Goal: Task Accomplishment & Management: Use online tool/utility

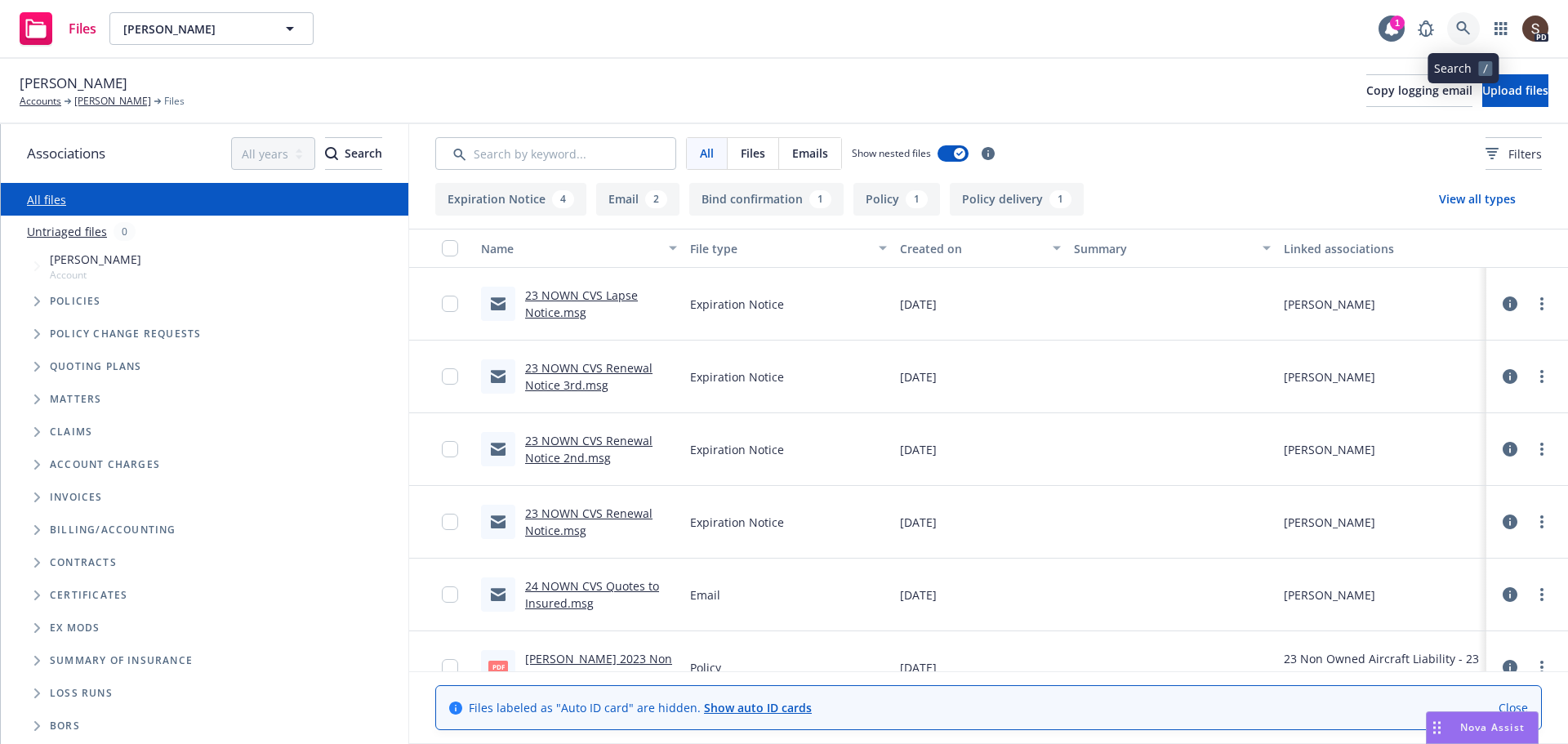
click at [1460, 28] on icon at bounding box center [1464, 29] width 15 height 15
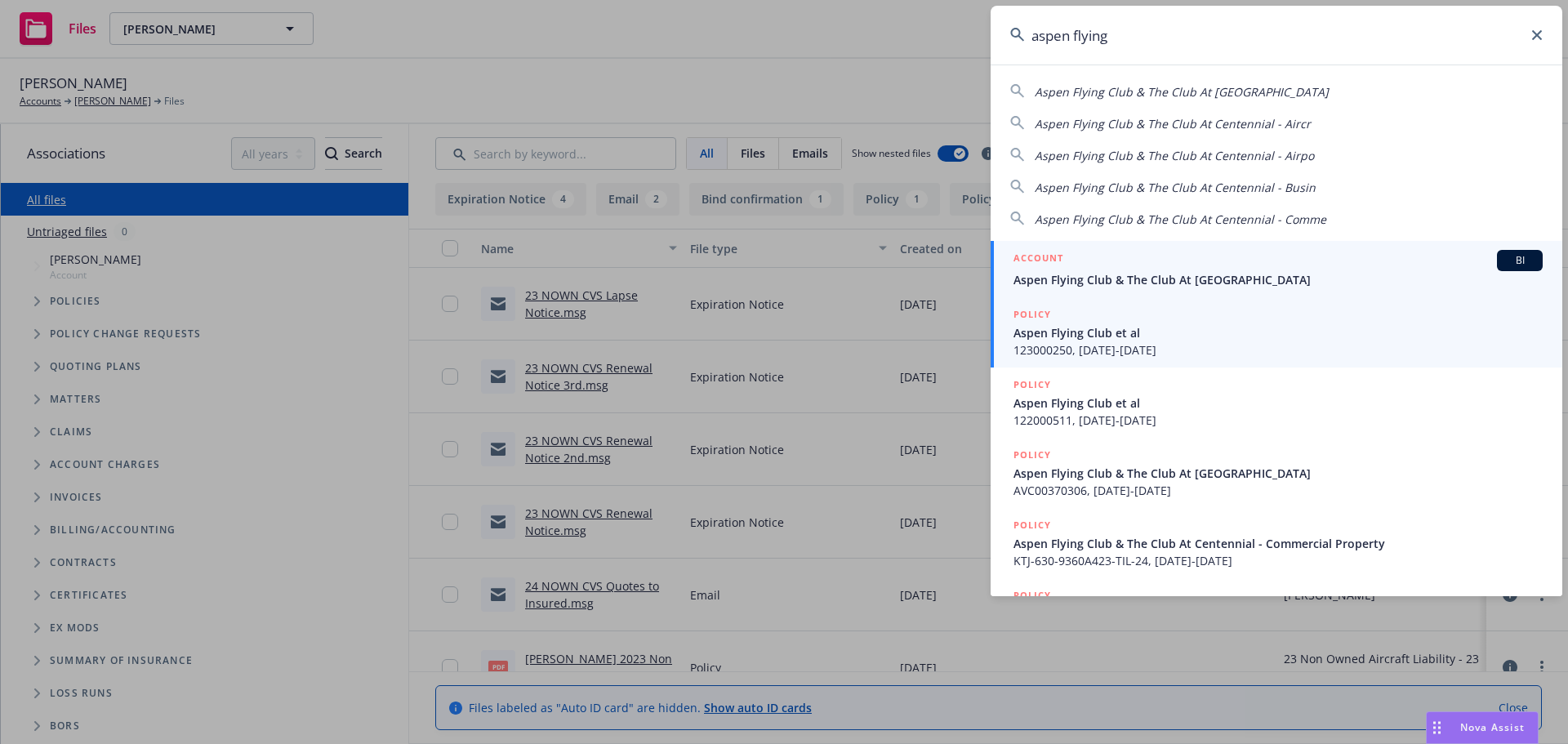
type input "aspen flying"
click at [1224, 271] on span "Aspen Flying Club & The Club At Centennial" at bounding box center [1278, 279] width 530 height 17
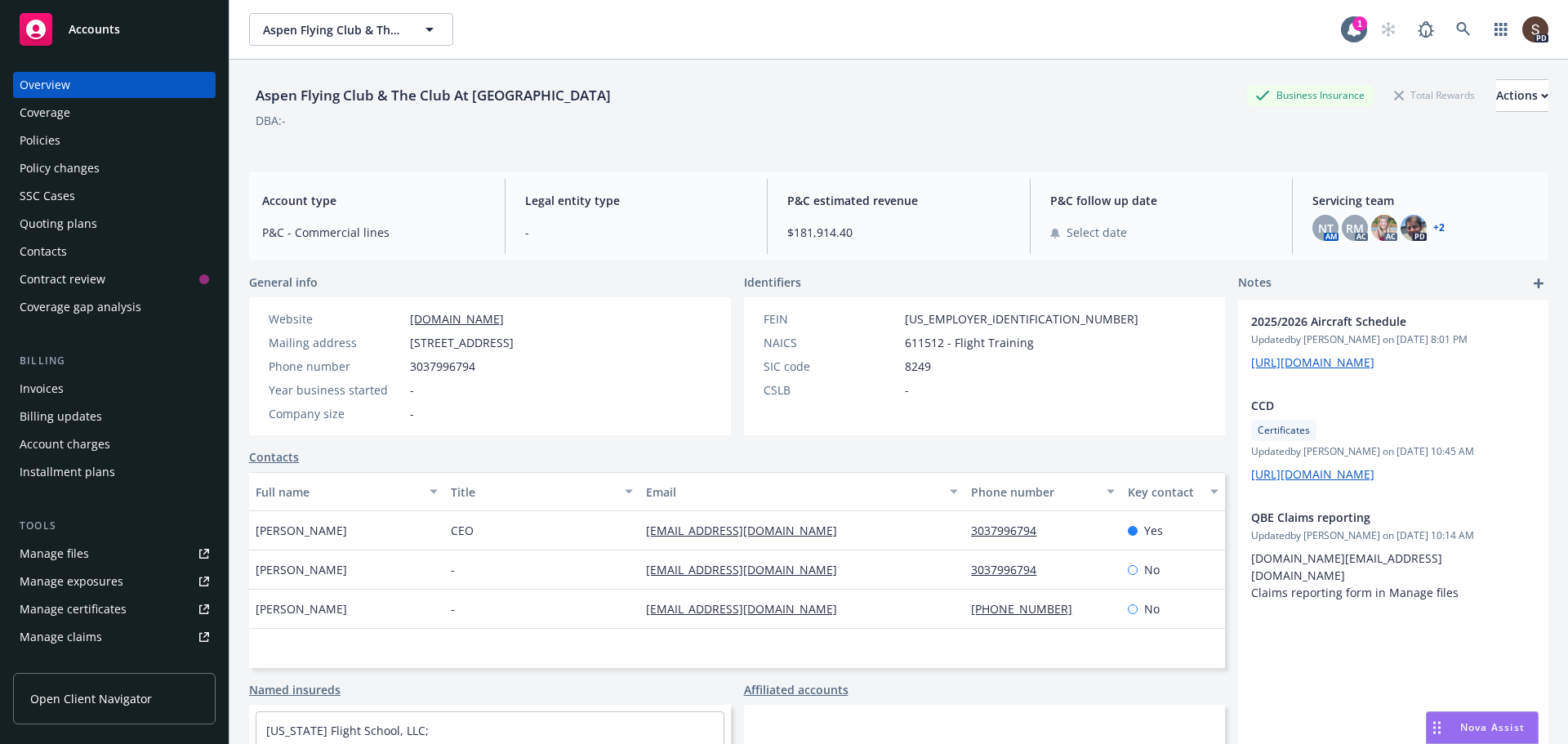
click at [53, 131] on div "Policies" at bounding box center [40, 140] width 40 height 26
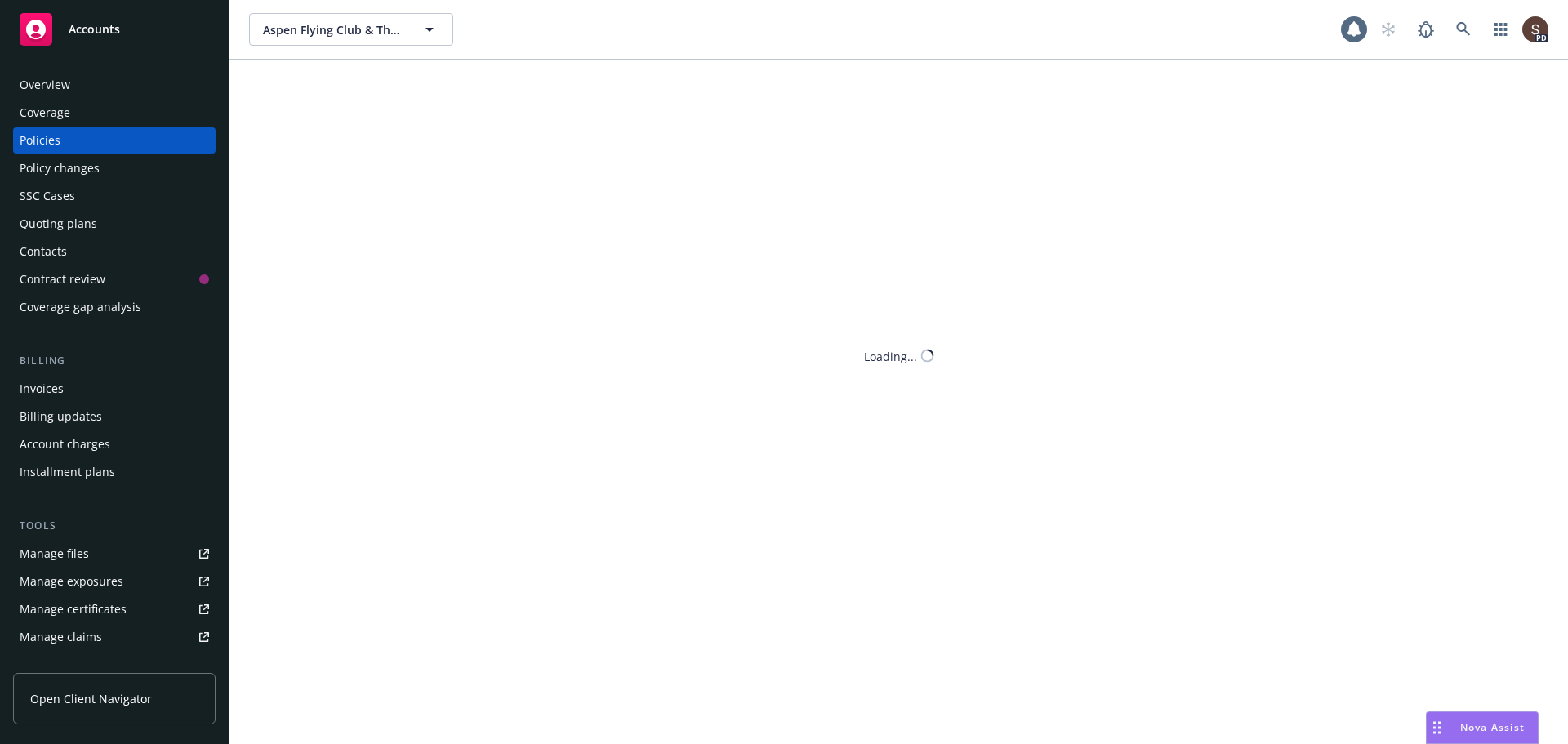
click at [53, 131] on div "Policies" at bounding box center [40, 140] width 40 height 26
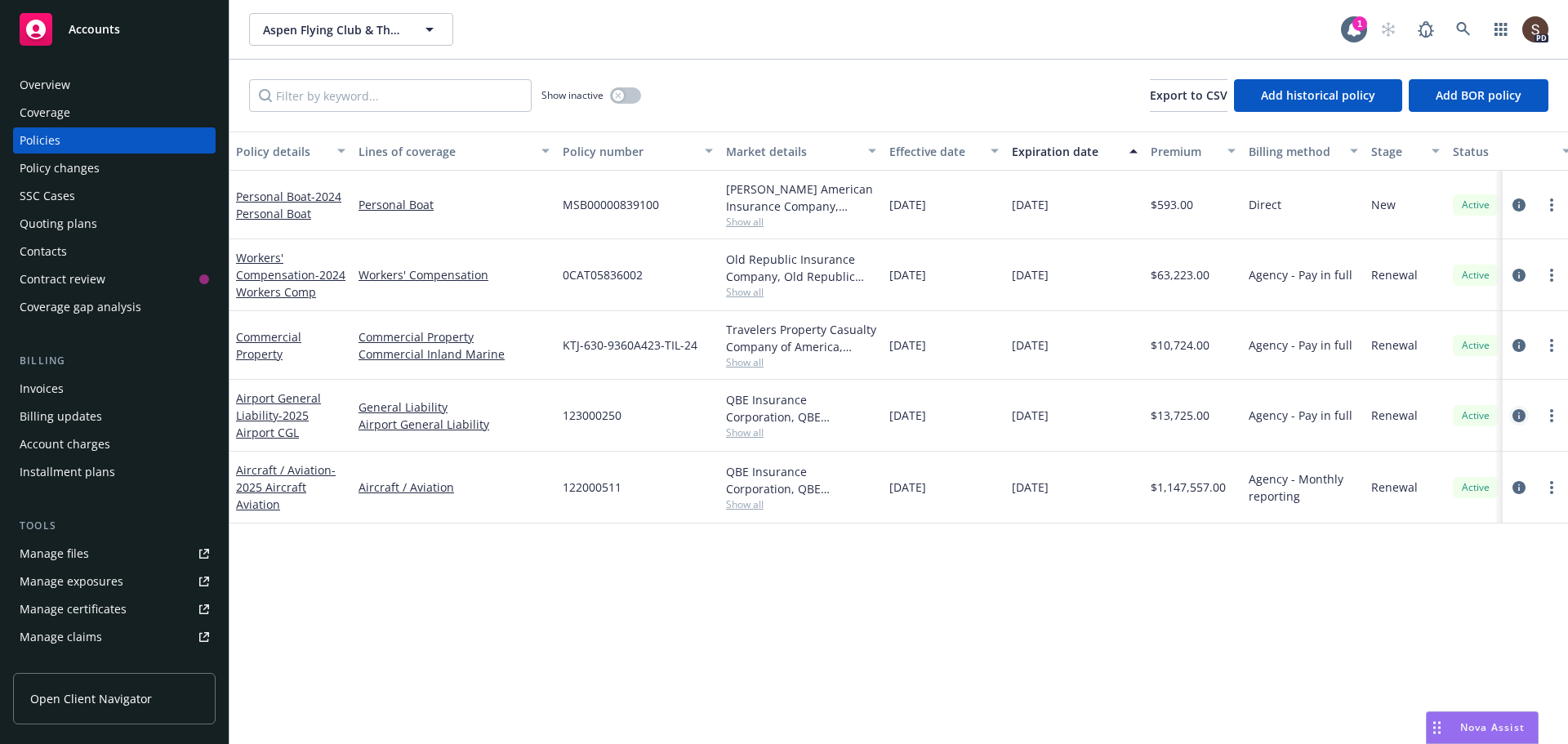
click at [1522, 412] on icon "circleInformation" at bounding box center [1519, 416] width 13 height 13
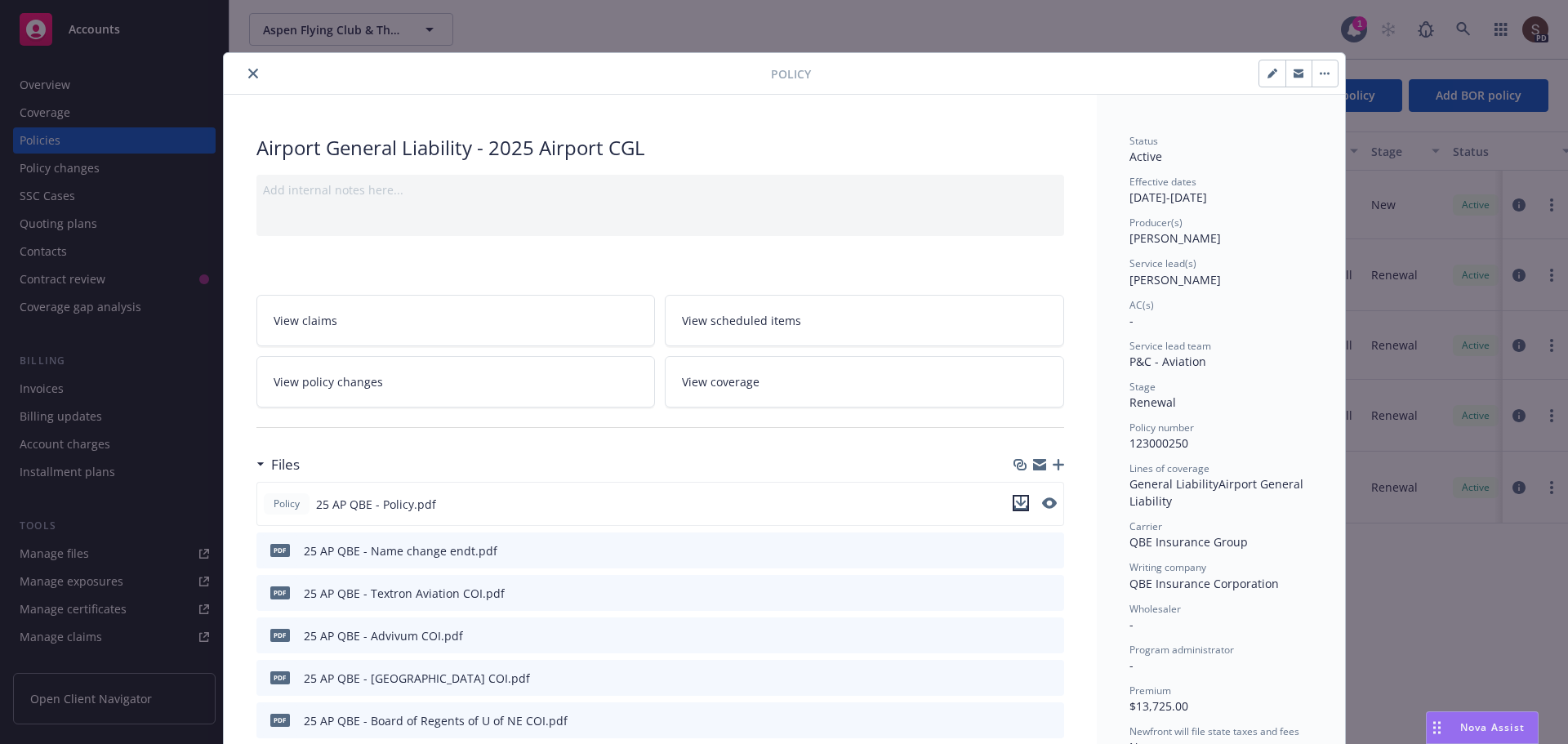
click at [1020, 500] on icon "download file" at bounding box center [1022, 503] width 13 height 13
click at [244, 73] on button "close" at bounding box center [253, 73] width 20 height 20
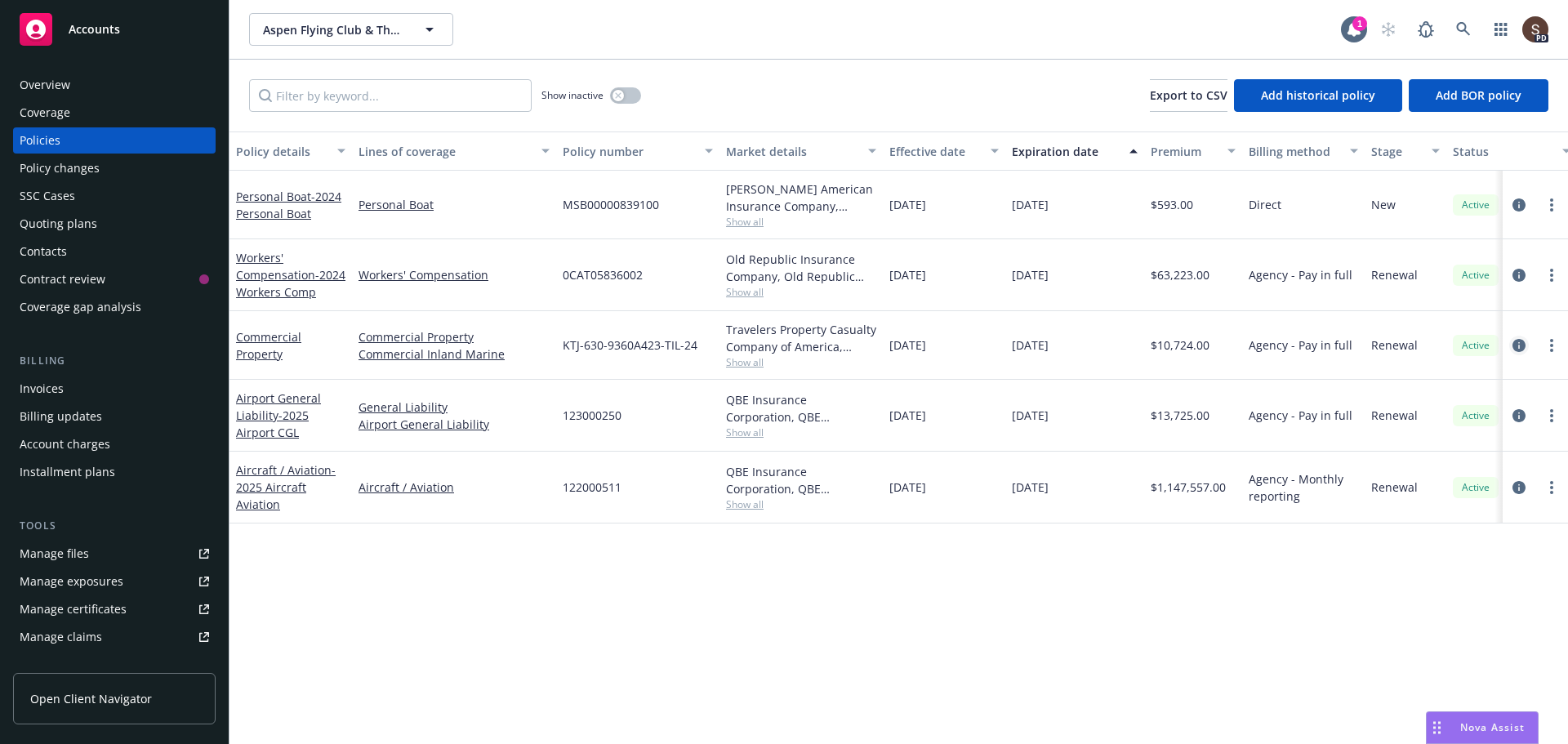
click at [1520, 347] on icon "circleInformation" at bounding box center [1519, 345] width 13 height 13
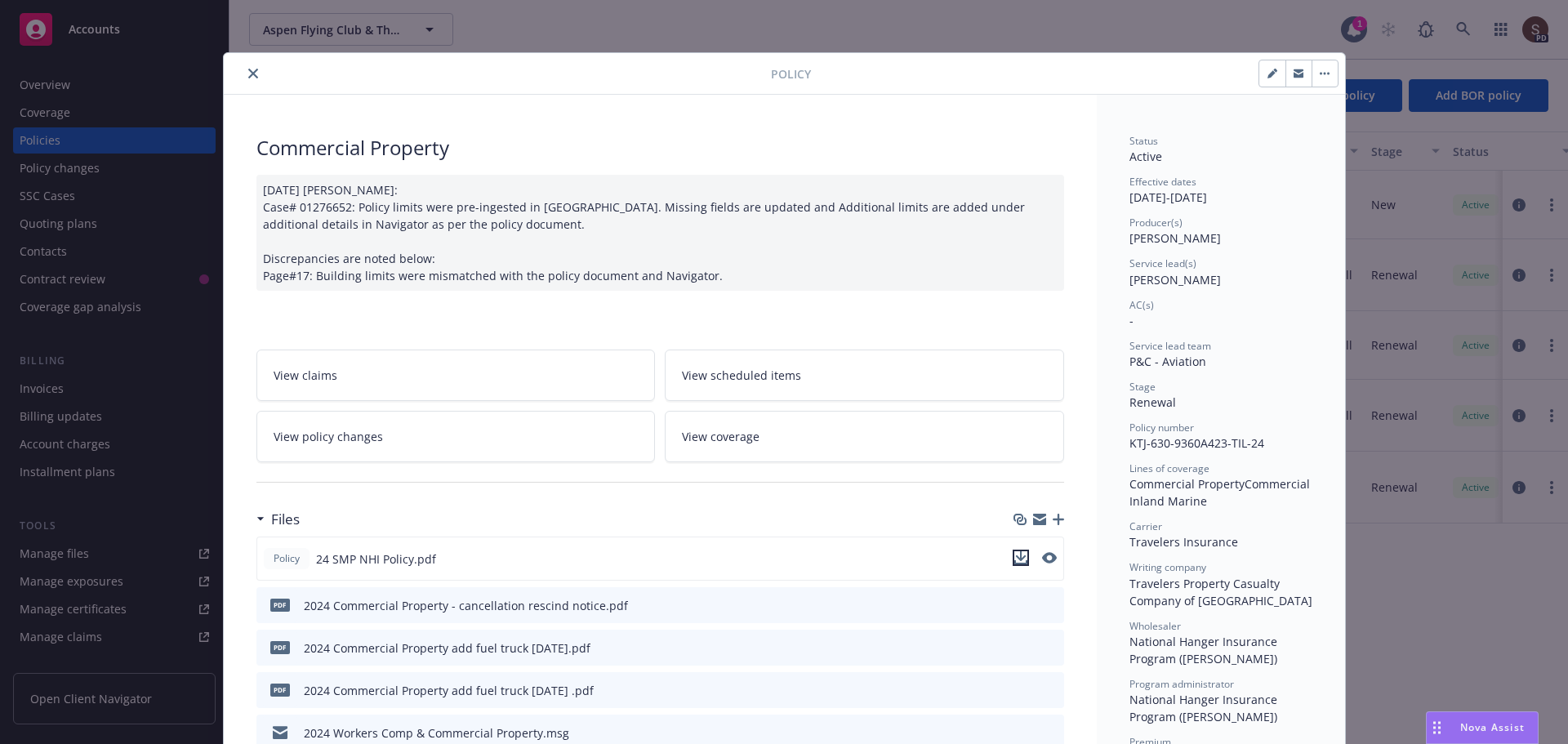
click at [1019, 554] on icon "download file" at bounding box center [1022, 558] width 13 height 13
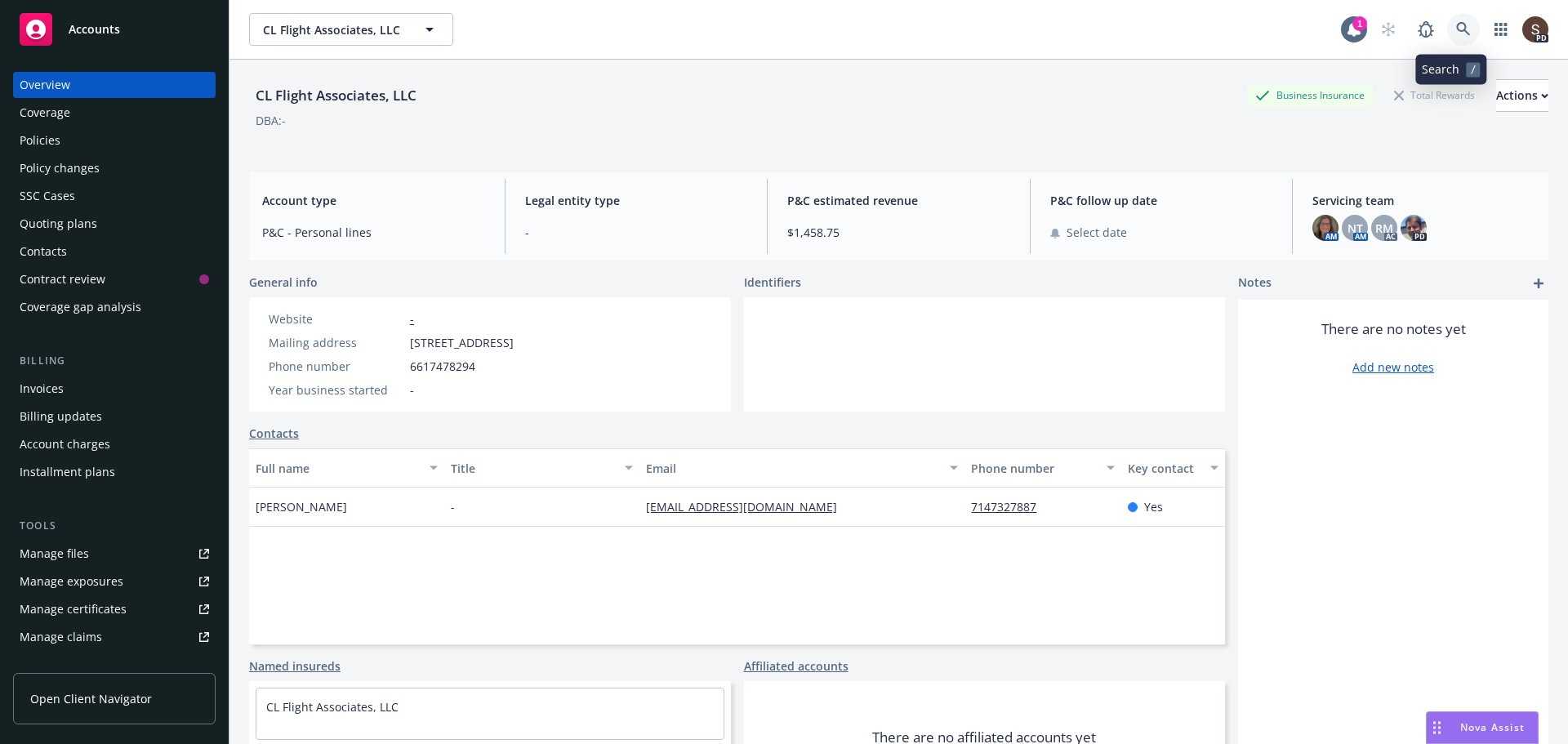
click at [1456, 26] on icon at bounding box center [1464, 29] width 15 height 15
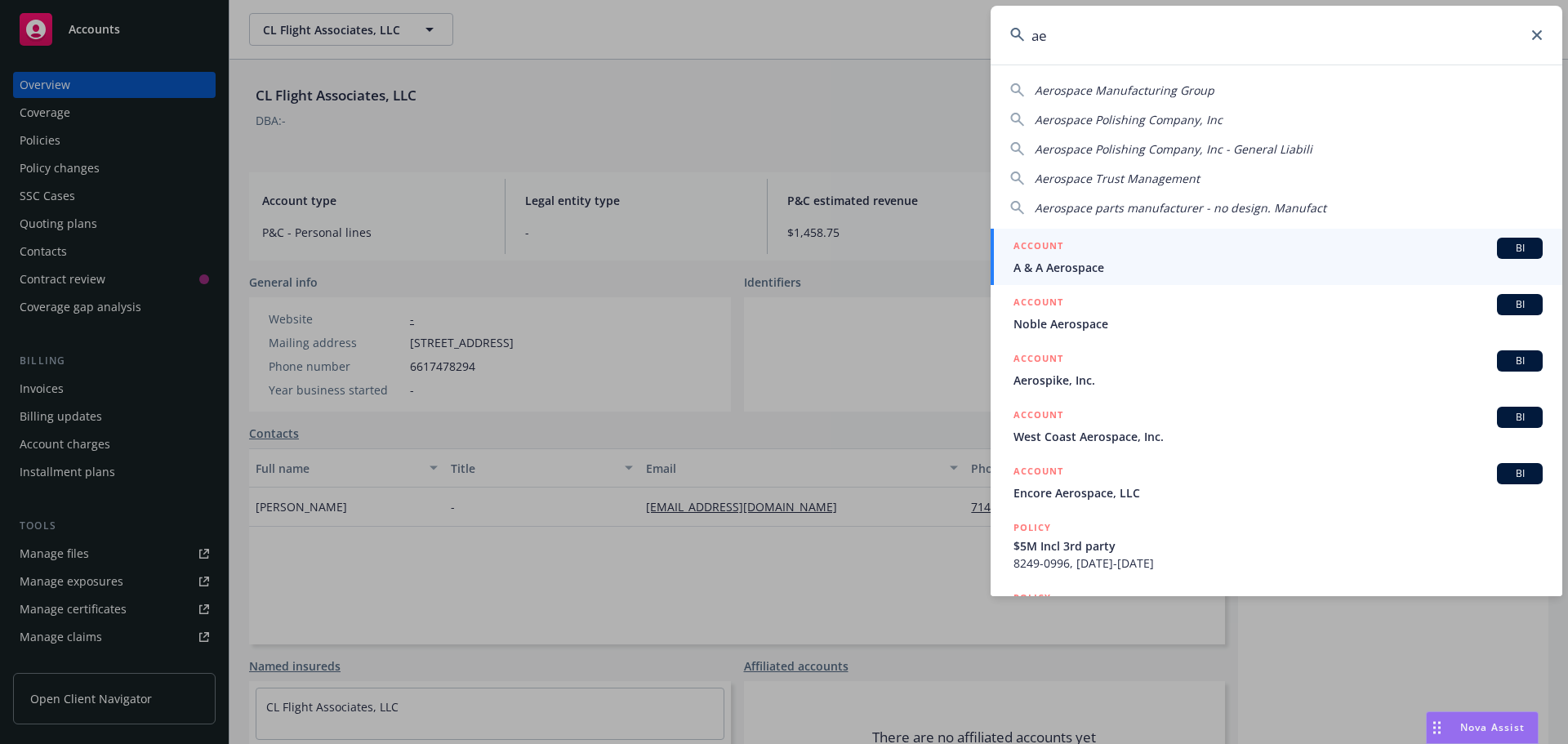
type input "a"
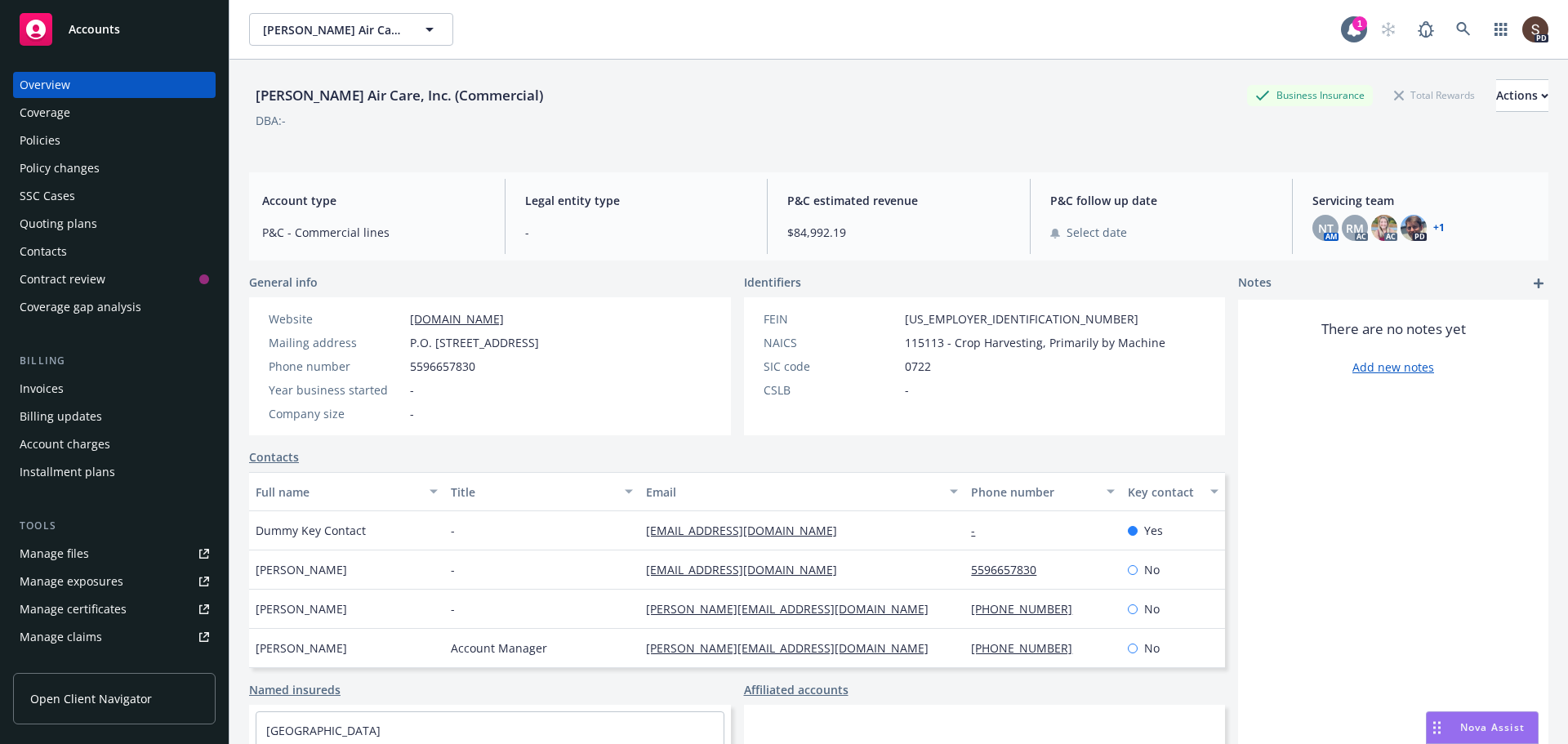
scroll to position [16, 0]
click at [1448, 28] on link at bounding box center [1464, 29] width 33 height 33
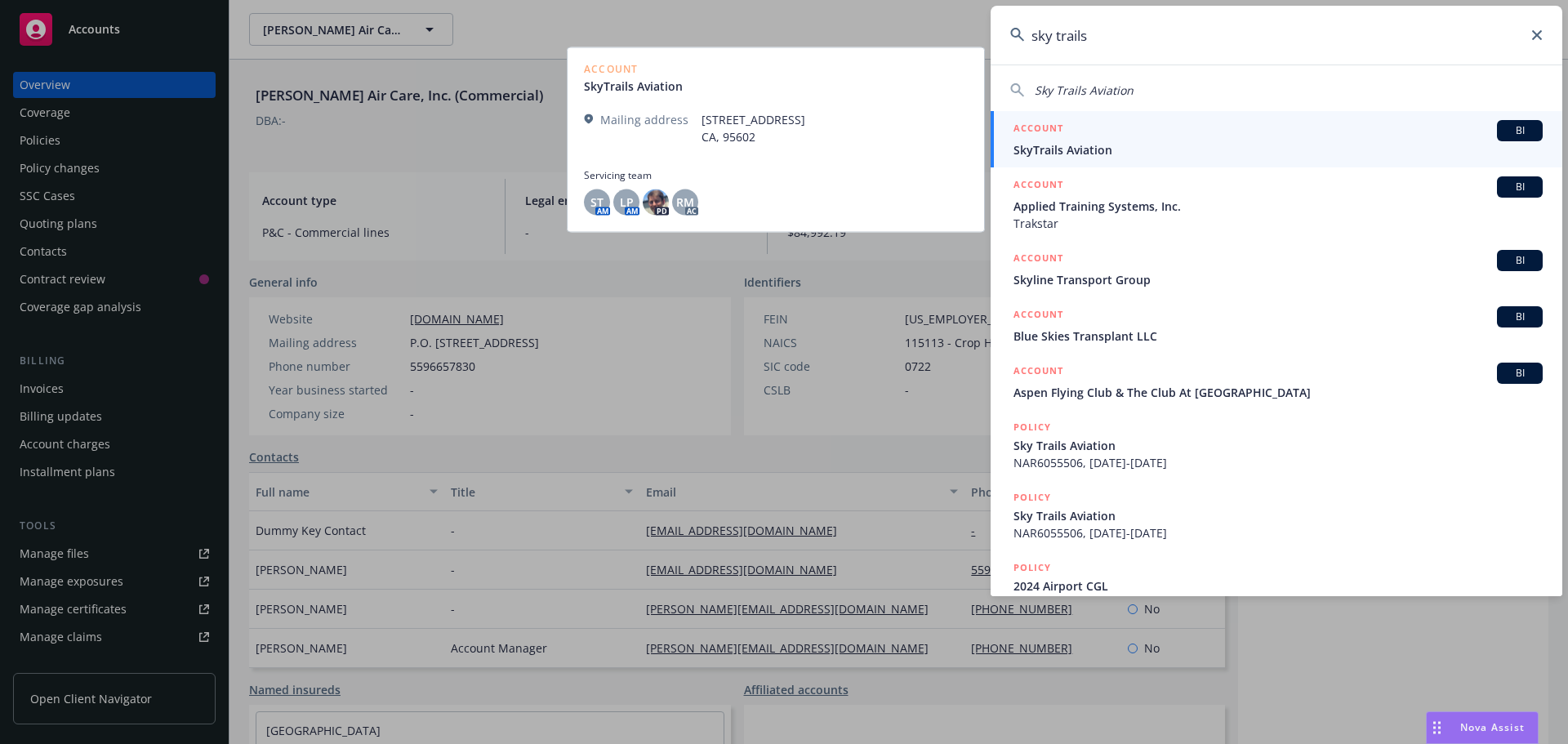
type input "sky trails"
click at [1075, 137] on div "ACCOUNT BI" at bounding box center [1278, 131] width 530 height 22
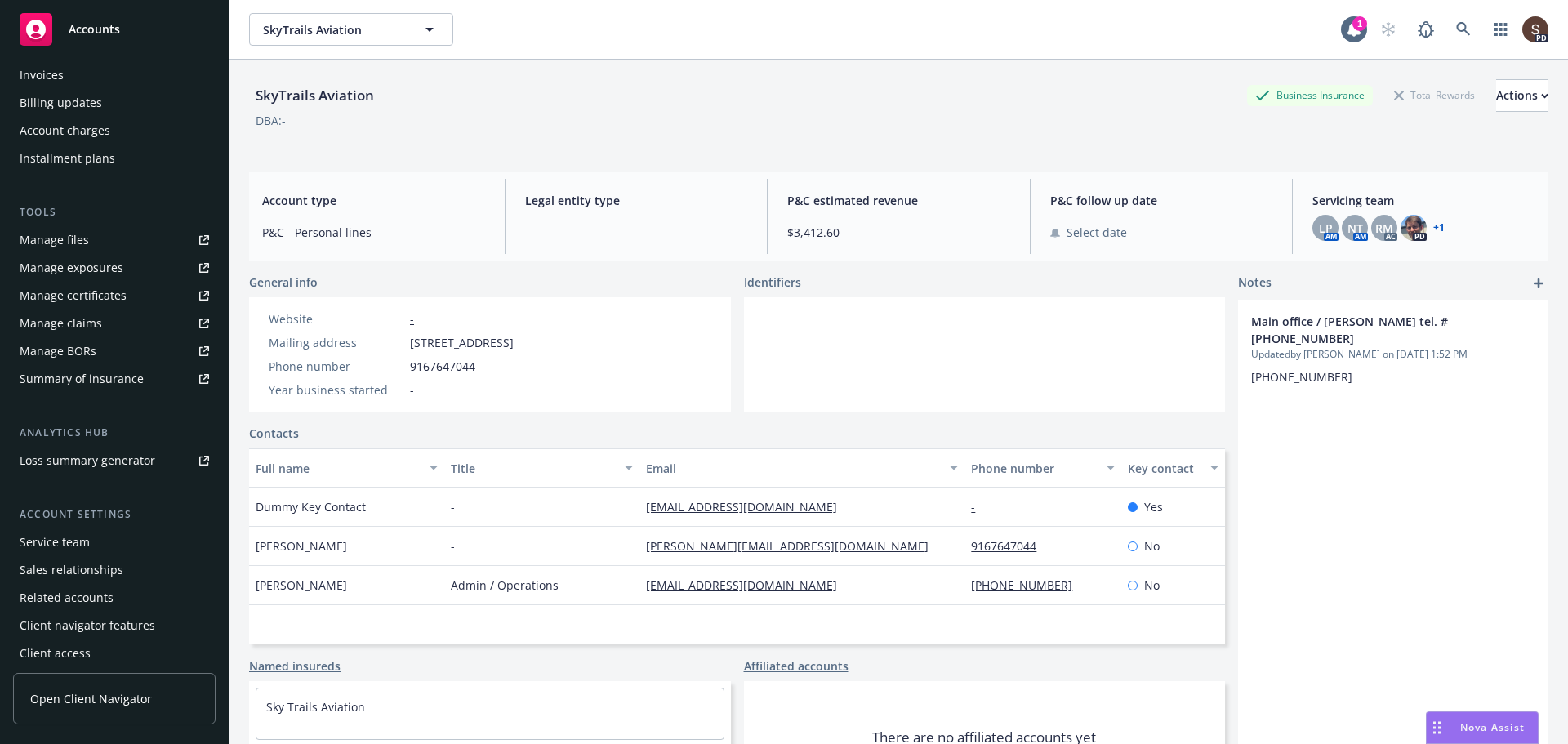
scroll to position [320, 0]
click at [71, 526] on div "Service team" at bounding box center [55, 536] width 71 height 26
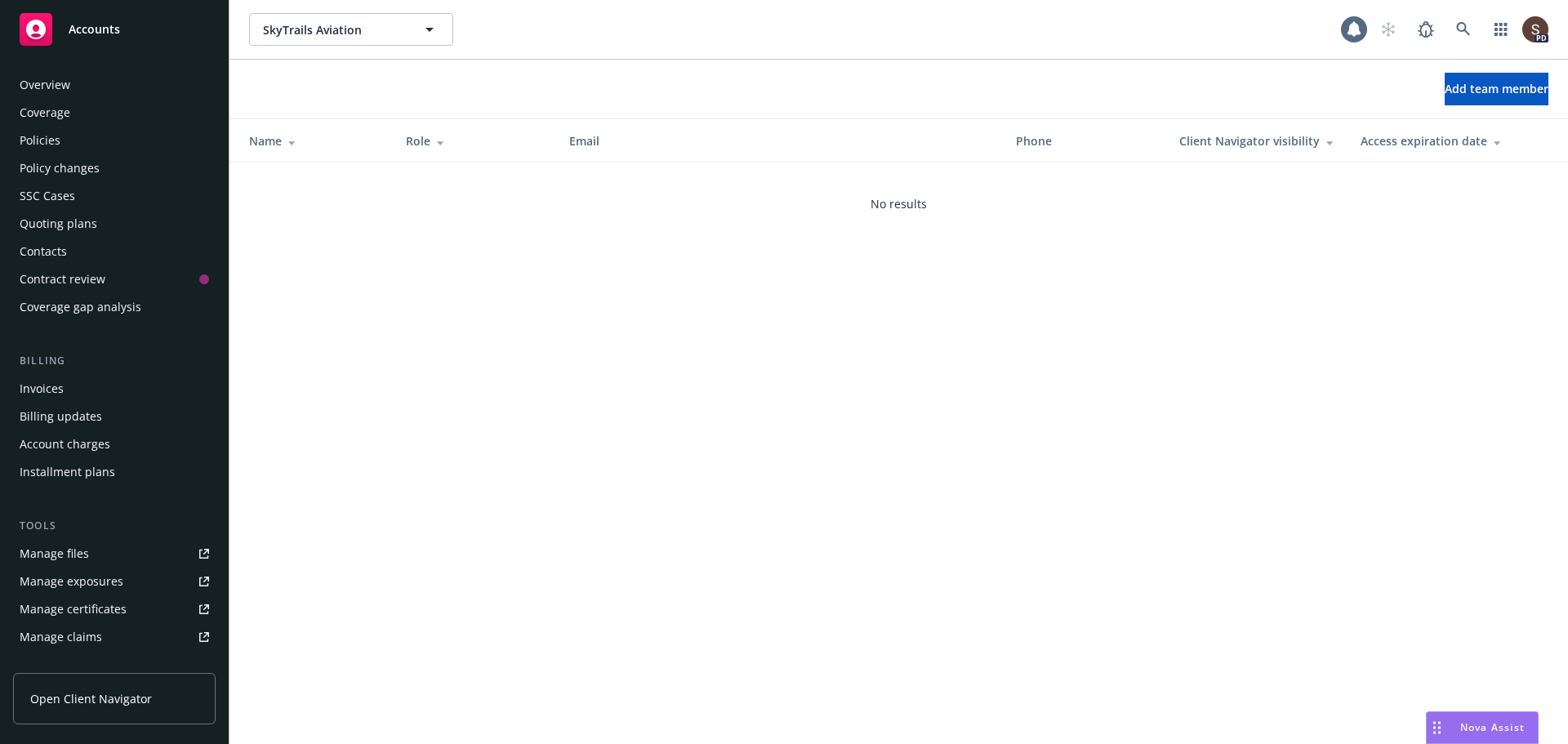
scroll to position [320, 0]
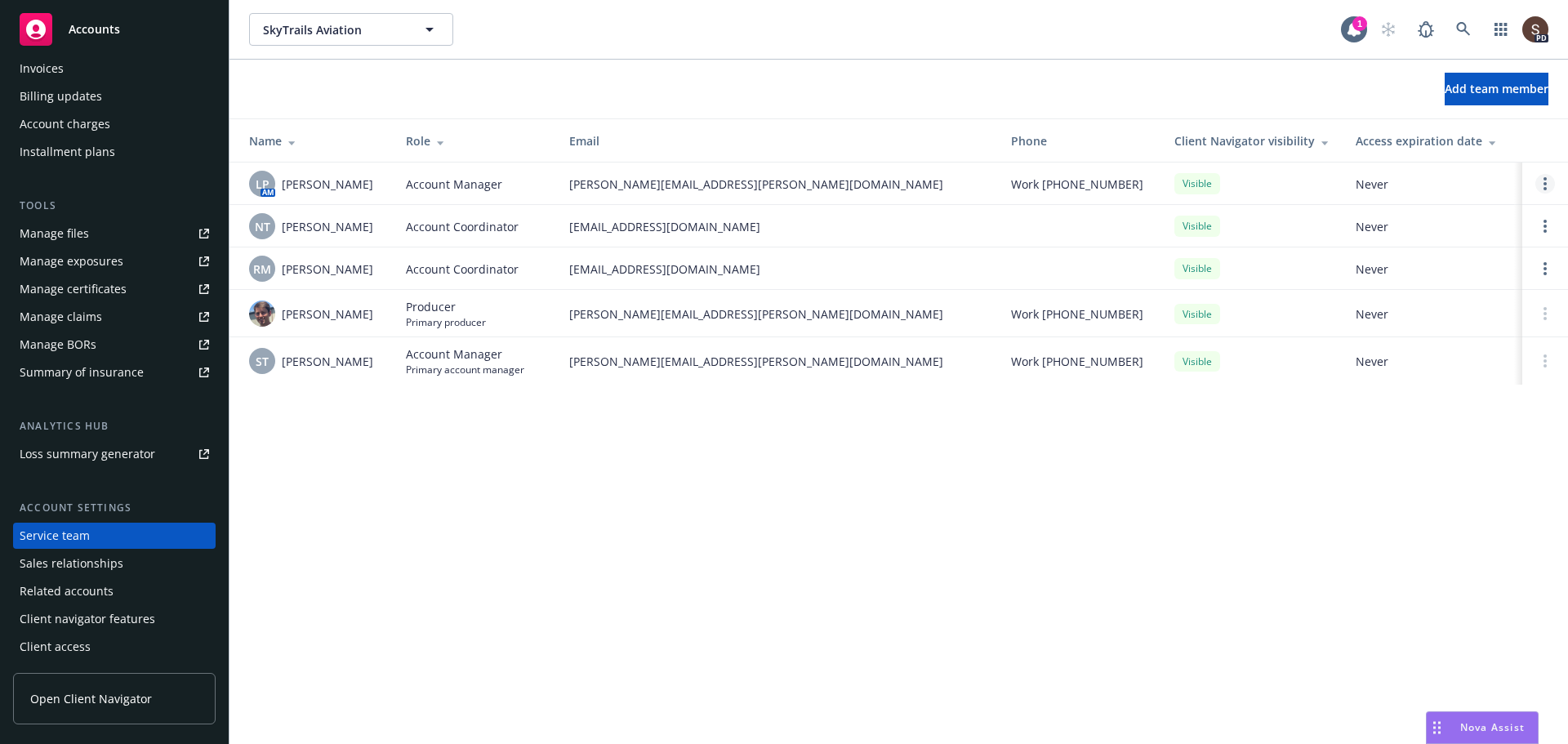
click at [1544, 185] on icon "Open options" at bounding box center [1544, 183] width 3 height 13
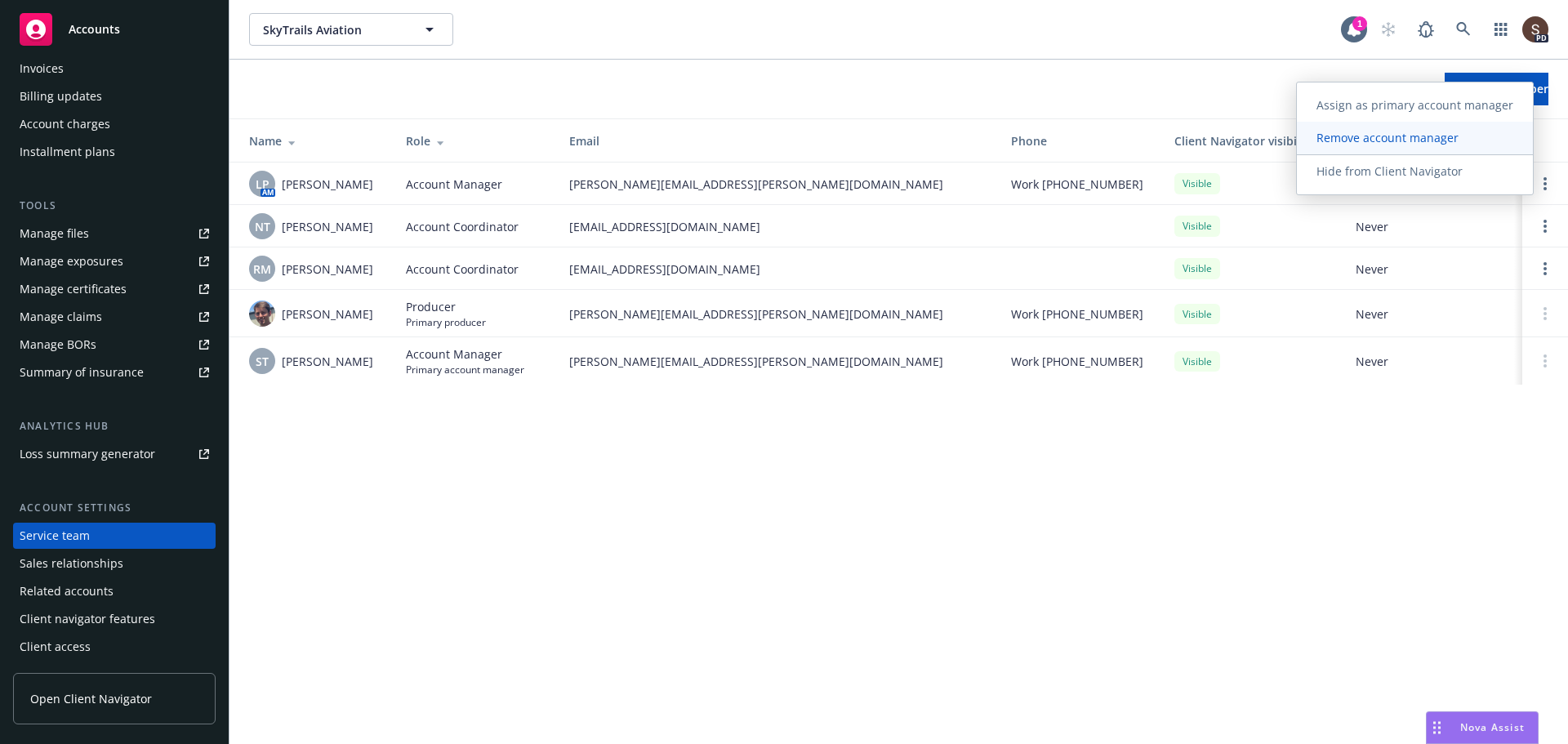
click at [1420, 134] on span "Remove account manager" at bounding box center [1387, 137] width 182 height 16
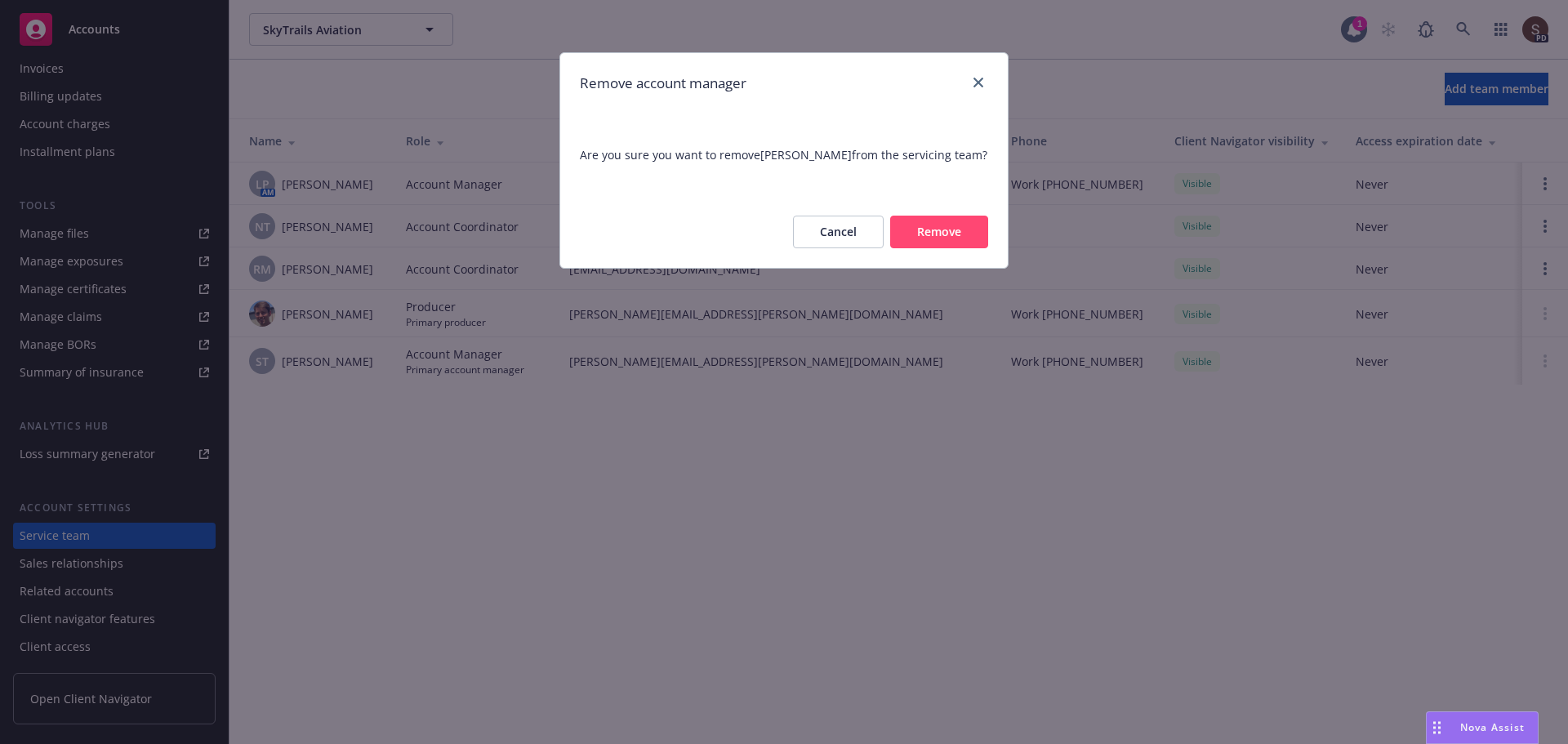
click at [947, 230] on button "Remove" at bounding box center [940, 231] width 98 height 33
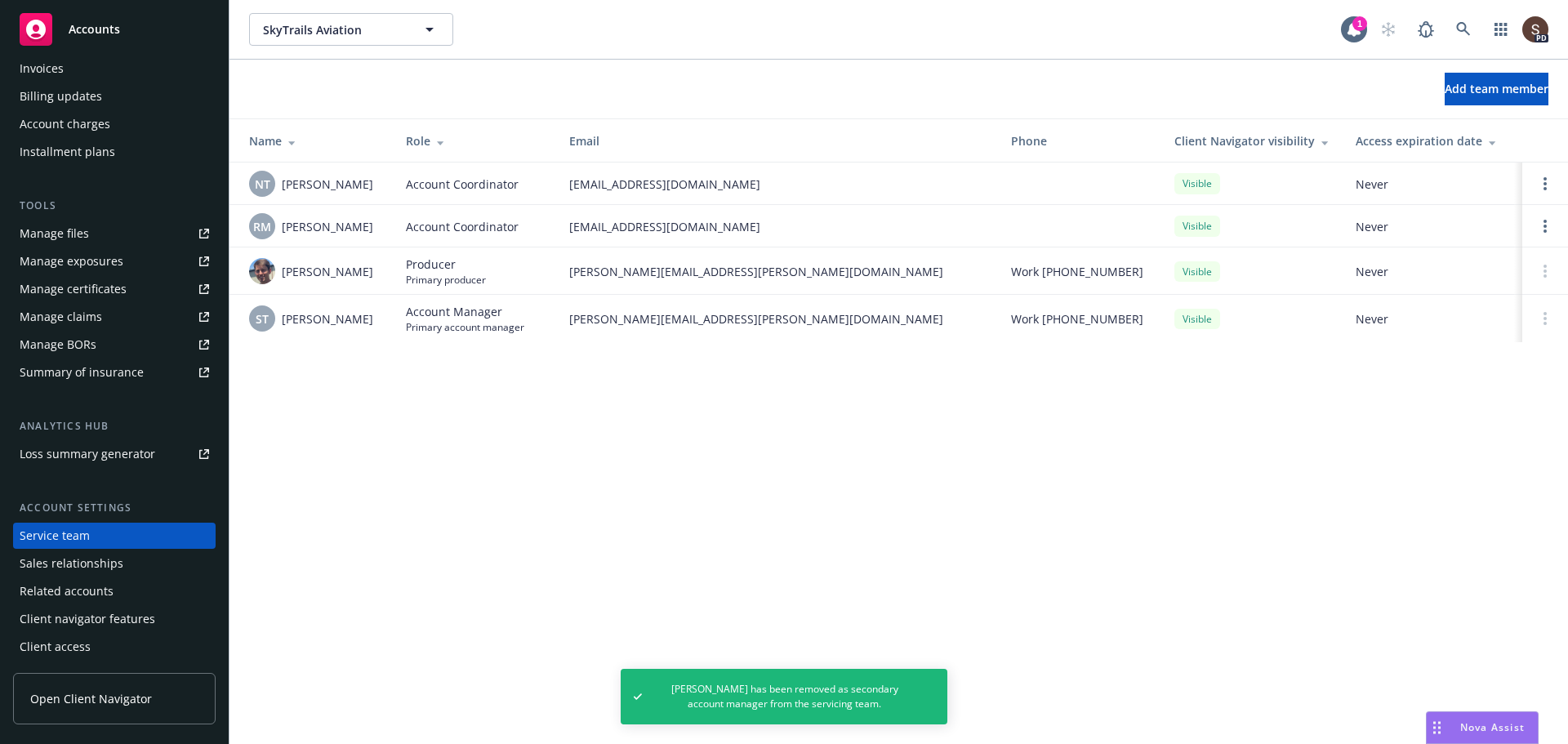
scroll to position [0, 0]
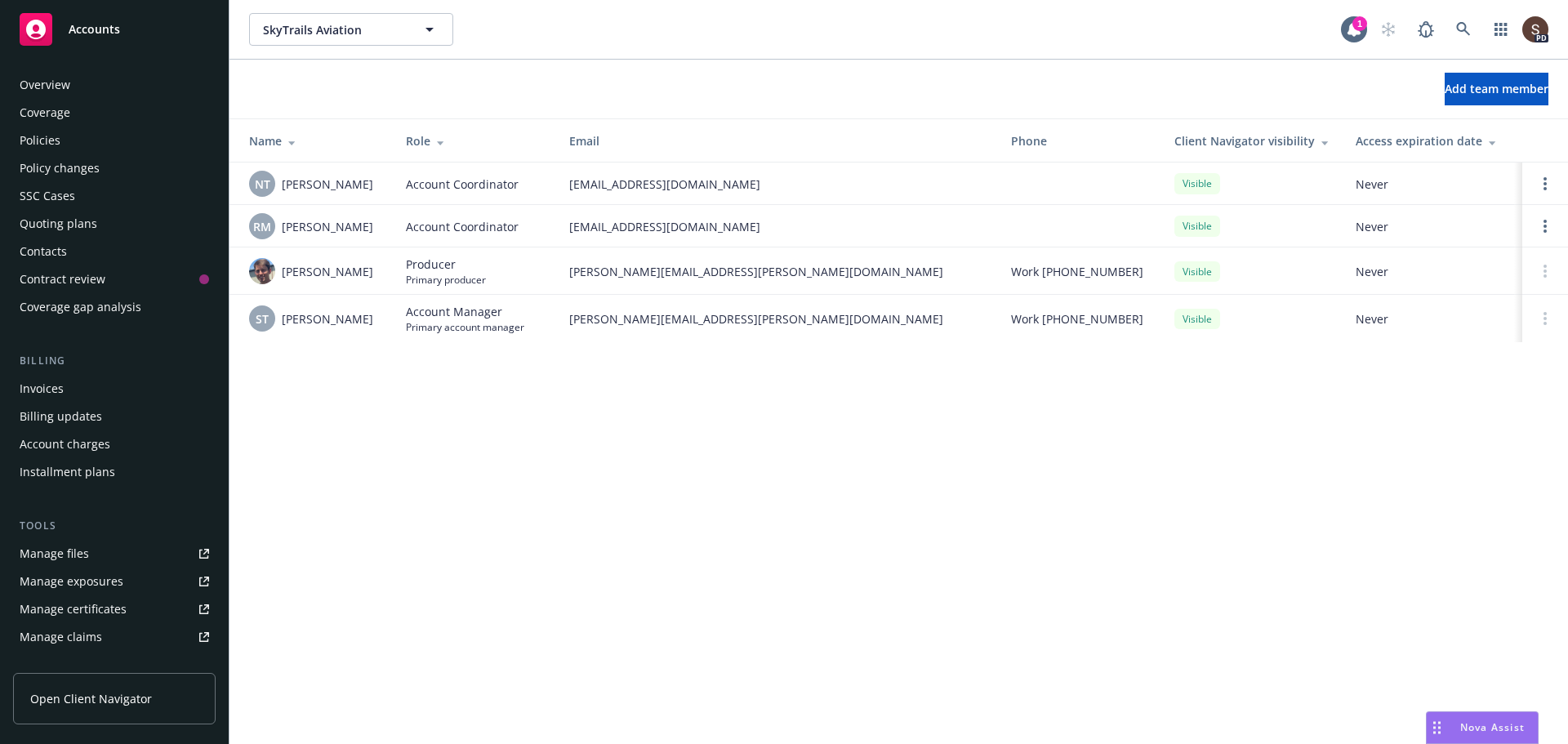
click at [45, 132] on div "Policies" at bounding box center [40, 140] width 40 height 26
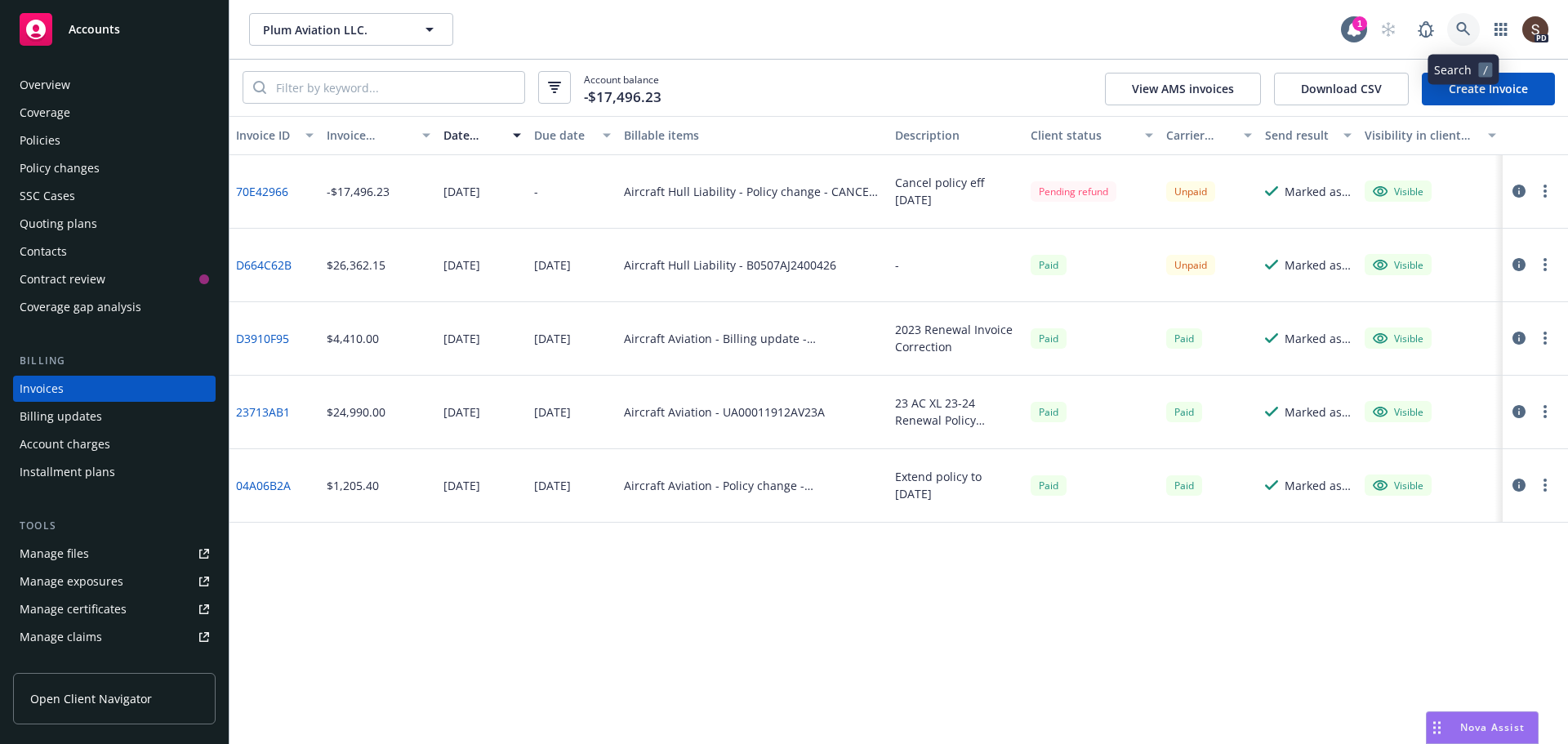
click at [1468, 31] on icon at bounding box center [1464, 29] width 15 height 15
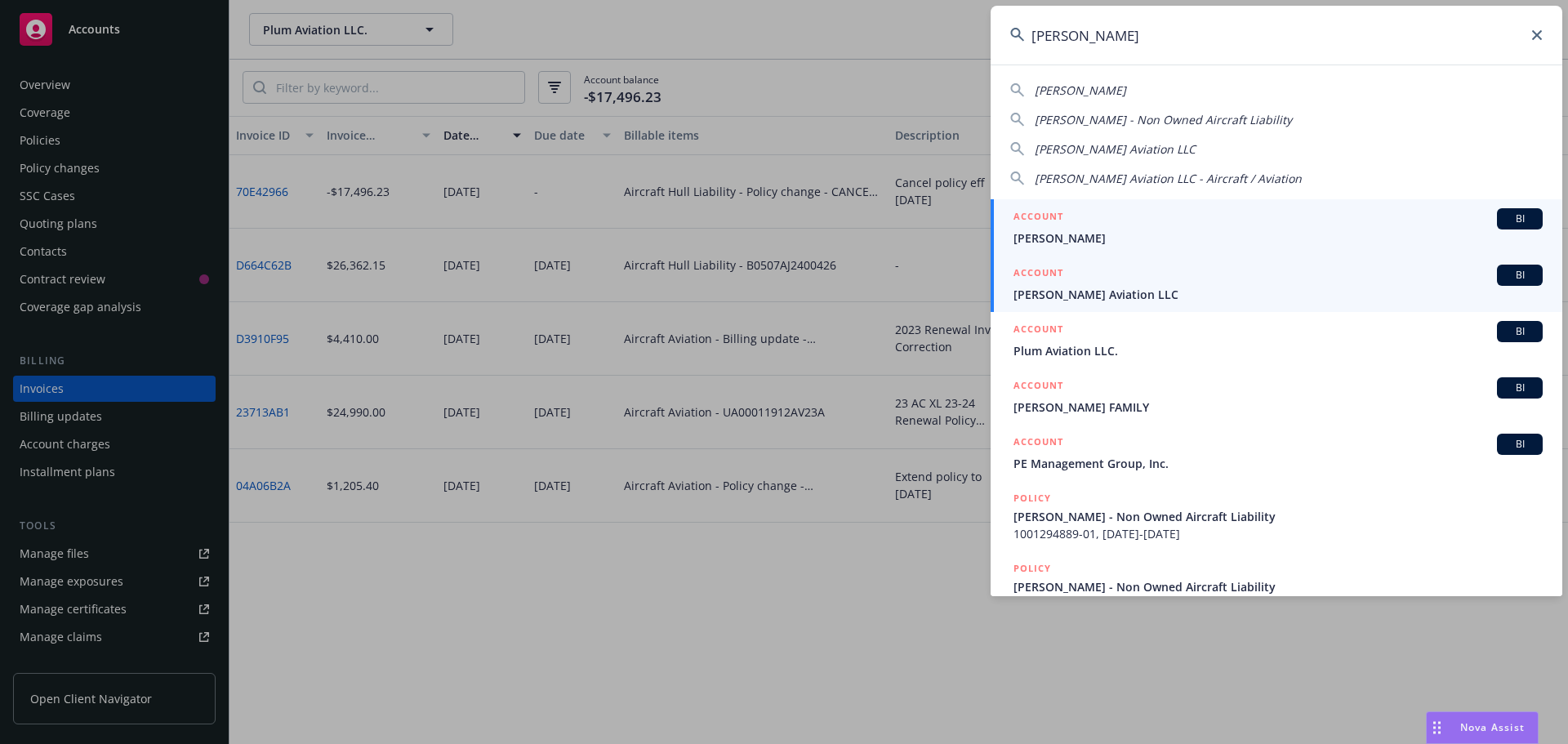
type input "[PERSON_NAME]"
click at [1053, 290] on span "[PERSON_NAME] Aviation LLC" at bounding box center [1278, 294] width 530 height 17
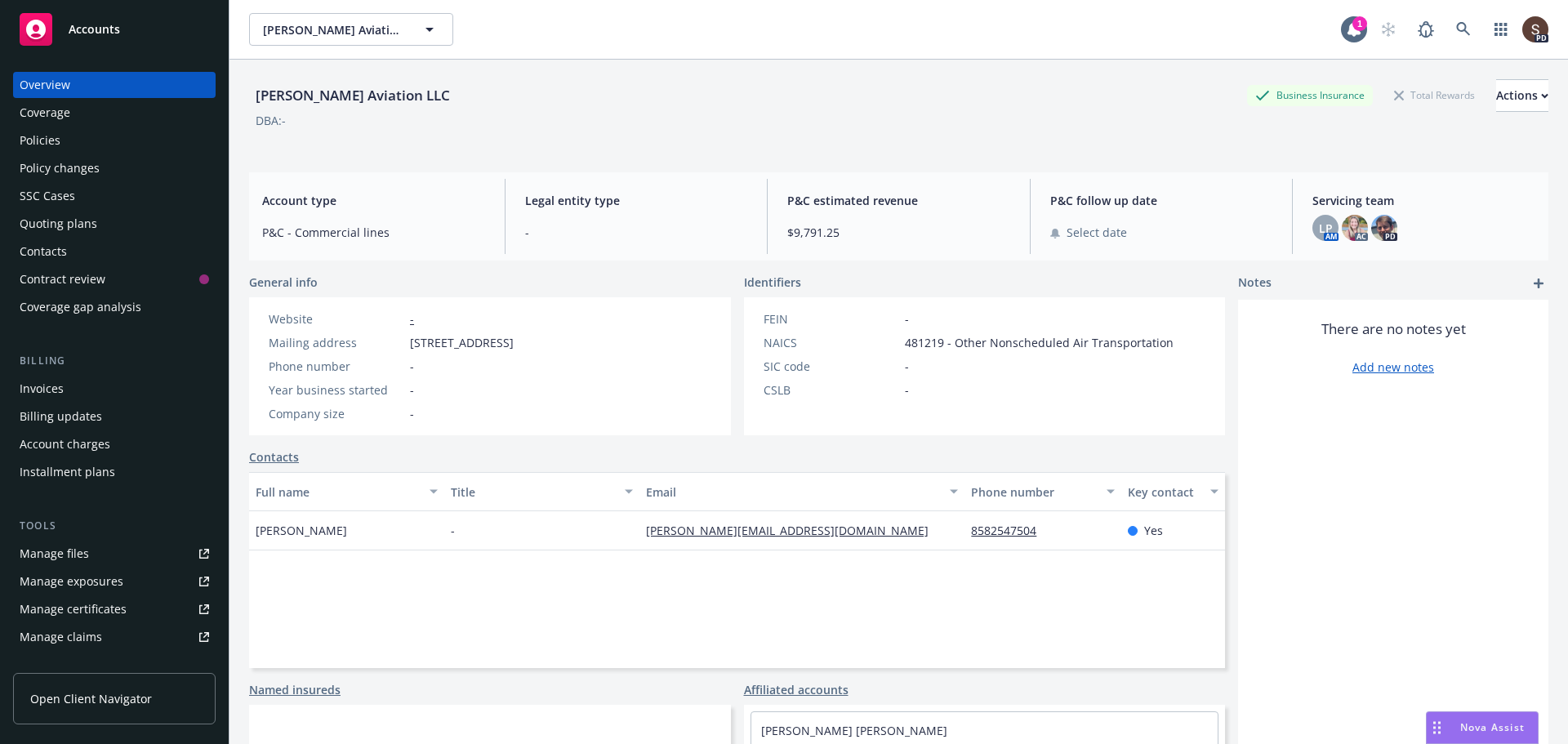
click at [50, 383] on div "Invoices" at bounding box center [41, 388] width 44 height 26
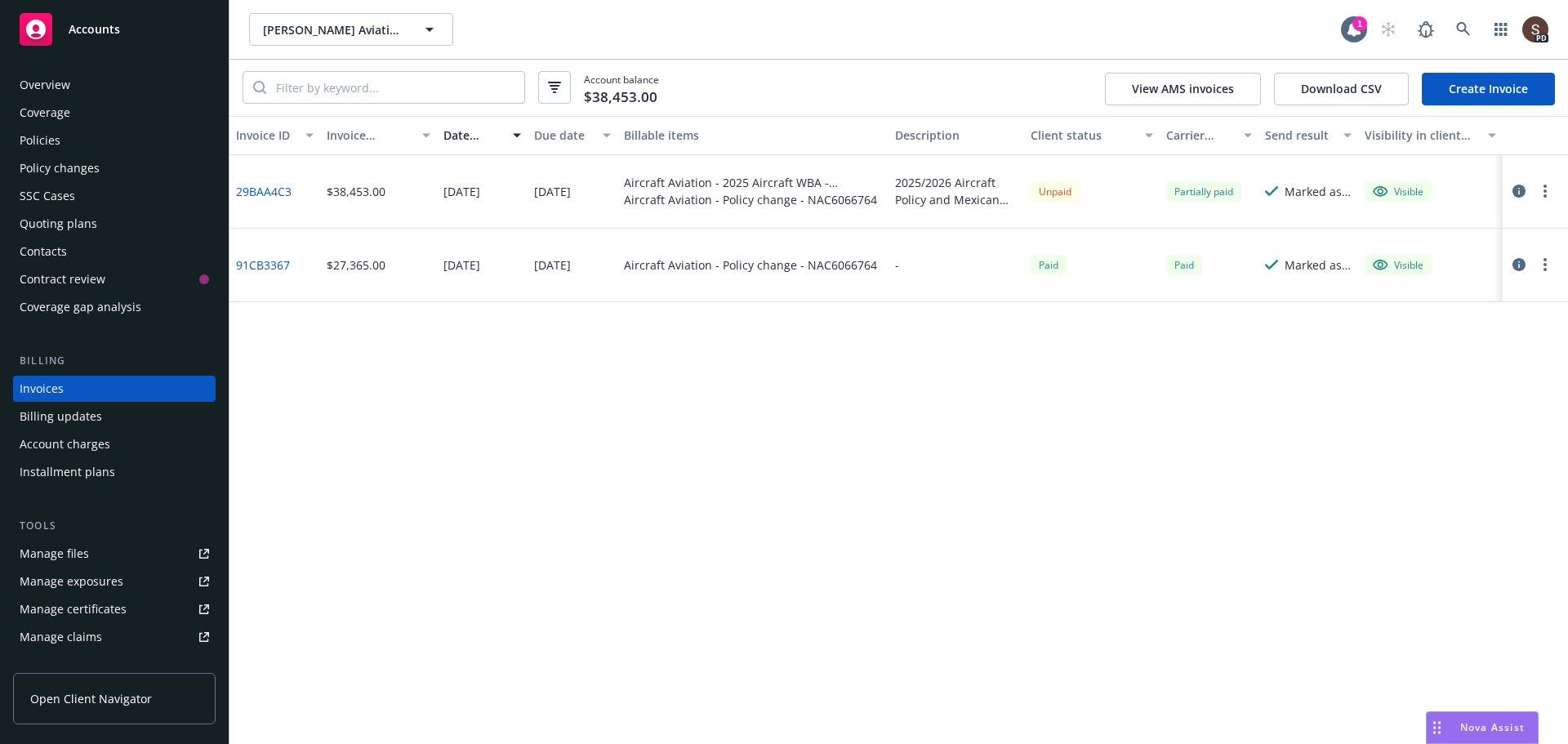
click at [50, 134] on div "Policies" at bounding box center [40, 140] width 40 height 26
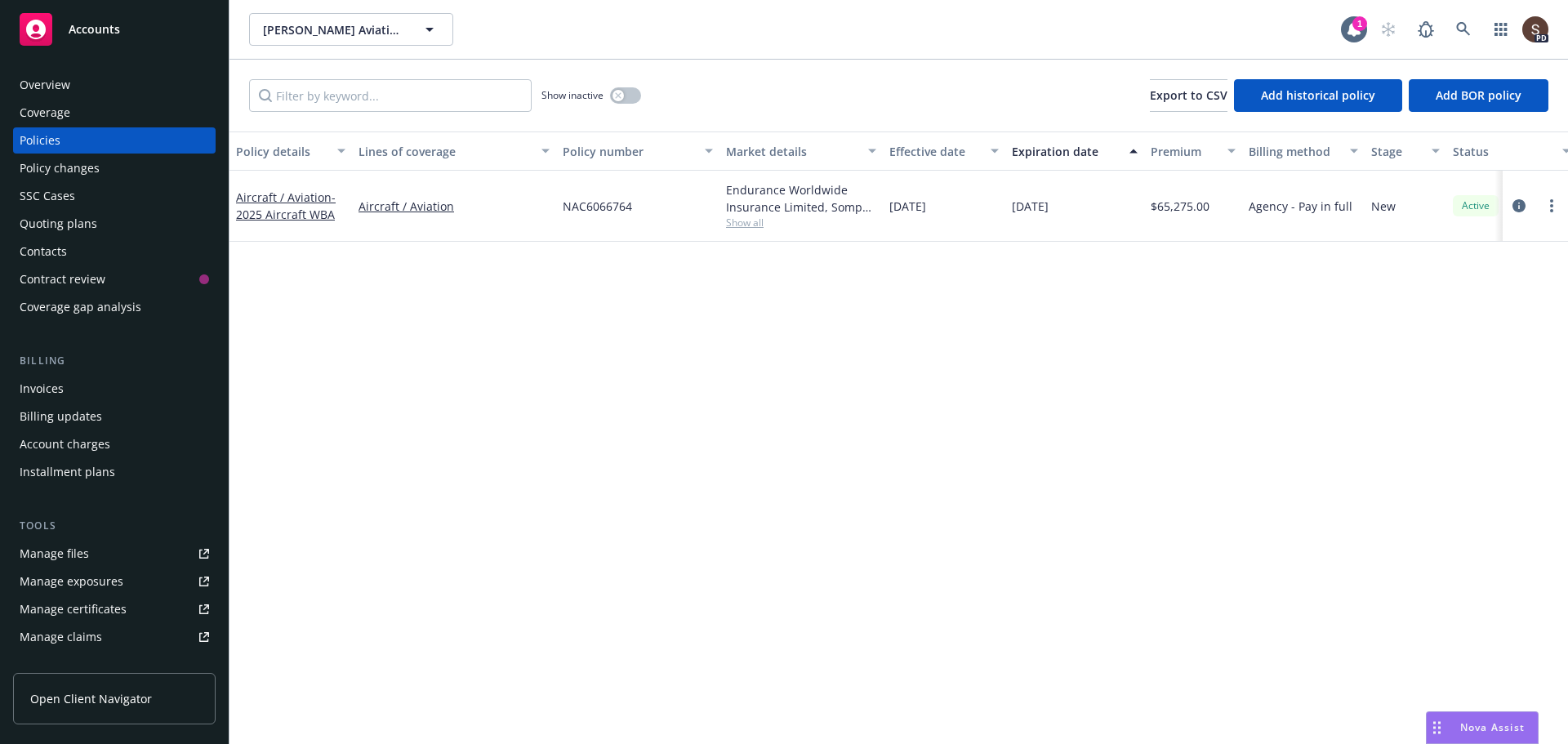
click at [96, 549] on link "Manage files" at bounding box center [114, 554] width 202 height 26
click at [1516, 206] on icon "circleInformation" at bounding box center [1519, 206] width 13 height 13
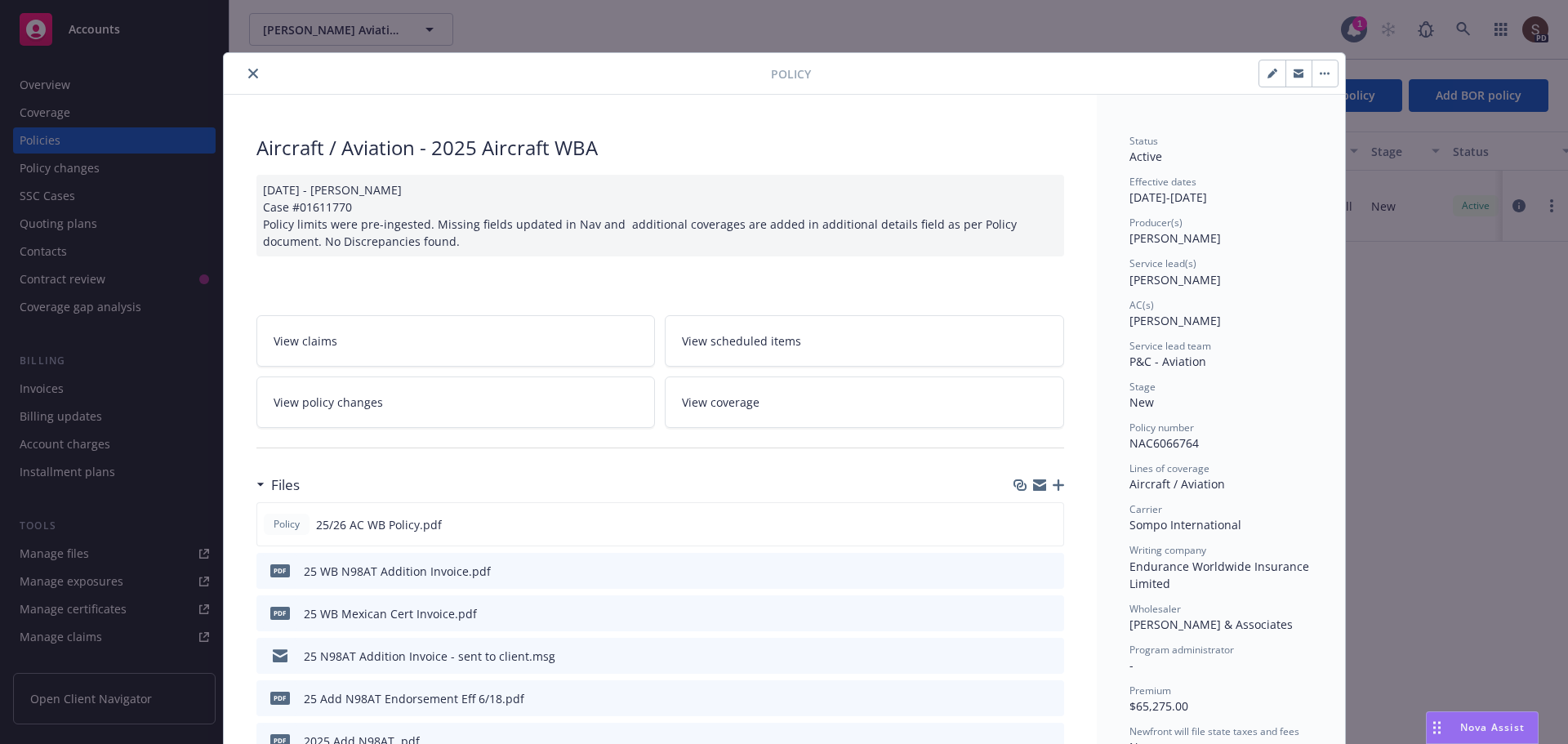
click at [244, 71] on button "close" at bounding box center [253, 73] width 20 height 20
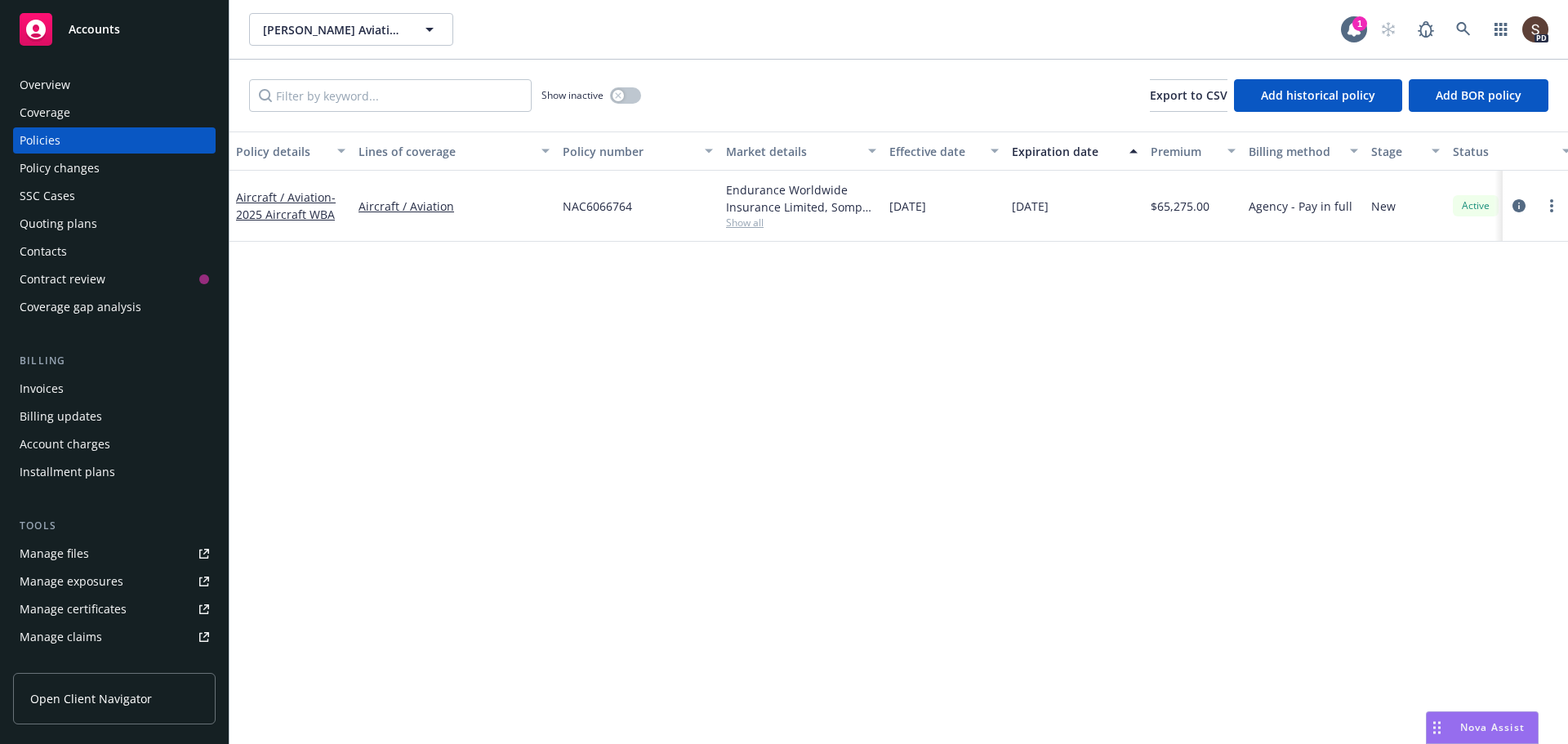
click at [42, 385] on div "Invoices" at bounding box center [41, 388] width 44 height 26
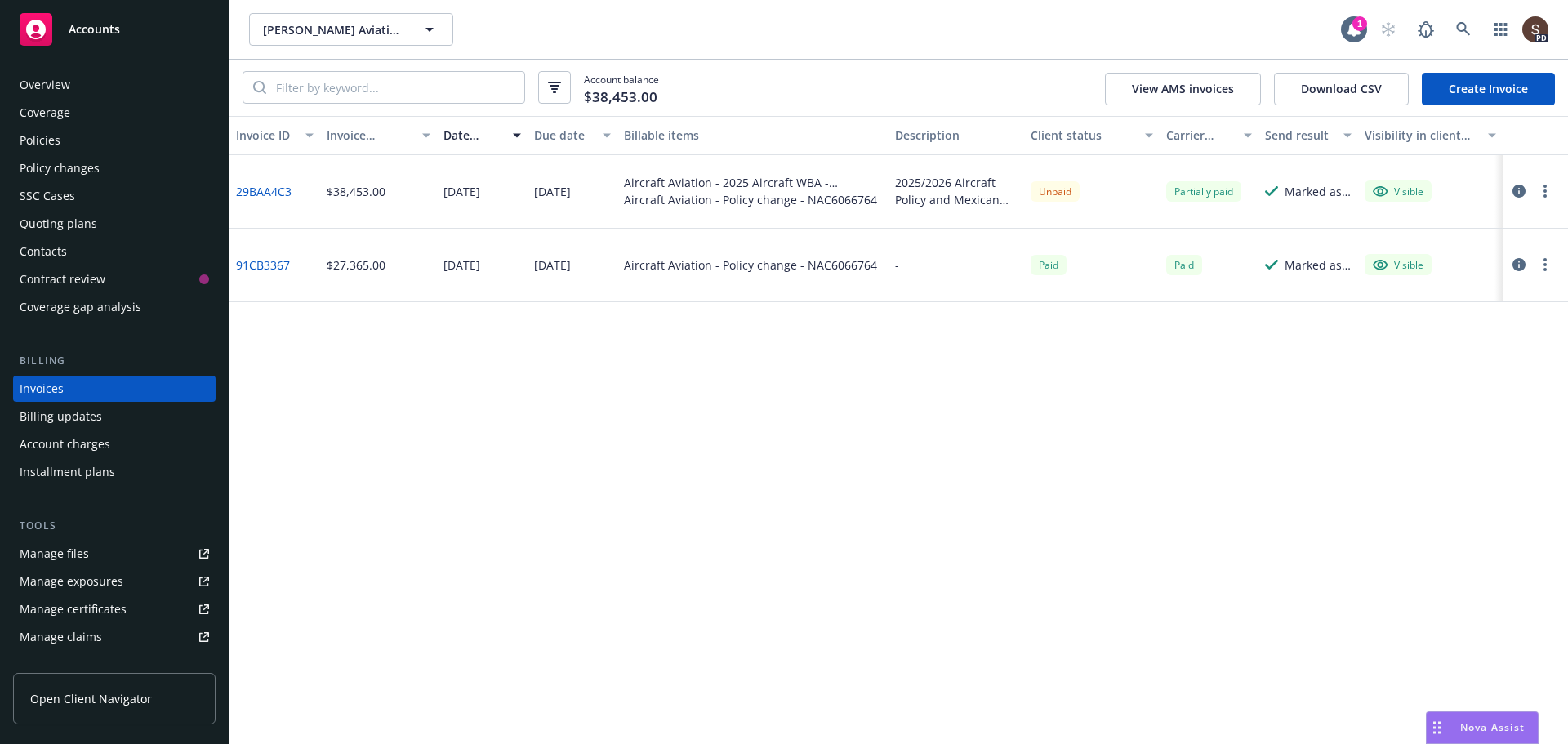
click at [1520, 188] on icon "button" at bounding box center [1519, 191] width 13 height 13
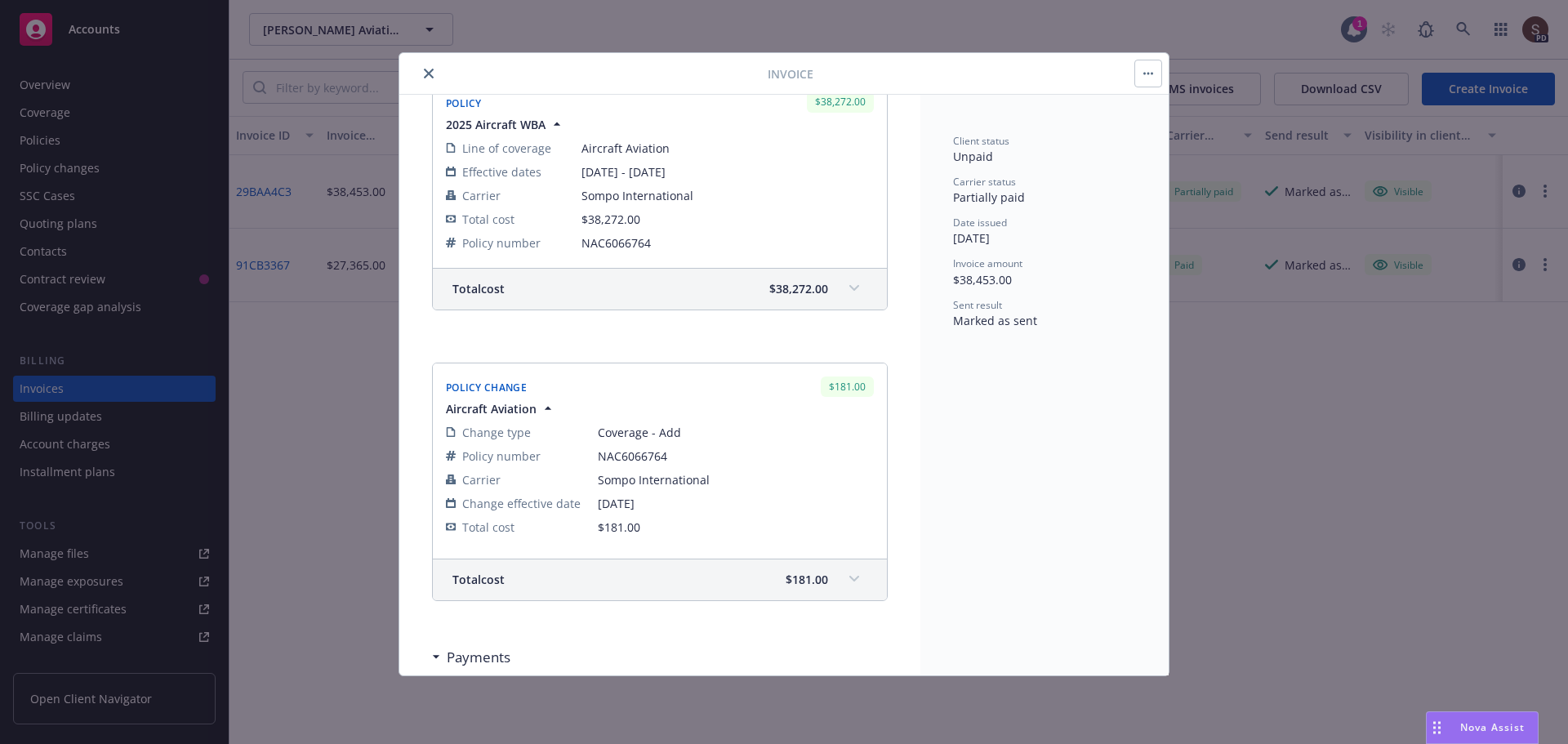
scroll to position [408, 0]
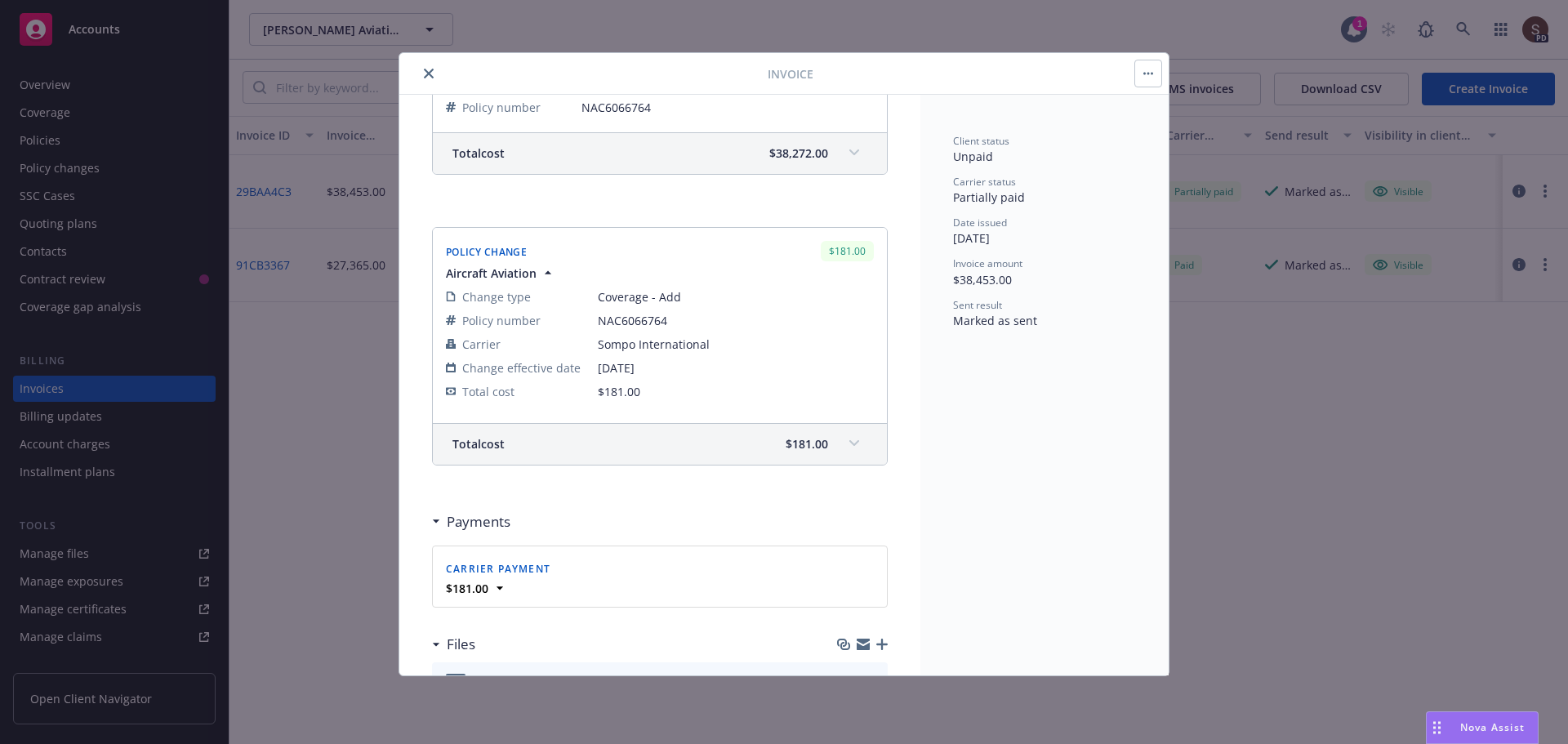
click at [424, 70] on icon "close" at bounding box center [429, 73] width 9 height 9
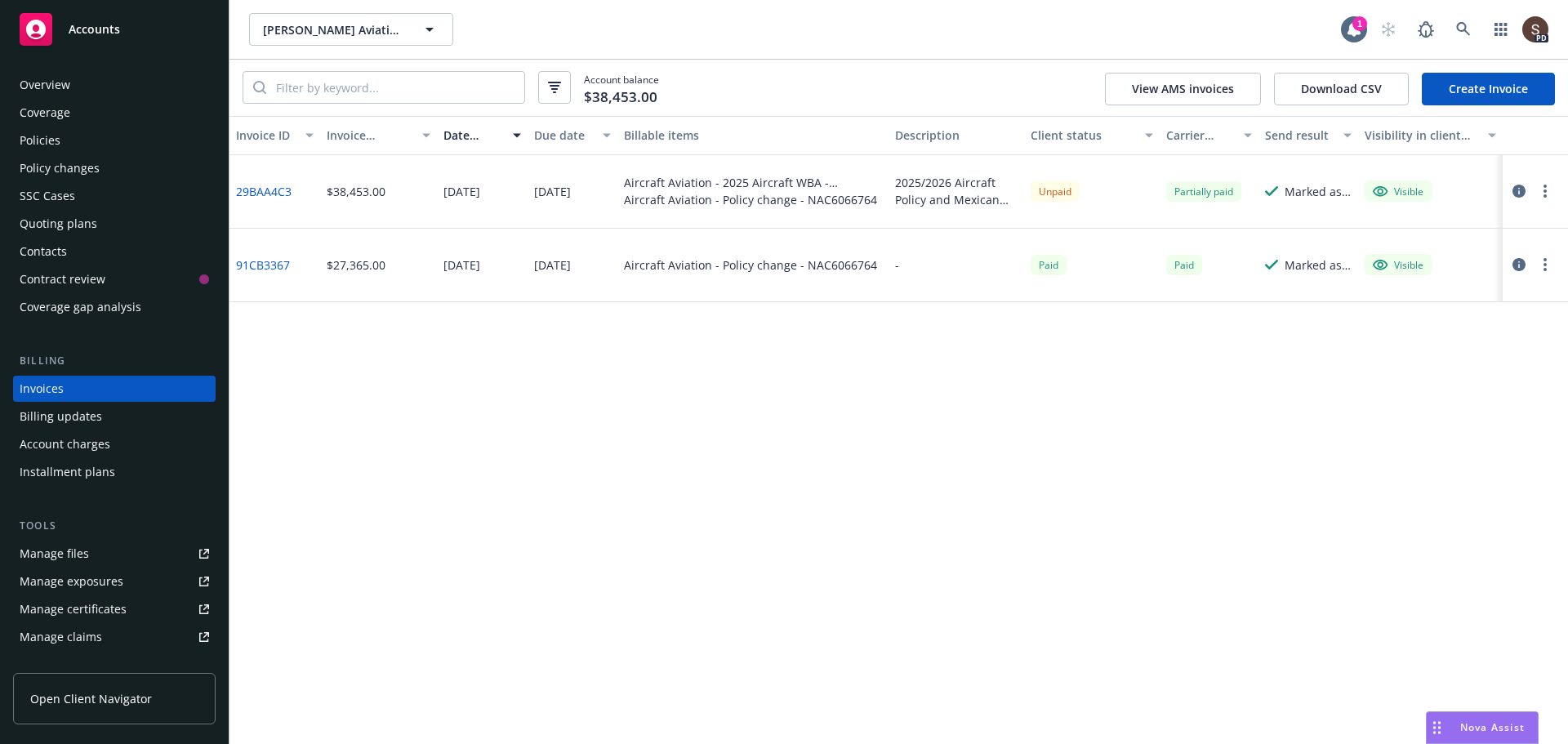
click at [622, 352] on div "Invoice ID Invoice amount Date issued Due date Billable items Description Clien…" at bounding box center [898, 430] width 1338 height 628
click at [84, 136] on div "Policies" at bounding box center [114, 140] width 189 height 26
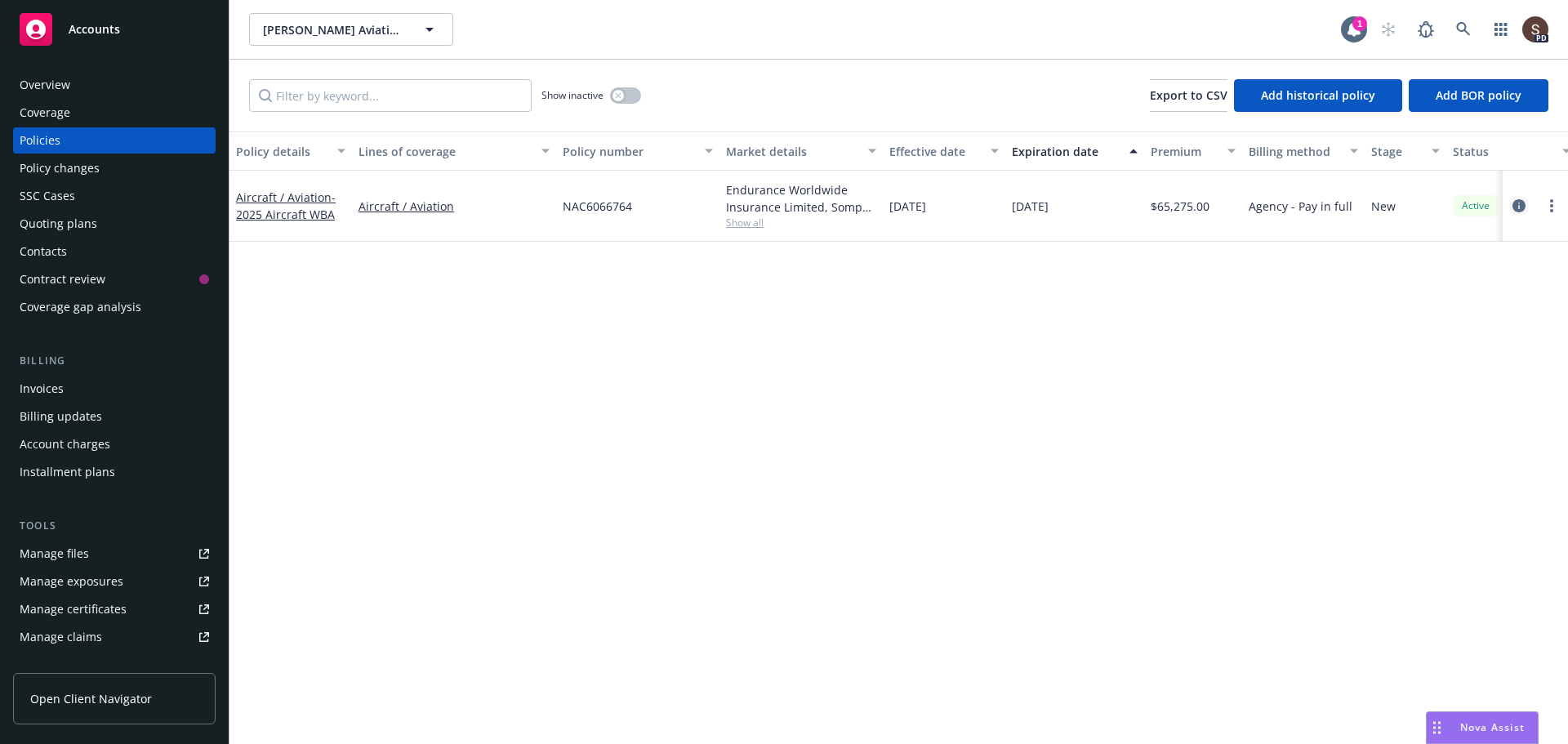
click at [1518, 206] on icon "circleInformation" at bounding box center [1519, 206] width 13 height 13
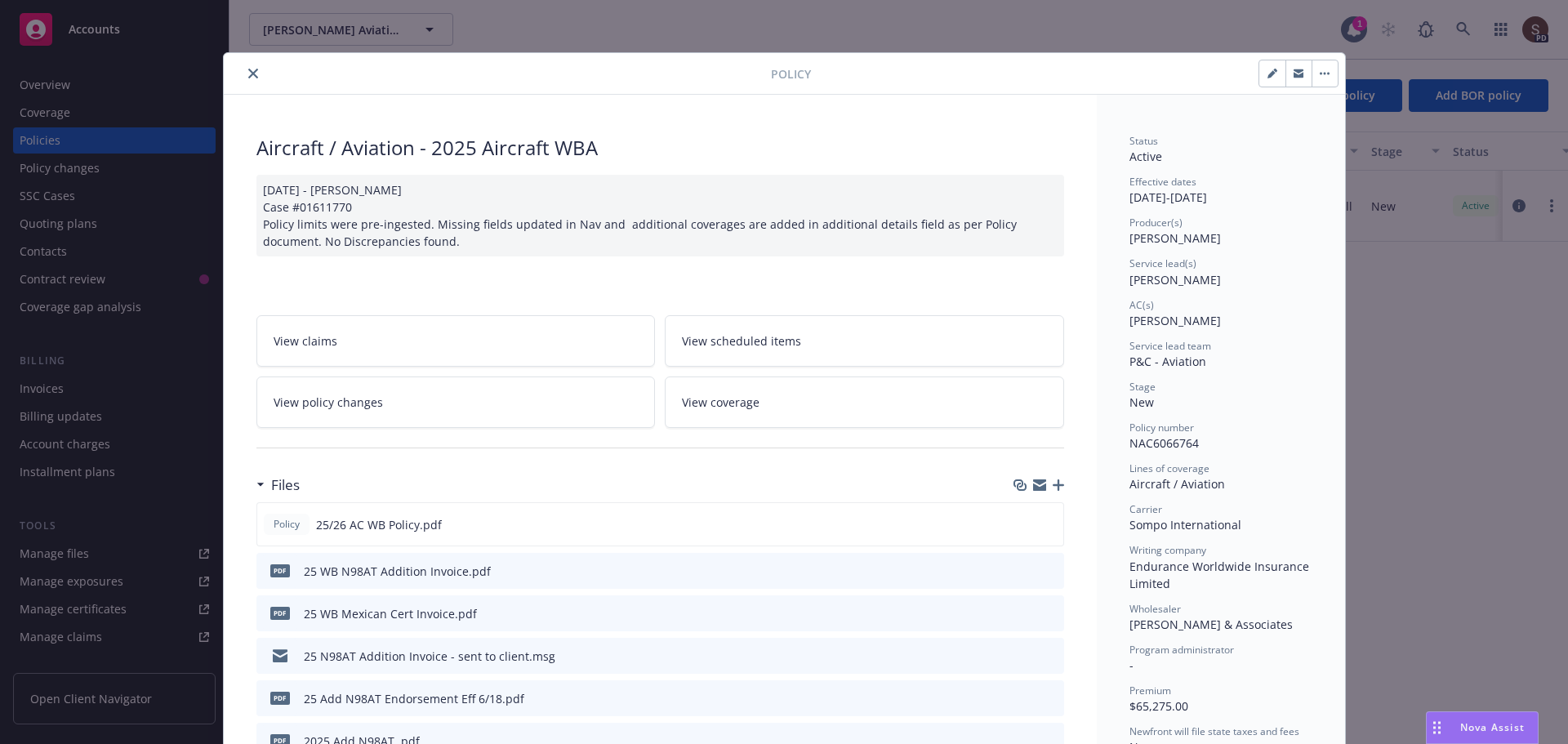
scroll to position [49, 0]
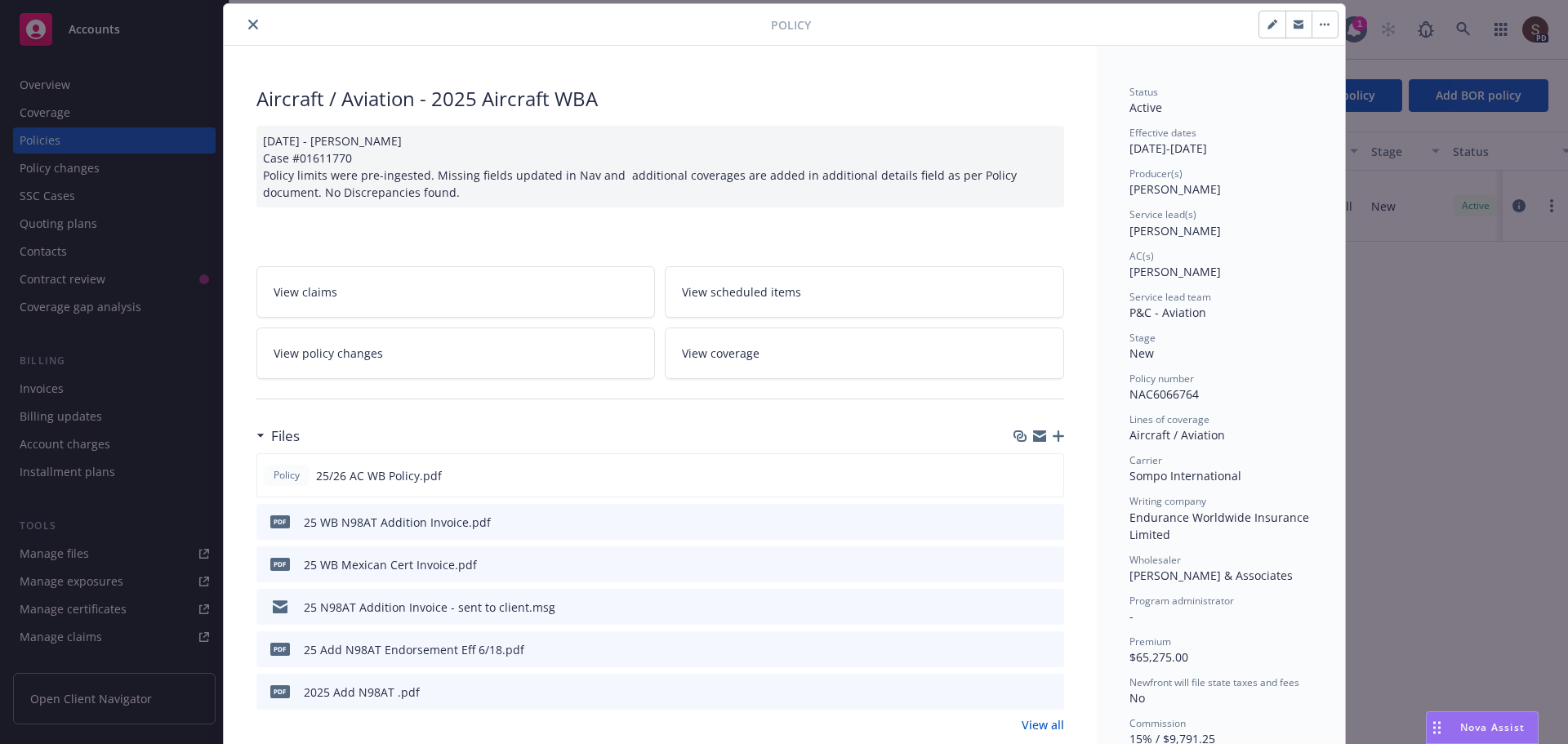
click at [527, 340] on link "View policy changes" at bounding box center [456, 353] width 400 height 52
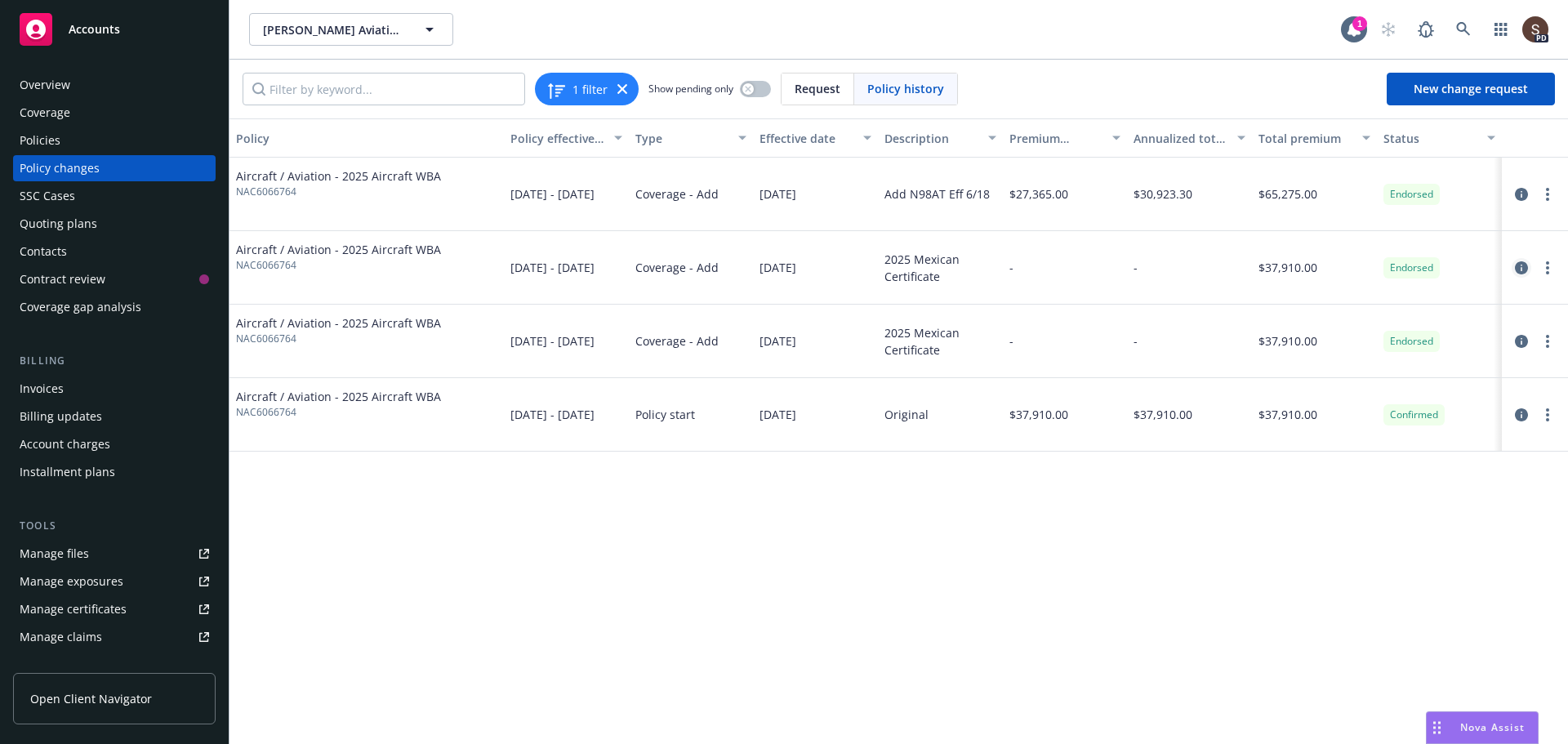
click at [1519, 270] on icon "circleInformation" at bounding box center [1522, 268] width 13 height 13
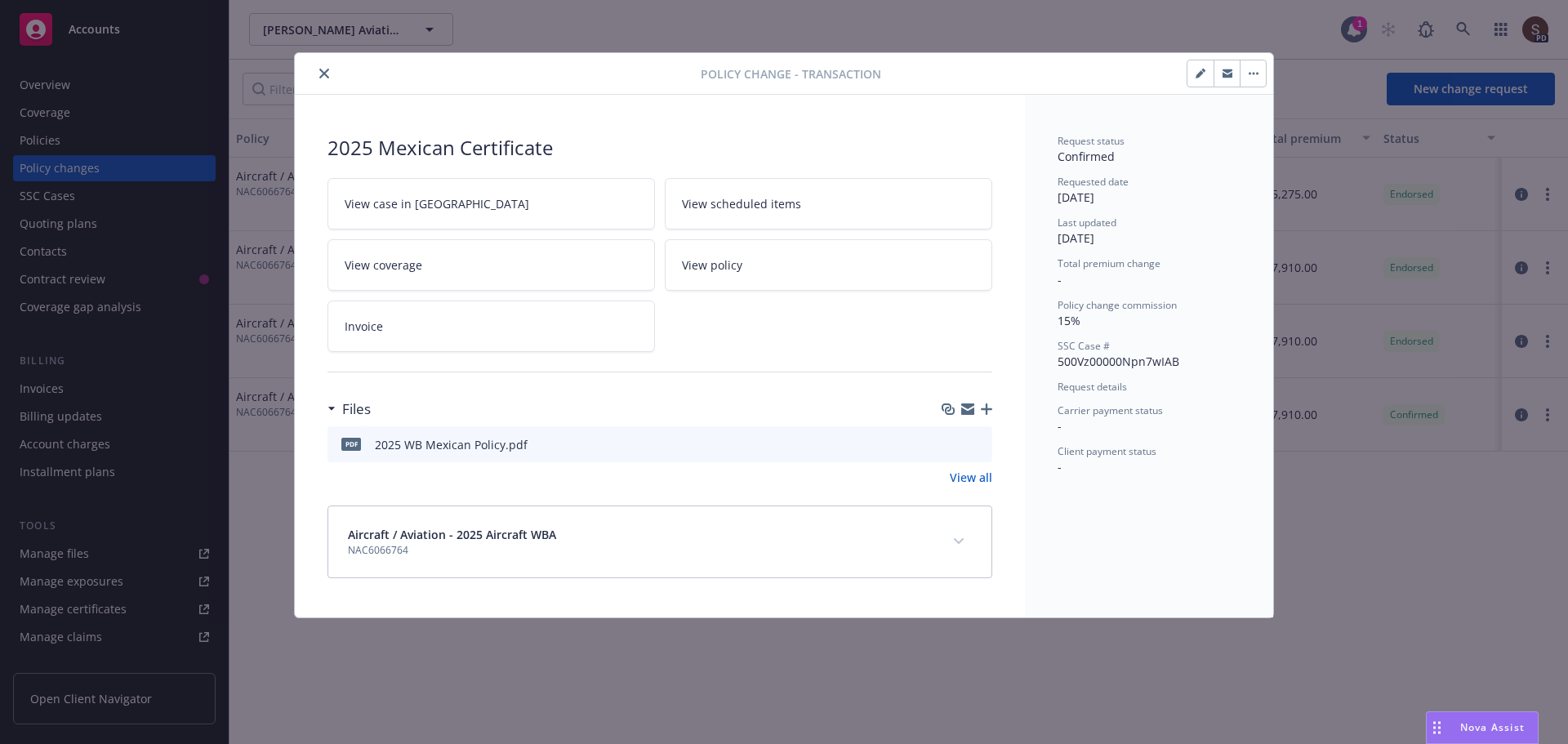
click at [320, 76] on icon "close" at bounding box center [325, 73] width 9 height 9
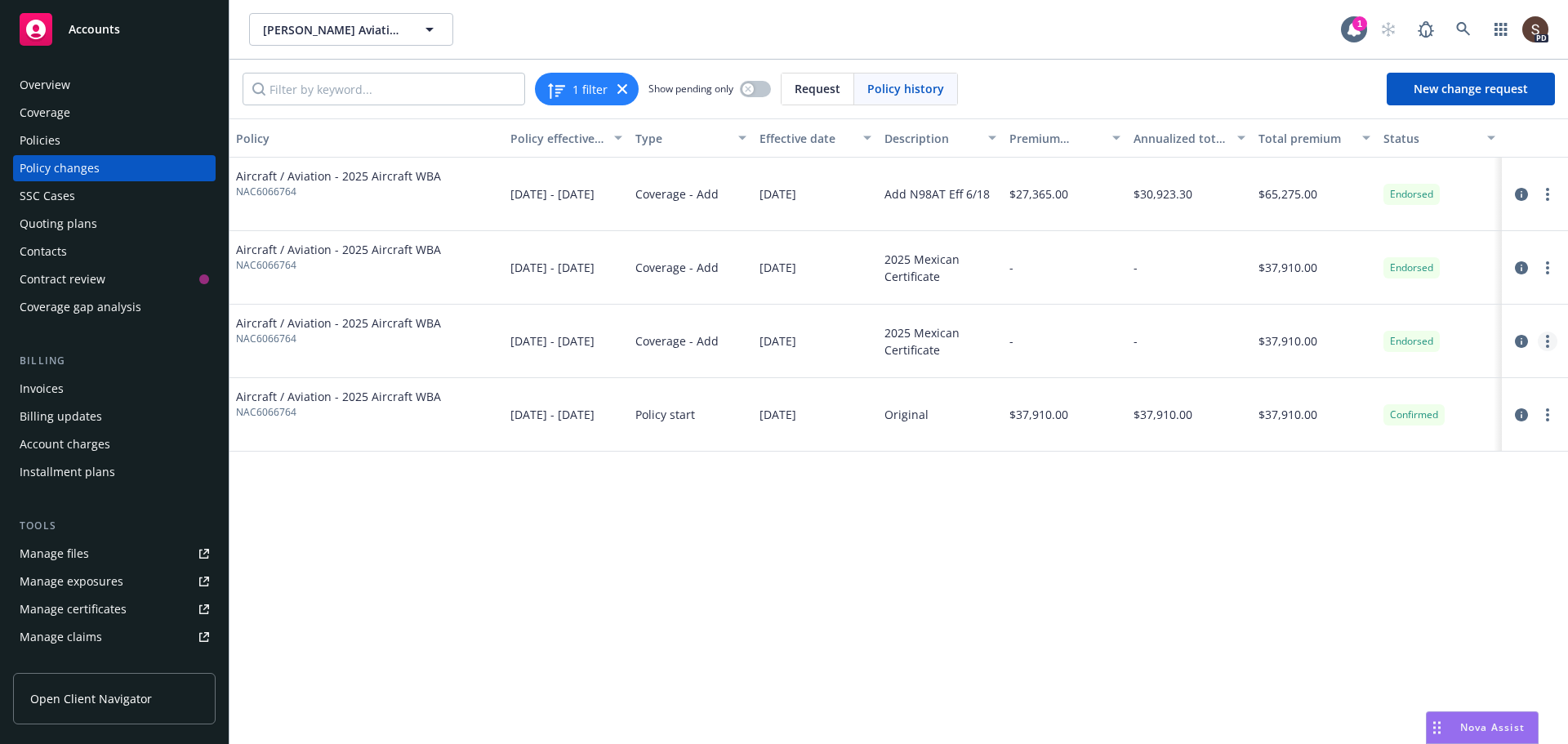
click at [1551, 343] on link "more" at bounding box center [1547, 341] width 20 height 20
click at [1516, 344] on icon "circleInformation" at bounding box center [1522, 341] width 13 height 13
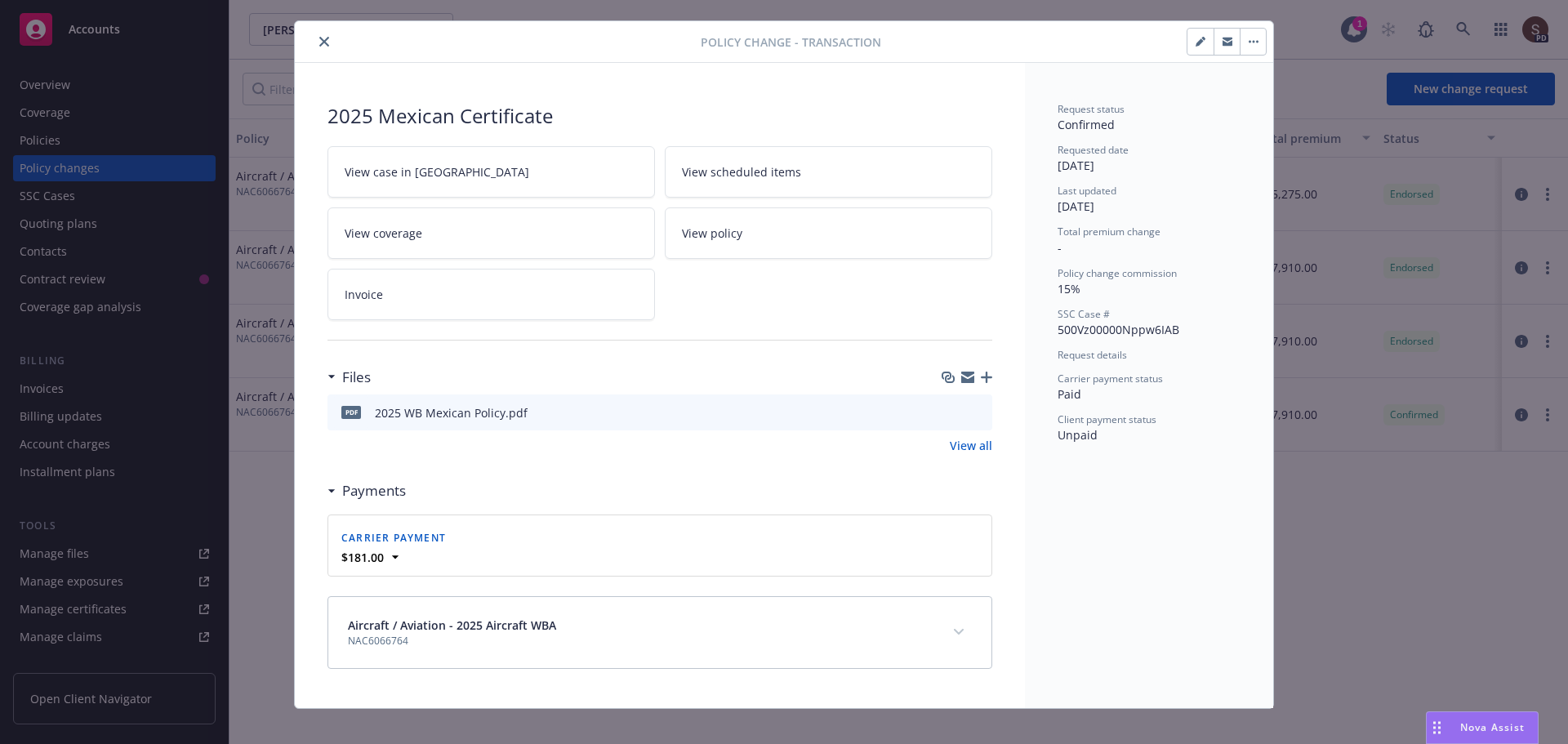
scroll to position [49, 0]
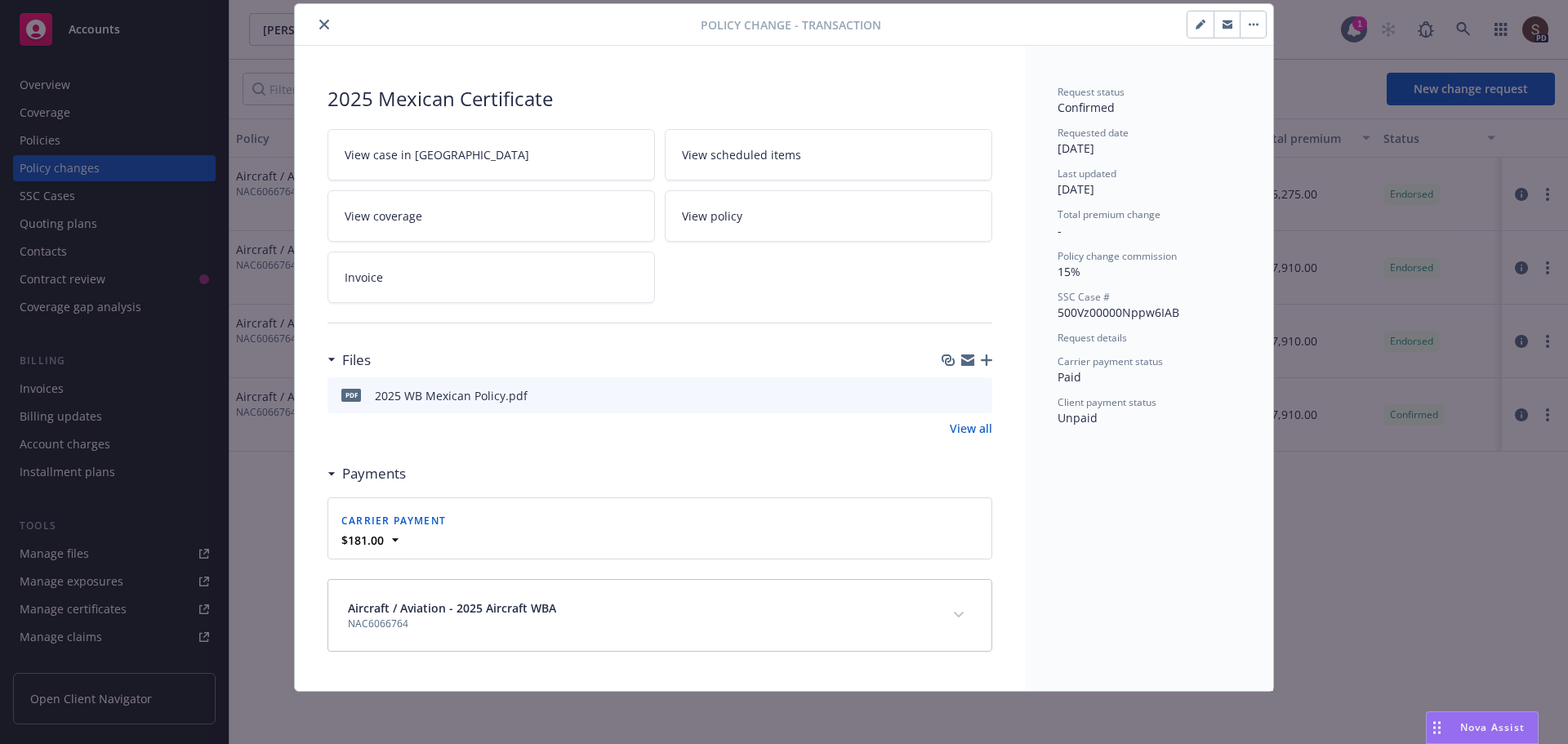
click at [320, 24] on icon "close" at bounding box center [325, 24] width 9 height 9
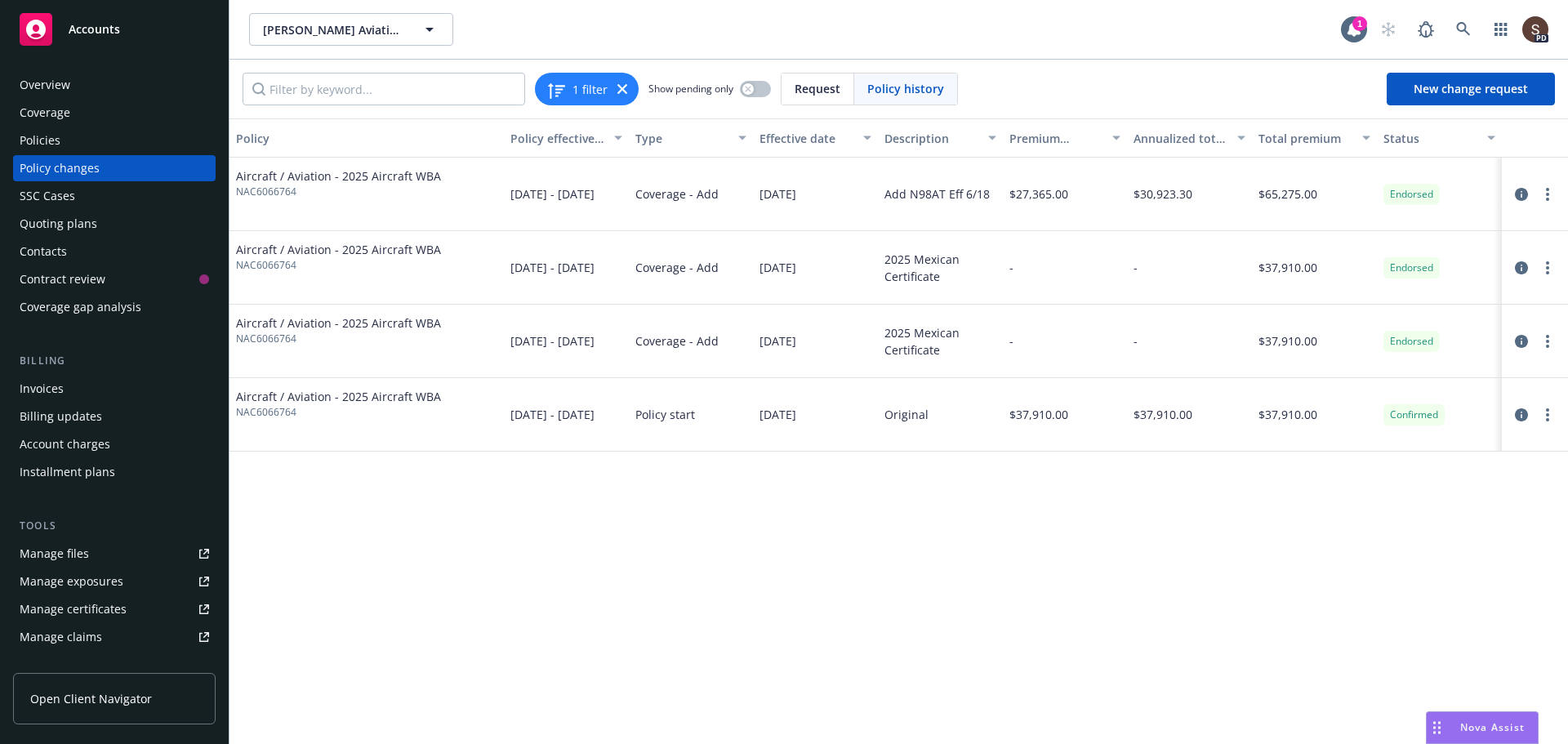
click at [71, 388] on div "Invoices" at bounding box center [114, 388] width 189 height 26
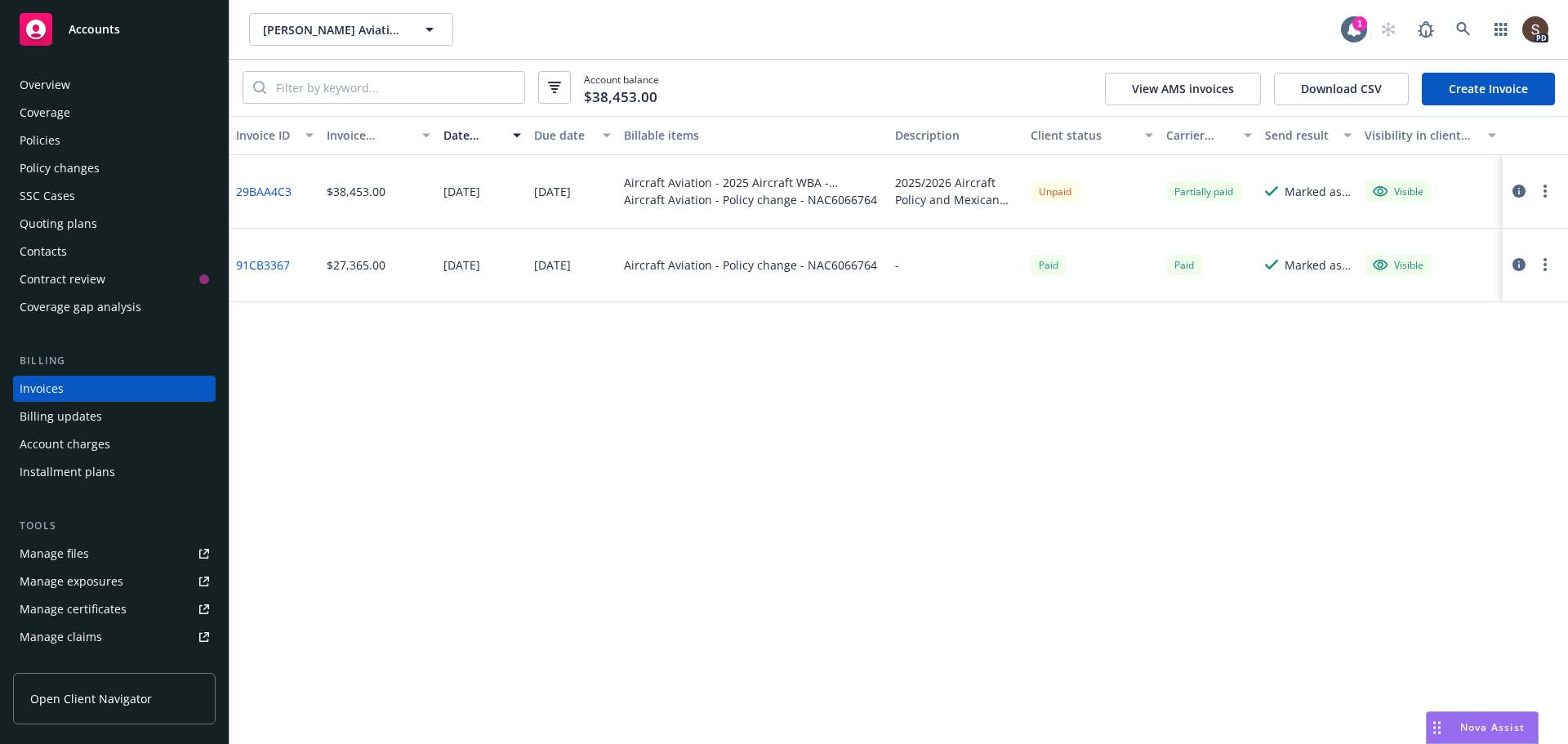
click at [264, 183] on link "29BAA4C3" at bounding box center [263, 192] width 55 height 17
click at [40, 143] on div "Policies" at bounding box center [40, 140] width 40 height 26
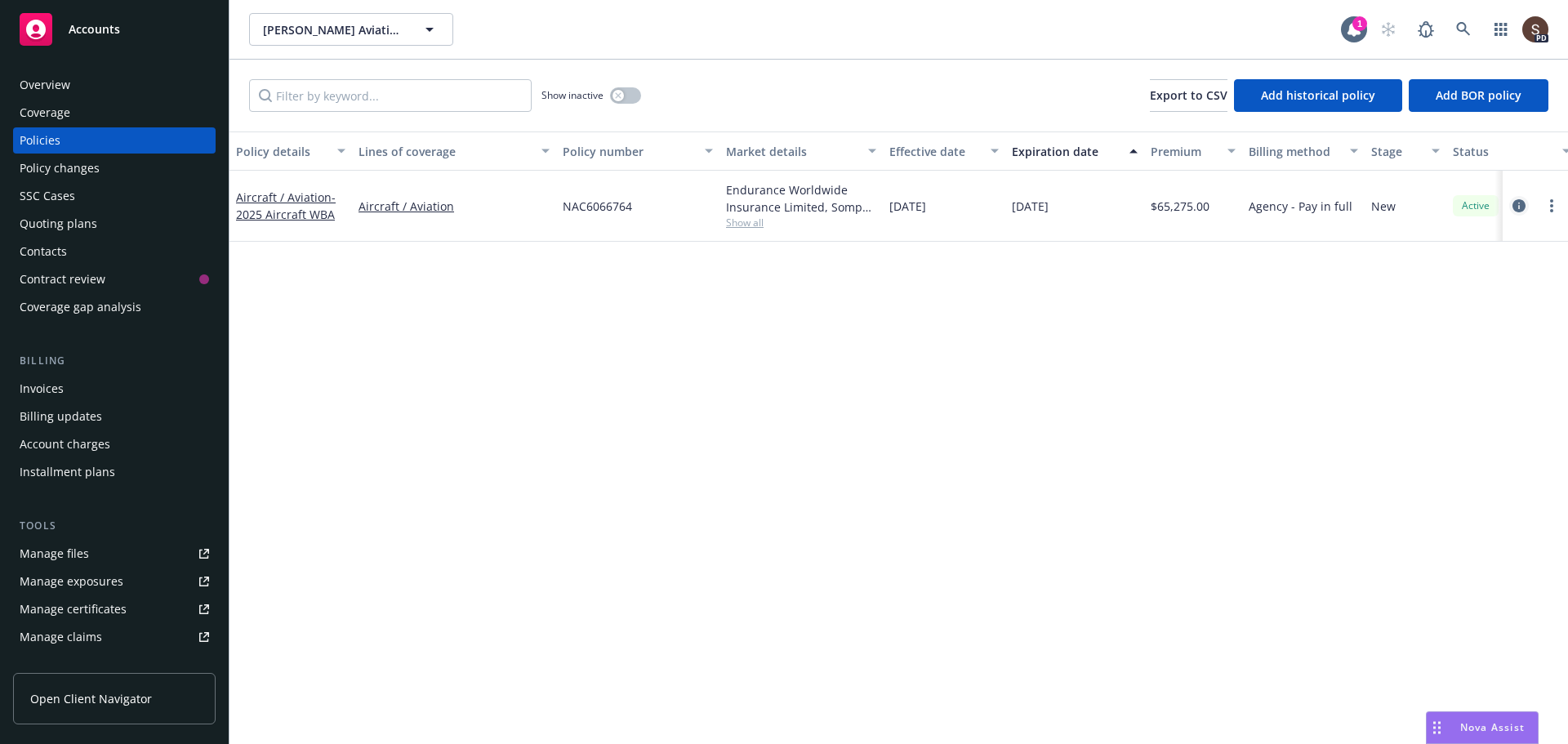
click at [1516, 207] on icon "circleInformation" at bounding box center [1519, 206] width 13 height 13
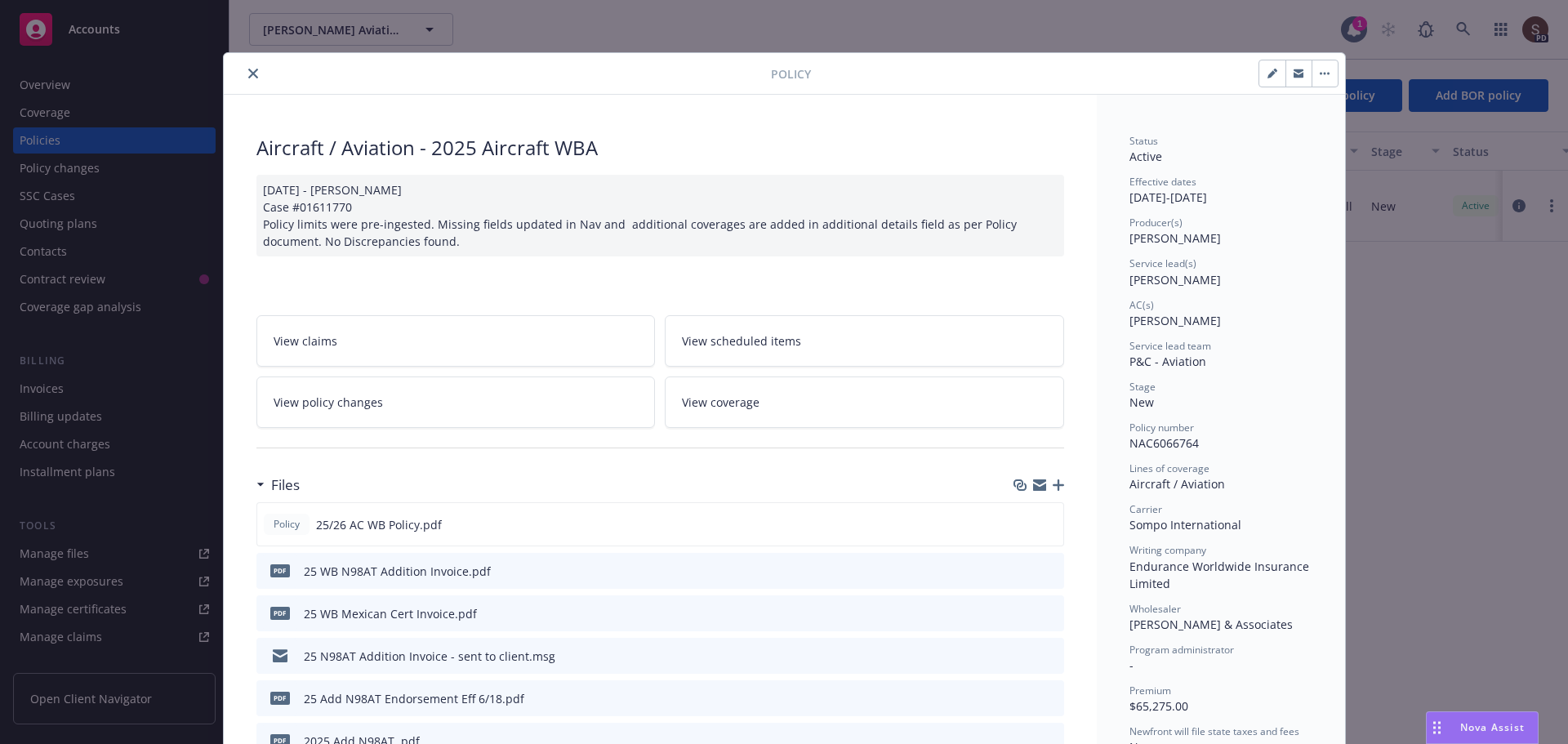
click at [245, 67] on button "close" at bounding box center [253, 73] width 20 height 20
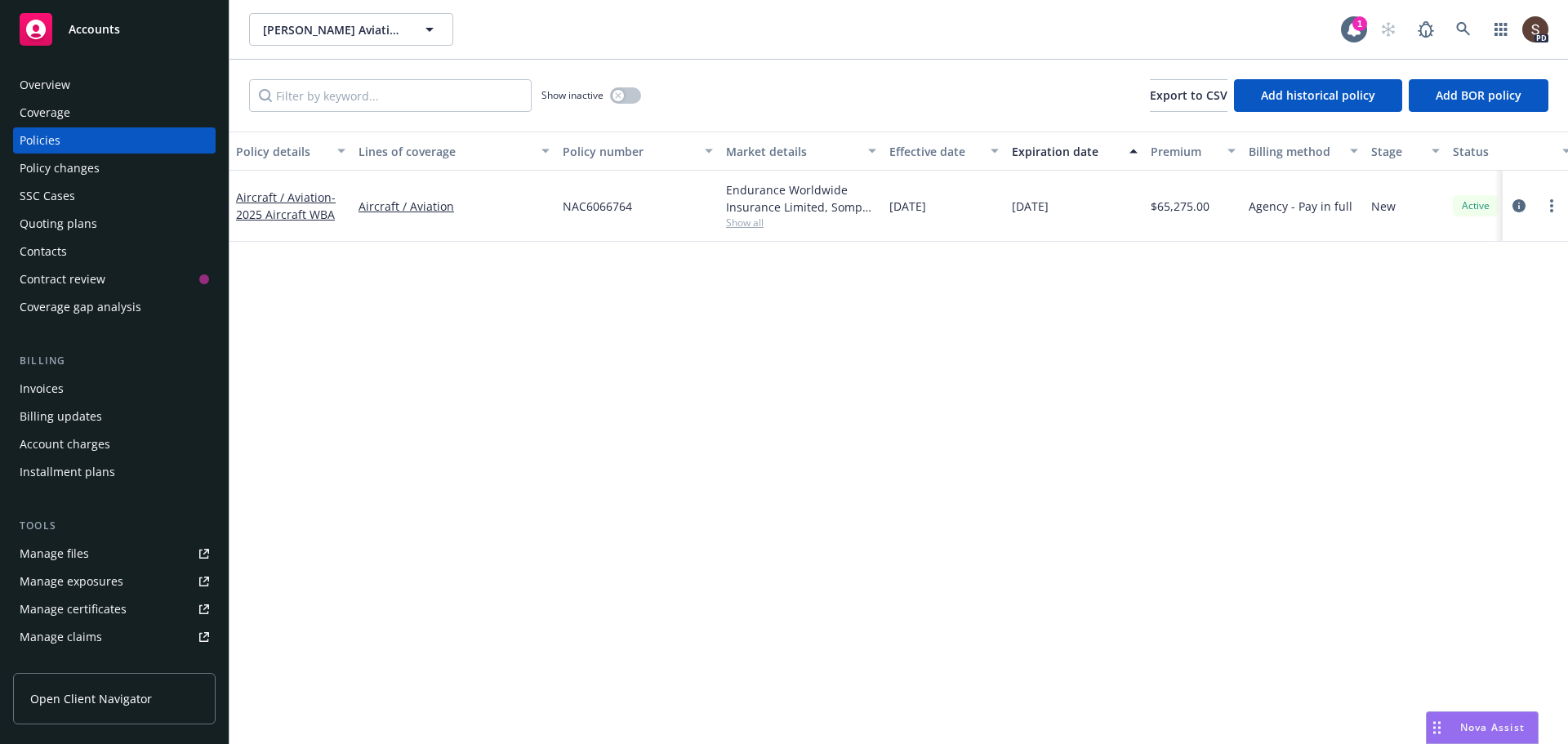
click at [28, 401] on div "Invoices" at bounding box center [41, 388] width 44 height 26
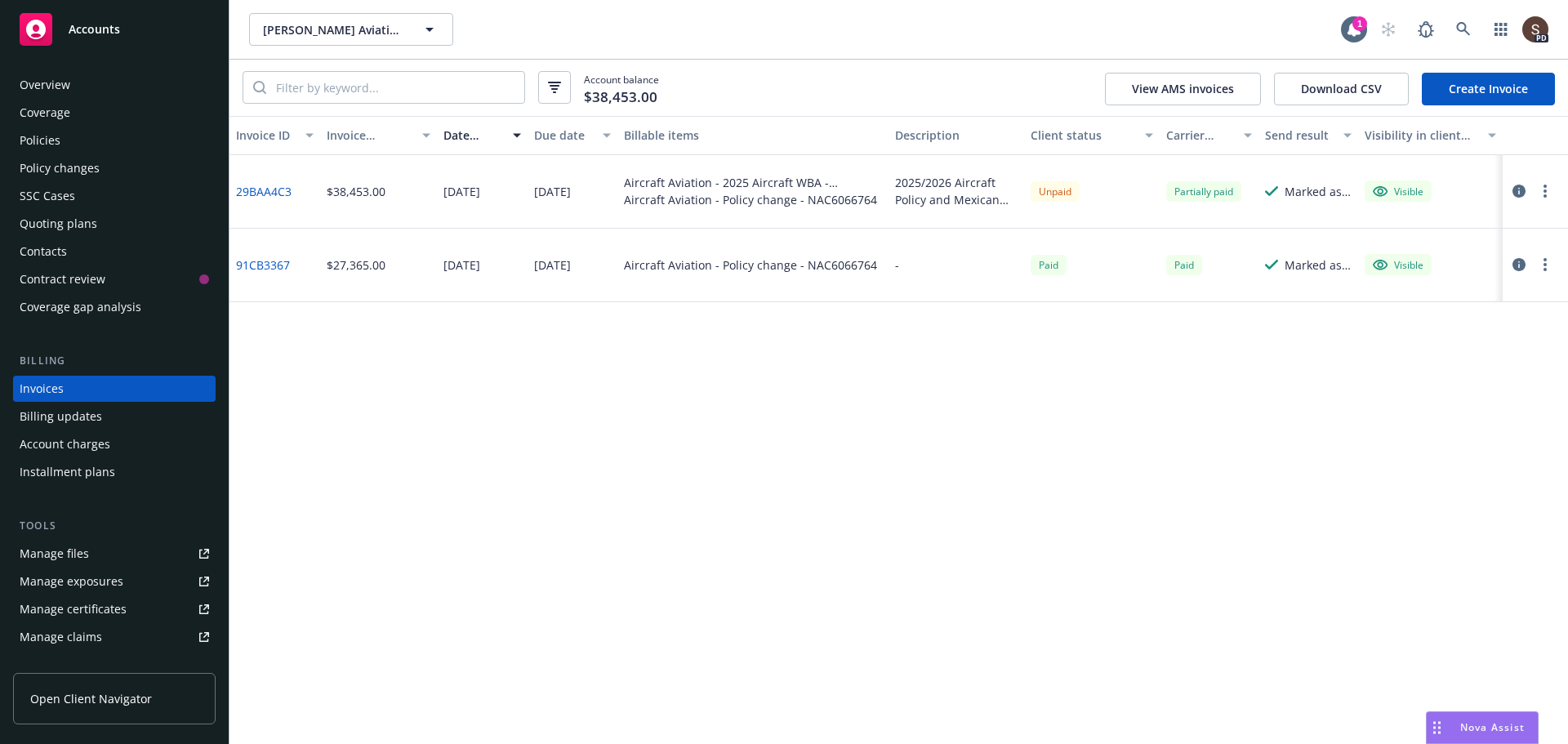
click at [261, 193] on link "29BAA4C3" at bounding box center [263, 192] width 55 height 17
click at [1518, 187] on icon "button" at bounding box center [1519, 191] width 13 height 13
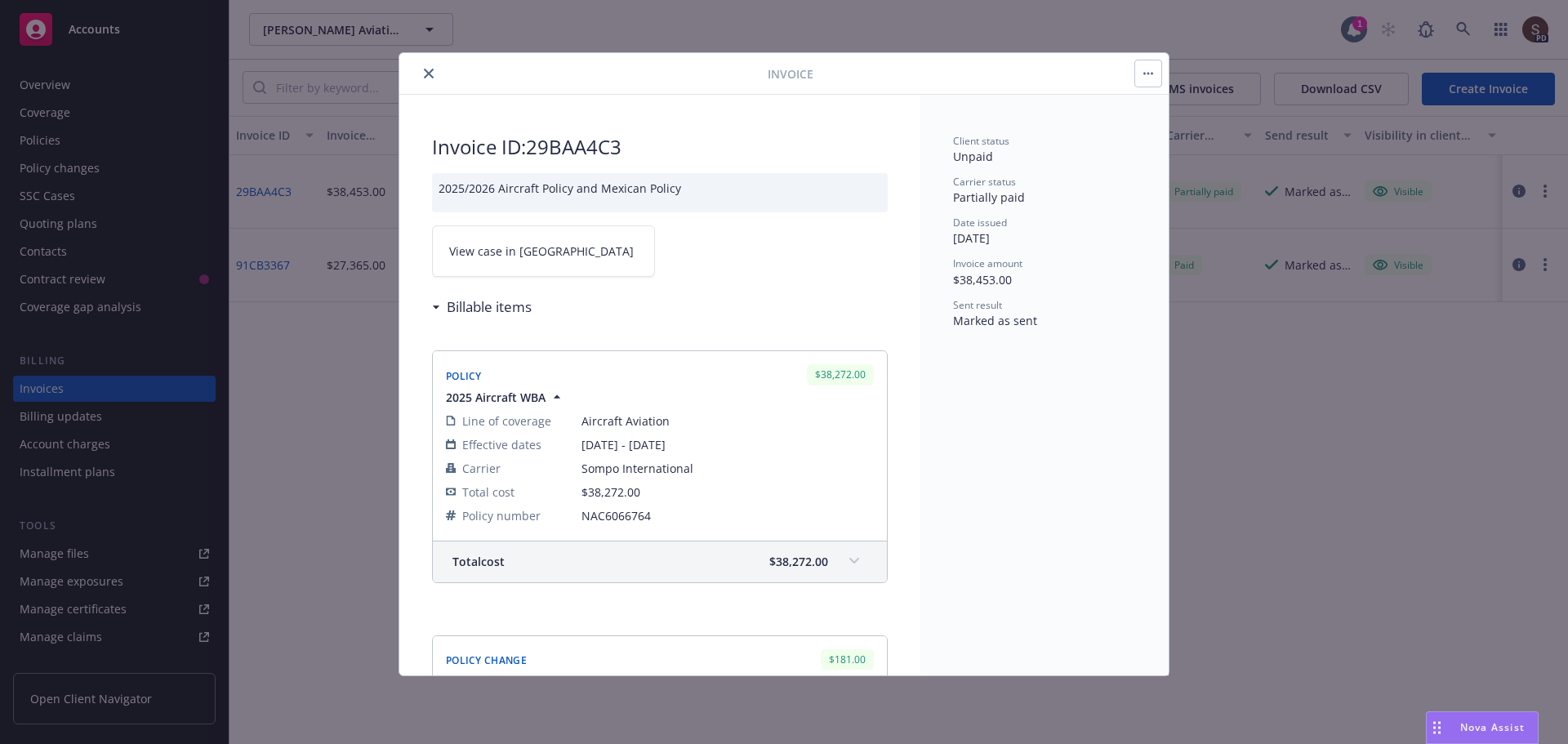
click at [429, 74] on icon "close" at bounding box center [429, 73] width 9 height 9
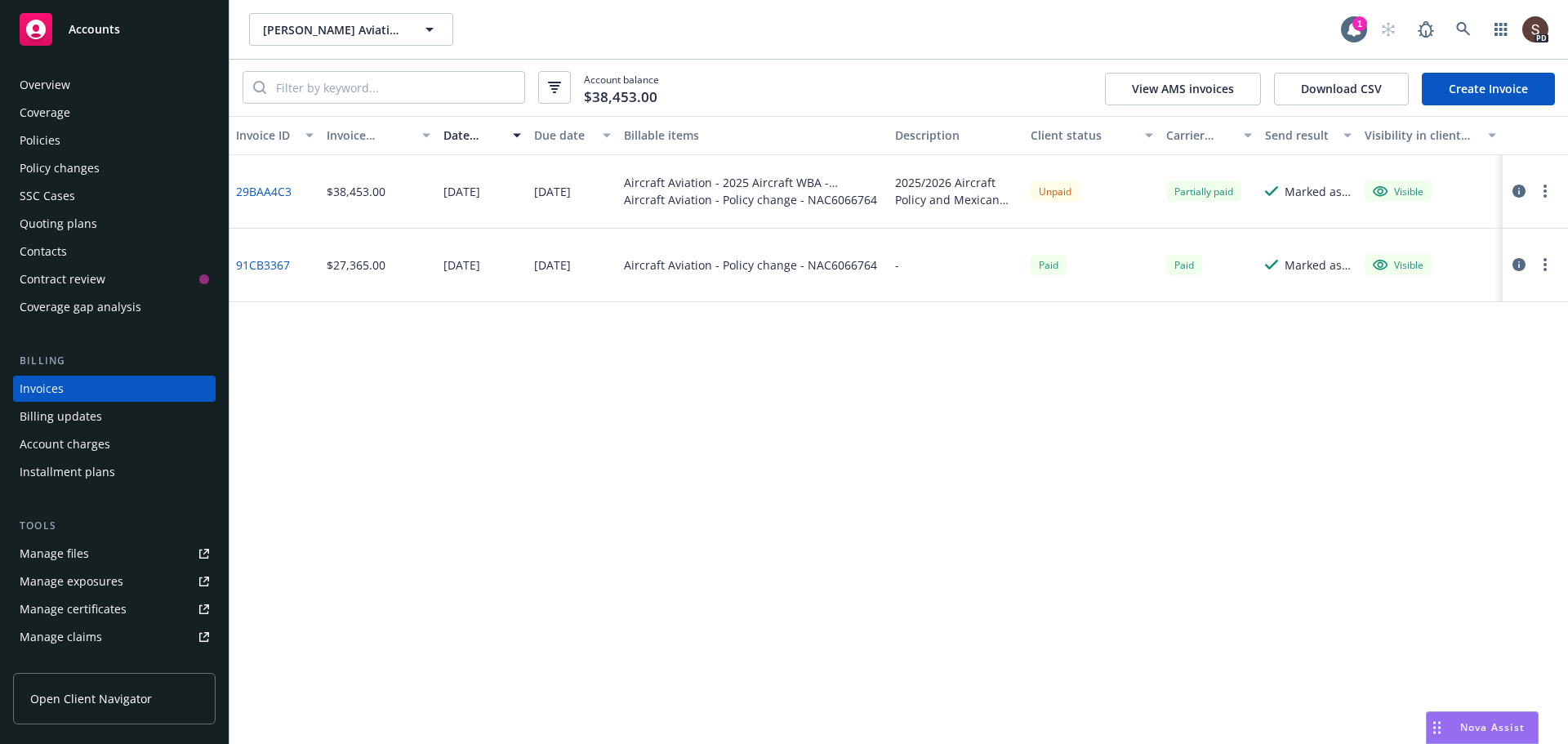
click at [46, 134] on div "Policies" at bounding box center [40, 140] width 40 height 26
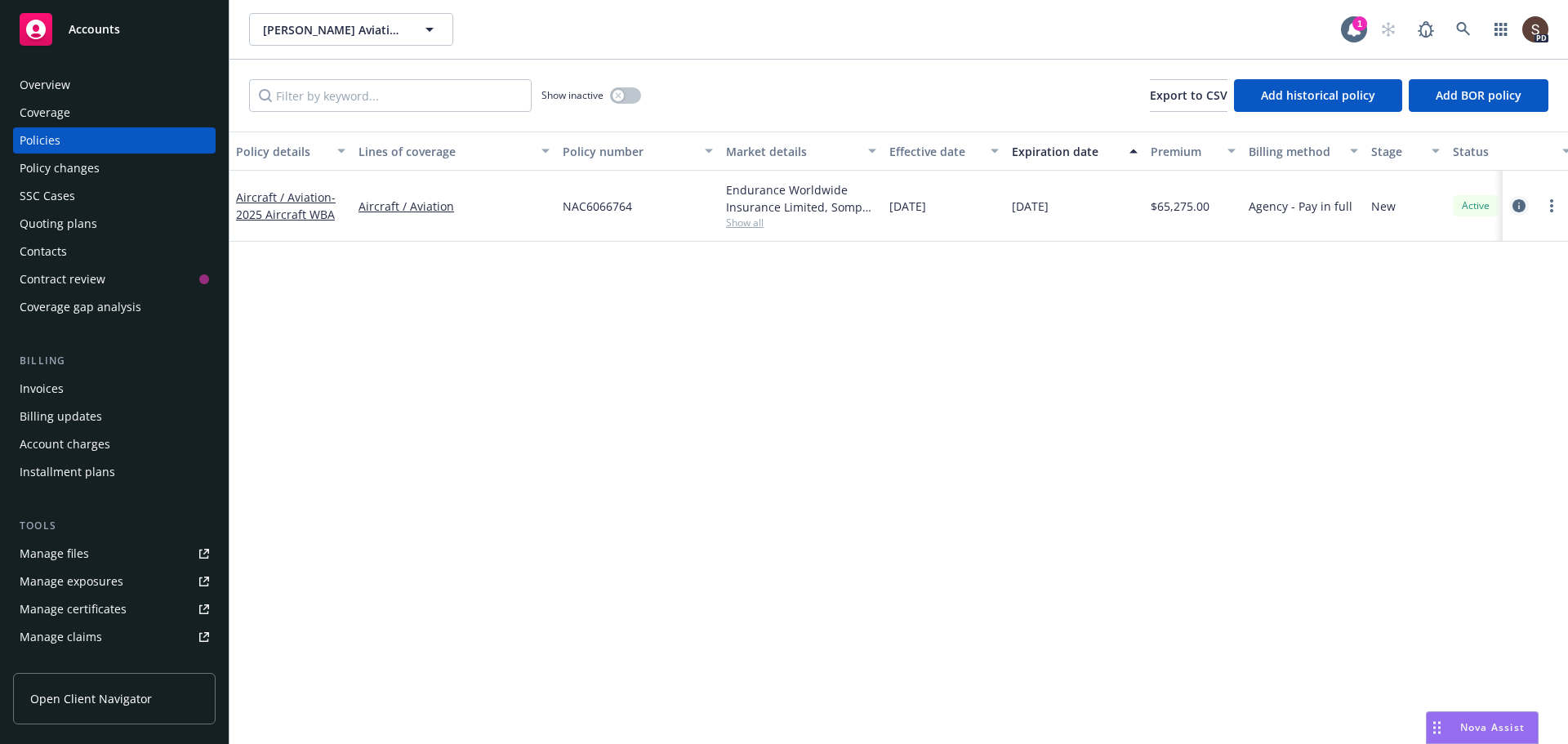
click at [1514, 206] on icon "circleInformation" at bounding box center [1519, 206] width 13 height 13
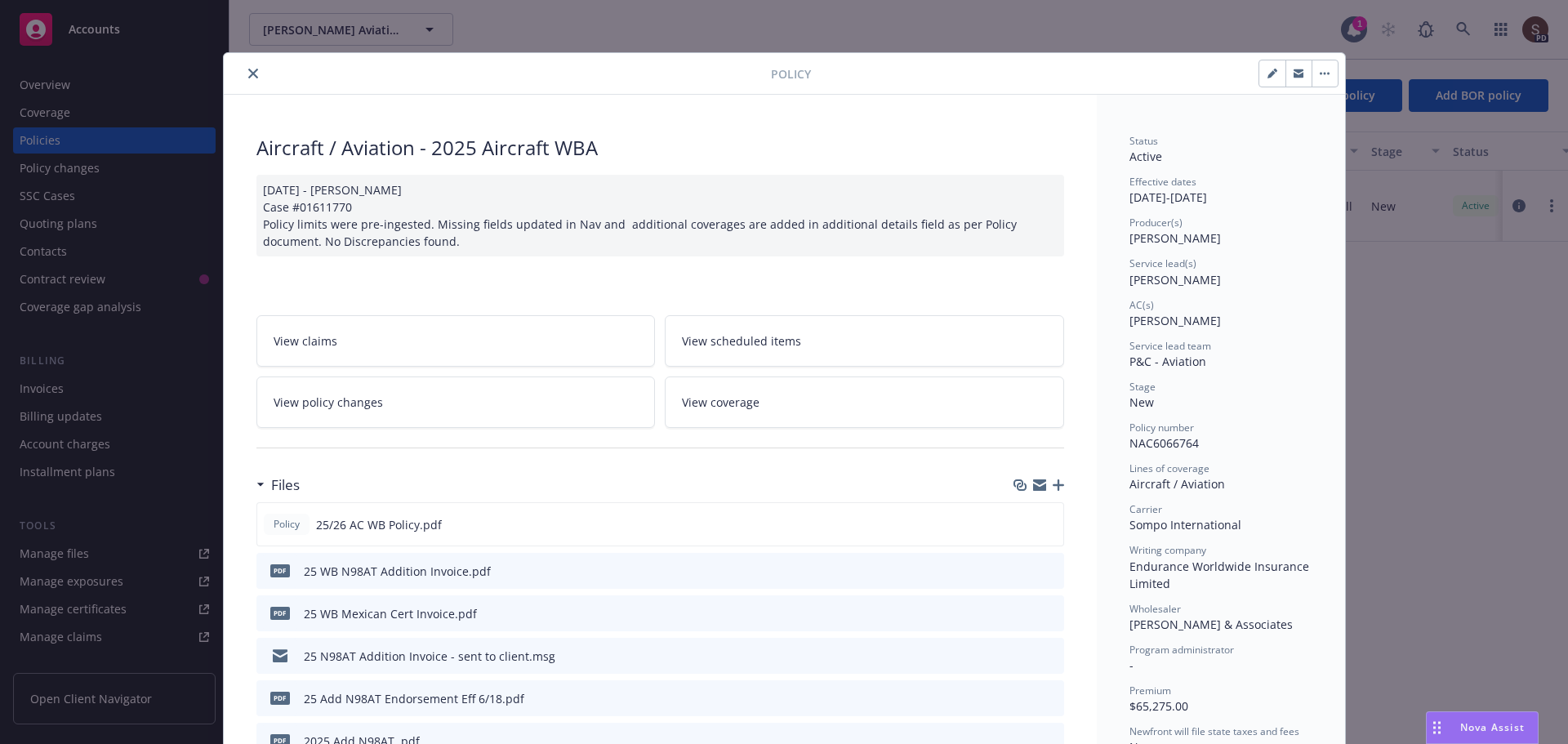
click at [248, 75] on icon "close" at bounding box center [253, 73] width 9 height 9
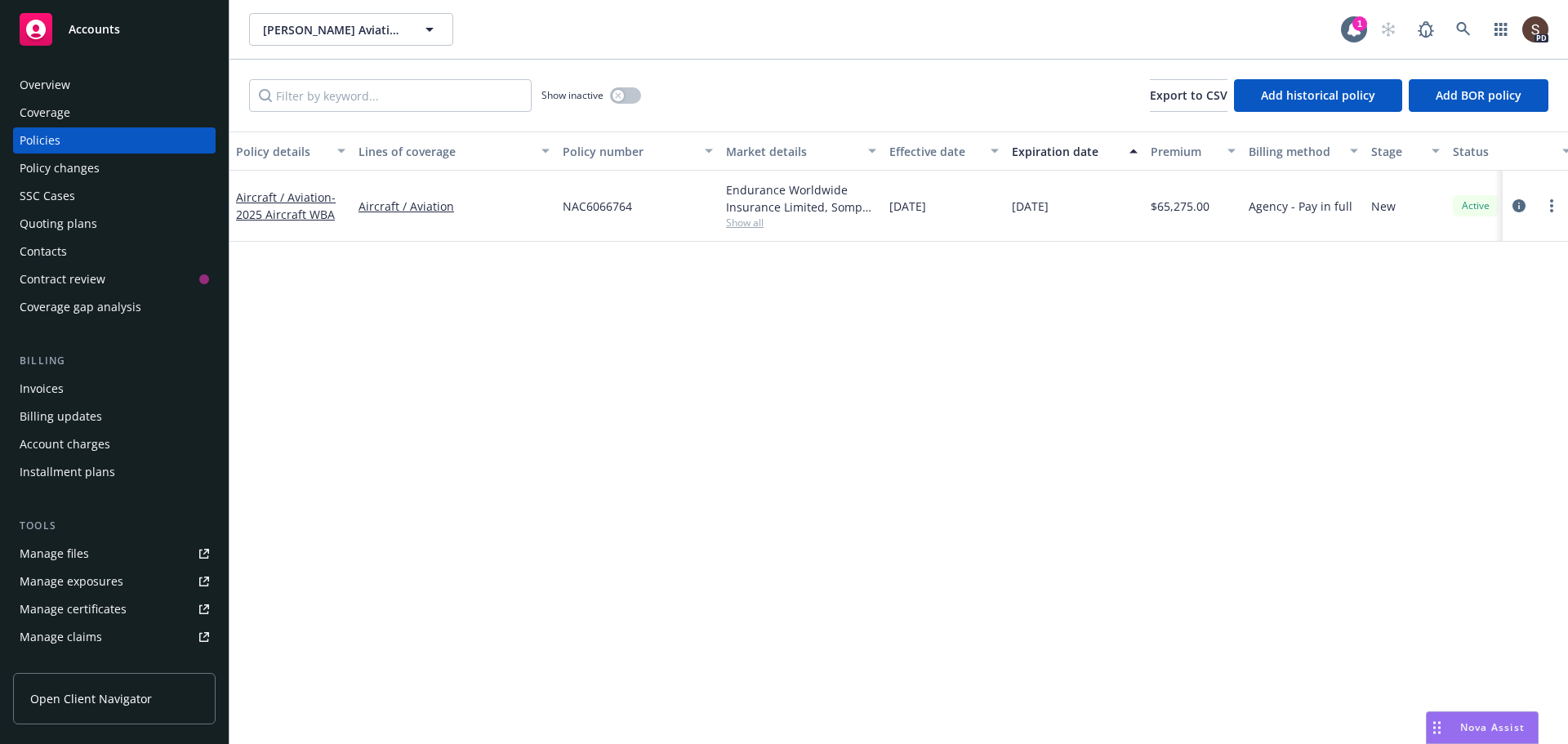
click at [33, 387] on div "Invoices" at bounding box center [41, 388] width 44 height 26
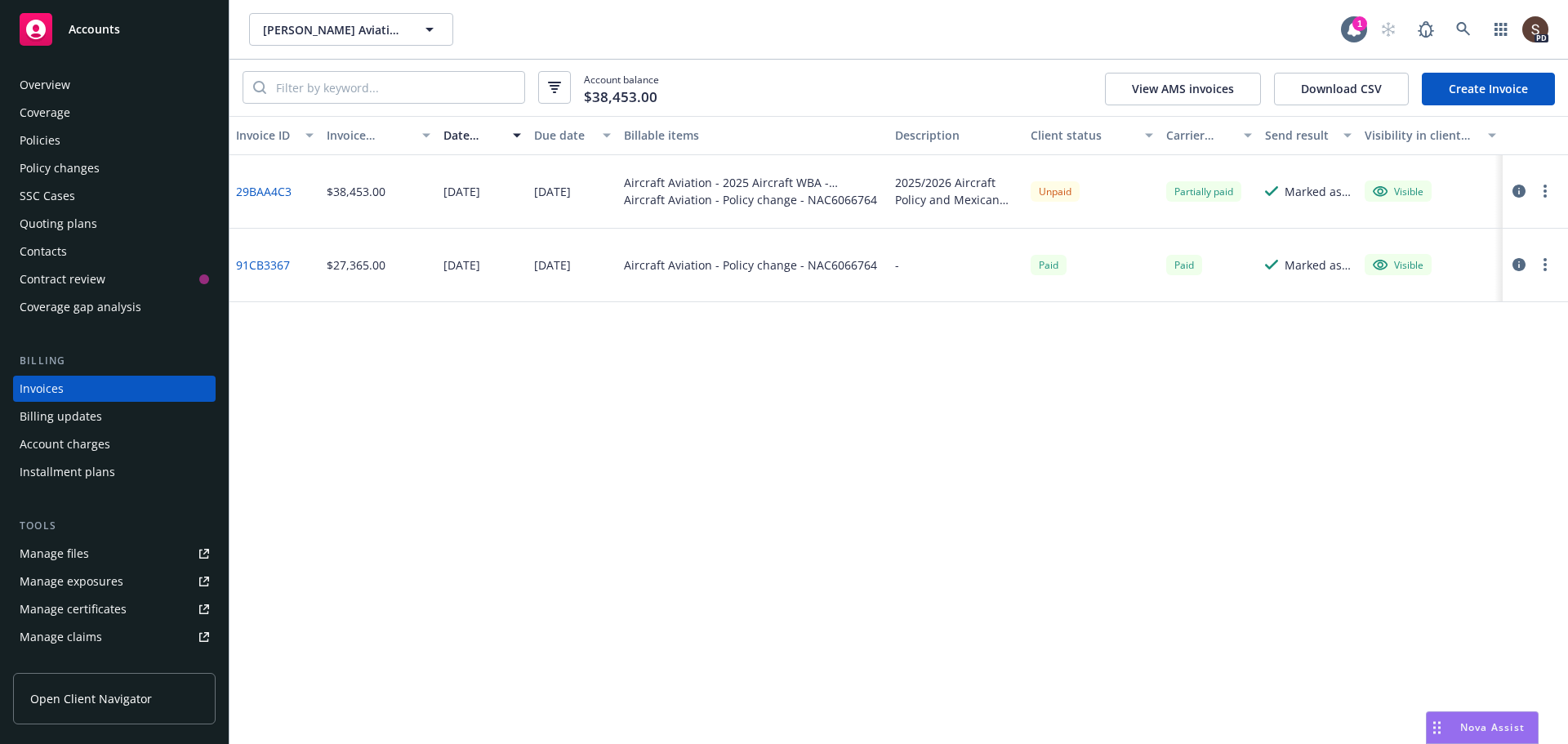
click at [1516, 185] on icon "button" at bounding box center [1519, 191] width 13 height 13
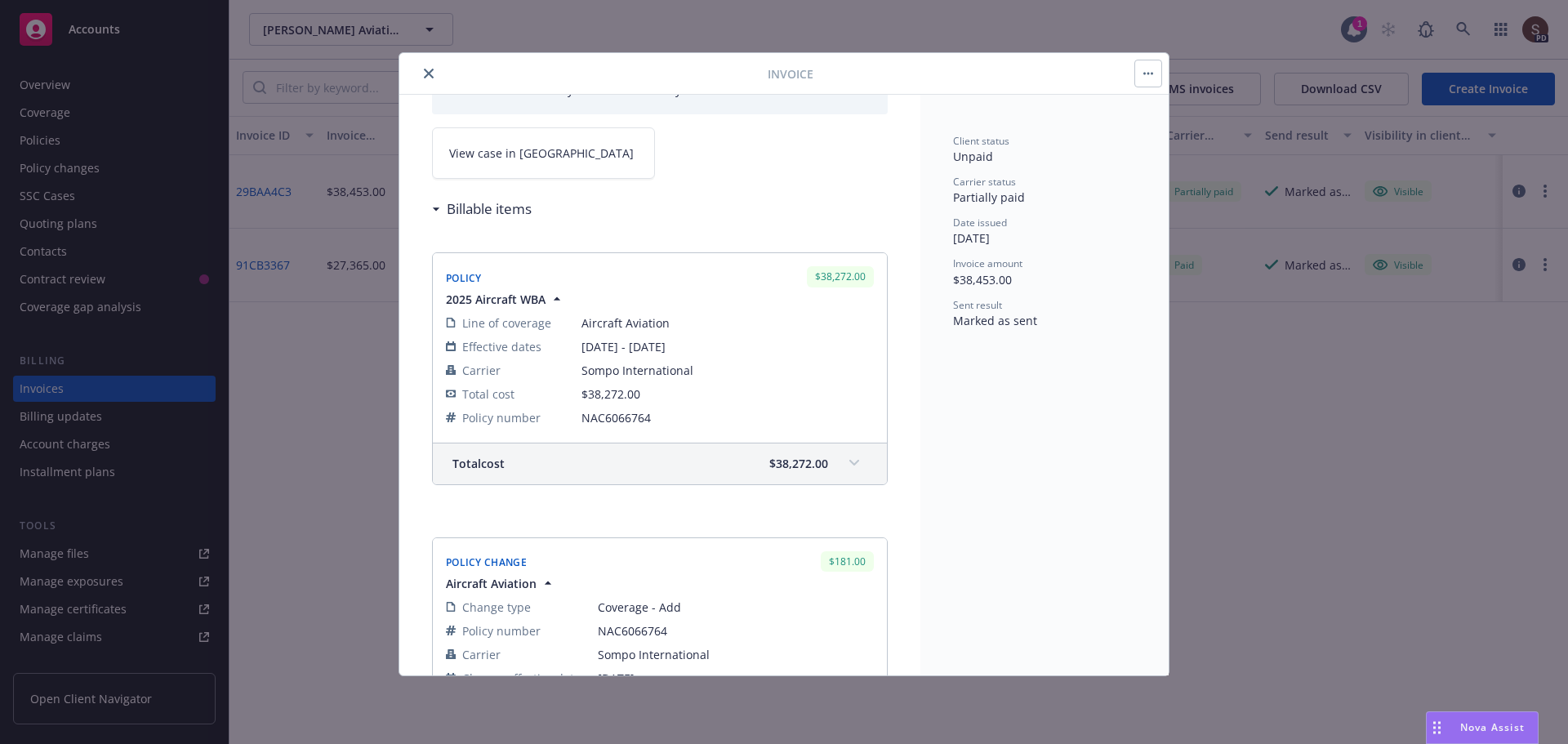
scroll to position [164, 0]
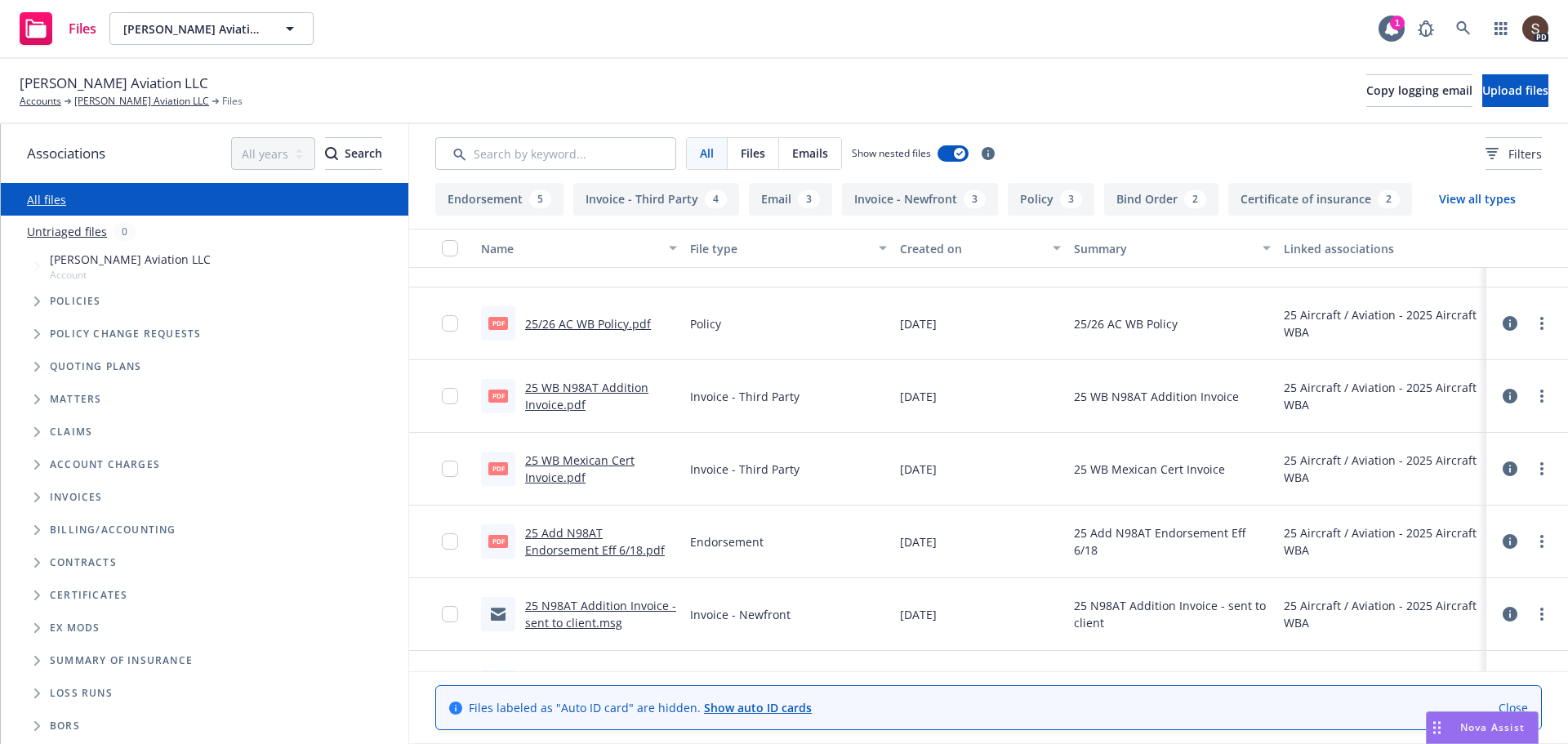
scroll to position [82, 0]
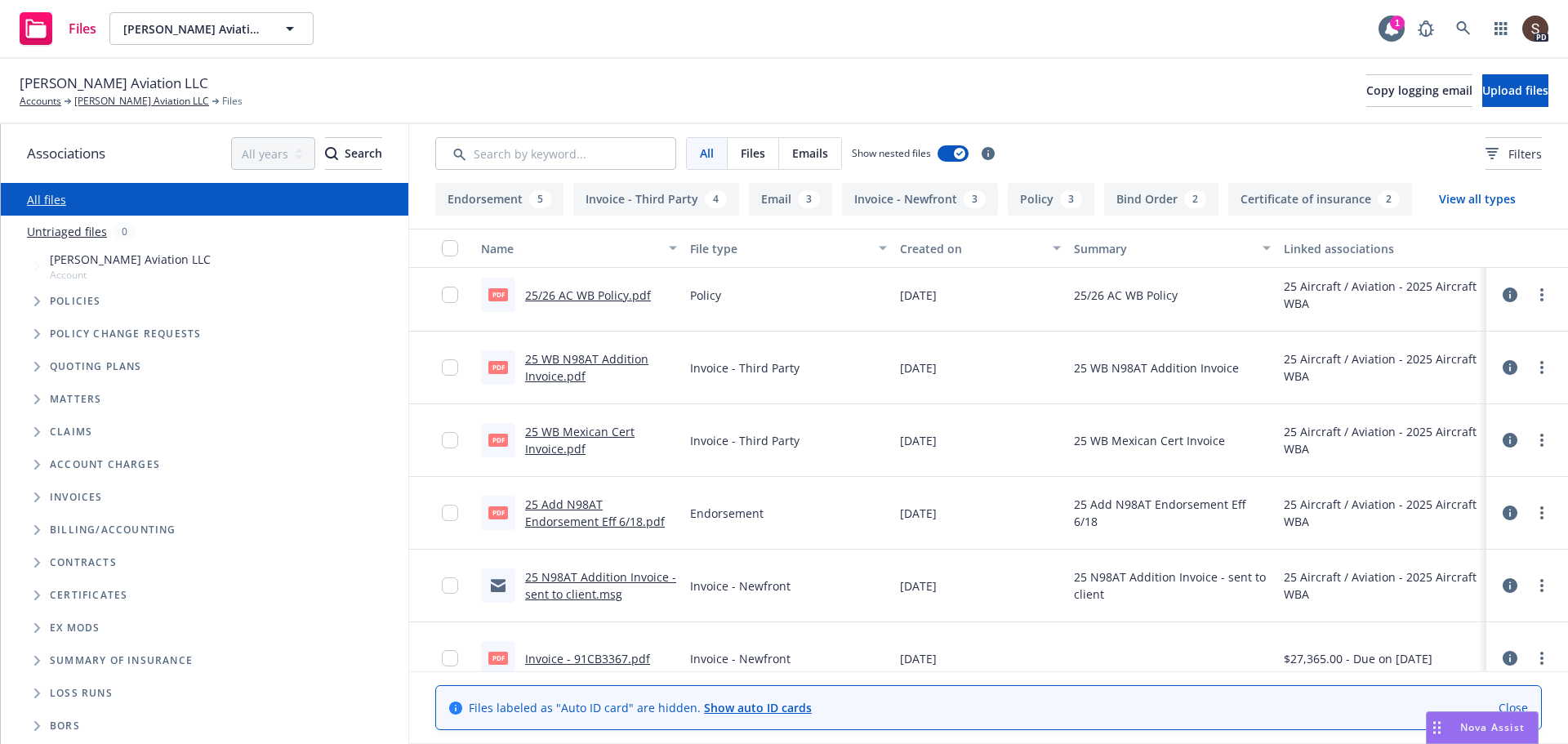
click at [570, 360] on link "25 WB N98AT Addition Invoice.pdf" at bounding box center [586, 367] width 123 height 33
click at [562, 503] on link "25 Add N98AT Endorsement Eff 6/18.pdf" at bounding box center [594, 513] width 140 height 33
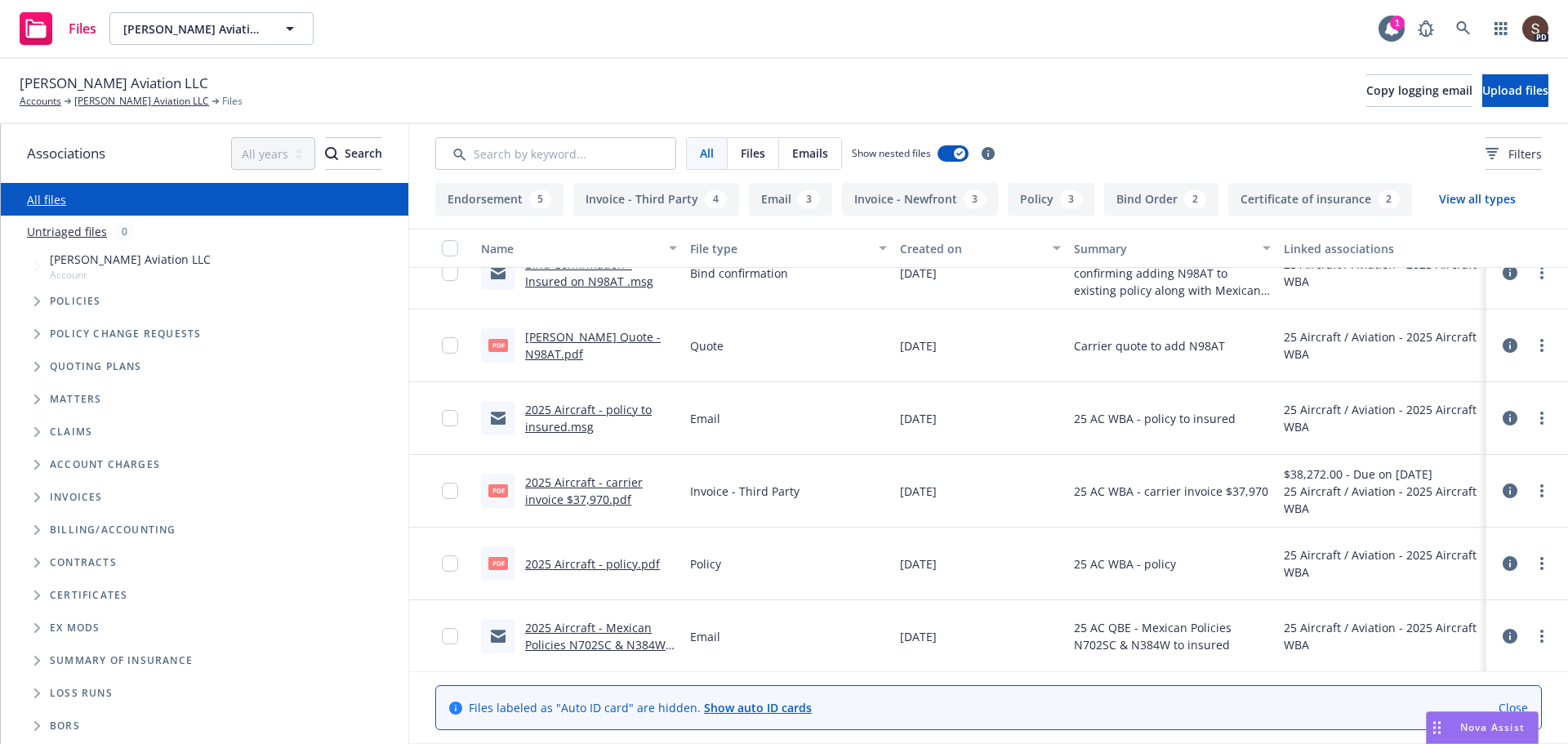
scroll to position [1062, 0]
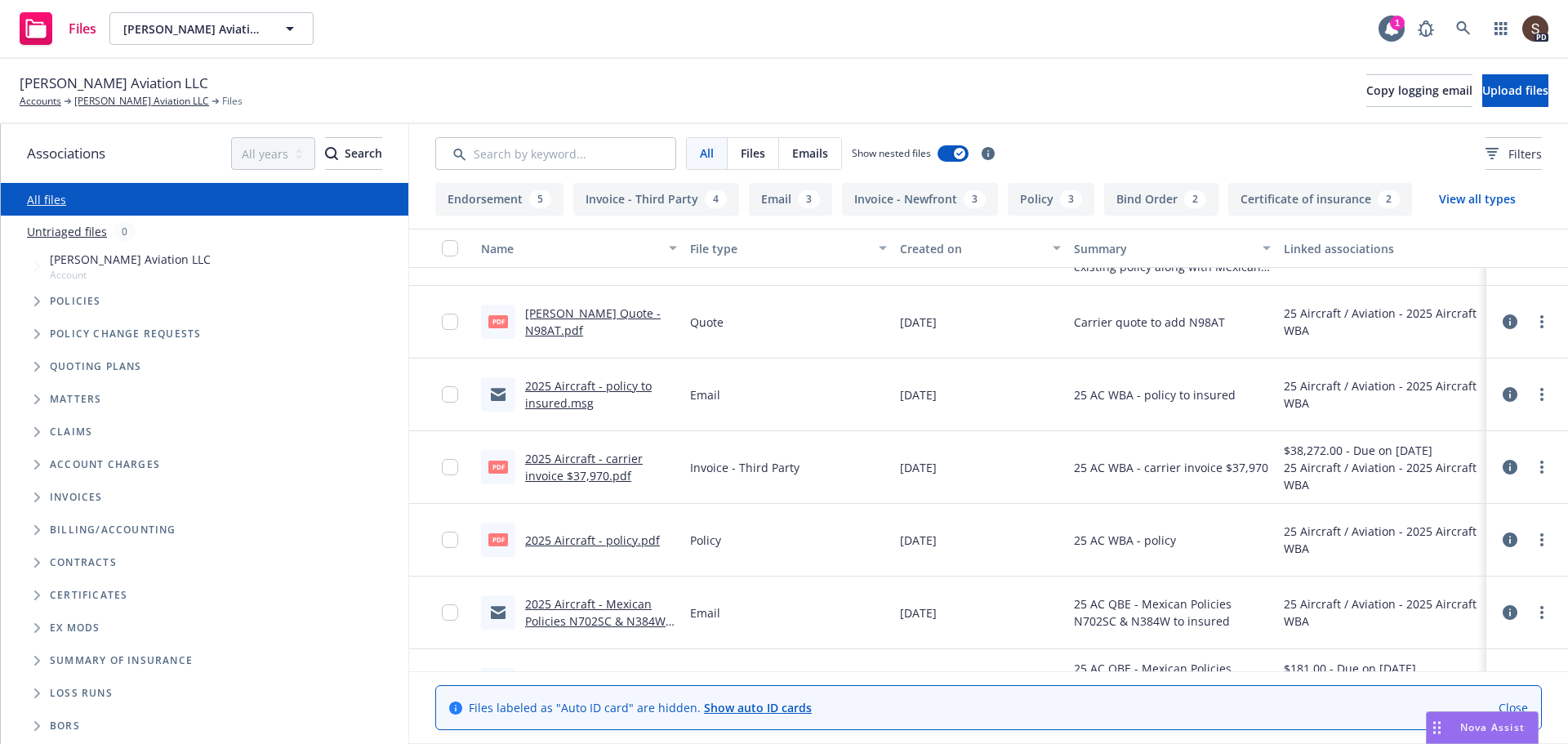
click at [613, 457] on link "2025 Aircraft - carrier invoice $37,970.pdf" at bounding box center [583, 467] width 118 height 33
click at [103, 102] on link "[PERSON_NAME] Aviation LLC" at bounding box center [141, 102] width 135 height 15
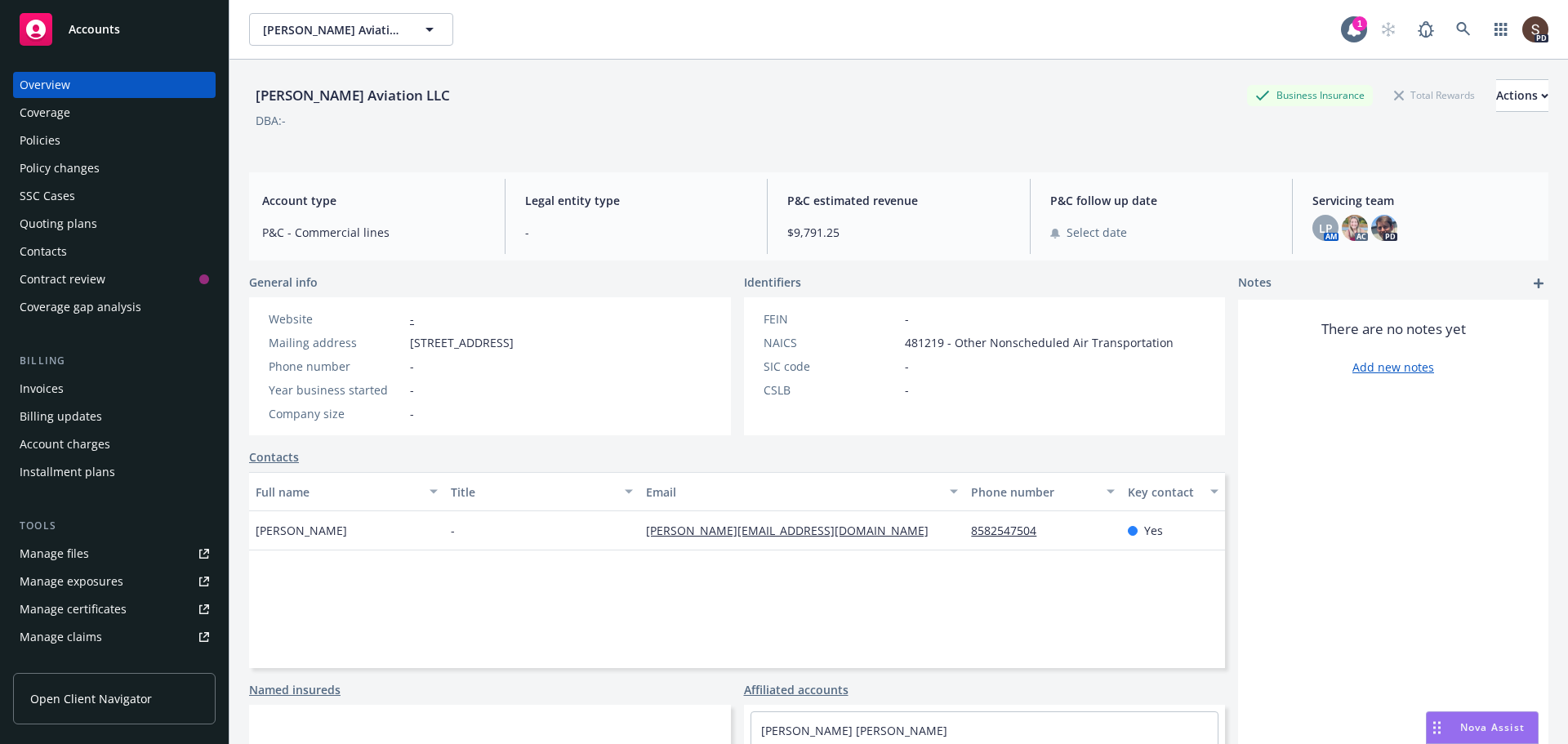
click at [55, 136] on div "Policies" at bounding box center [40, 140] width 40 height 26
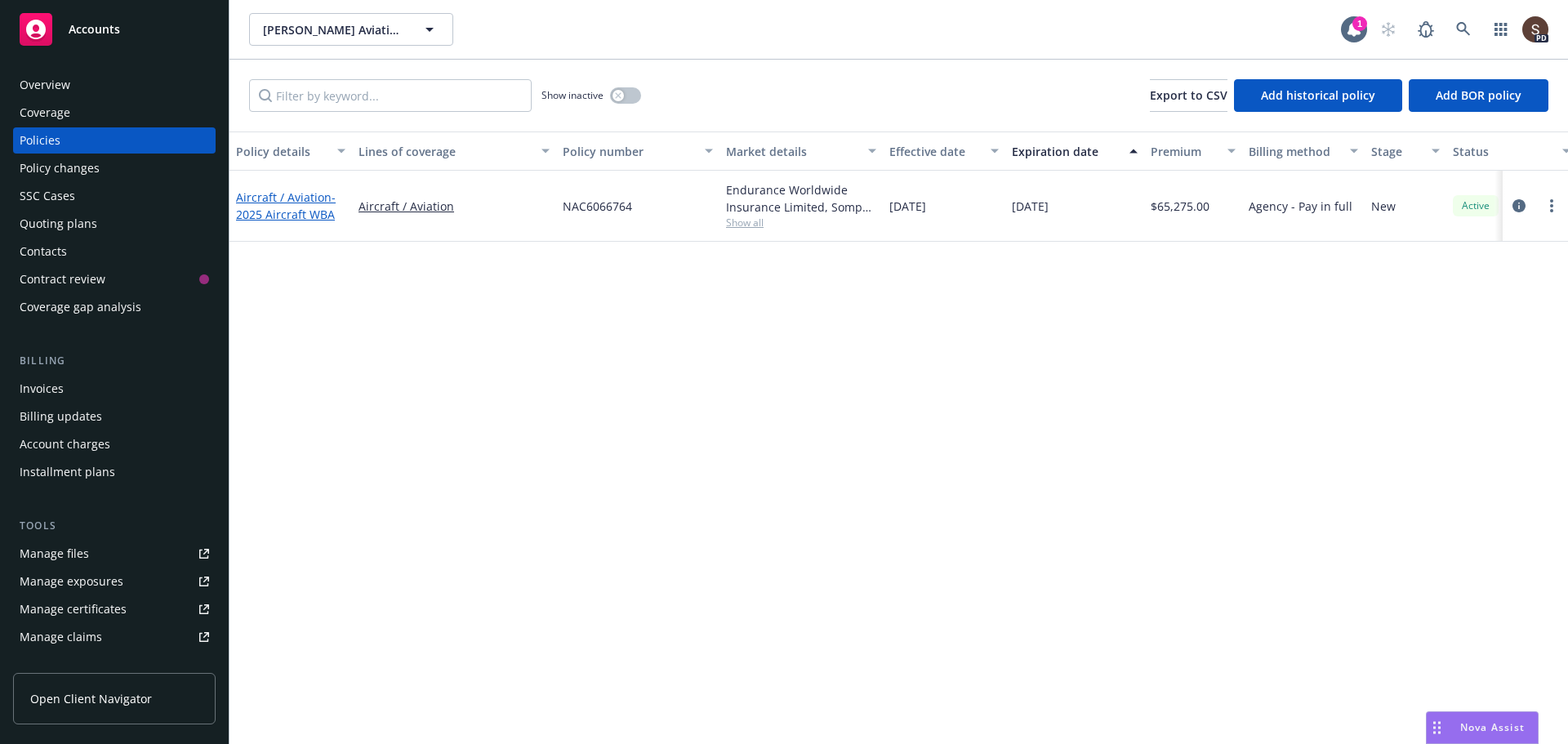
click at [299, 190] on link "Aircraft / Aviation - 2025 Aircraft WBA" at bounding box center [286, 205] width 100 height 33
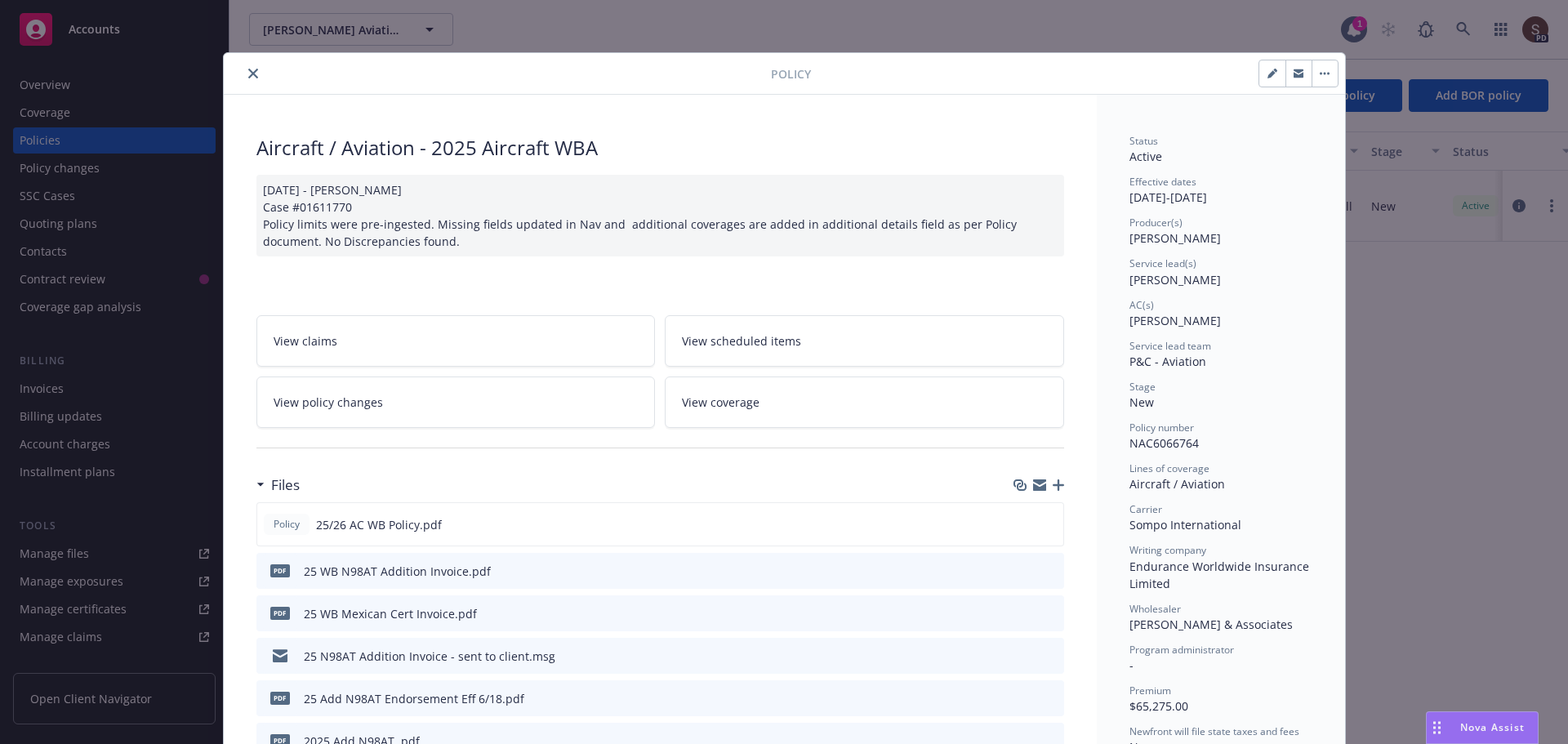
click at [503, 390] on link "View policy changes" at bounding box center [456, 402] width 400 height 52
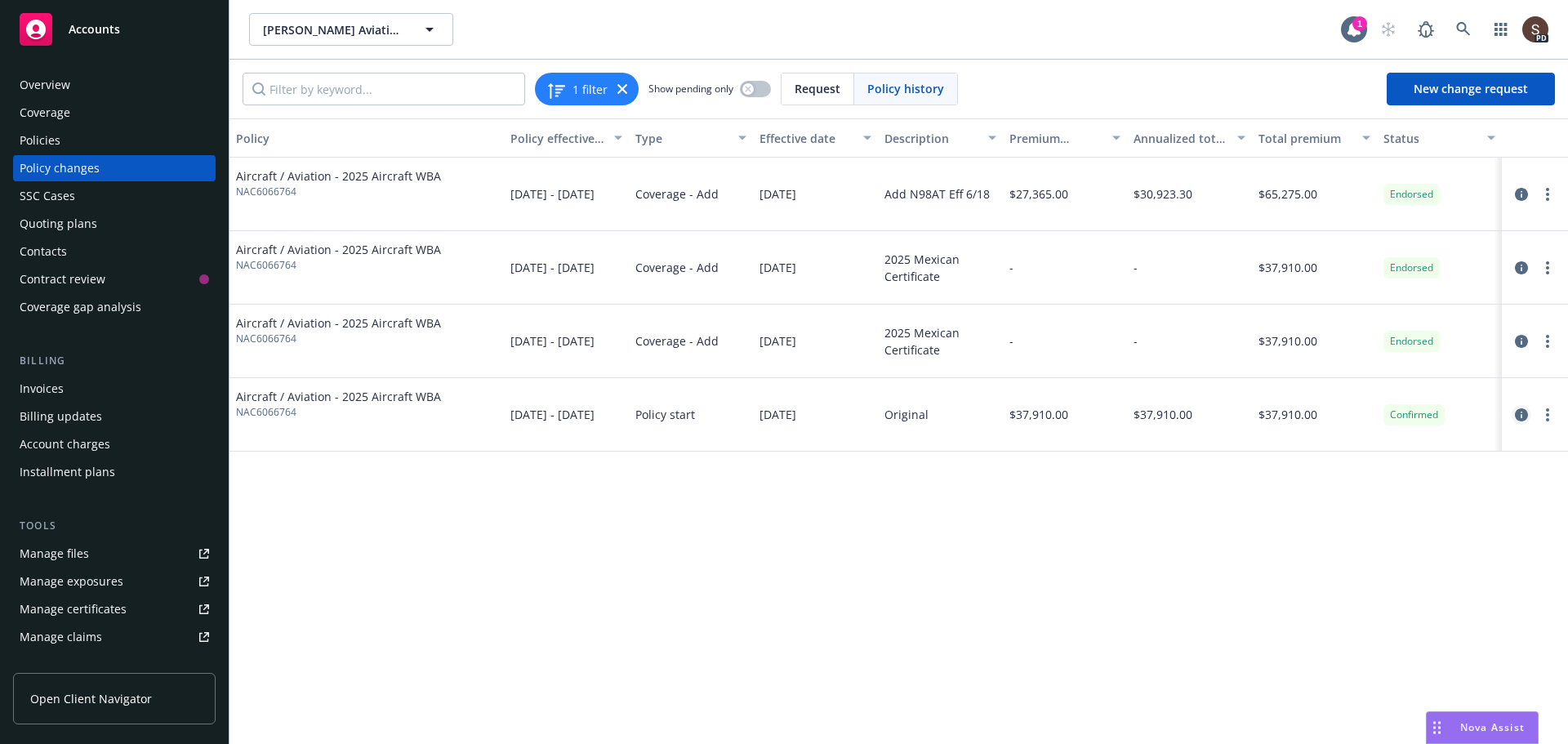
click at [1523, 411] on icon "circleInformation" at bounding box center [1522, 415] width 13 height 13
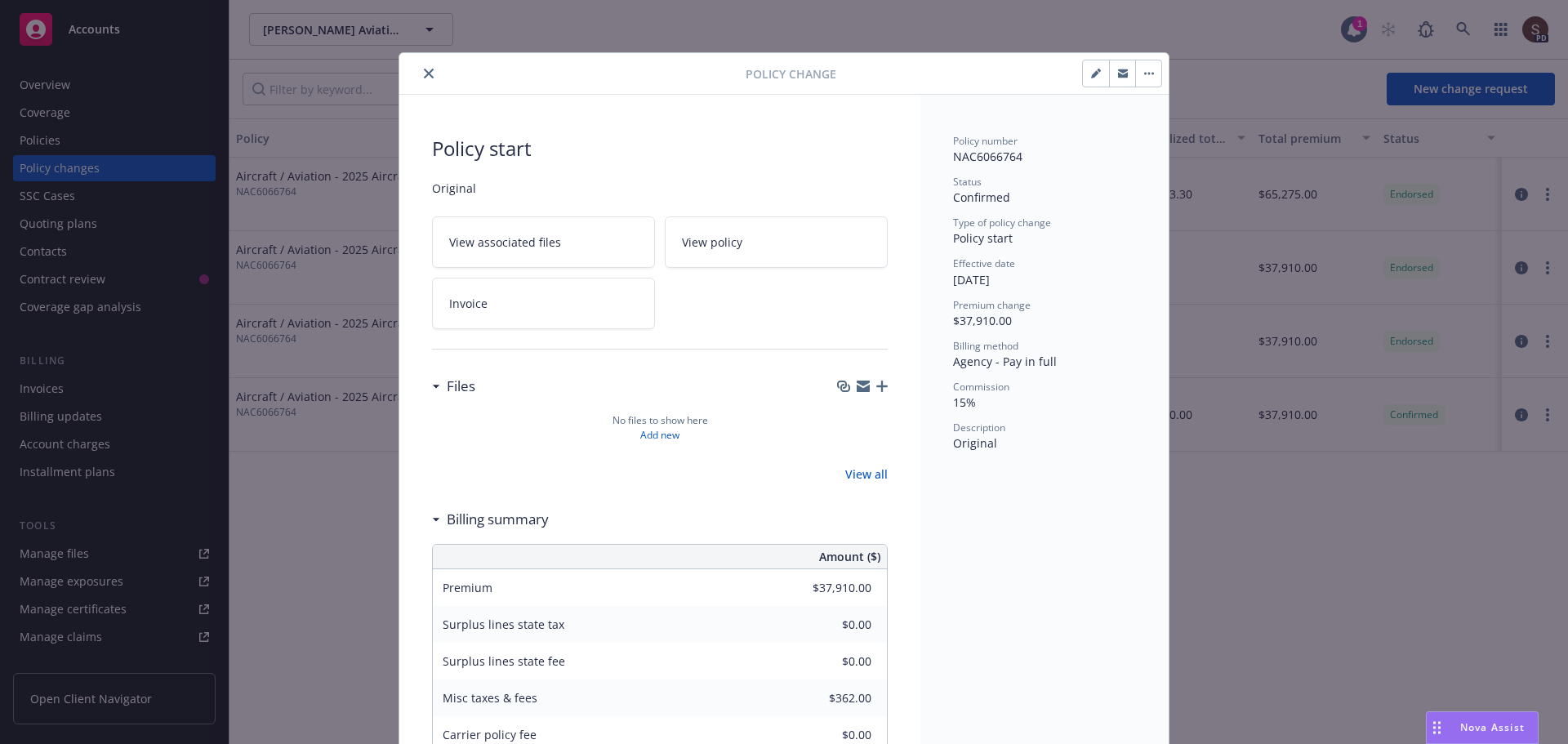
click at [424, 72] on icon "close" at bounding box center [429, 73] width 9 height 9
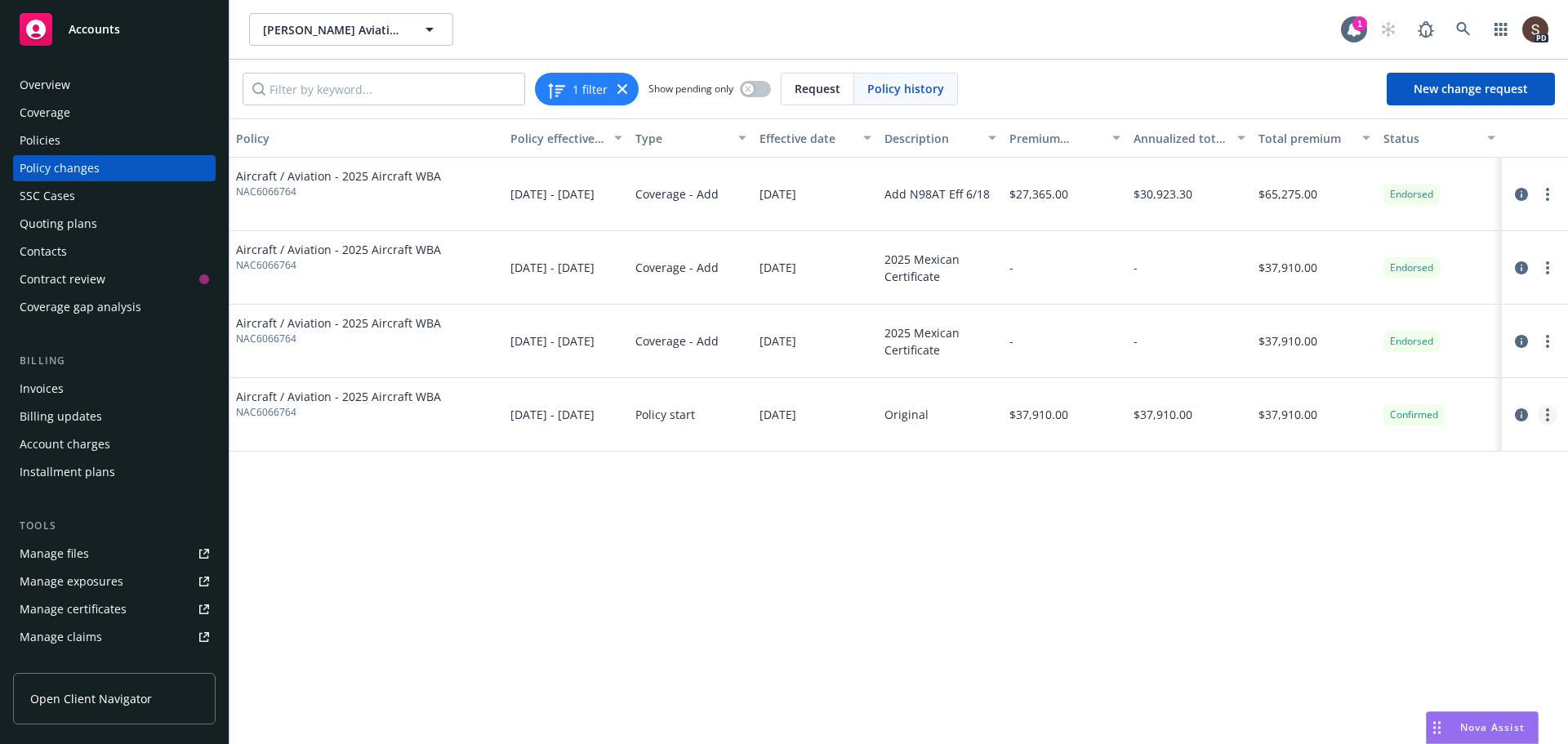
click at [1549, 411] on circle "more" at bounding box center [1547, 409] width 3 height 3
click at [1360, 550] on link "Edit billing info" at bounding box center [1417, 546] width 280 height 33
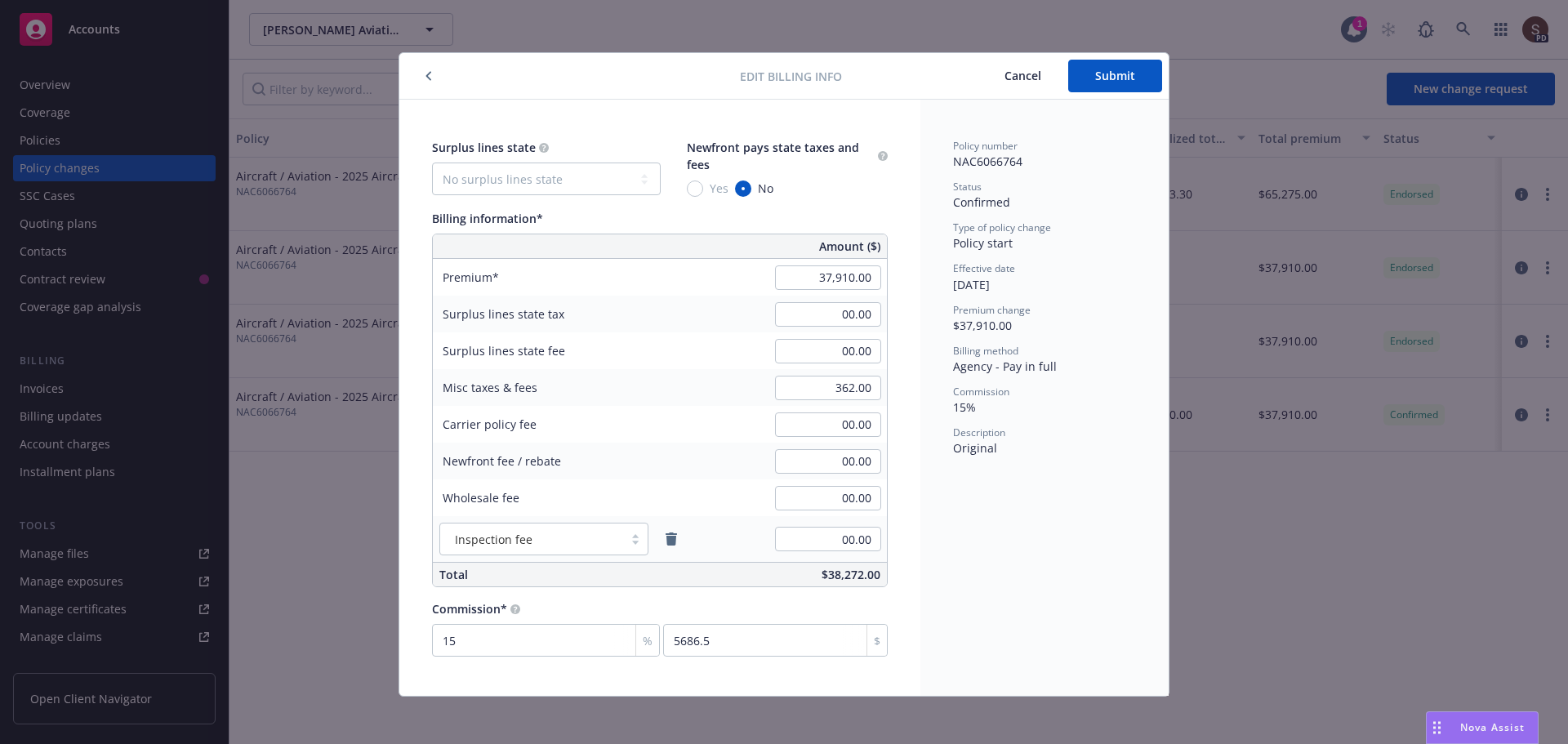
click at [1011, 75] on span "Cancel" at bounding box center [1022, 75] width 37 height 16
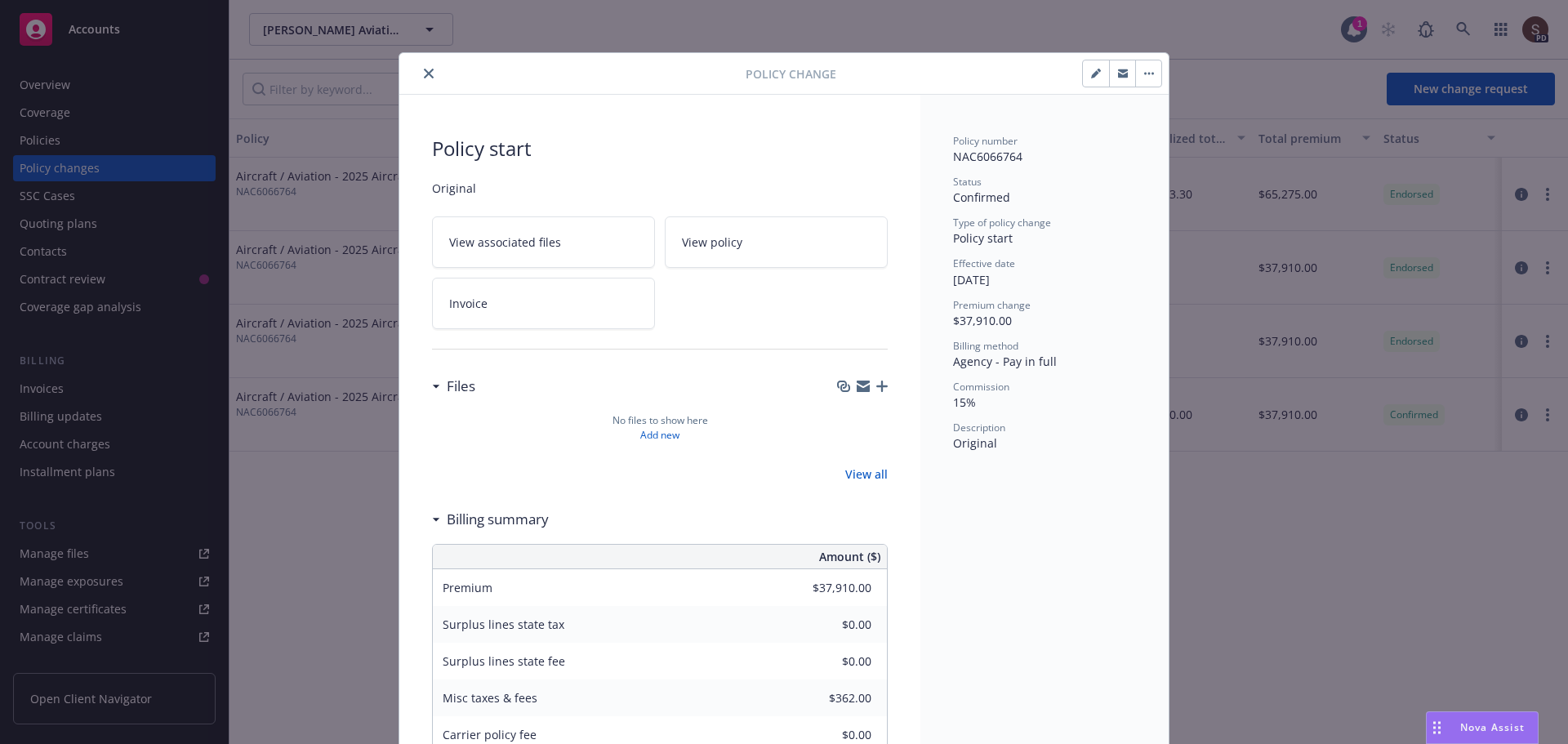
click at [420, 71] on button "close" at bounding box center [429, 73] width 20 height 20
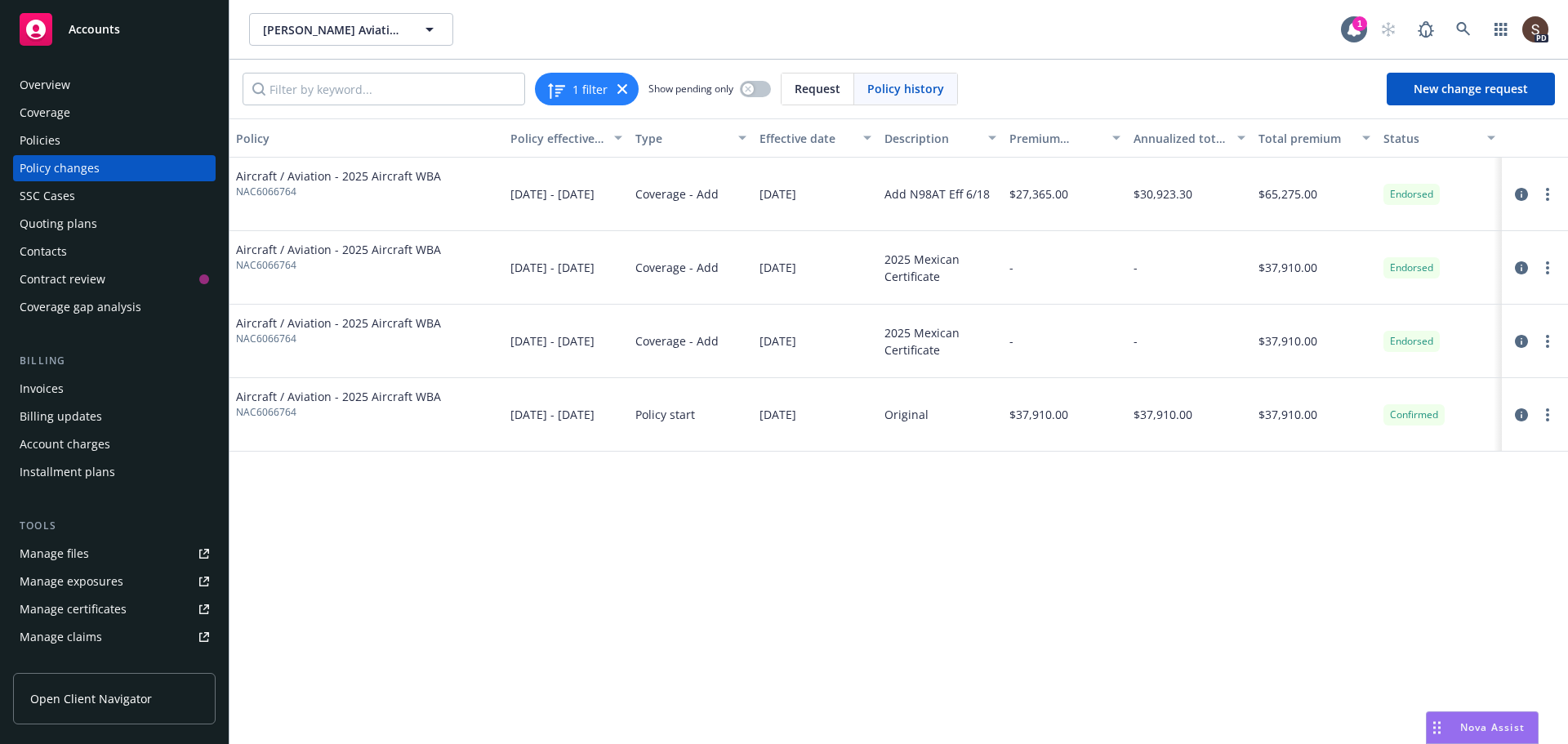
click at [49, 382] on div "Invoices" at bounding box center [41, 388] width 44 height 26
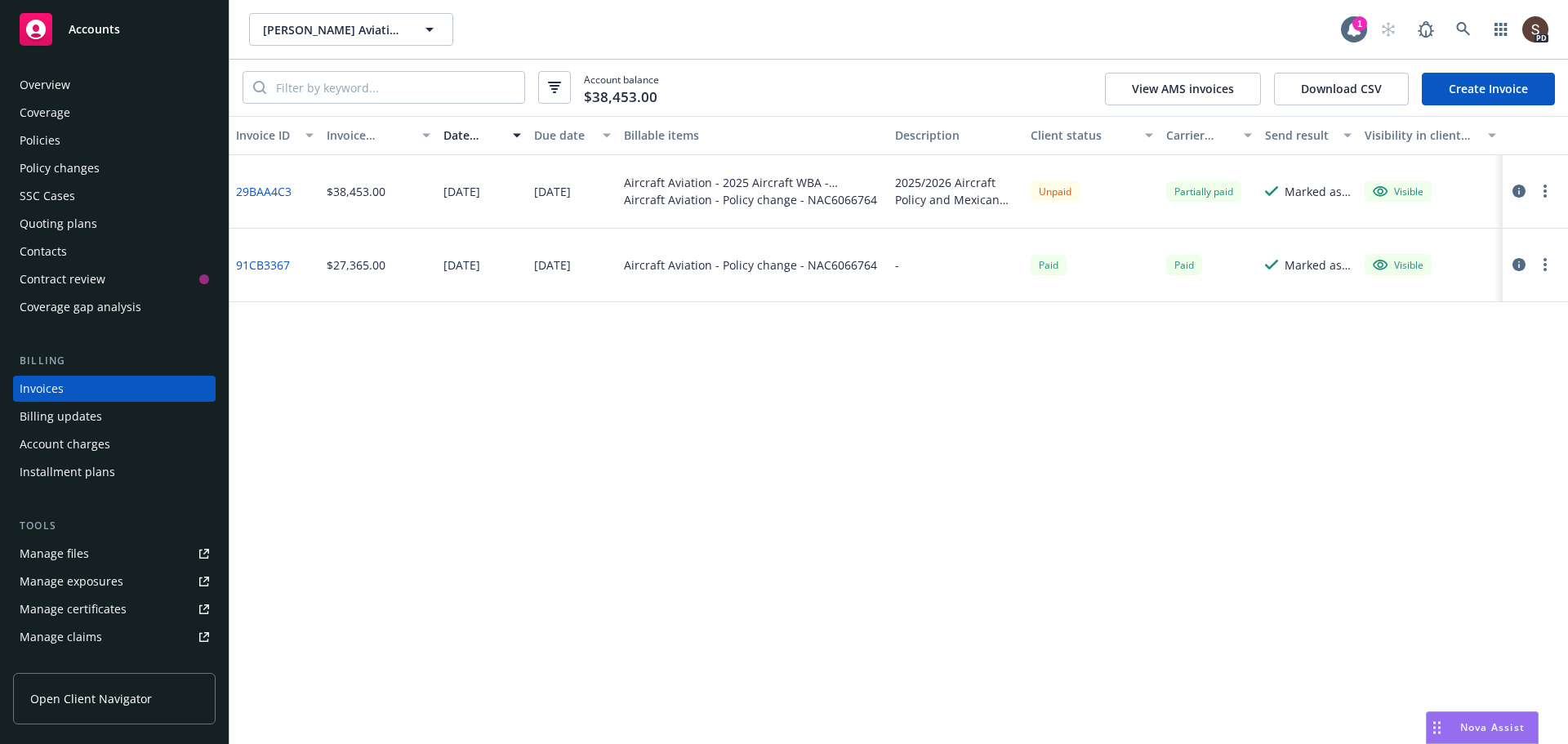
click at [277, 191] on link "29BAA4C3" at bounding box center [263, 192] width 55 height 17
click at [441, 306] on div "Invoice ID Invoice amount Date issued Due date Billable items Description Clien…" at bounding box center [898, 430] width 1338 height 628
click at [1522, 194] on icon "button" at bounding box center [1519, 191] width 13 height 13
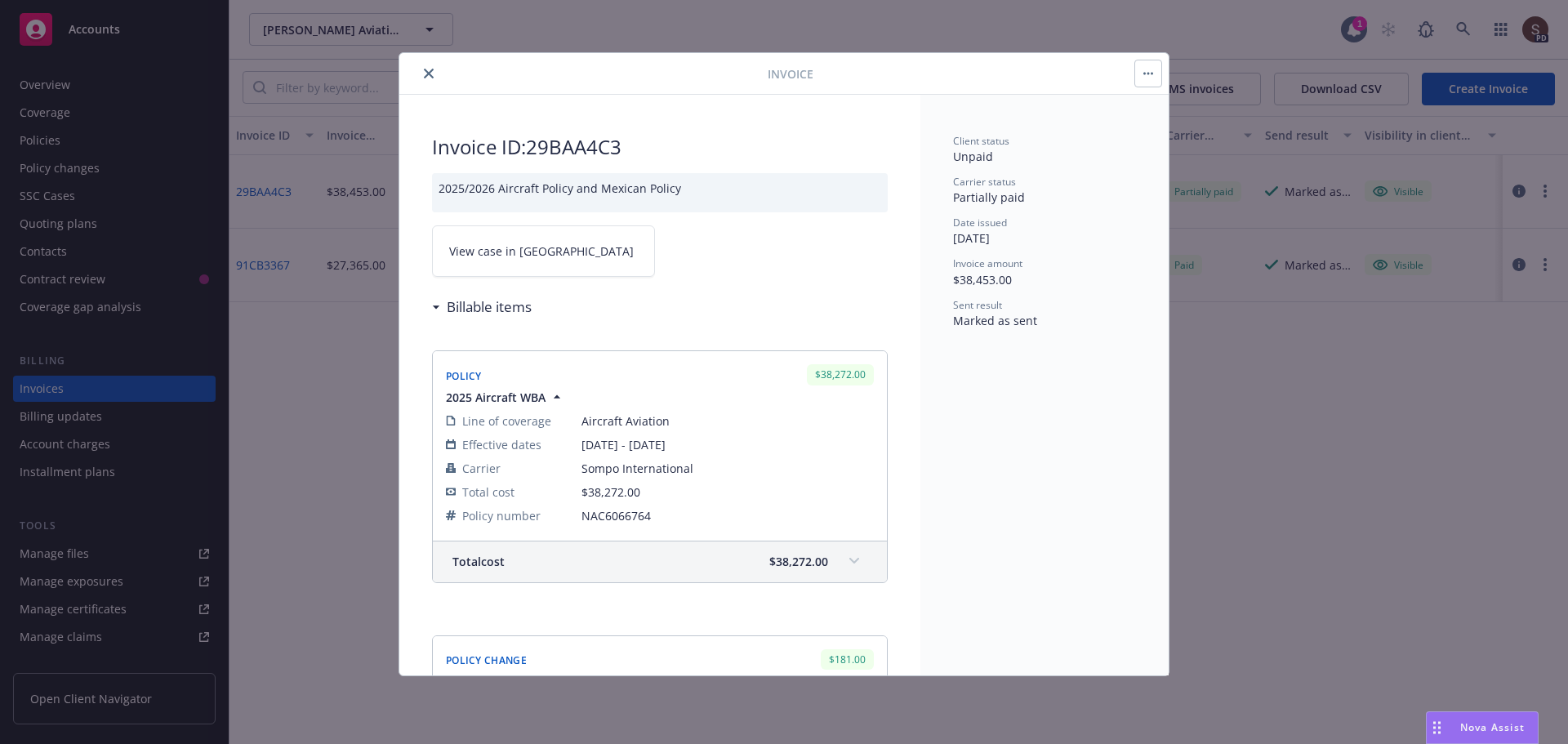
click at [430, 65] on button "close" at bounding box center [429, 73] width 20 height 20
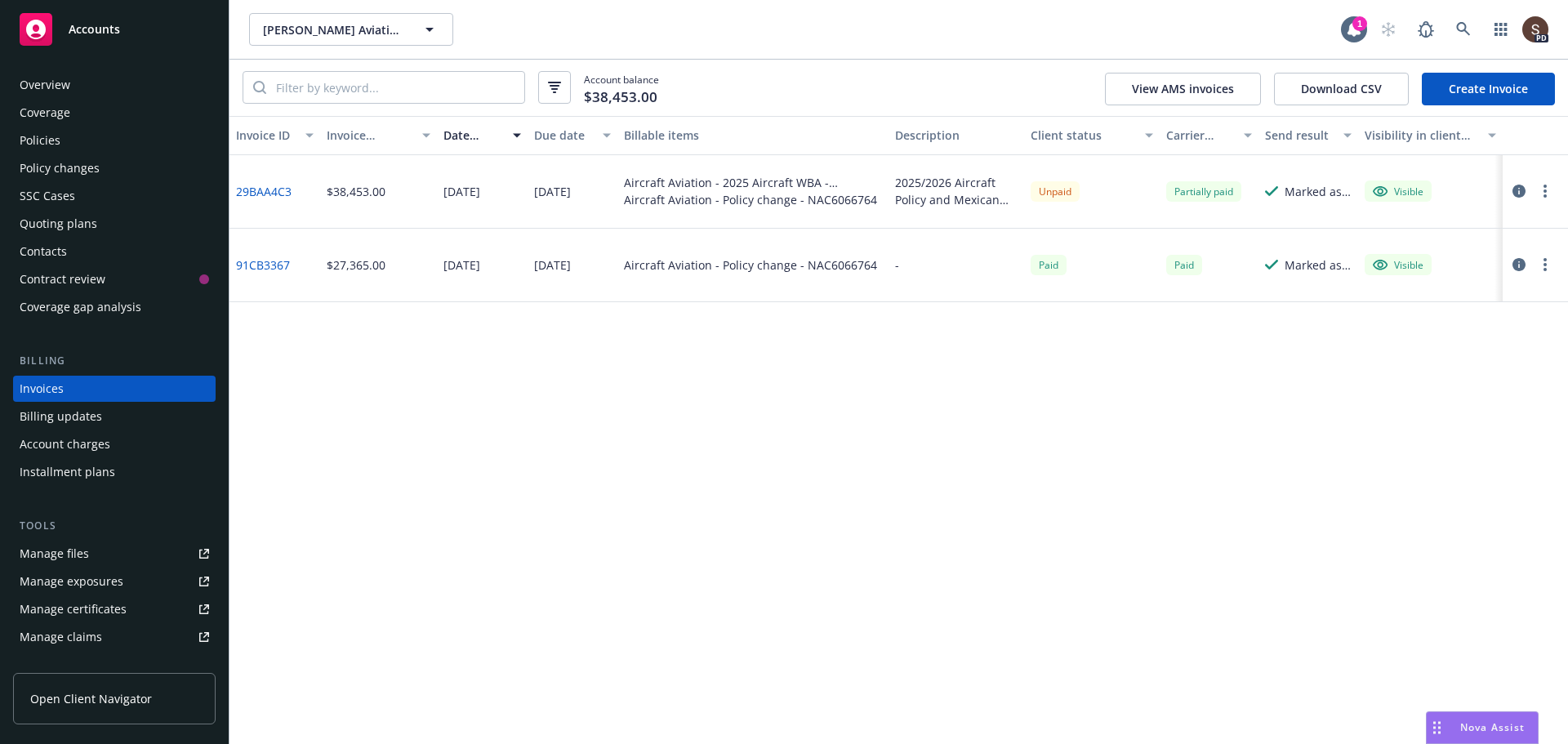
click at [31, 134] on div "Policies" at bounding box center [40, 140] width 40 height 26
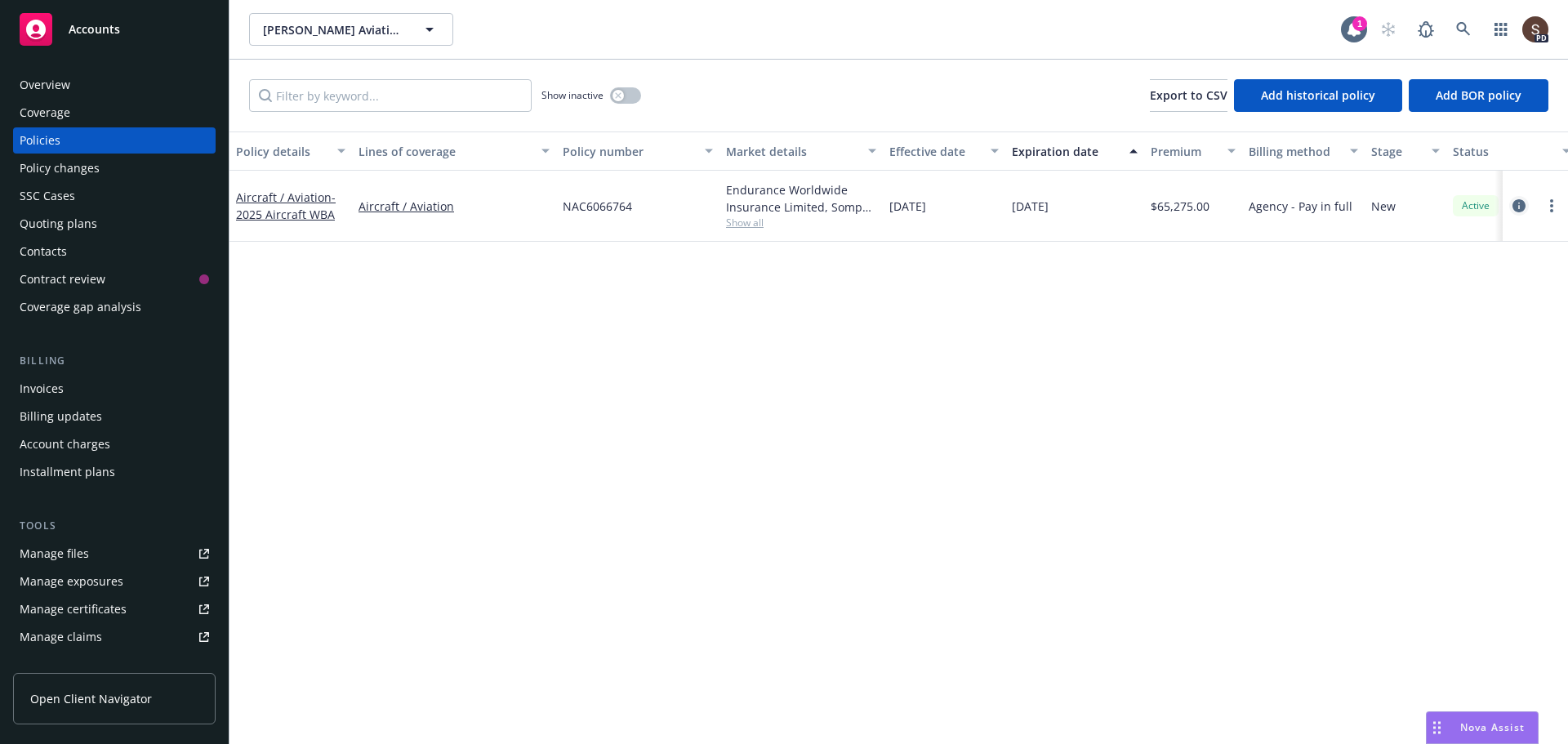
click at [1519, 203] on icon "circleInformation" at bounding box center [1519, 206] width 13 height 13
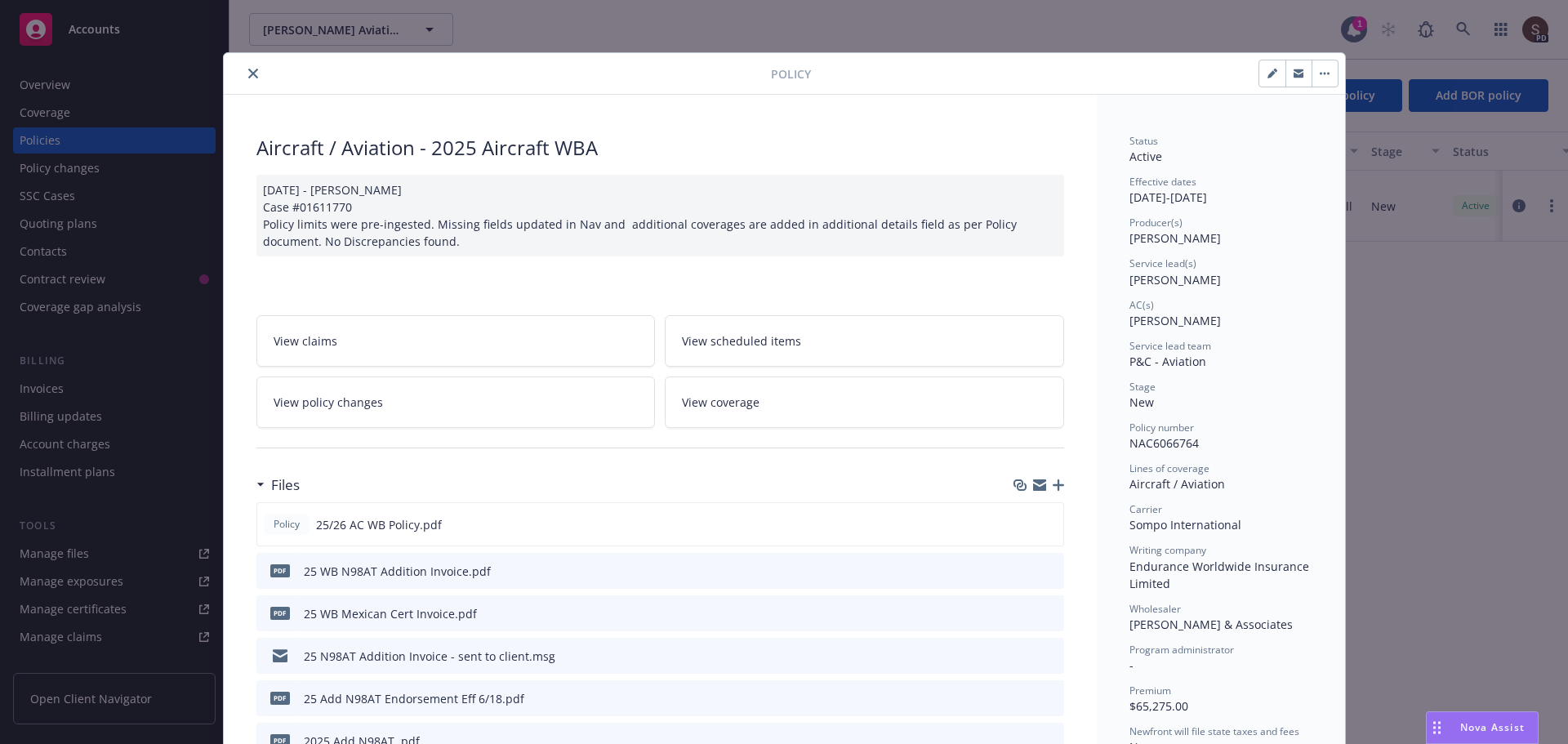
click at [274, 403] on span "View policy changes" at bounding box center [328, 403] width 109 height 17
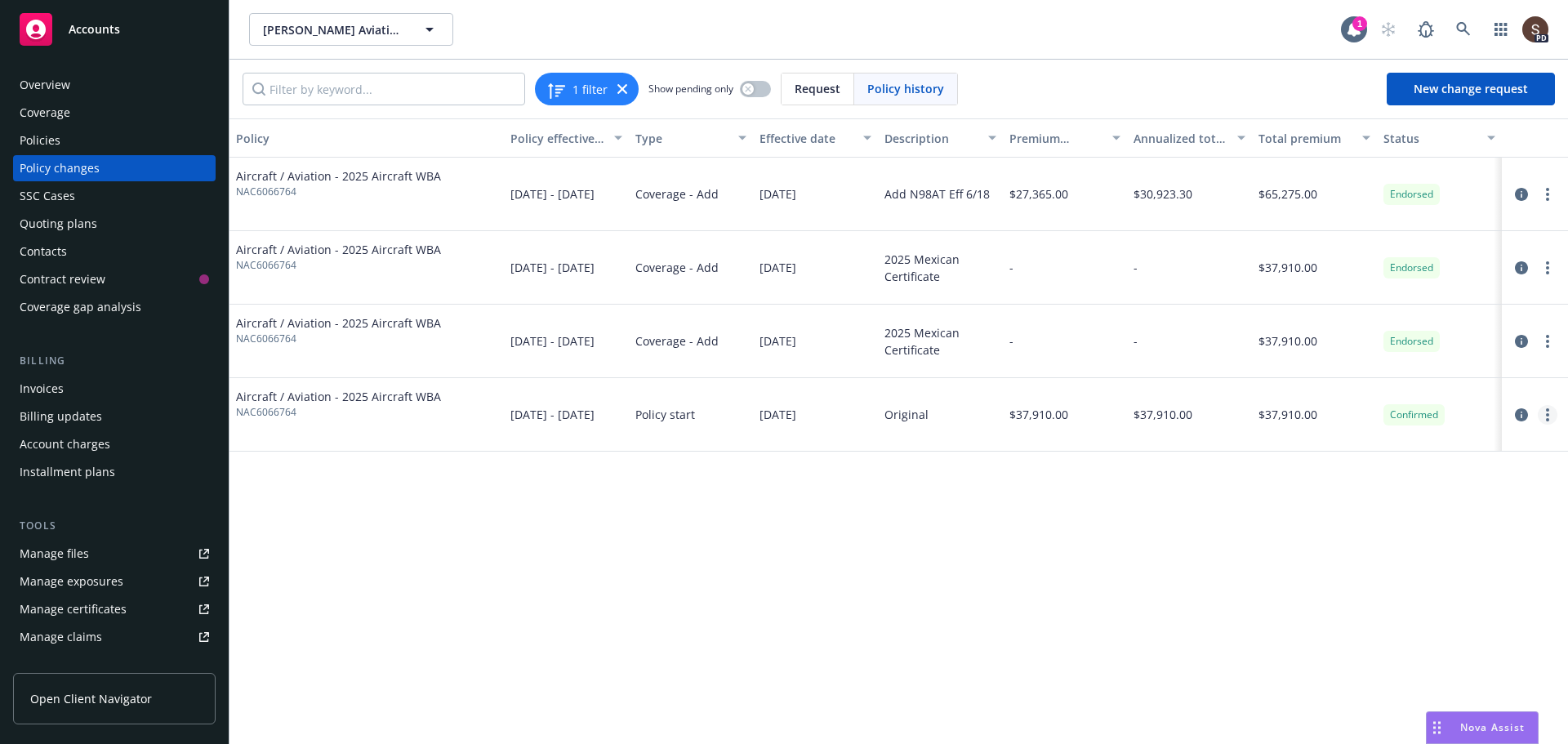
click at [1544, 418] on link "more" at bounding box center [1547, 415] width 20 height 20
click at [1307, 549] on link "Edit billing info" at bounding box center [1417, 546] width 280 height 33
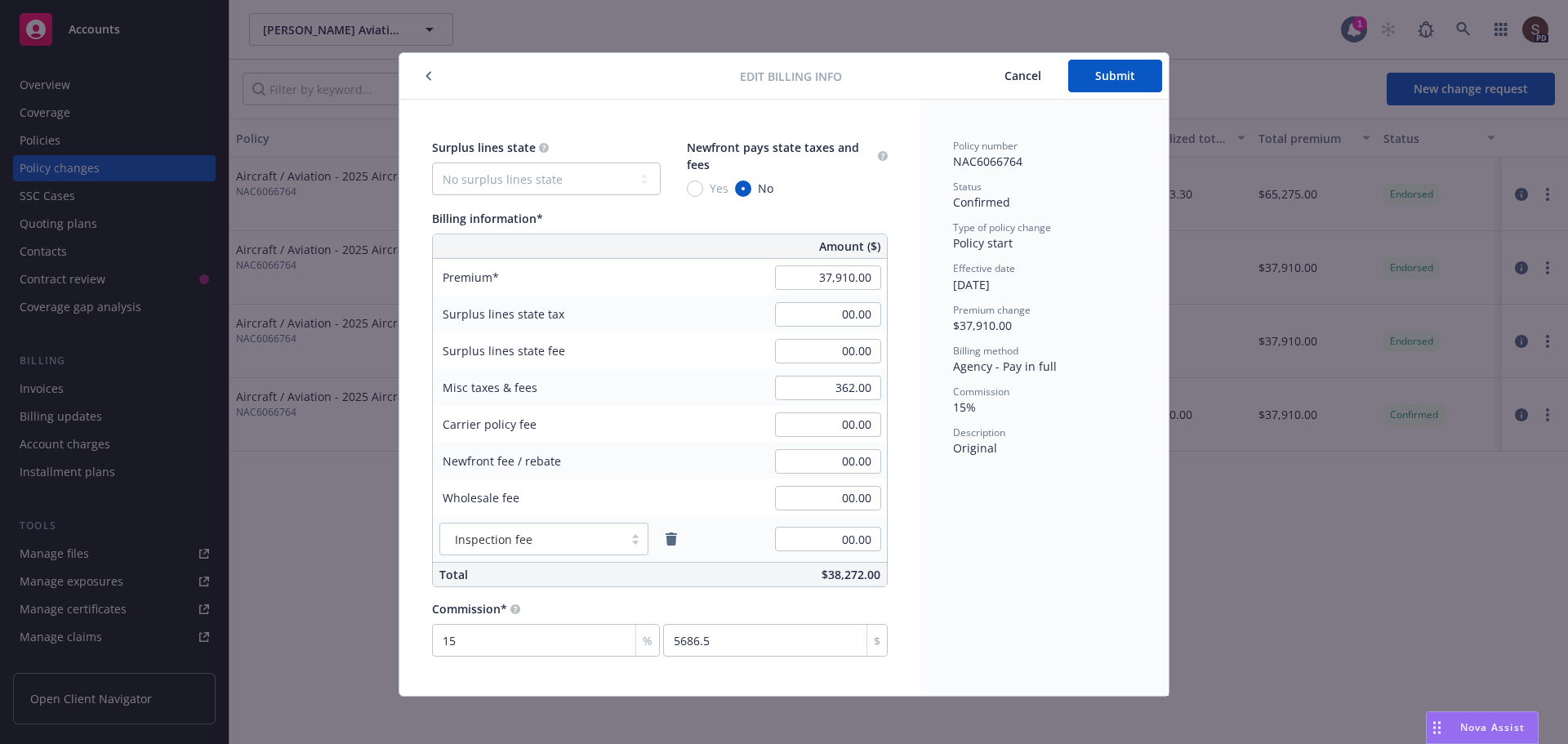
click at [1009, 71] on span "Cancel" at bounding box center [1022, 75] width 37 height 16
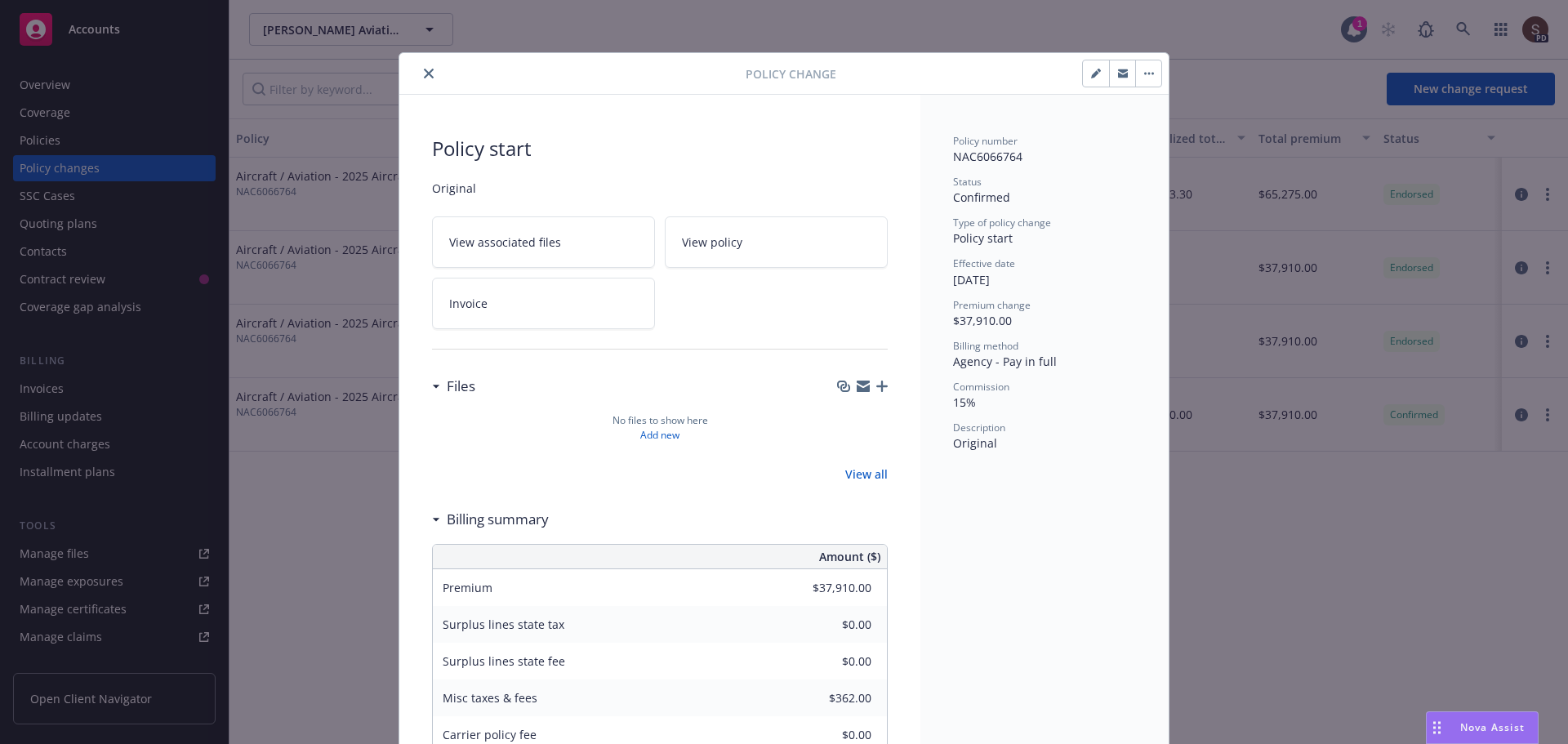
click at [424, 71] on icon "close" at bounding box center [429, 73] width 9 height 9
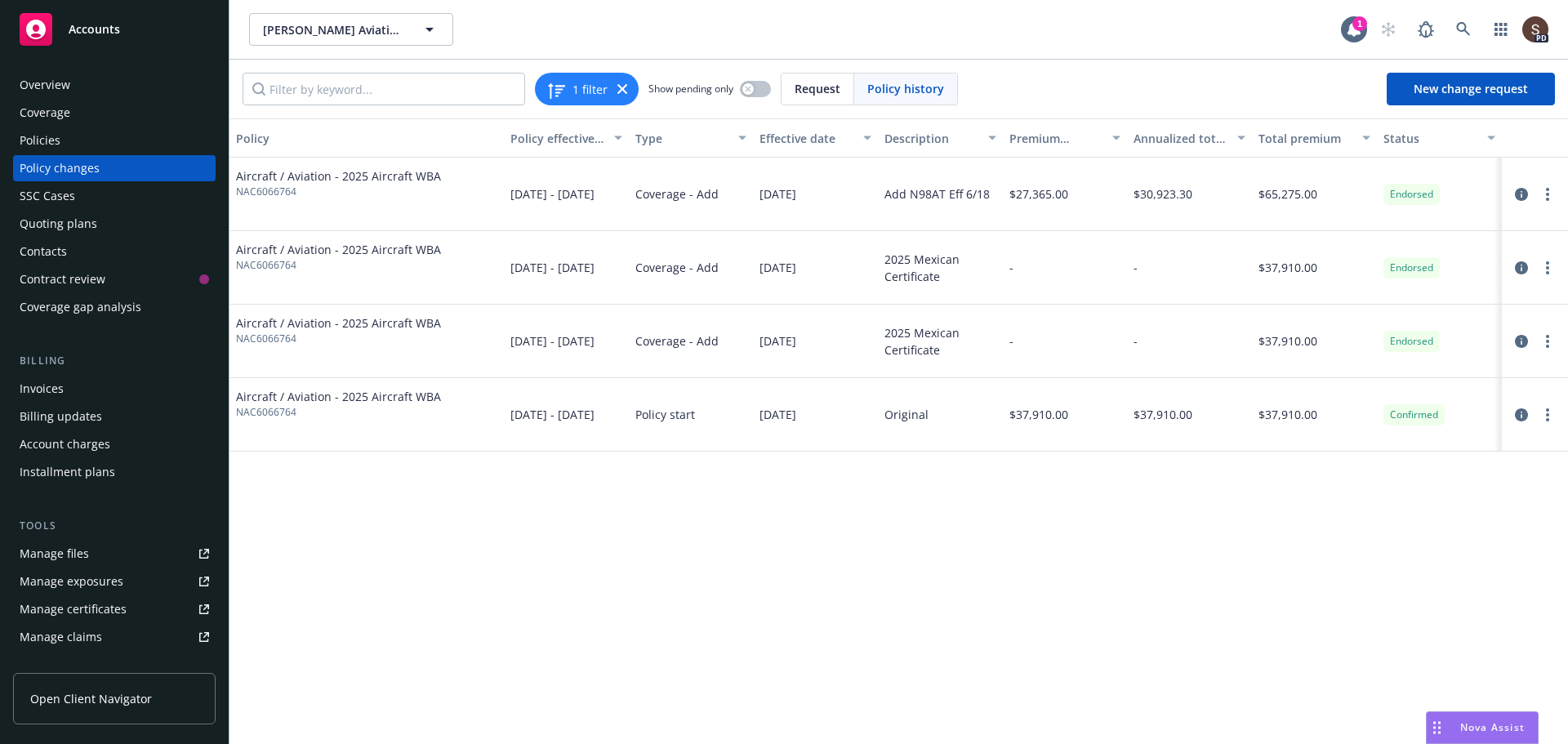
click at [35, 388] on div "Invoices" at bounding box center [41, 388] width 44 height 26
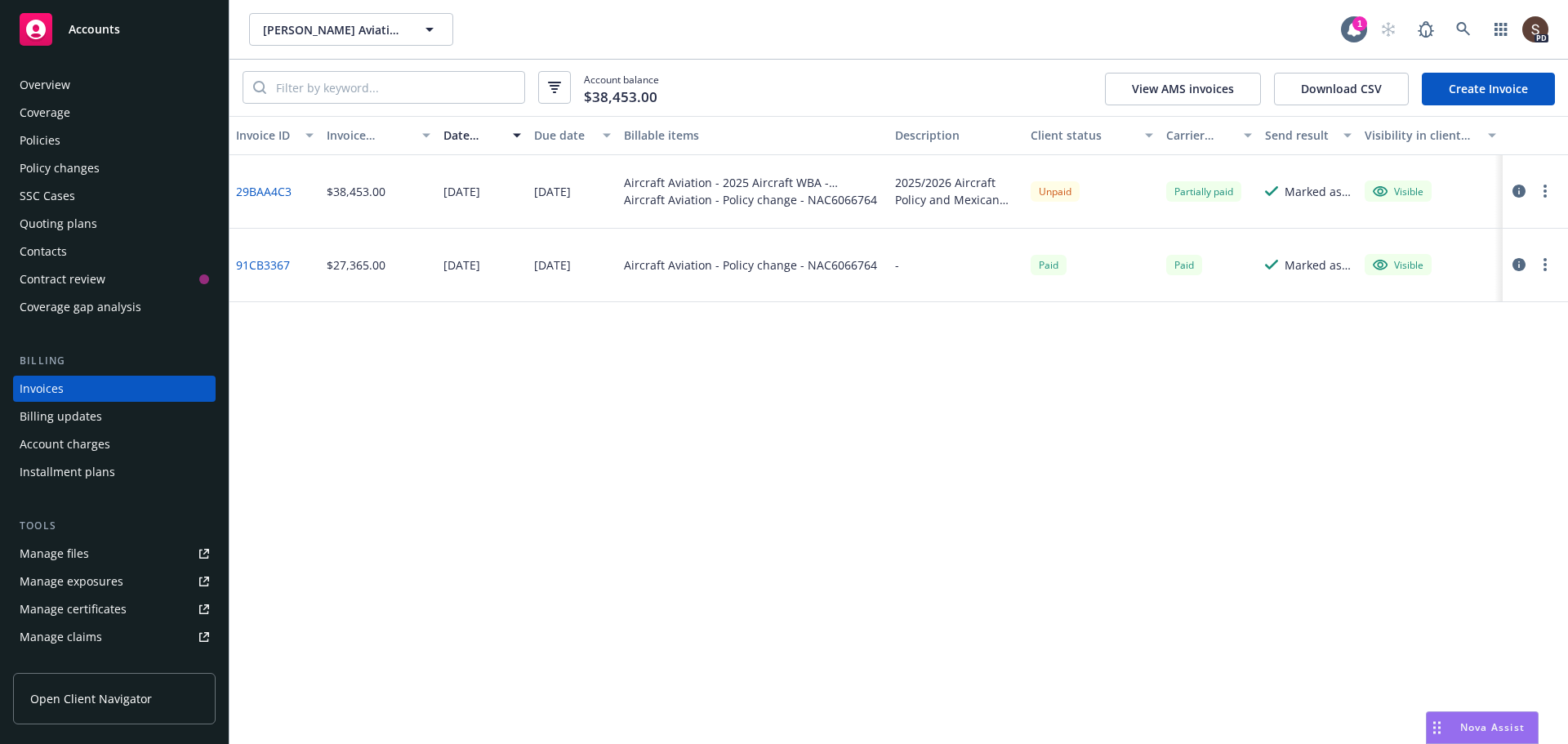
click at [1513, 80] on link "Create Invoice" at bounding box center [1489, 88] width 134 height 33
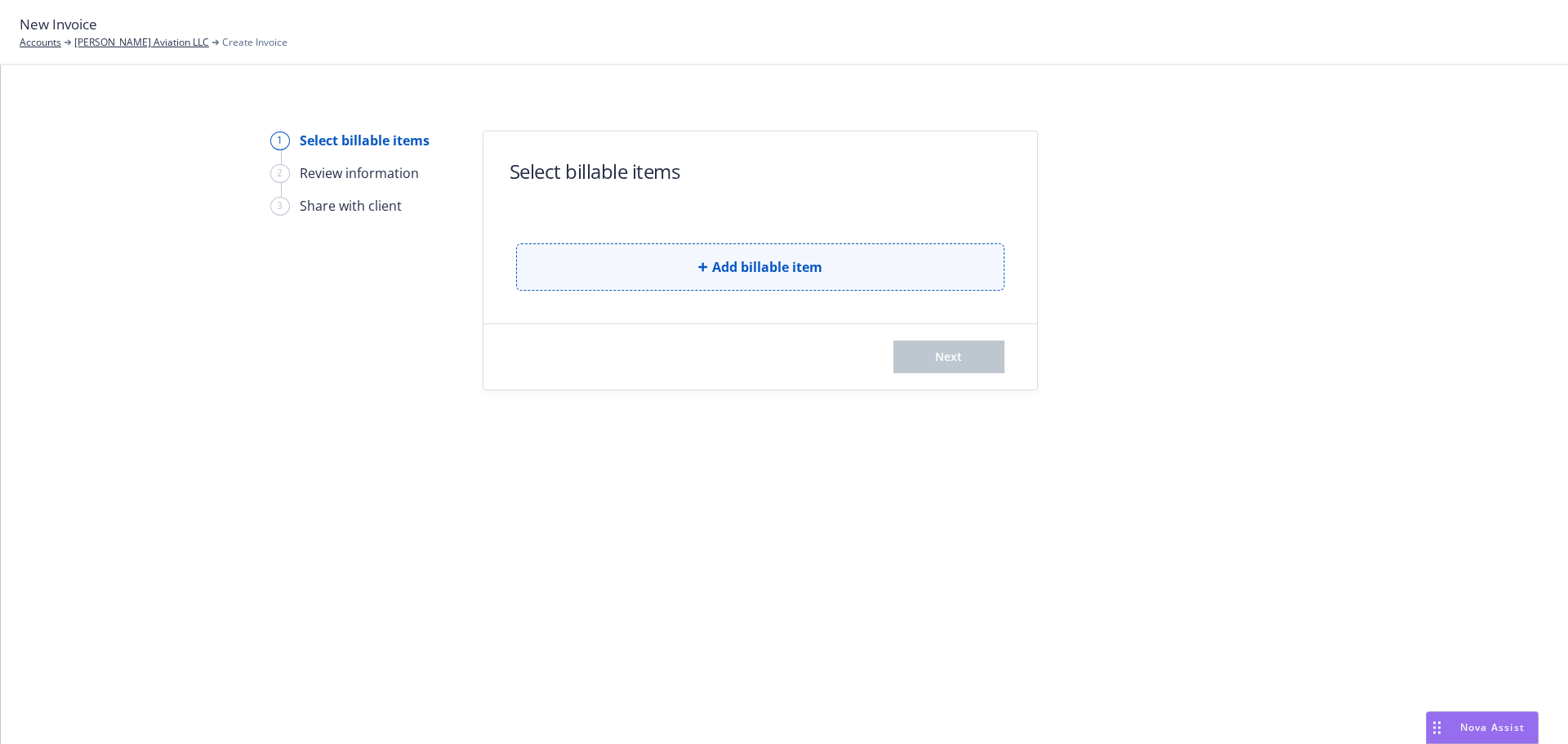
click at [709, 271] on button "Add billable item" at bounding box center [760, 267] width 488 height 47
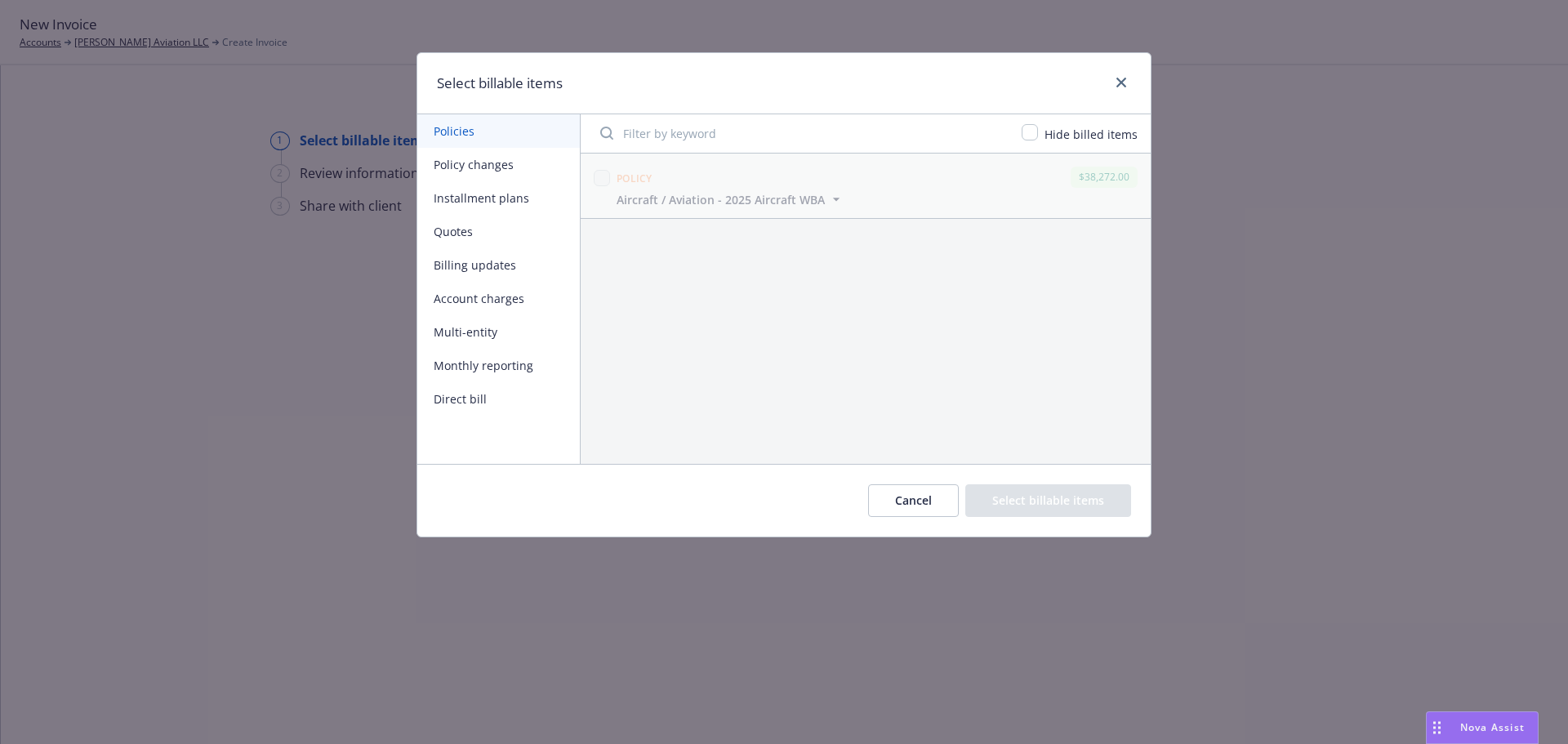
click at [491, 266] on button "Billing updates" at bounding box center [499, 265] width 163 height 34
click at [941, 501] on button "Cancel" at bounding box center [913, 500] width 90 height 33
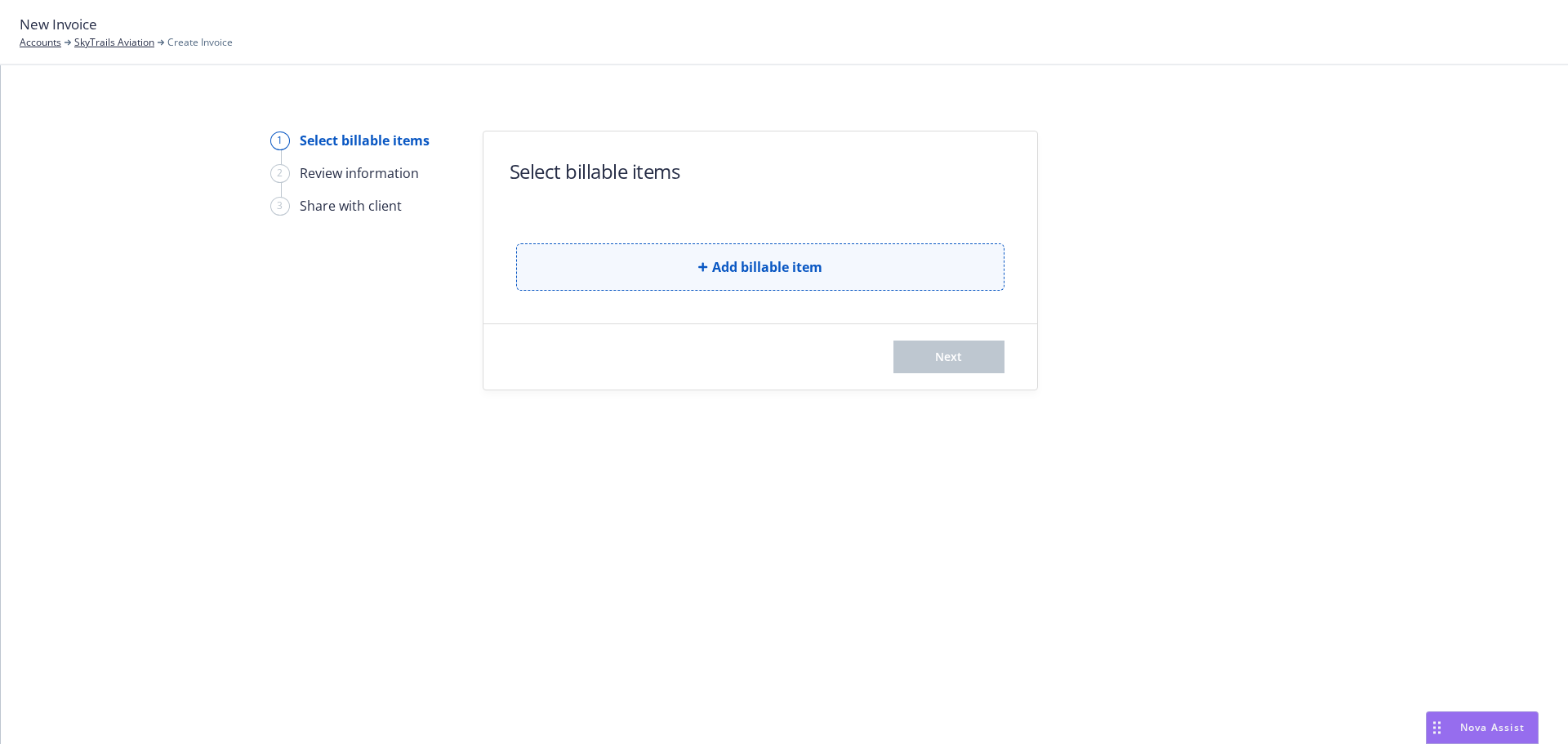
click at [611, 271] on button "Add billable item" at bounding box center [760, 267] width 488 height 47
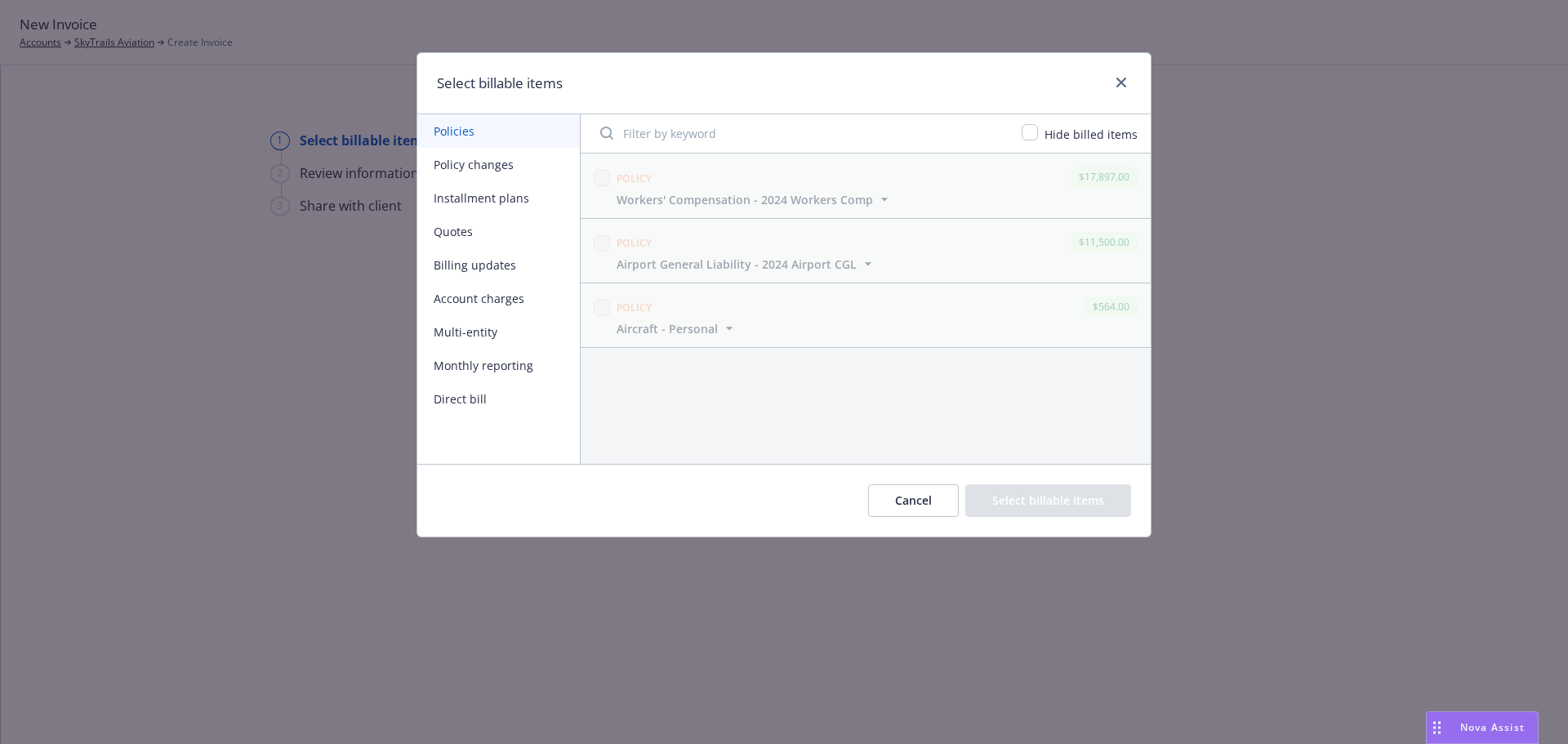
click at [519, 132] on button "Policies" at bounding box center [499, 132] width 163 height 34
click at [756, 212] on div "Policy $17,897.00 Workers' Compensation - 2024 Workers Comp Display name Worker…" at bounding box center [865, 185] width 570 height 64
click at [627, 322] on span "Aircraft - Personal" at bounding box center [668, 328] width 102 height 17
click at [481, 126] on button "Policies" at bounding box center [499, 132] width 163 height 34
click at [790, 99] on div "Select billable items" at bounding box center [784, 83] width 734 height 61
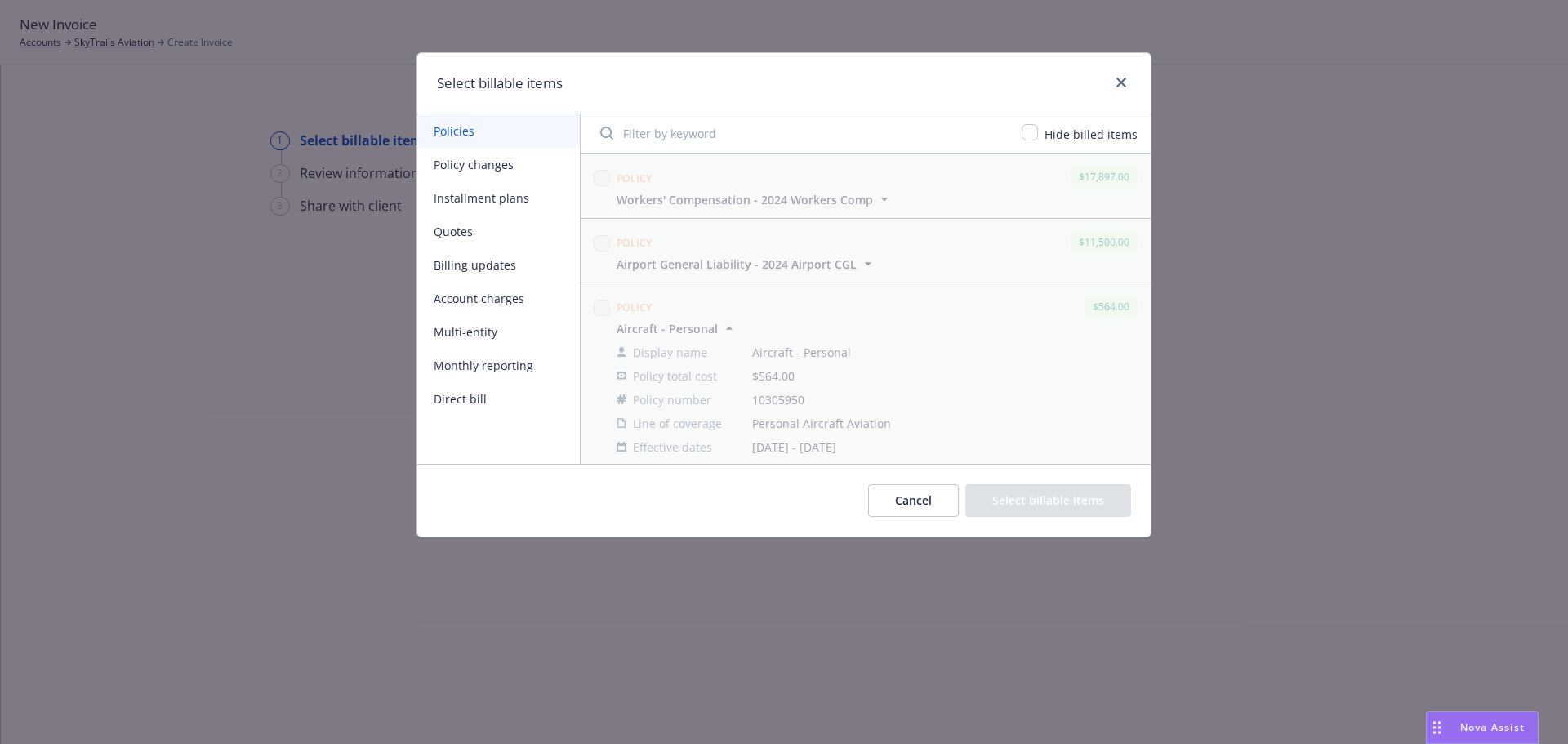
click at [517, 135] on button "Policies" at bounding box center [499, 132] width 163 height 34
click at [462, 365] on button "Monthly reporting" at bounding box center [499, 366] width 163 height 34
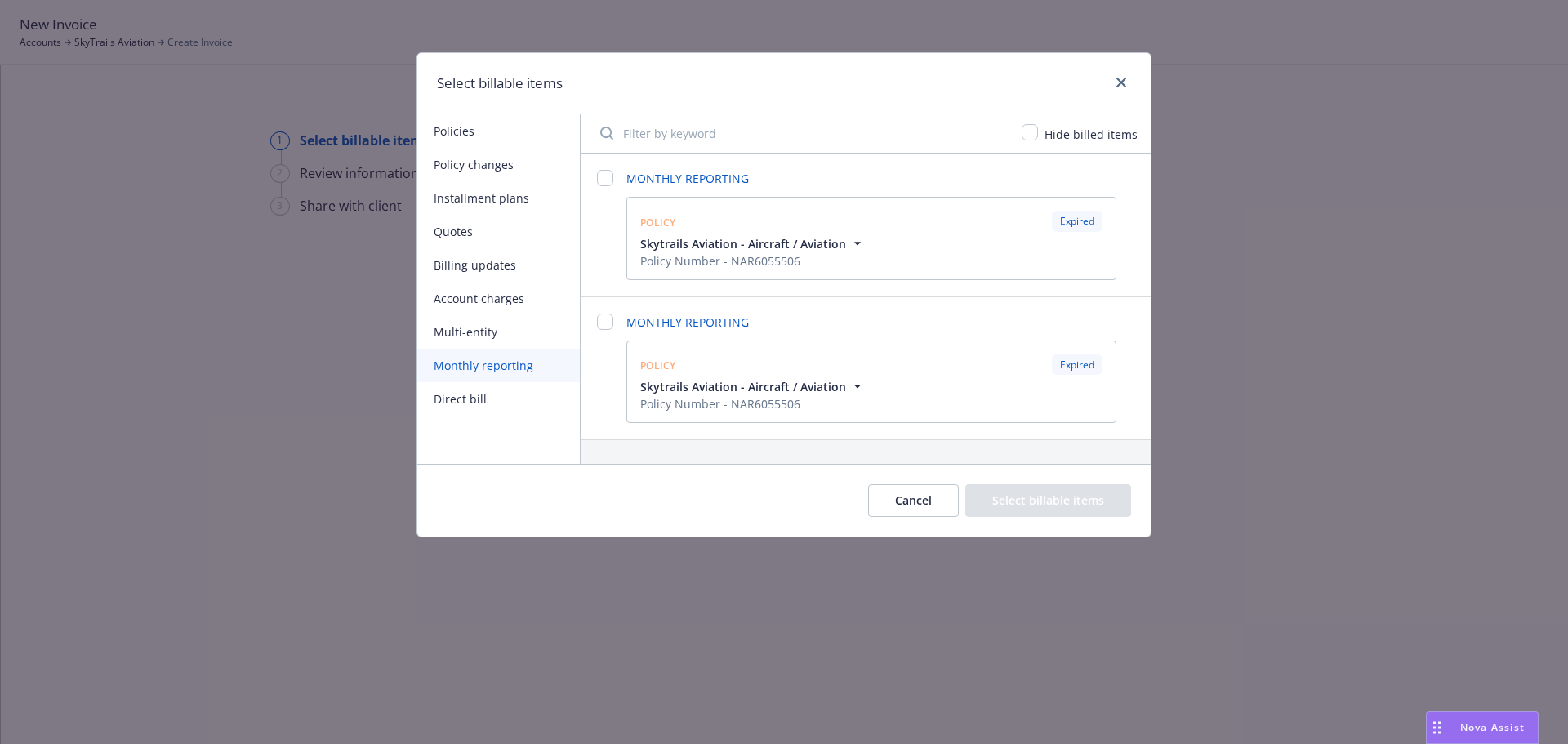
click at [855, 240] on icon "button" at bounding box center [857, 243] width 16 height 16
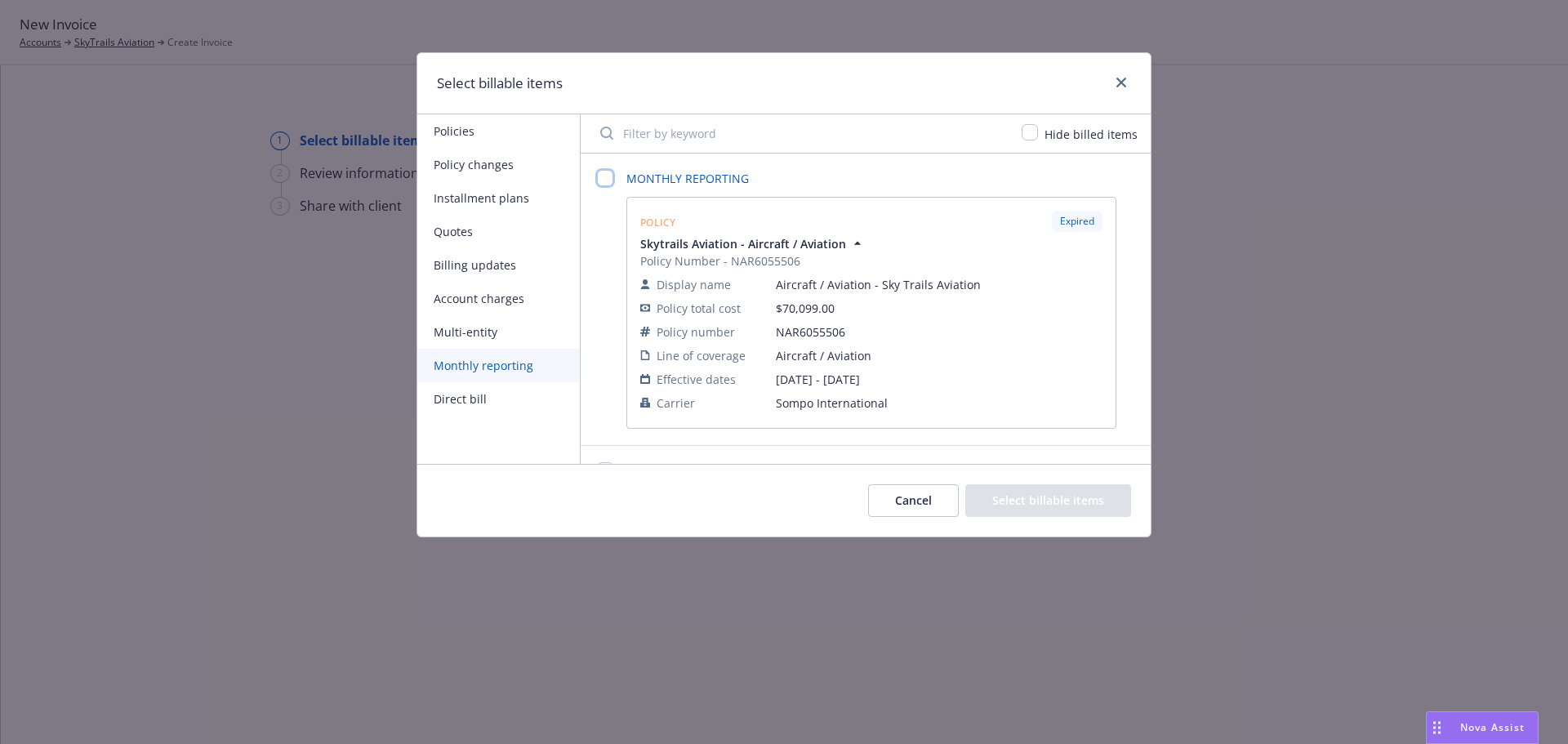
click at [603, 182] on input "checkbox" at bounding box center [605, 178] width 16 height 16
checkbox input "false"
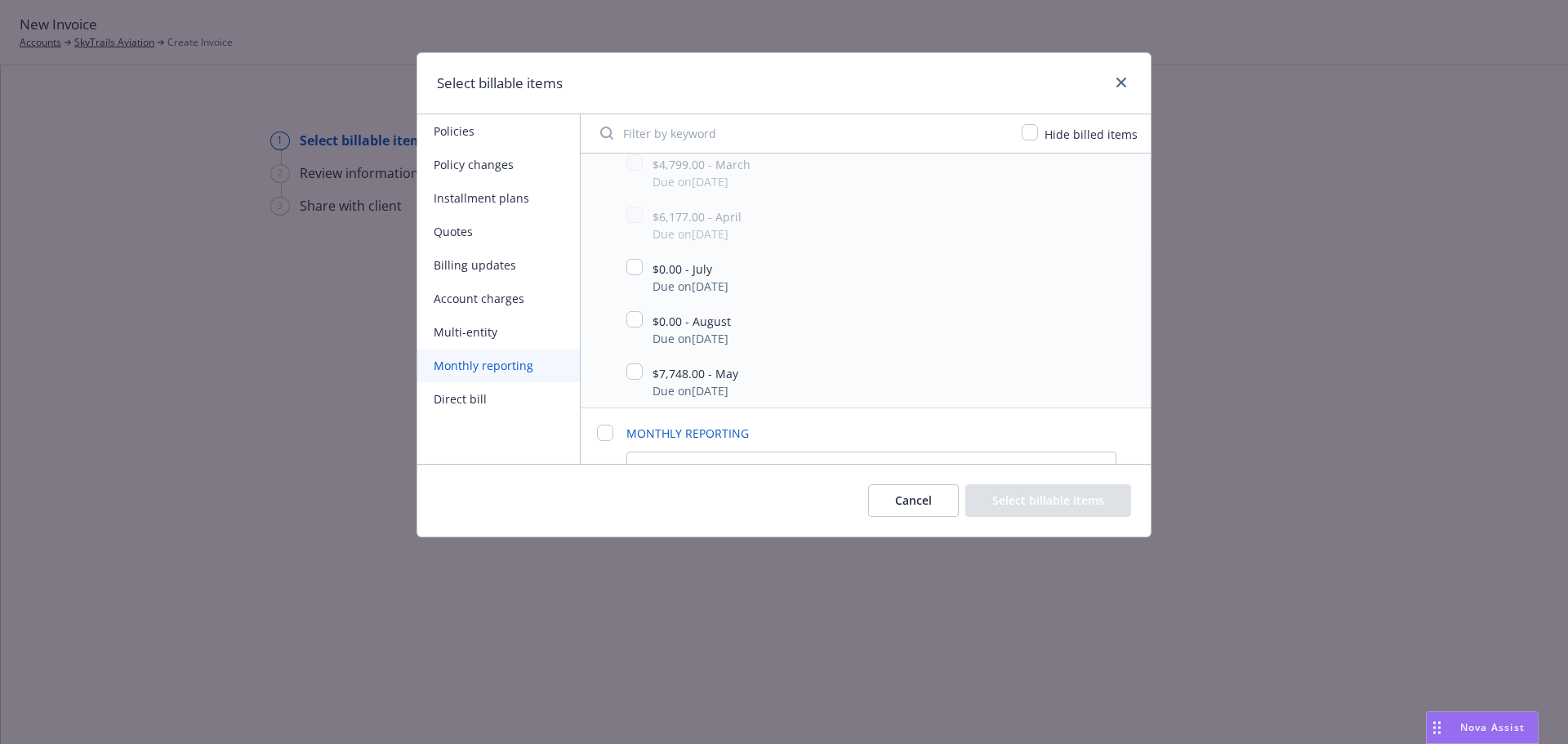
scroll to position [980, 0]
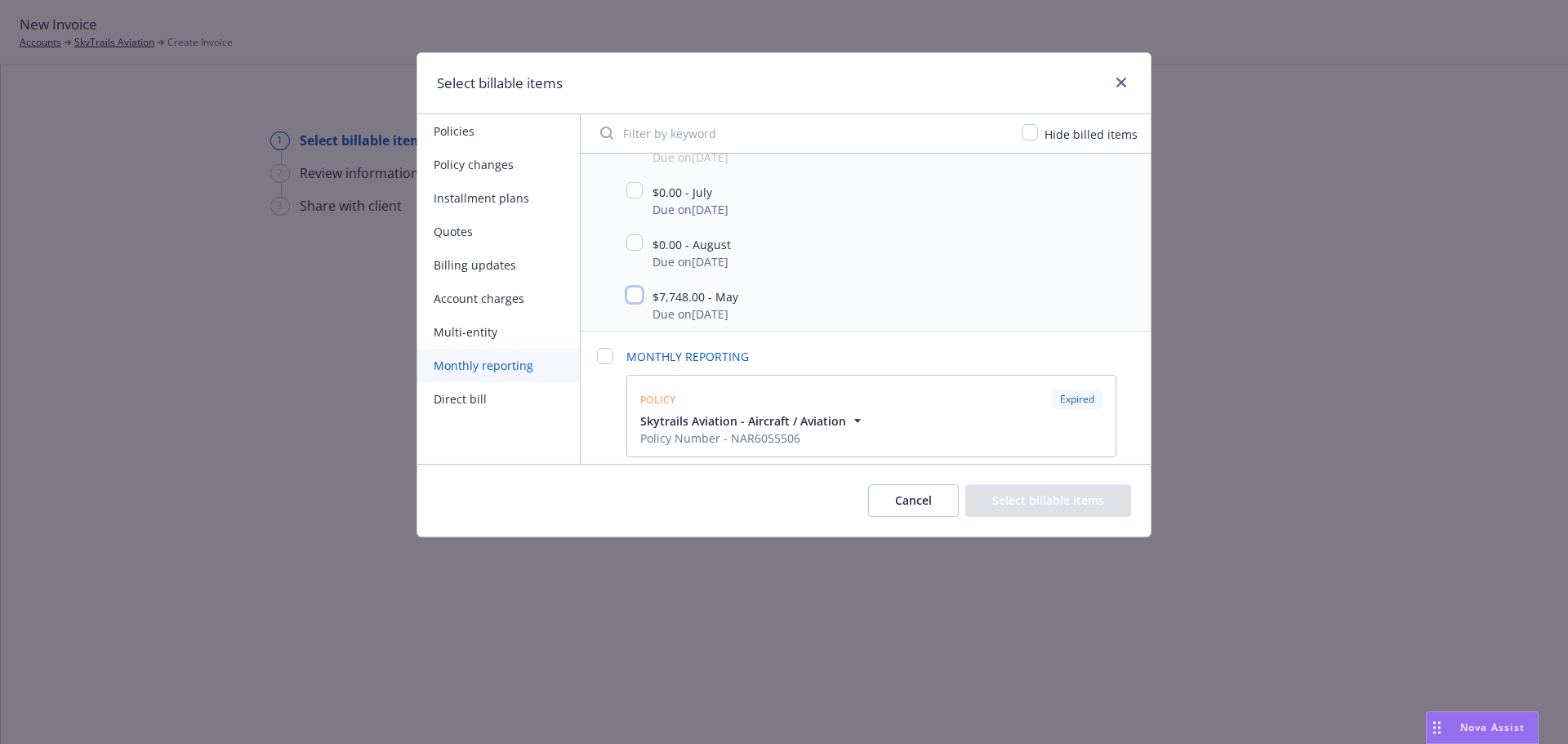
click at [636, 293] on input "checkbox" at bounding box center [634, 294] width 16 height 16
checkbox input "true"
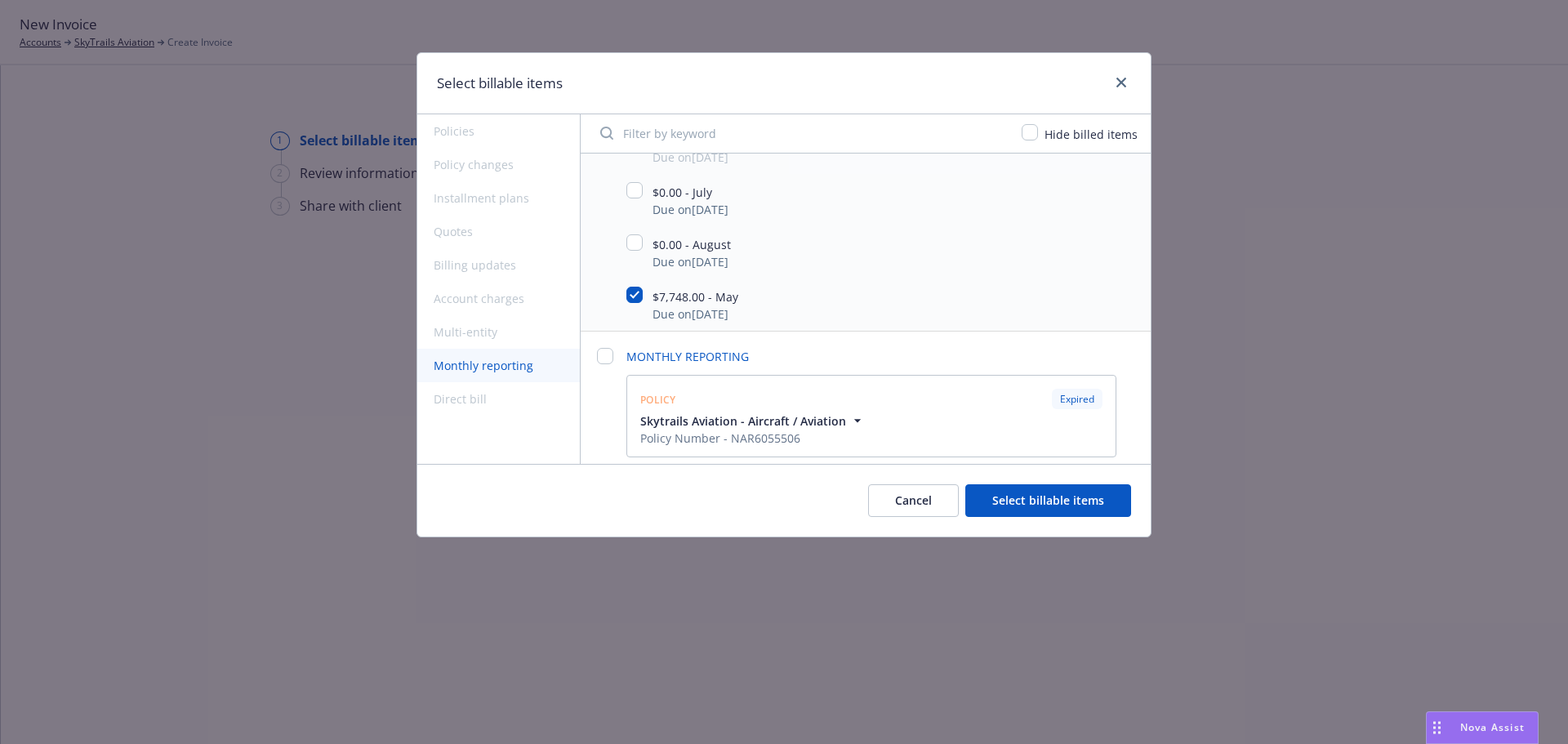
click at [1049, 491] on button "Select billable items" at bounding box center [1049, 500] width 166 height 33
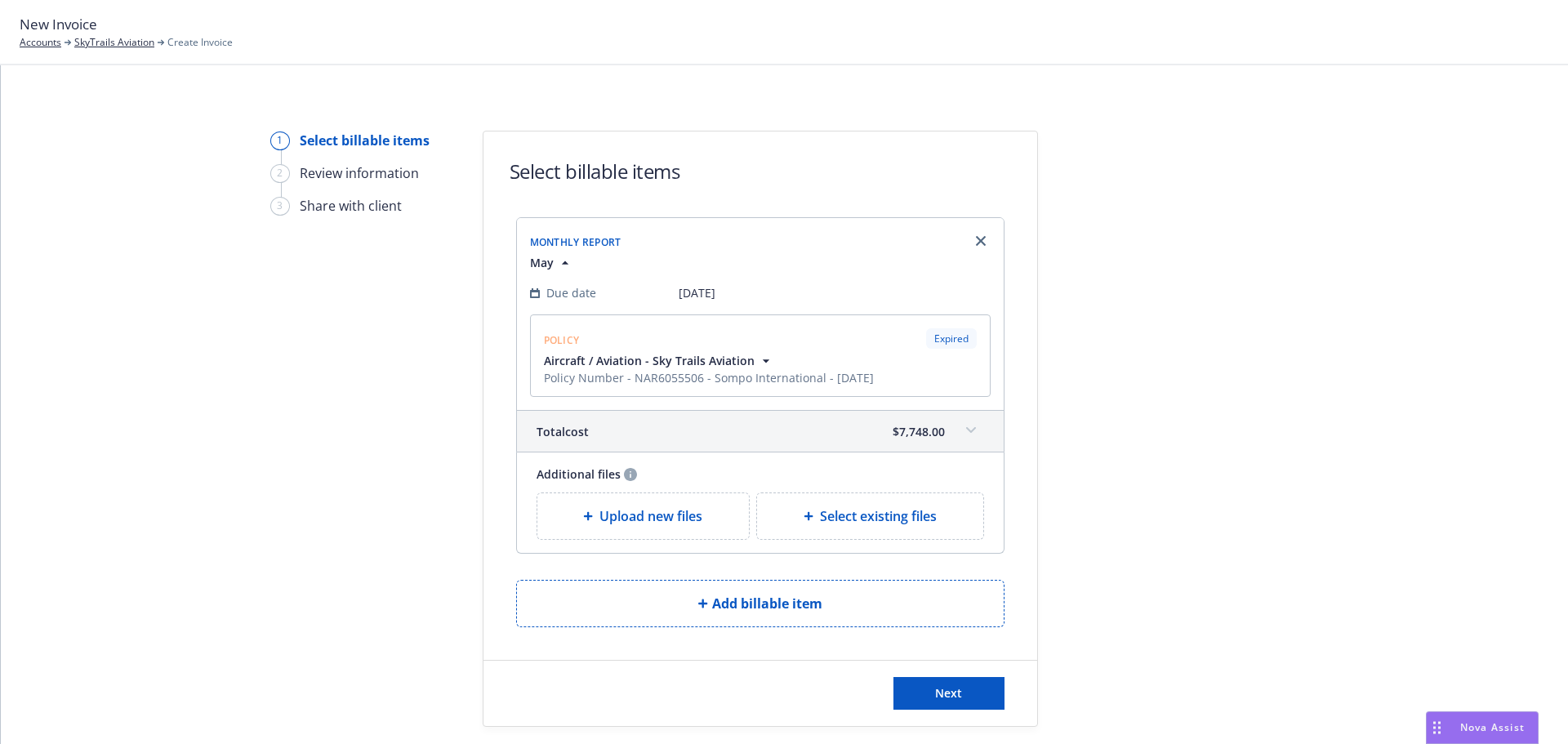
click at [663, 513] on span "Upload new files" at bounding box center [650, 515] width 103 height 20
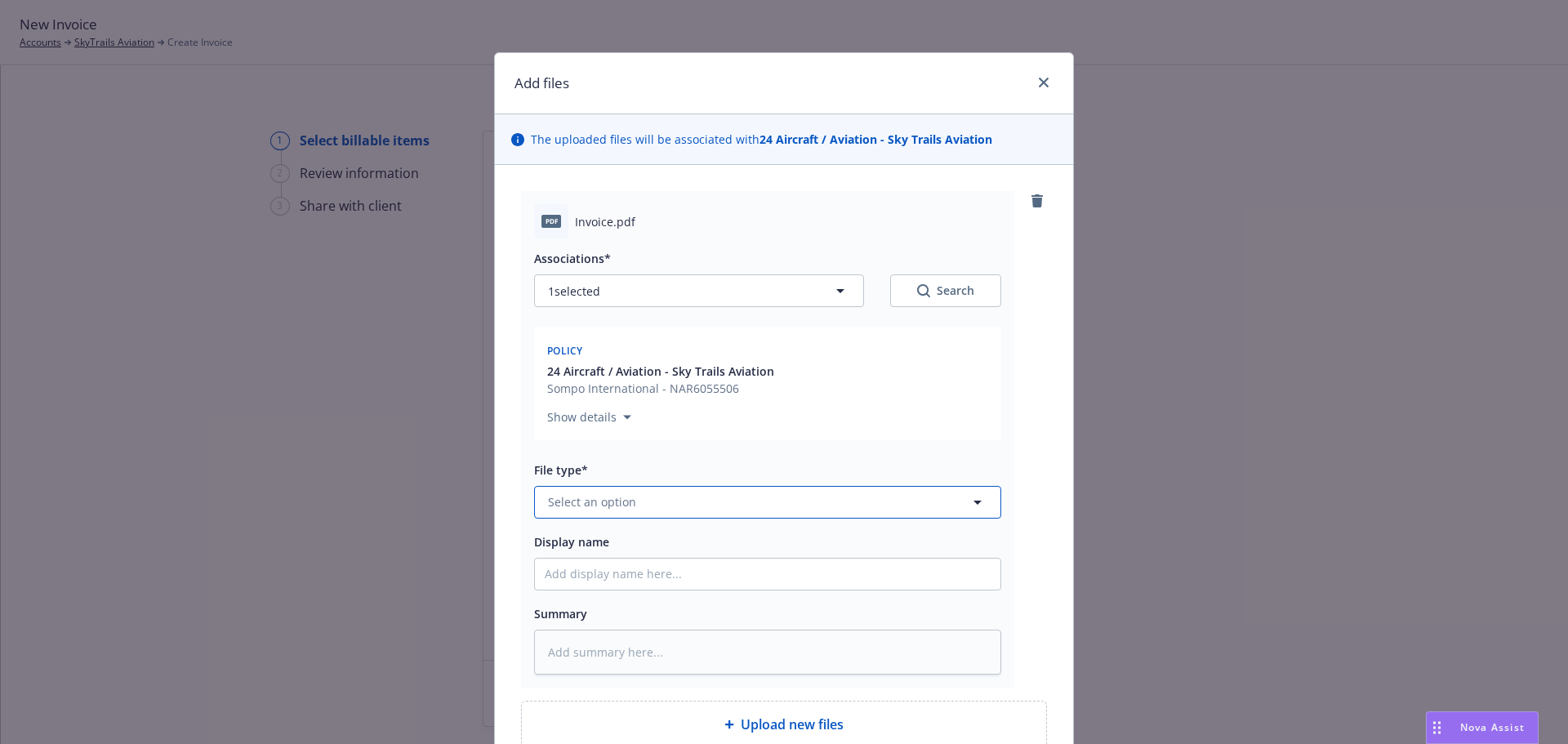
click at [618, 498] on span "Select an option" at bounding box center [593, 502] width 88 height 17
type input "invoice"
click at [608, 472] on div "Invoice - Third Party" at bounding box center [768, 457] width 466 height 43
click at [625, 568] on input "Display name" at bounding box center [768, 574] width 466 height 31
type textarea "x"
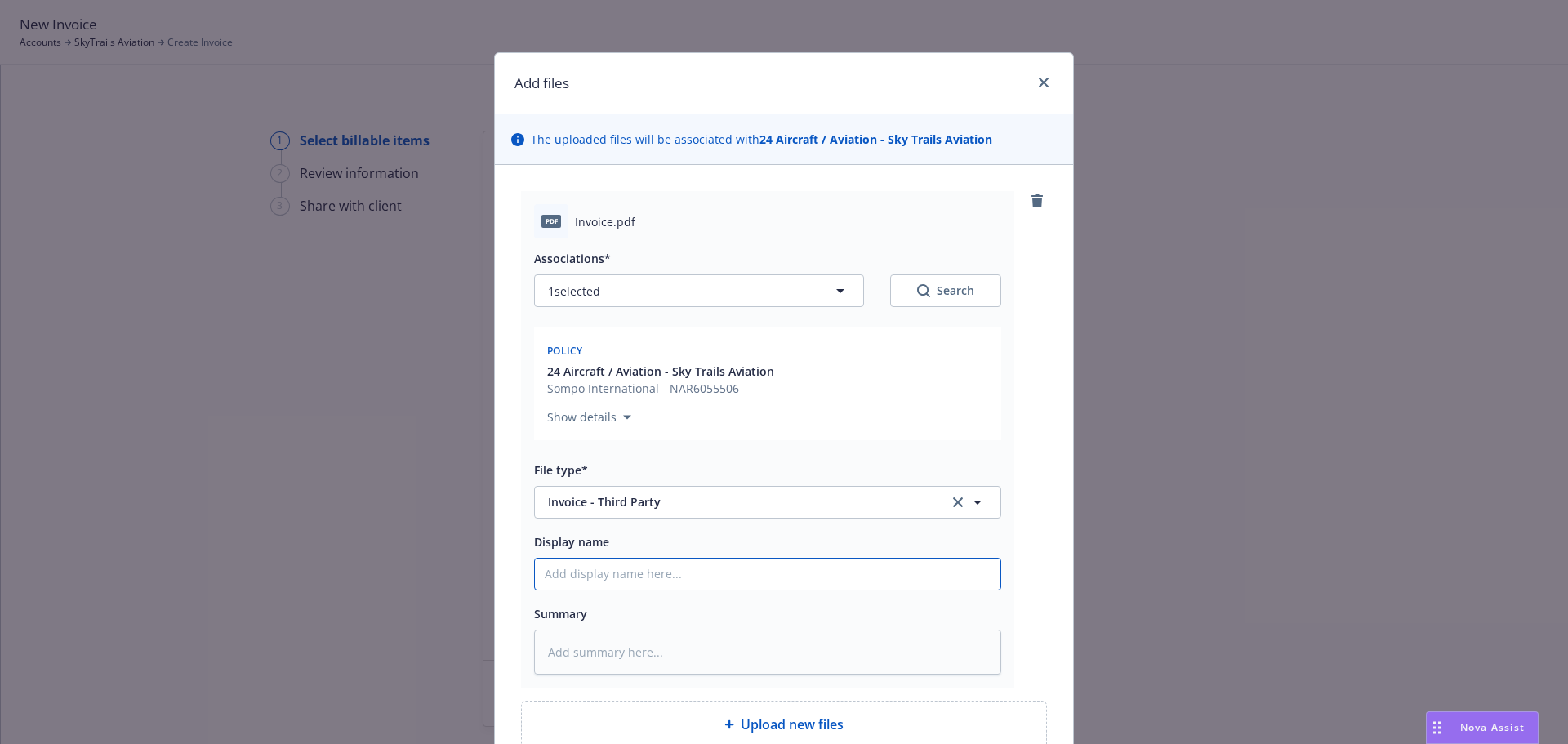
type input "2"
type textarea "x"
type input "20"
type textarea "x"
type input "202"
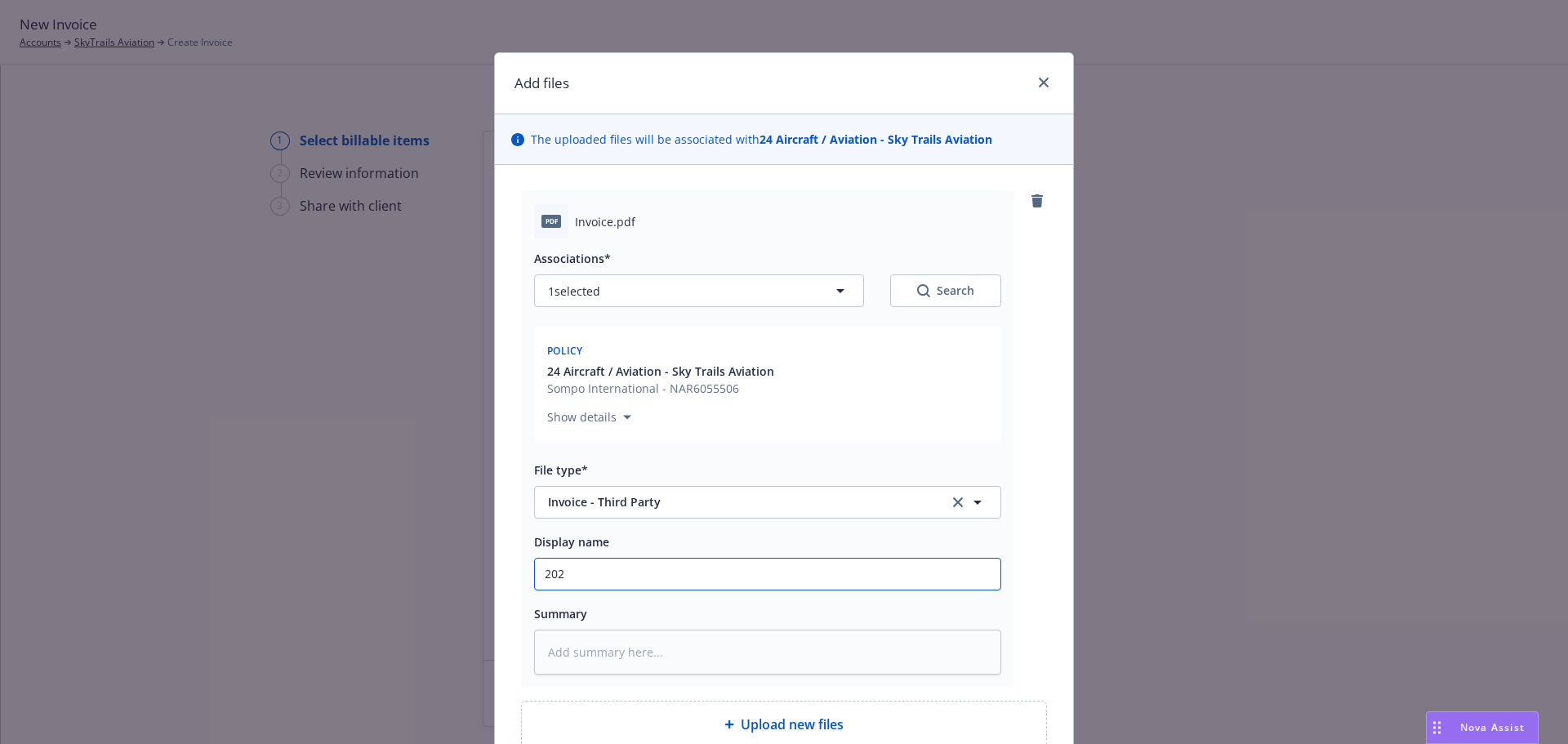
type textarea "x"
type input "2024"
type textarea "x"
type input "2024"
type textarea "x"
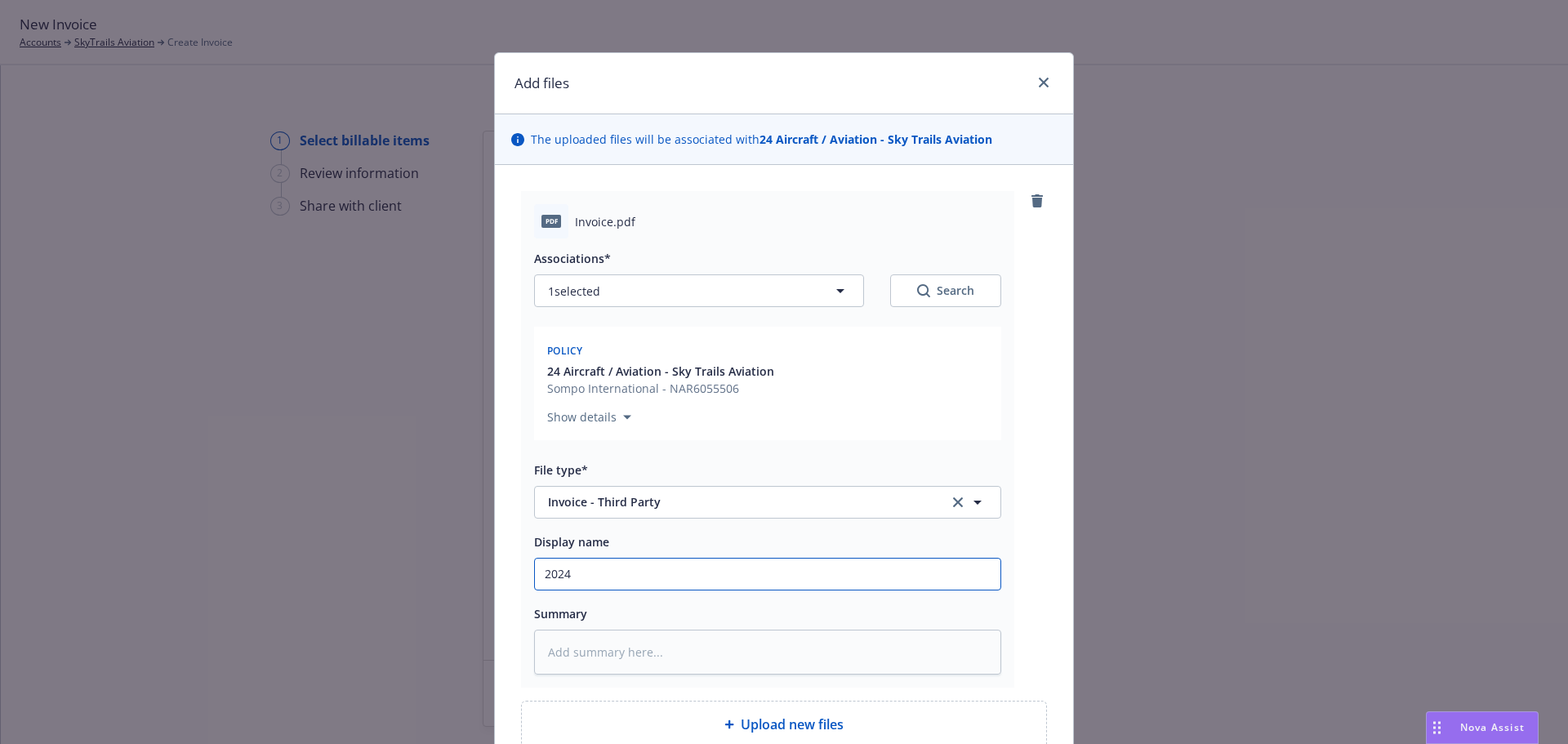
type input "2024 A"
type textarea "x"
type input "2024 Ai"
type textarea "x"
type input "2024 Air"
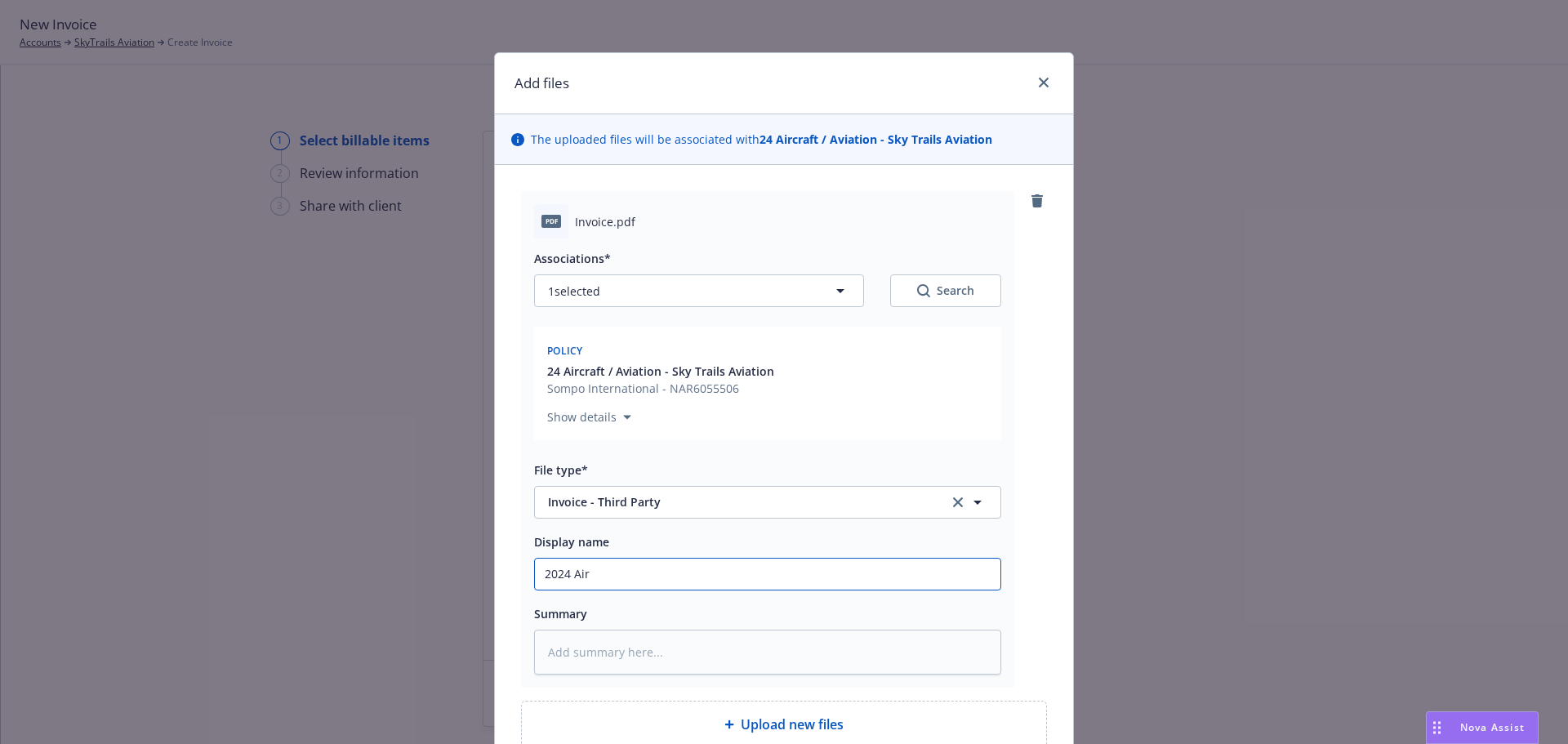
type textarea "x"
type input "2024 Airc"
type textarea "x"
type input "2024 Aircr"
type textarea "x"
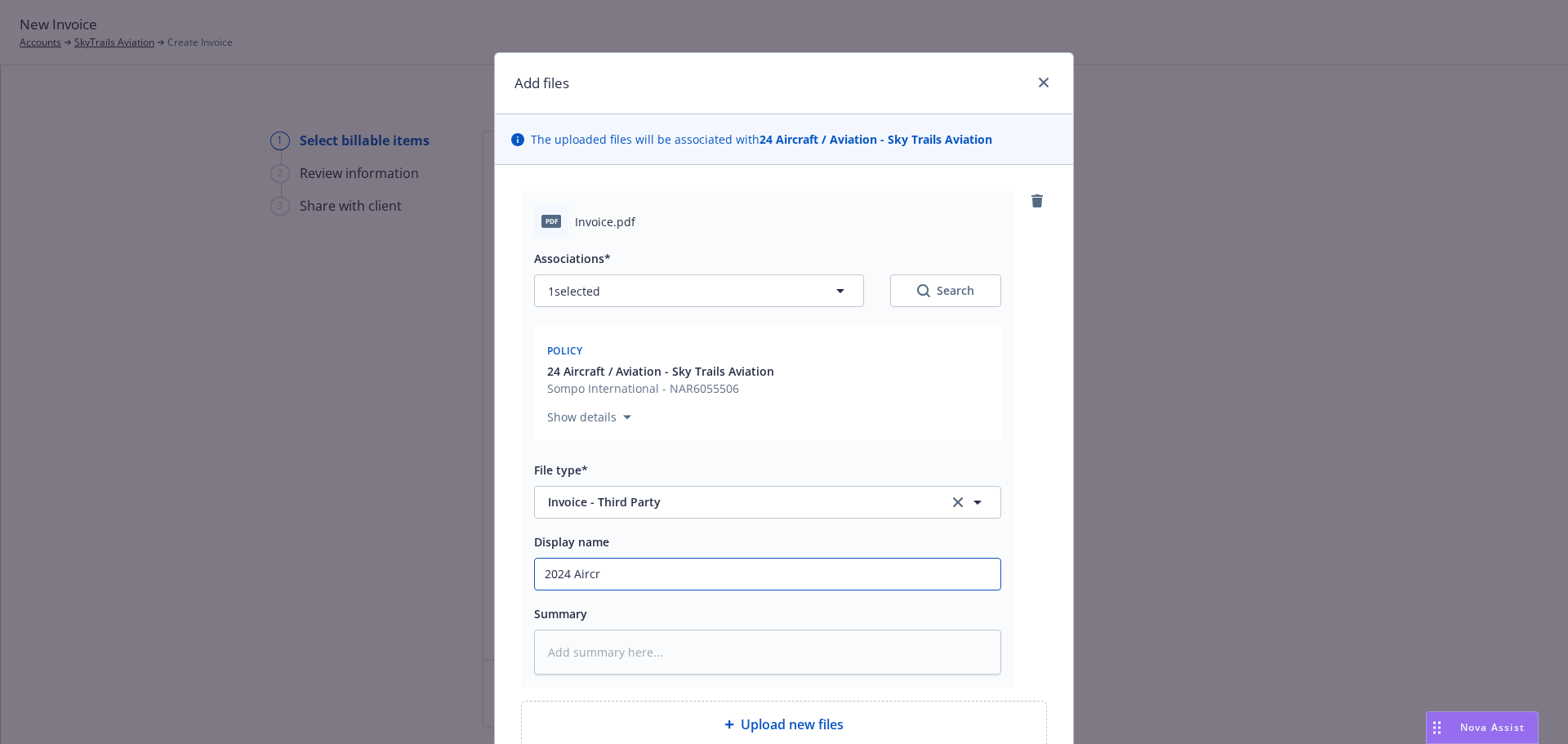
type input "2024 Aircra"
type textarea "x"
type input "2024 Aircraf"
type textarea "x"
type input "2024 Aircraft"
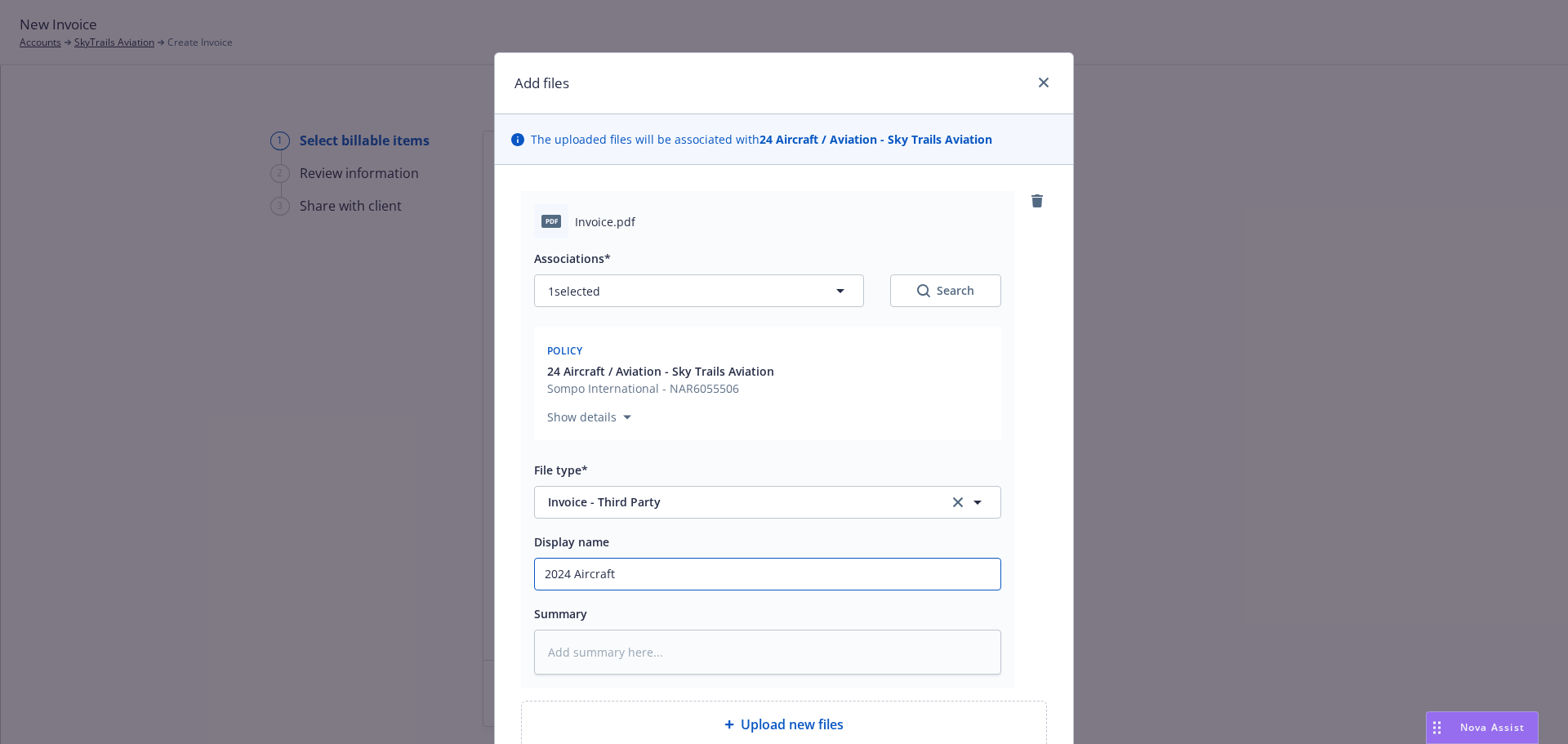
type textarea "x"
type input "2024 Aircraft"
type textarea "x"
type input "2024 Aircraft M"
type textarea "x"
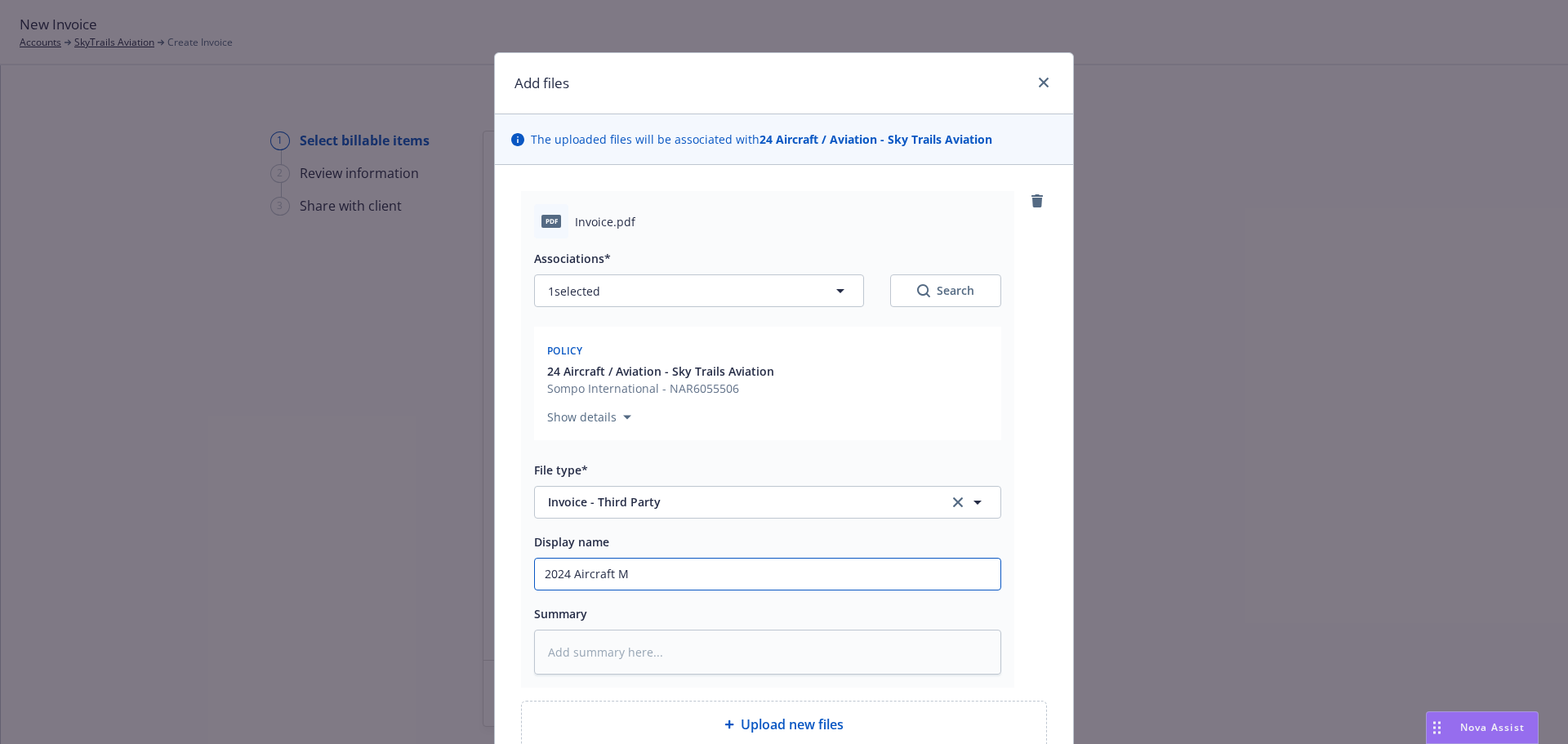
type input "2024 Aircraft Ma"
type textarea "x"
type input "2024 Aircraft May"
type textarea "x"
type input "2024 Aircraft May"
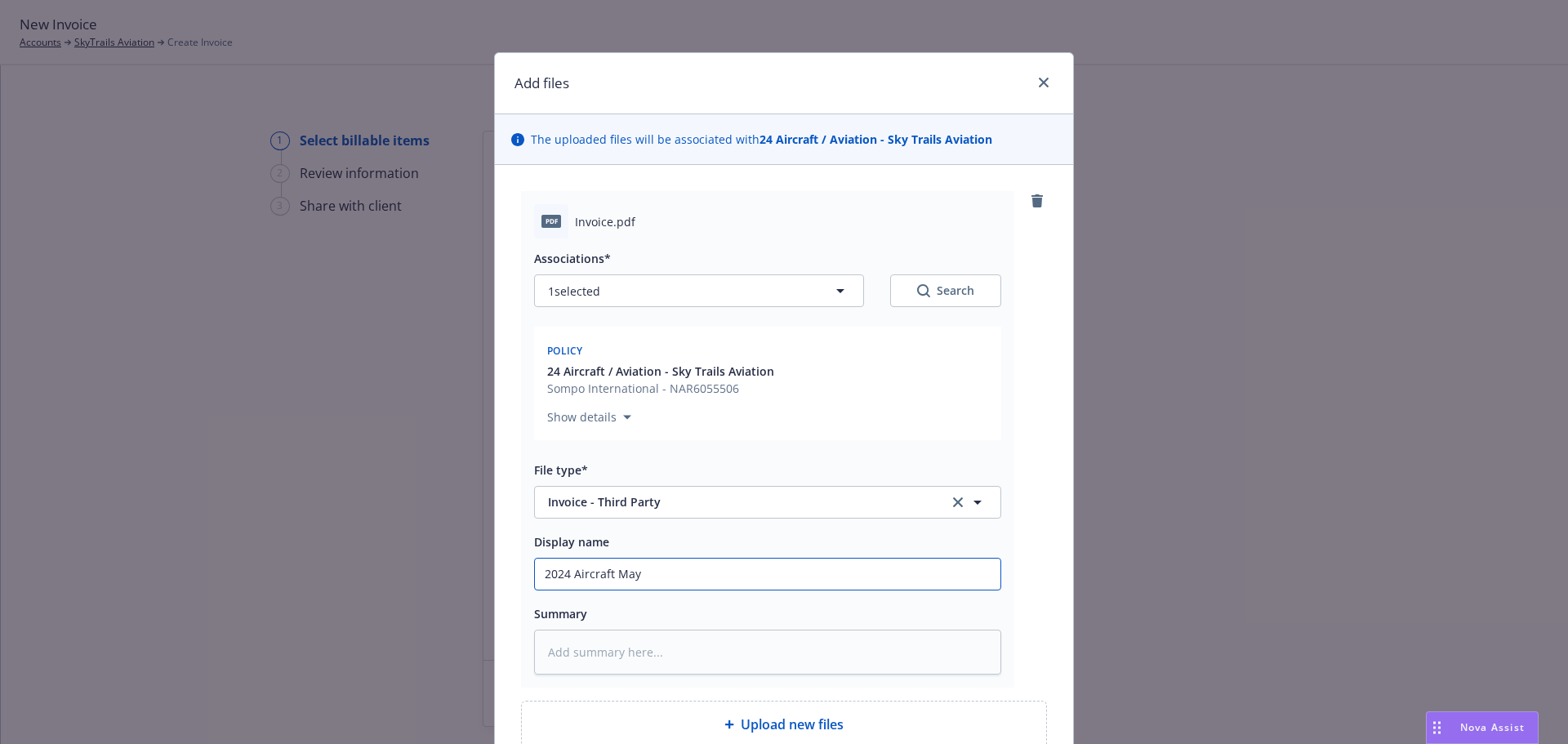
type textarea "x"
type input "2024 Aircraft May b"
type textarea "x"
type input "2024 Aircraft May bi"
type textarea "x"
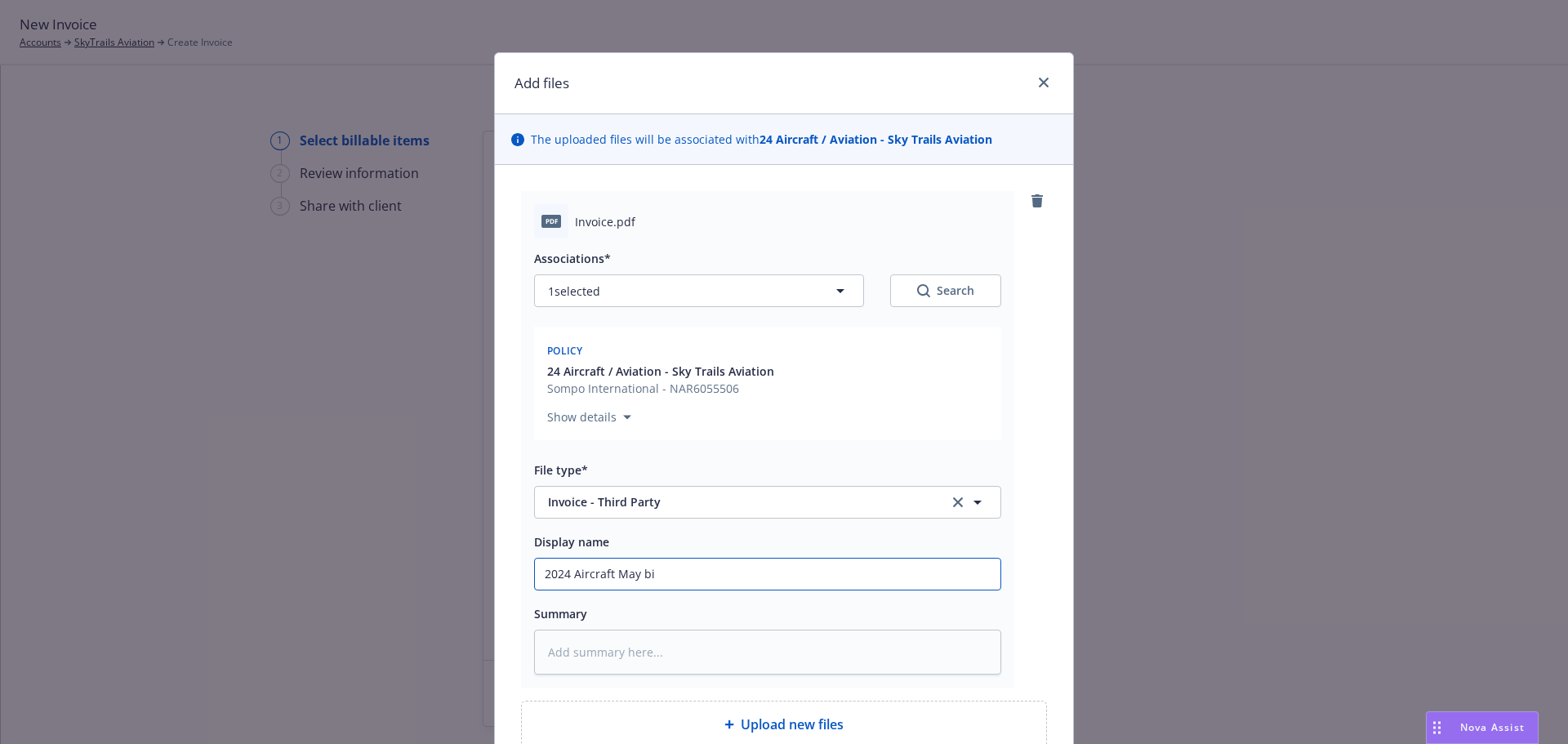
type input "2024 Aircraft May bil"
type textarea "x"
type input "2024 Aircraft May billi"
type textarea "x"
type input "2024 Aircraft May billin"
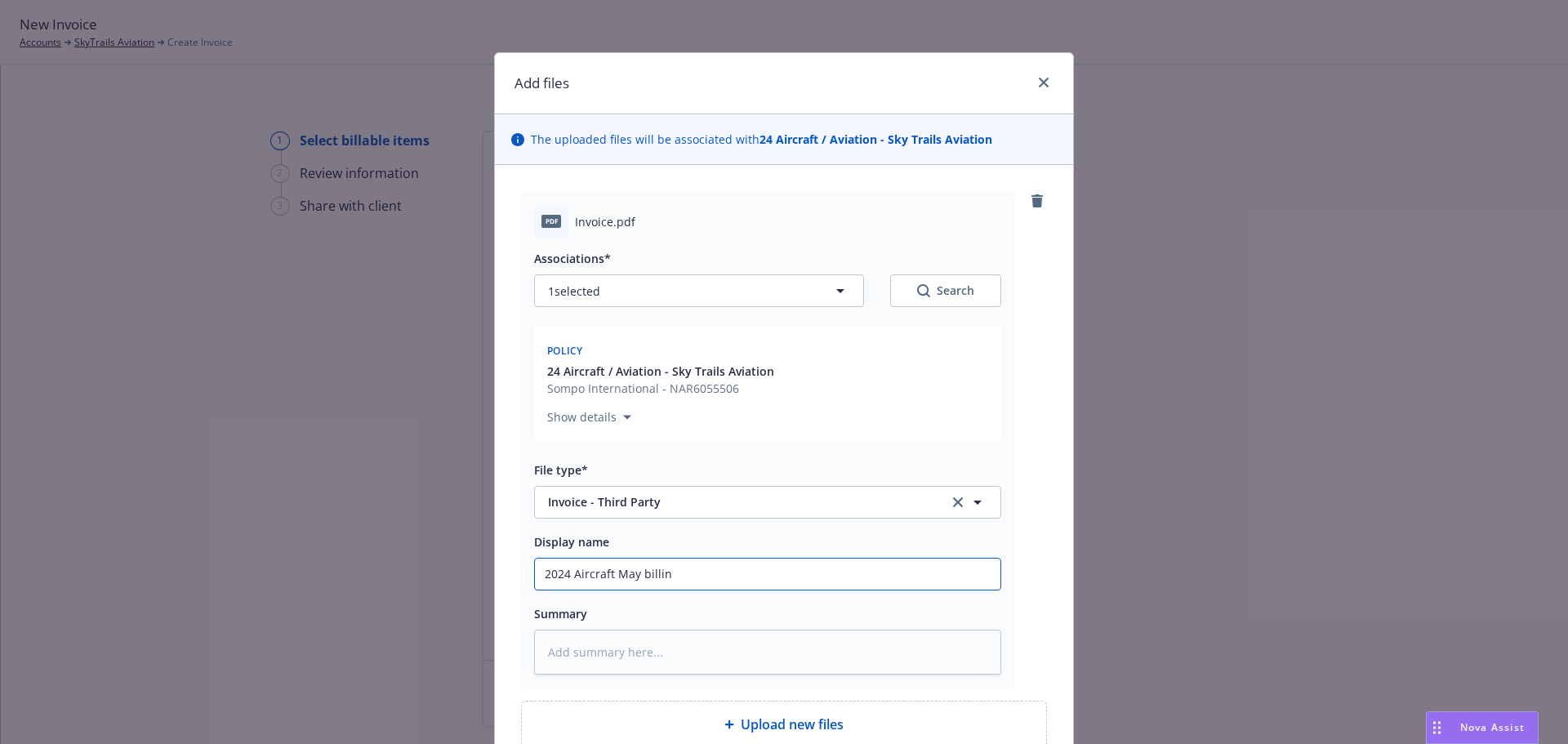
type textarea "x"
type input "2024 Aircraft May billing"
type textarea "x"
type input "2024 Aircraft May billing"
type textarea "x"
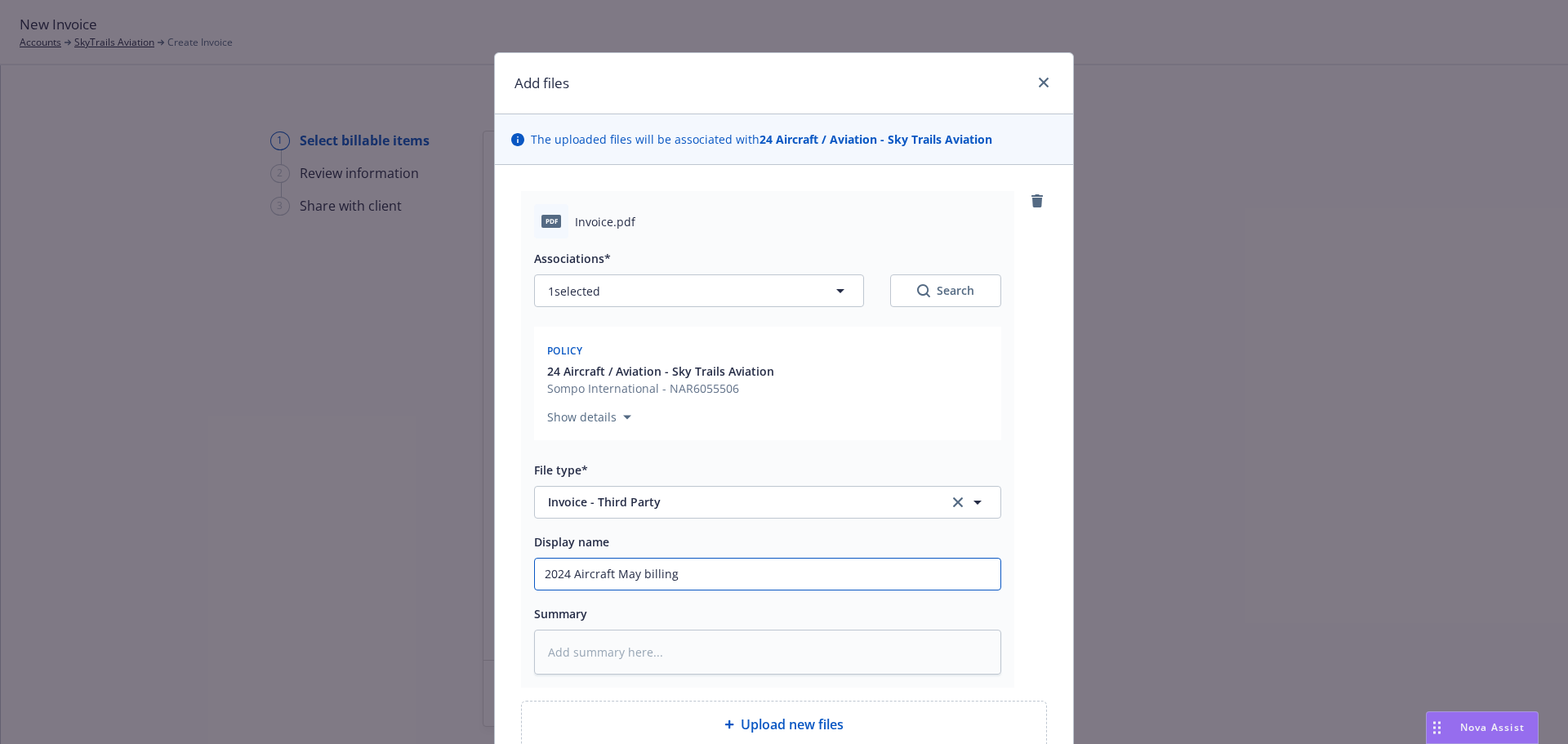
type input "2024 Aircraft May billing"
type textarea "x"
type input "2024 Aircraft May billin"
type textarea "x"
type input "2024 Aircraft May billi"
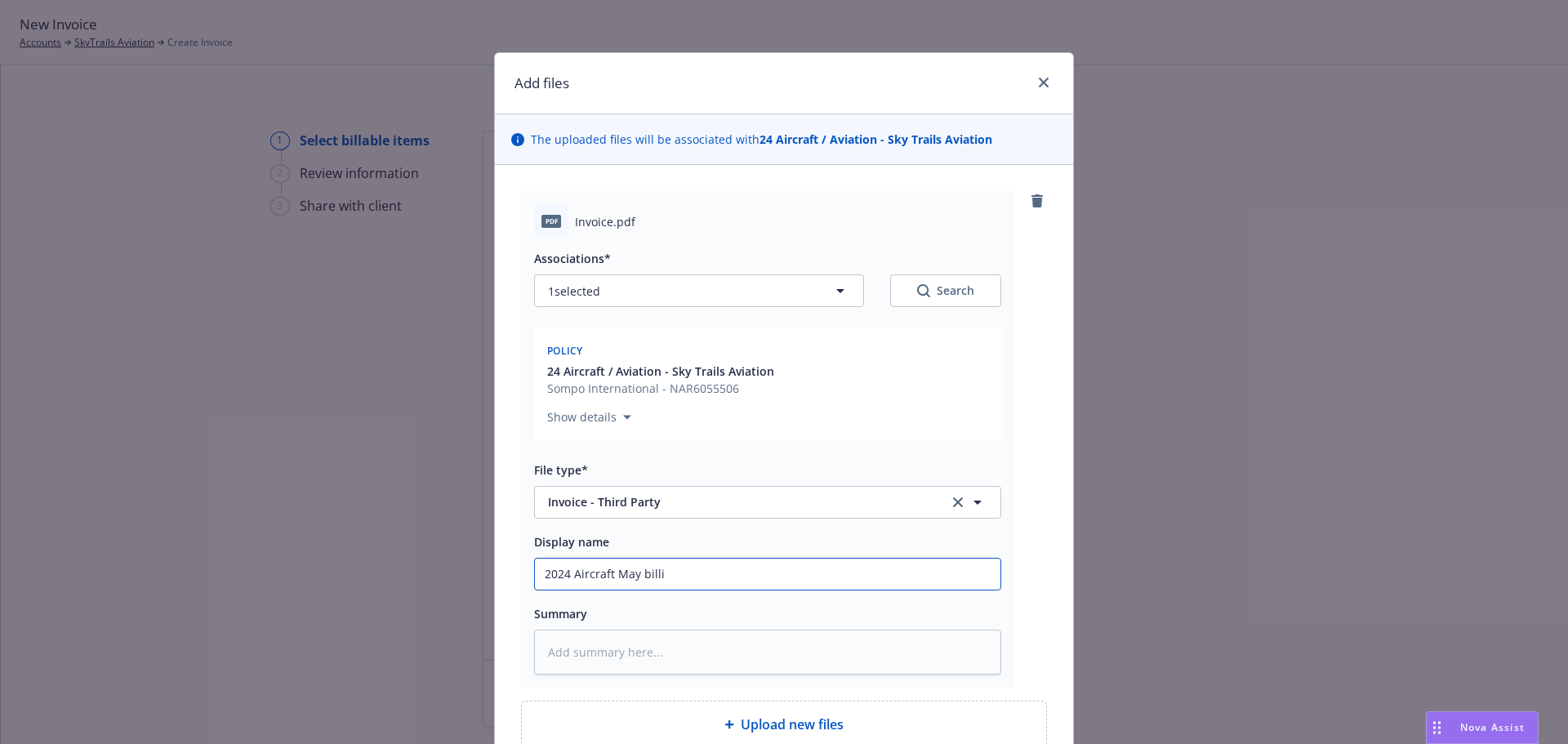
type textarea "x"
type input "2024 Aircraft May bill"
type textarea "x"
type input "2024 Aircraft May bil"
type textarea "x"
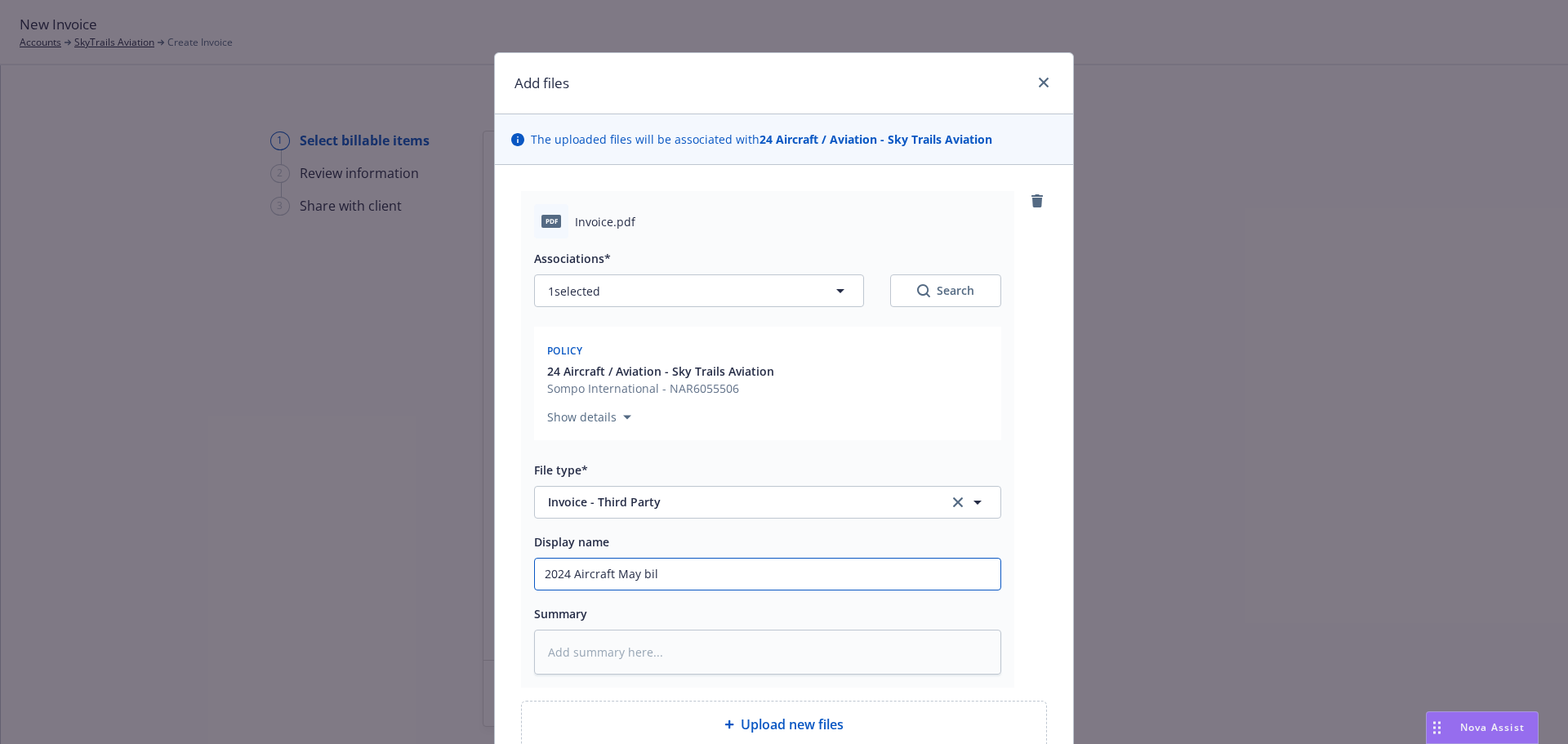
type input "2024 Aircraft May bi"
type textarea "x"
type input "2024 Aircraft May b"
type textarea "x"
type input "2024 Aircraft May"
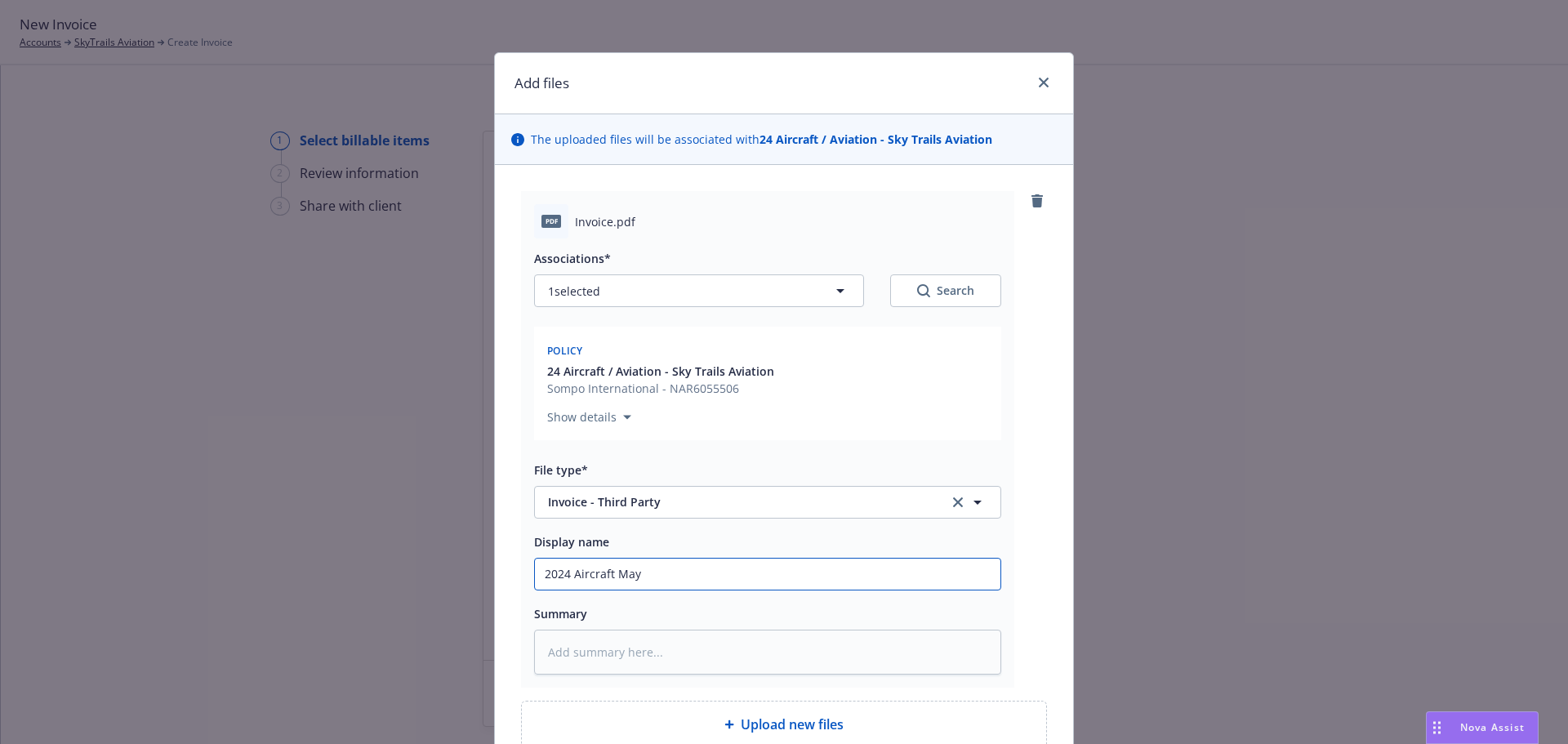
type textarea "x"
type input "2024 Aircraft May c"
type textarea "x"
type input "2024 Aircraft May ca"
type textarea "x"
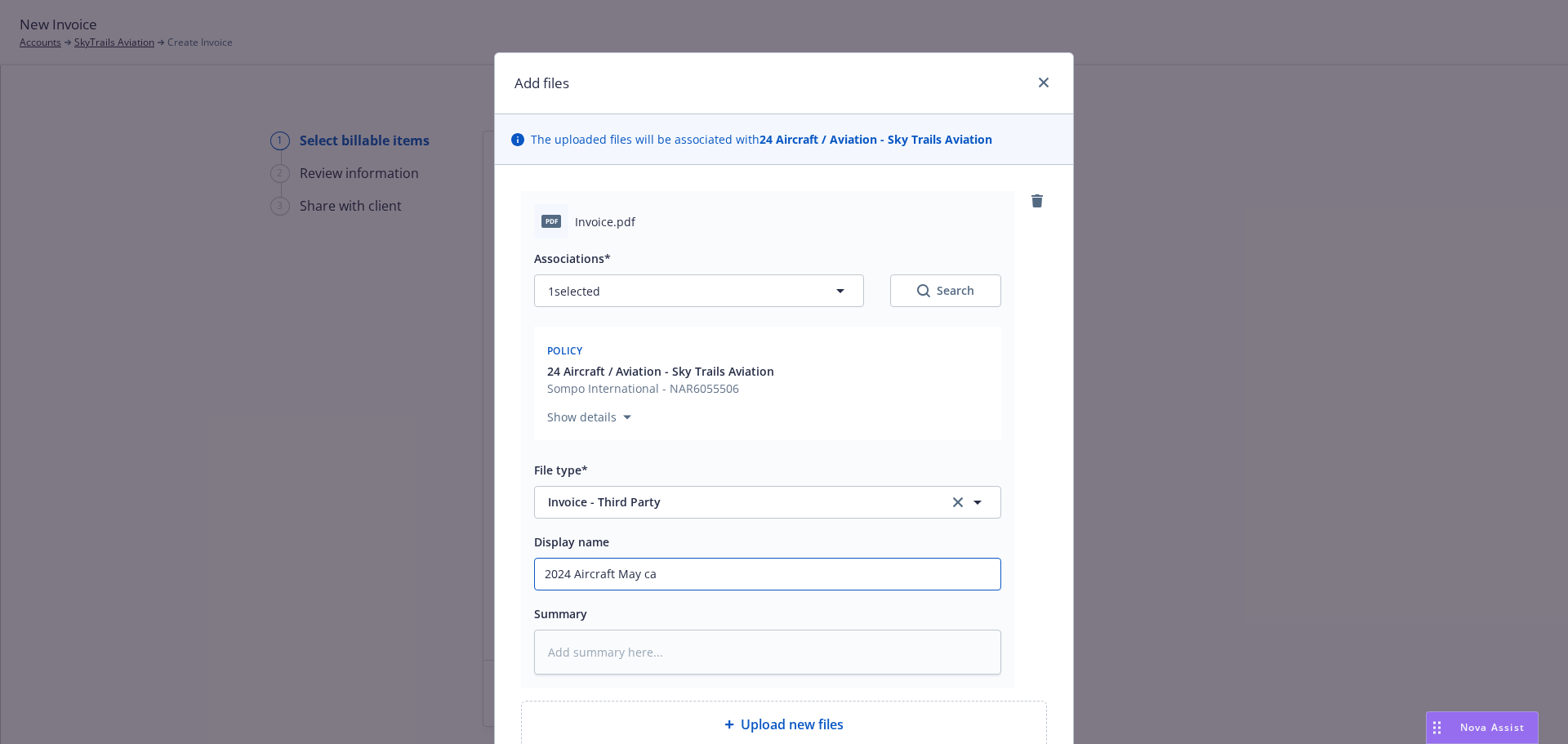
type input "2024 Aircraft May car"
type textarea "x"
type input "2024 Aircraft May [PERSON_NAME]"
type textarea "x"
type input "2024 Aircraft May [PERSON_NAME]"
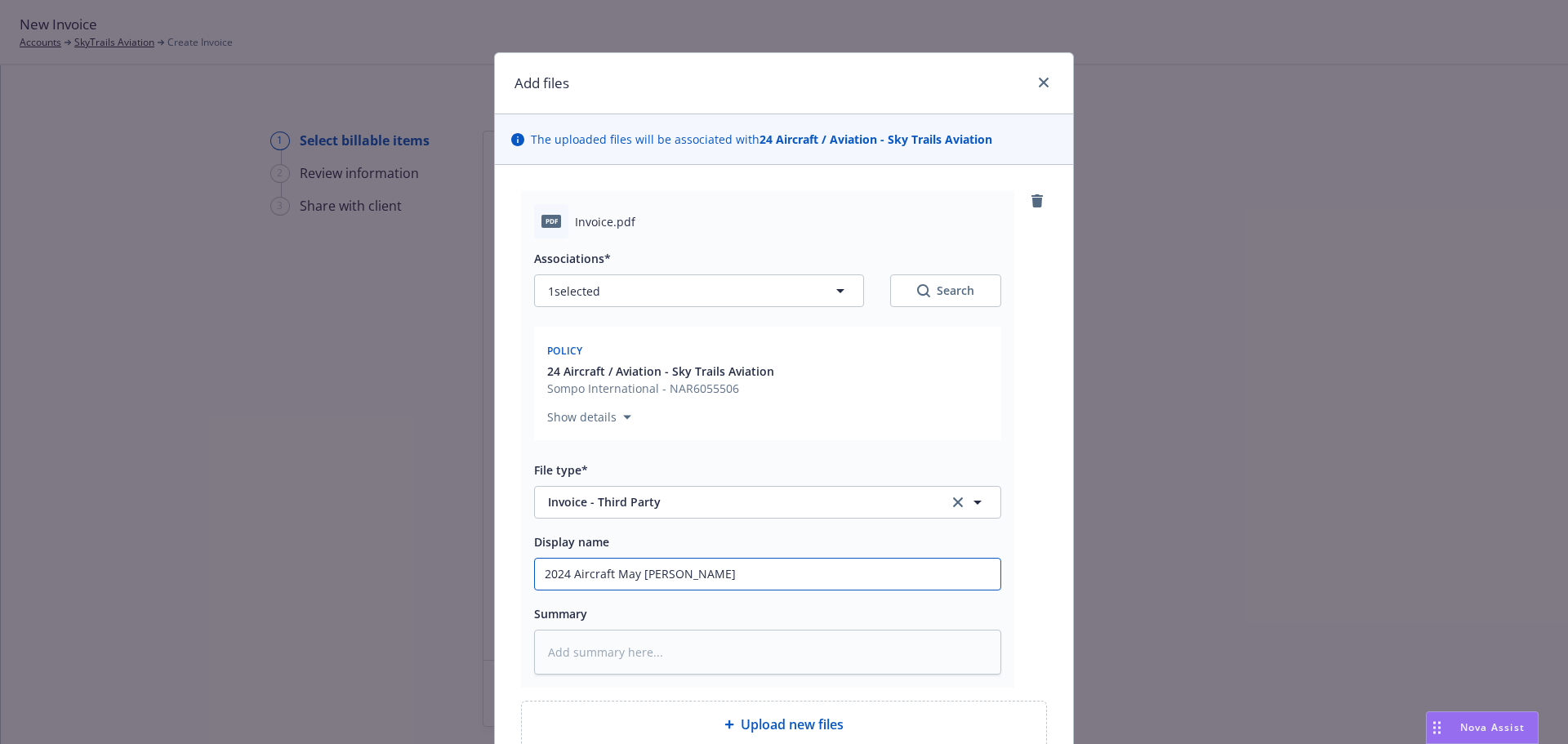
type textarea "x"
type input "2024 Aircraft May [PERSON_NAME]"
type textarea "x"
type input "2024 Aircraft May carrier"
type textarea "x"
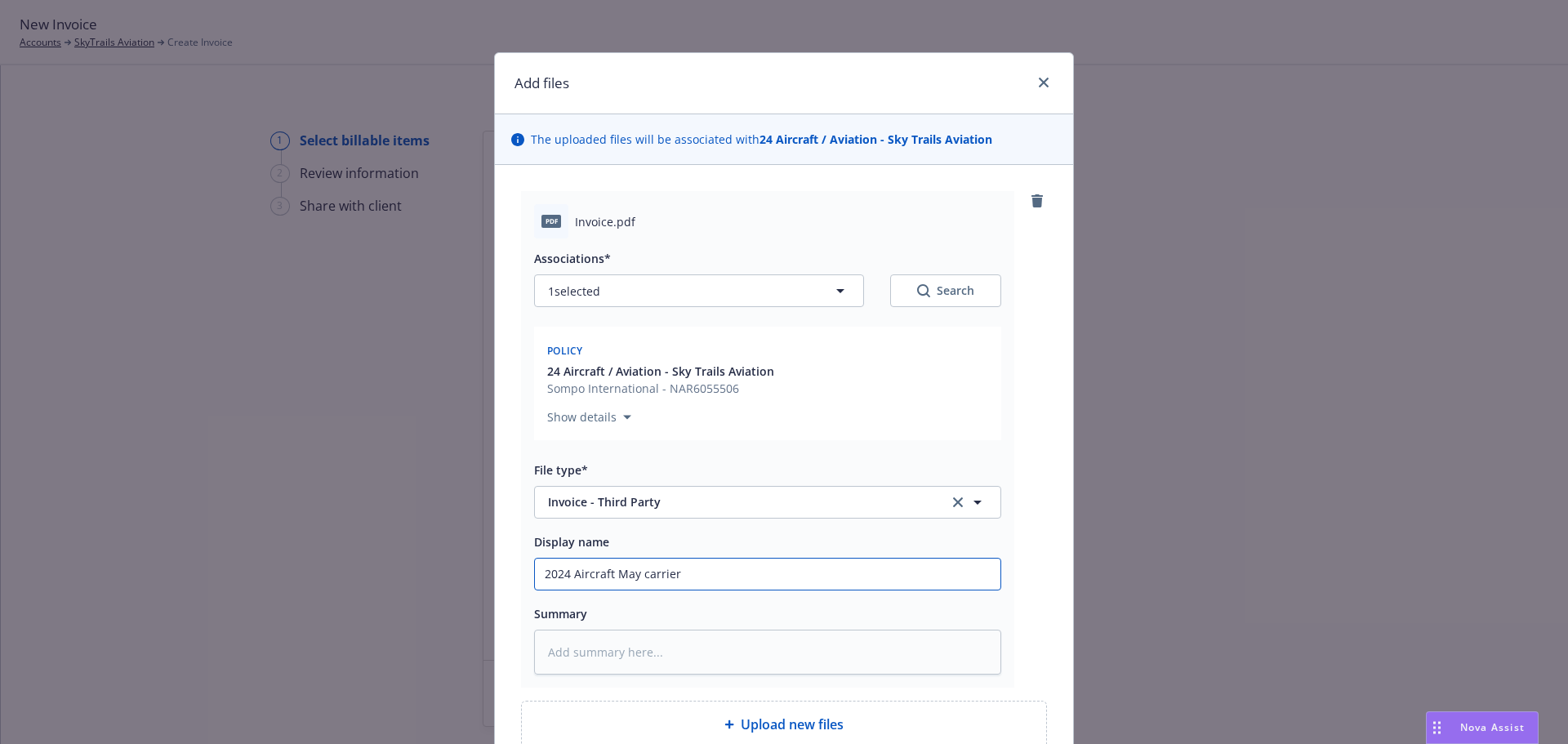
type input "2024 Aircraft May carrier"
type textarea "x"
type input "2024 Aircraft May carrier i"
type textarea "x"
type input "2024 Aircraft May carrier in"
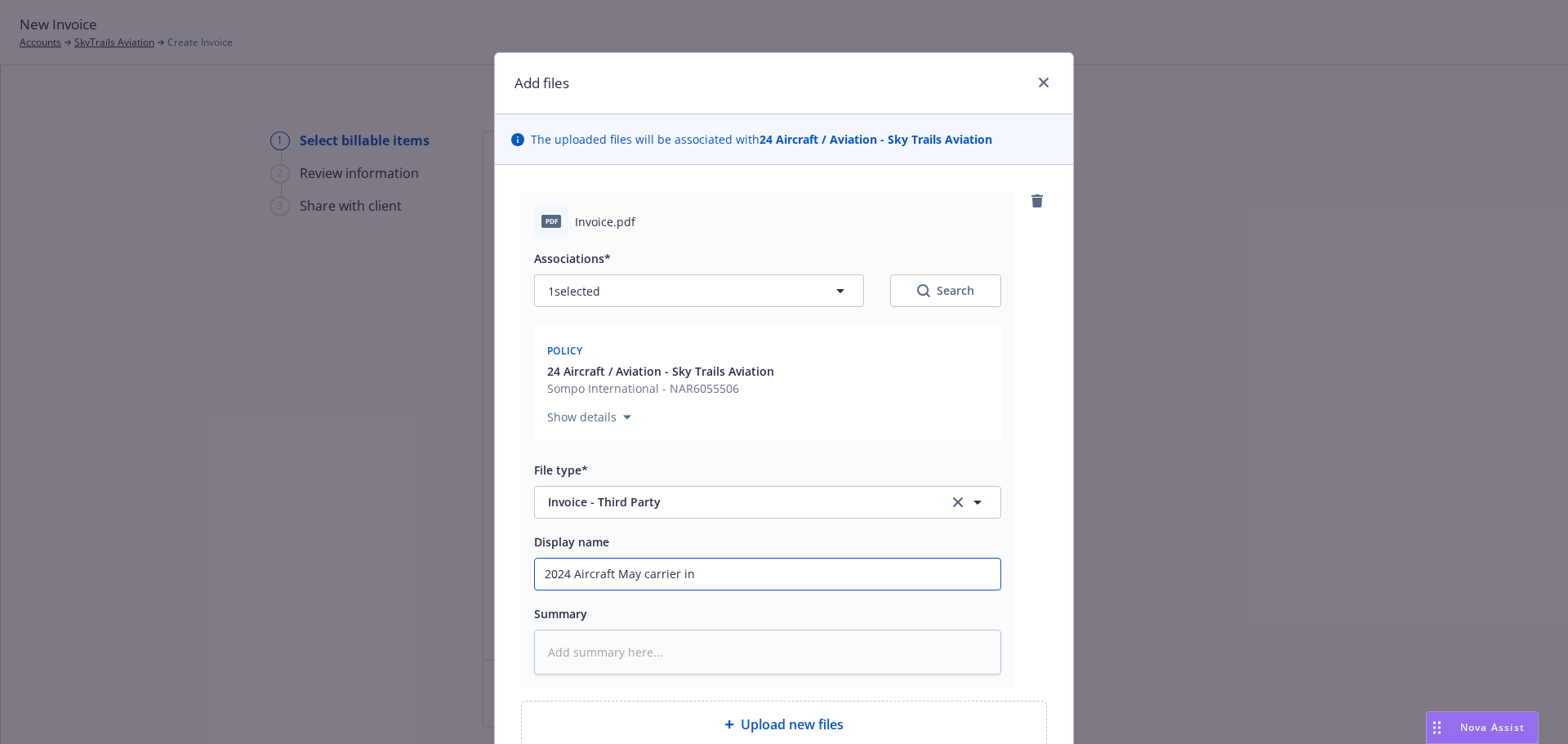
type textarea "x"
type input "2024 Aircraft May carrier inv"
type textarea "x"
type input "2024 Aircraft May carrier invo"
type textarea "x"
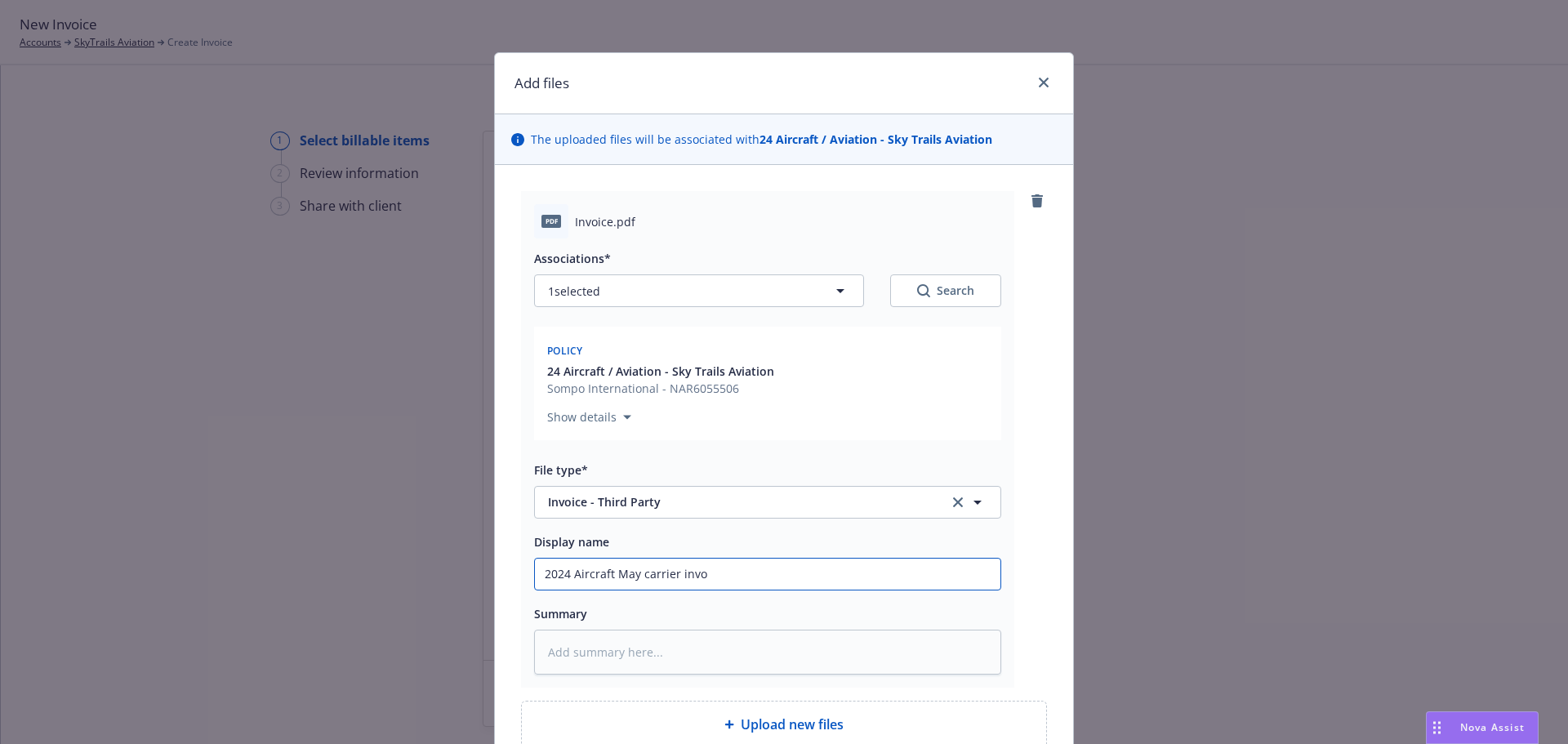
type input "2024 Aircraft May carrier invoi"
type textarea "x"
type input "2024 Aircraft May carrier invoic"
type textarea "x"
type input "2024 Aircraft May carrier invoice"
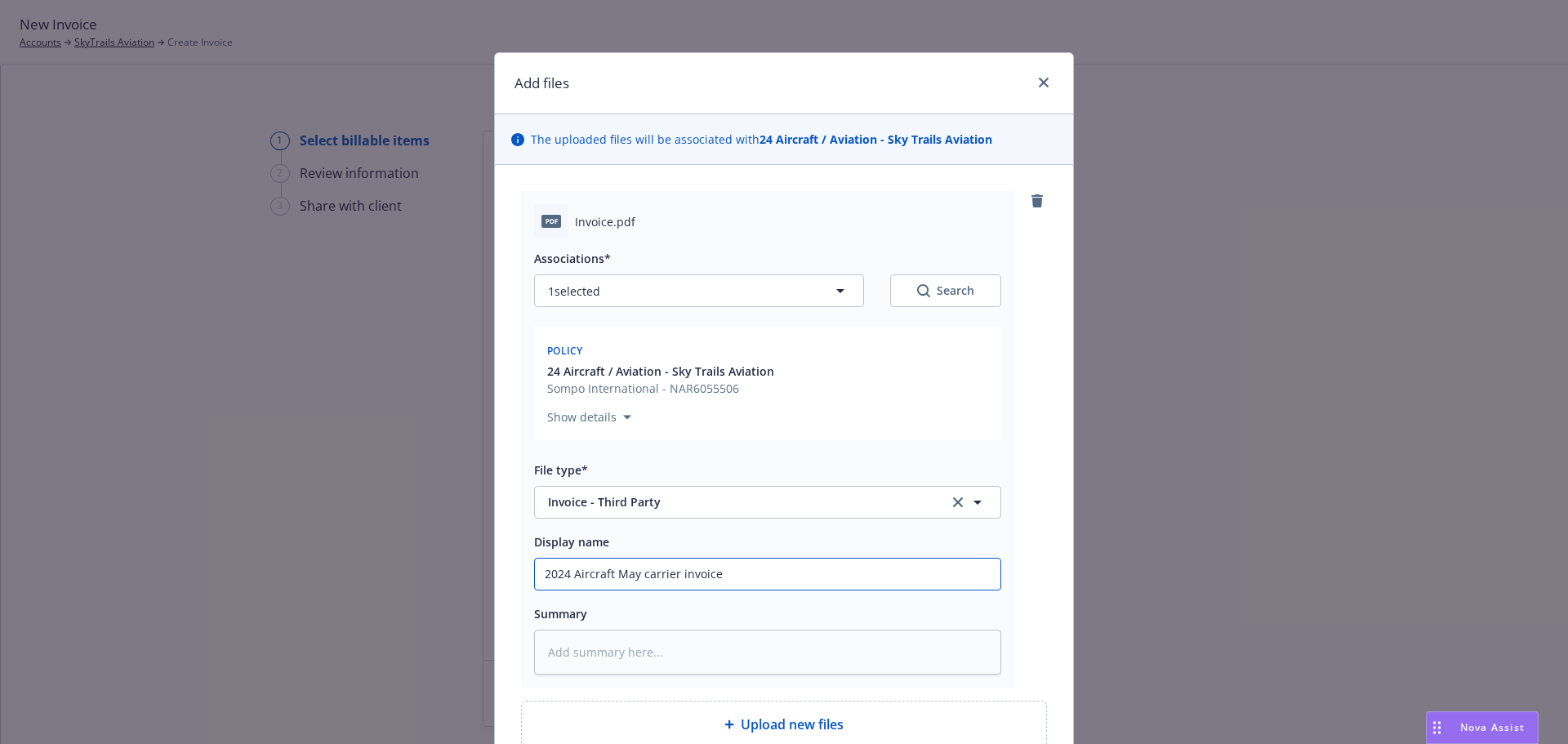
type textarea "x"
type input "2024 Aircraft May carrier invoice $"
type textarea "x"
type input "2024 Aircraft May carrier invoice $7"
type textarea "x"
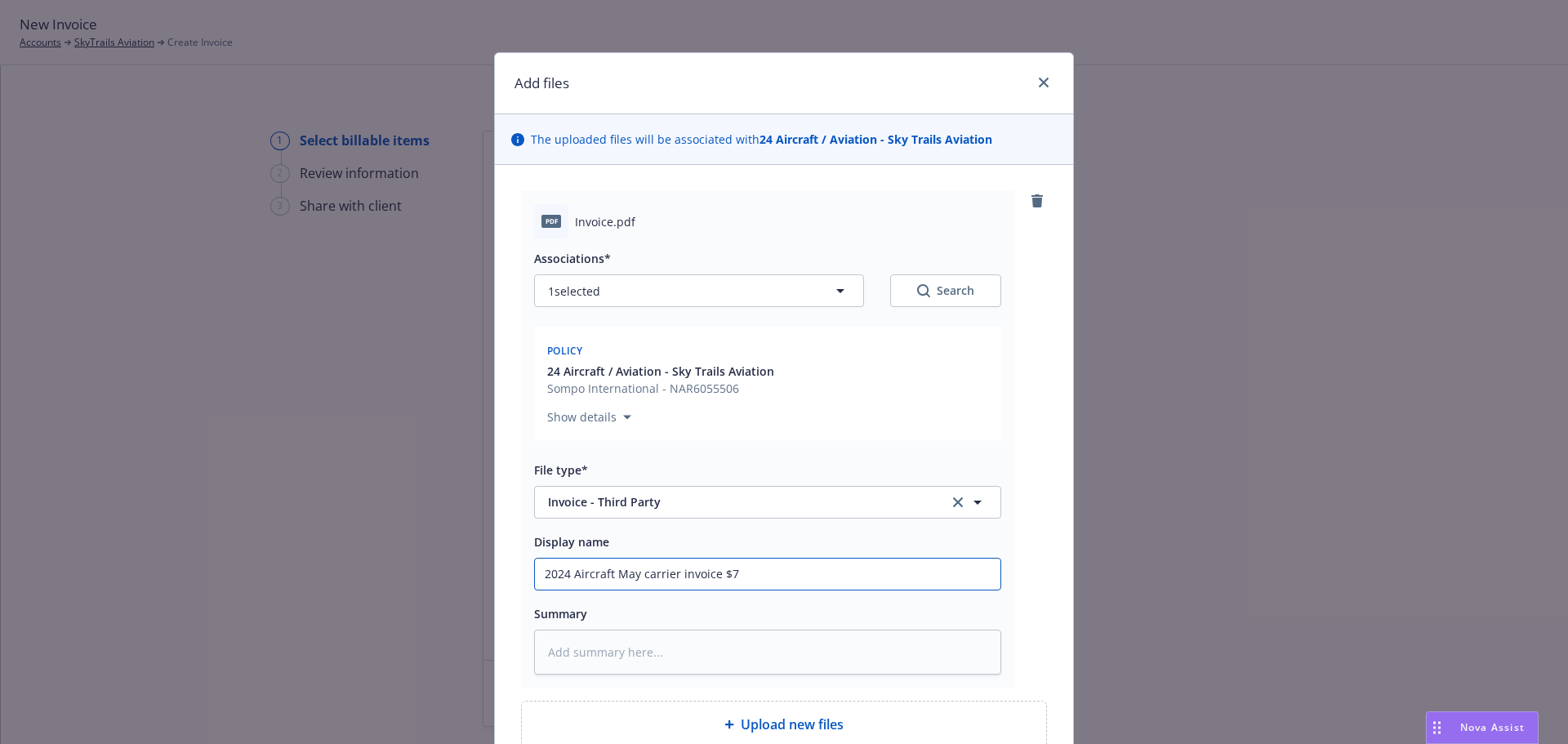
type input "2024 Aircraft May carrier invoice $7,"
type textarea "x"
type input "2024 Aircraft May carrier invoice $7,7"
type textarea "x"
type input "2024 Aircraft May carrier invoice $7,74"
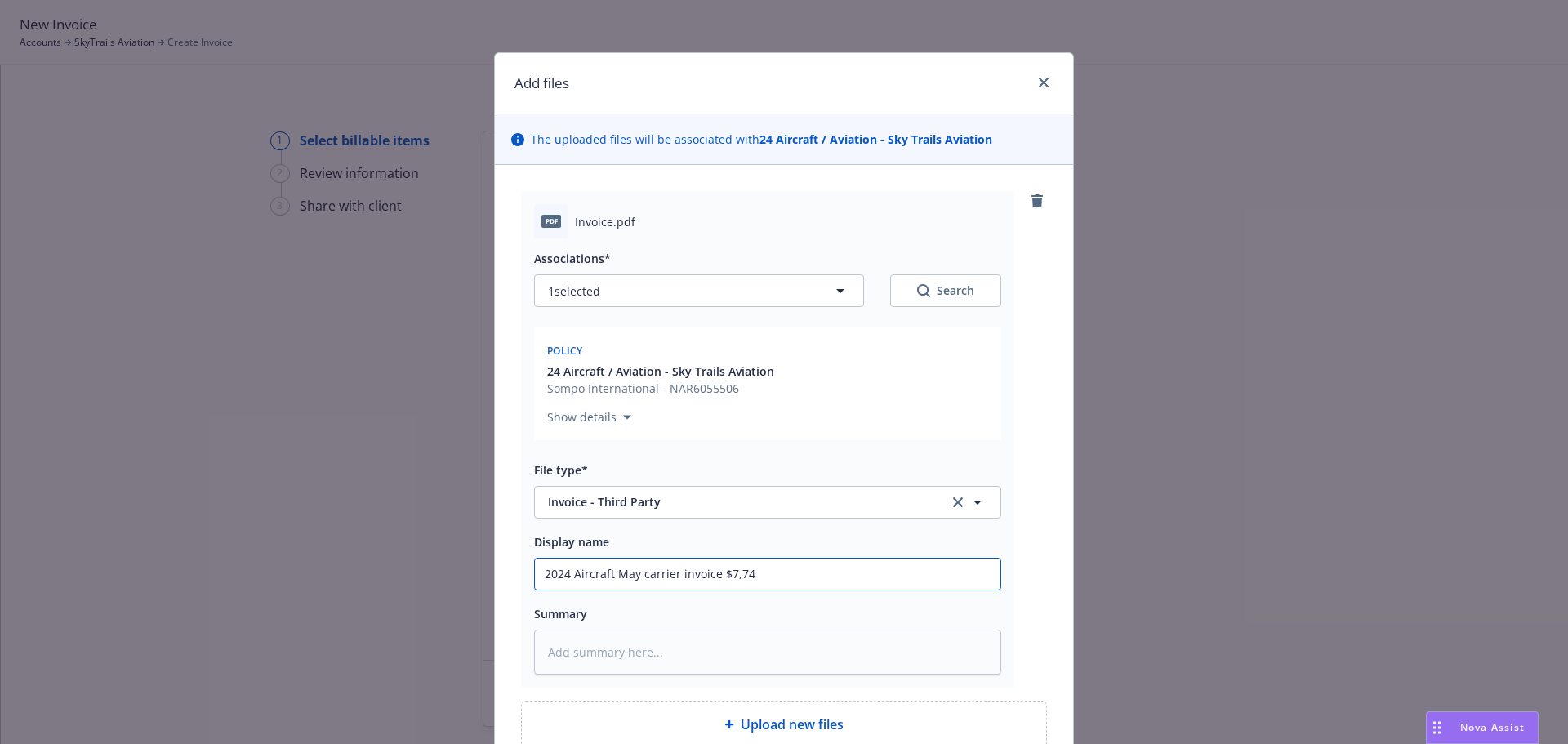
type textarea "x"
drag, startPoint x: 610, startPoint y: 578, endPoint x: 832, endPoint y: 580, distance: 222.0
click at [833, 580] on input "2024 Aircraft May carrier invoice $7,748" at bounding box center [768, 574] width 466 height 31
type input "2024 Aircraft May carrier invoice $7,748"
click at [562, 655] on textarea at bounding box center [768, 653] width 467 height 45
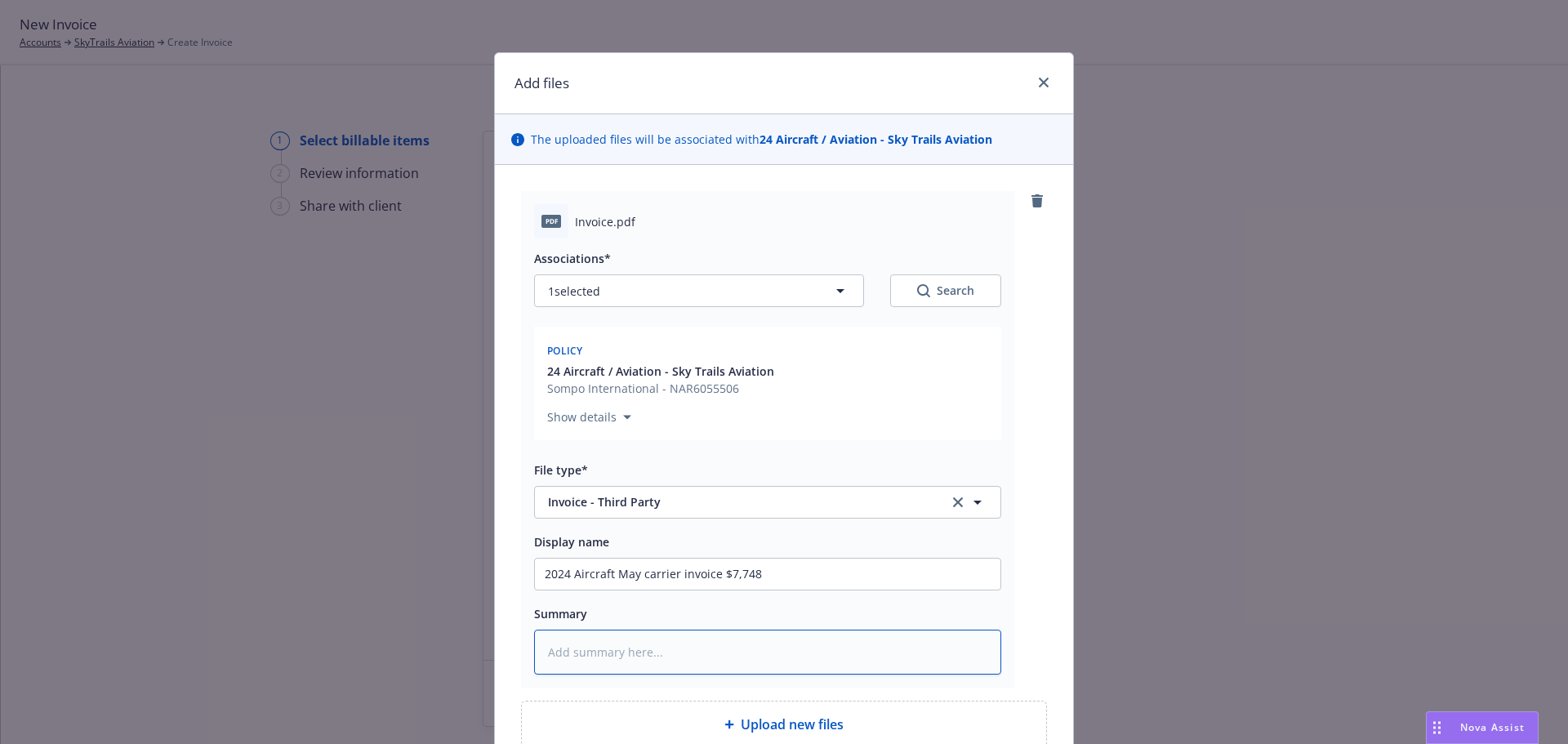
type textarea "x"
type textarea "2"
type textarea "x"
type textarea "24"
type textarea "x"
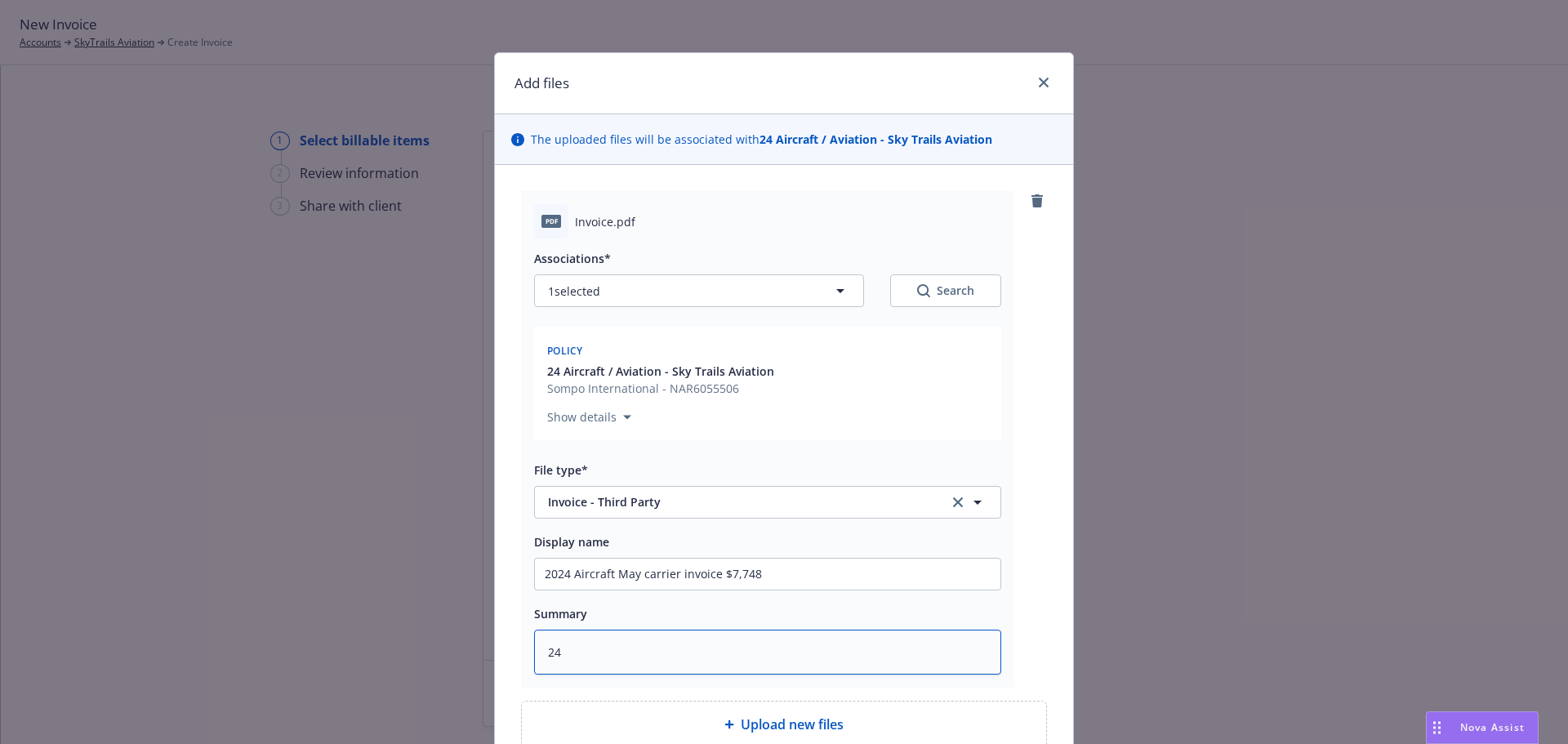
type textarea "24"
type textarea "x"
type textarea "24 A"
type textarea "x"
type textarea "24 AC"
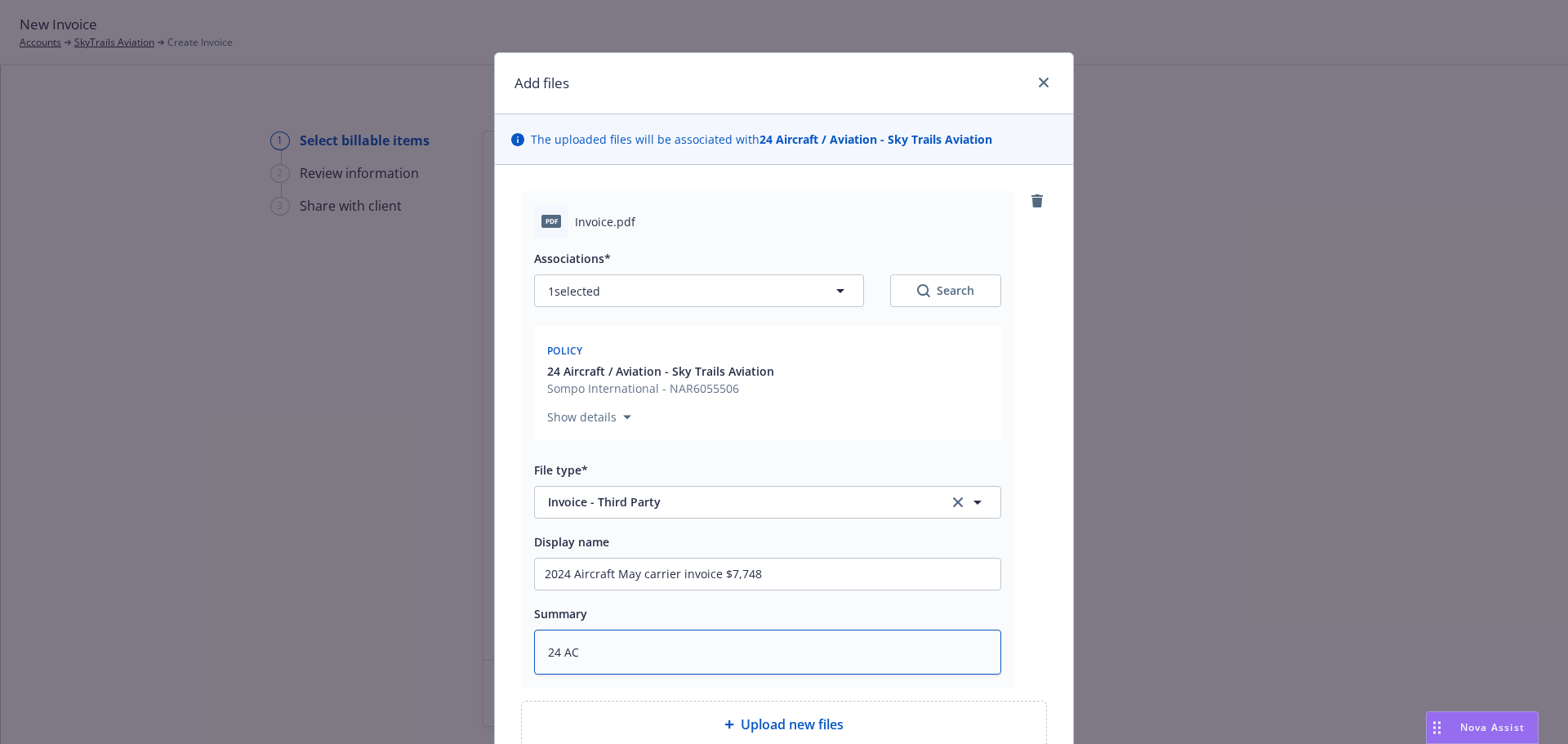
type textarea "x"
type textarea "24 AC"
type textarea "x"
type textarea "24 AC W"
type textarea "x"
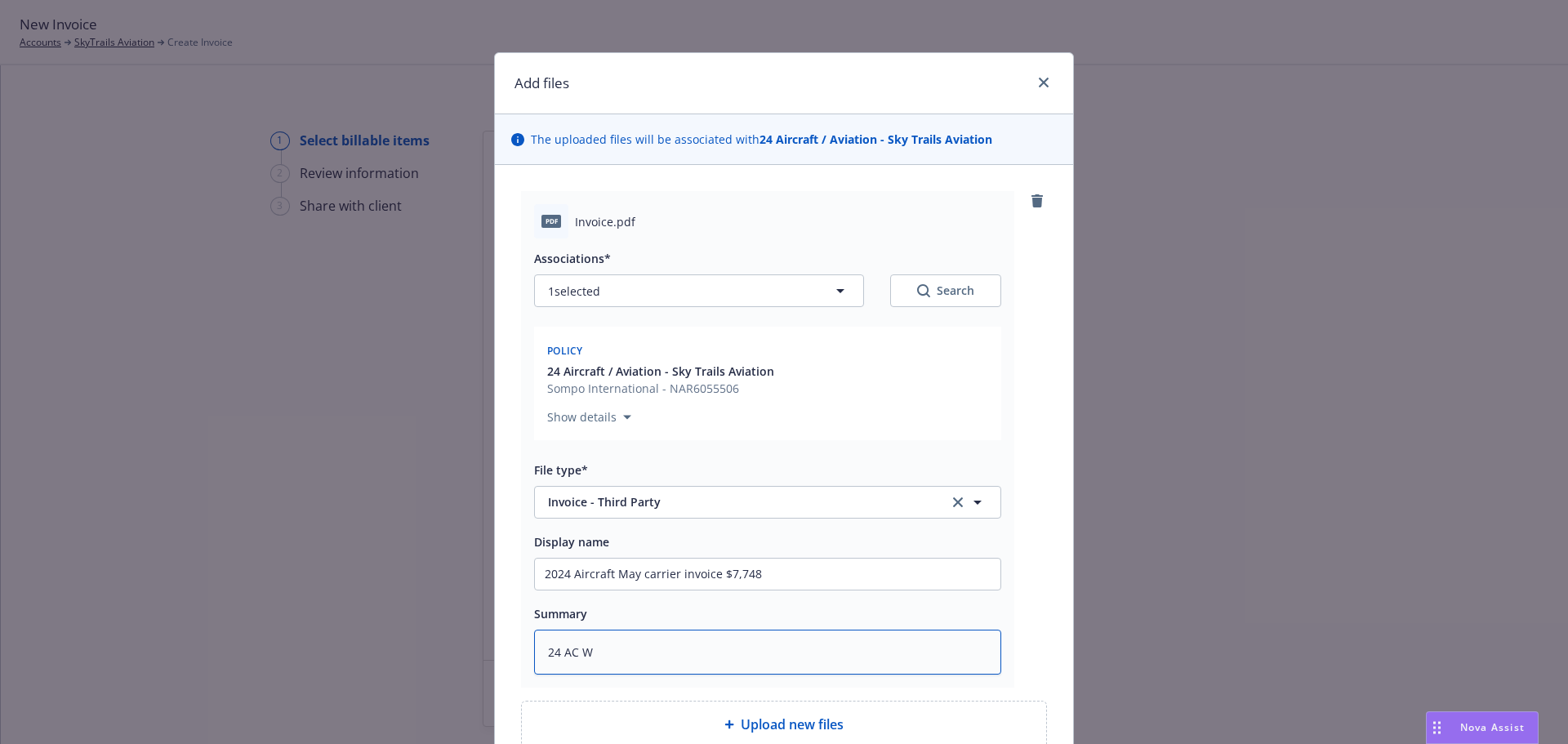
type textarea "24 AC WN"
type textarea "x"
type textarea "24 AC W"
type textarea "x"
type textarea "24 AC WB"
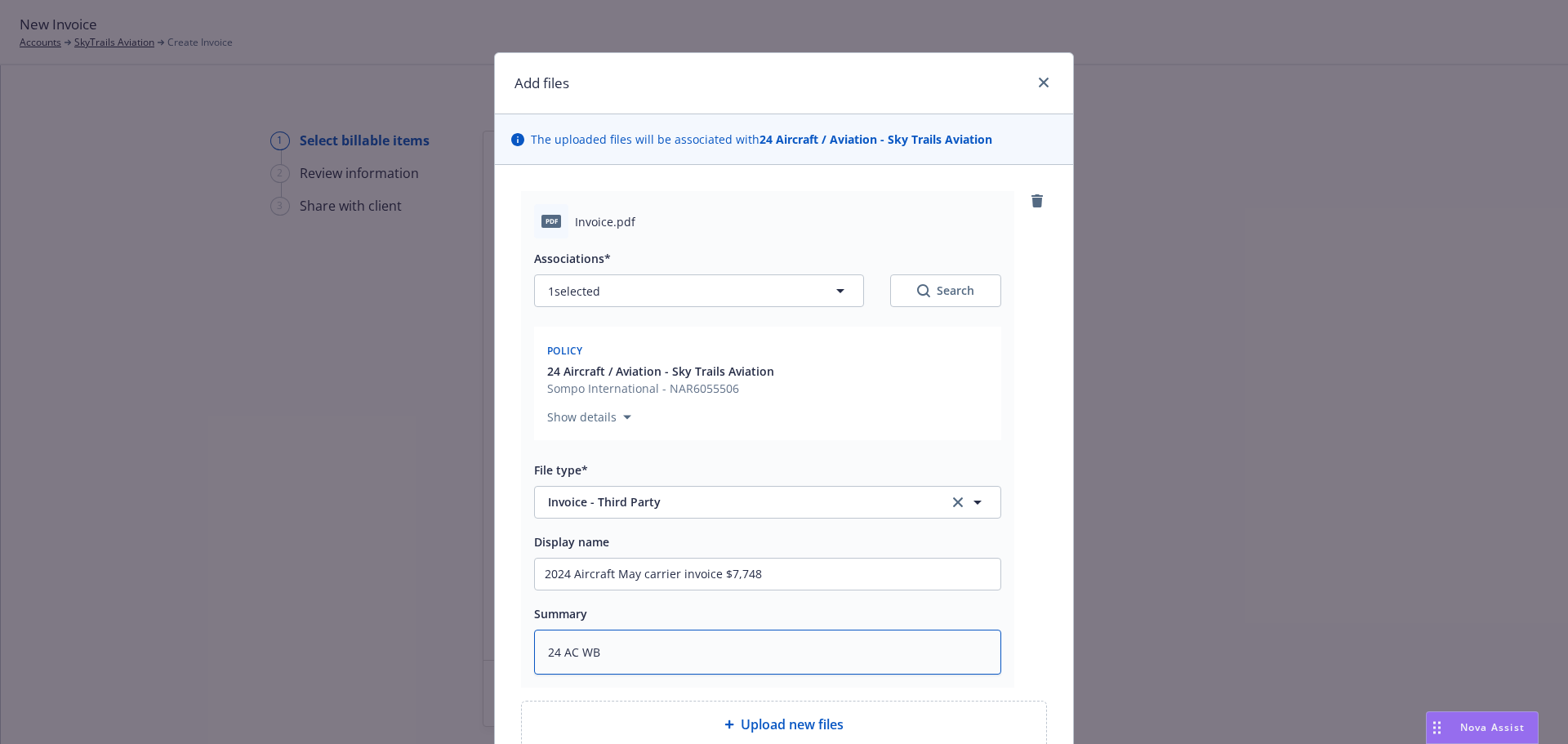
type textarea "x"
type textarea "24 AC WBA"
type textarea "x"
type textarea "24 AC WBA"
paste textarea "May carrier invoice $7,748"
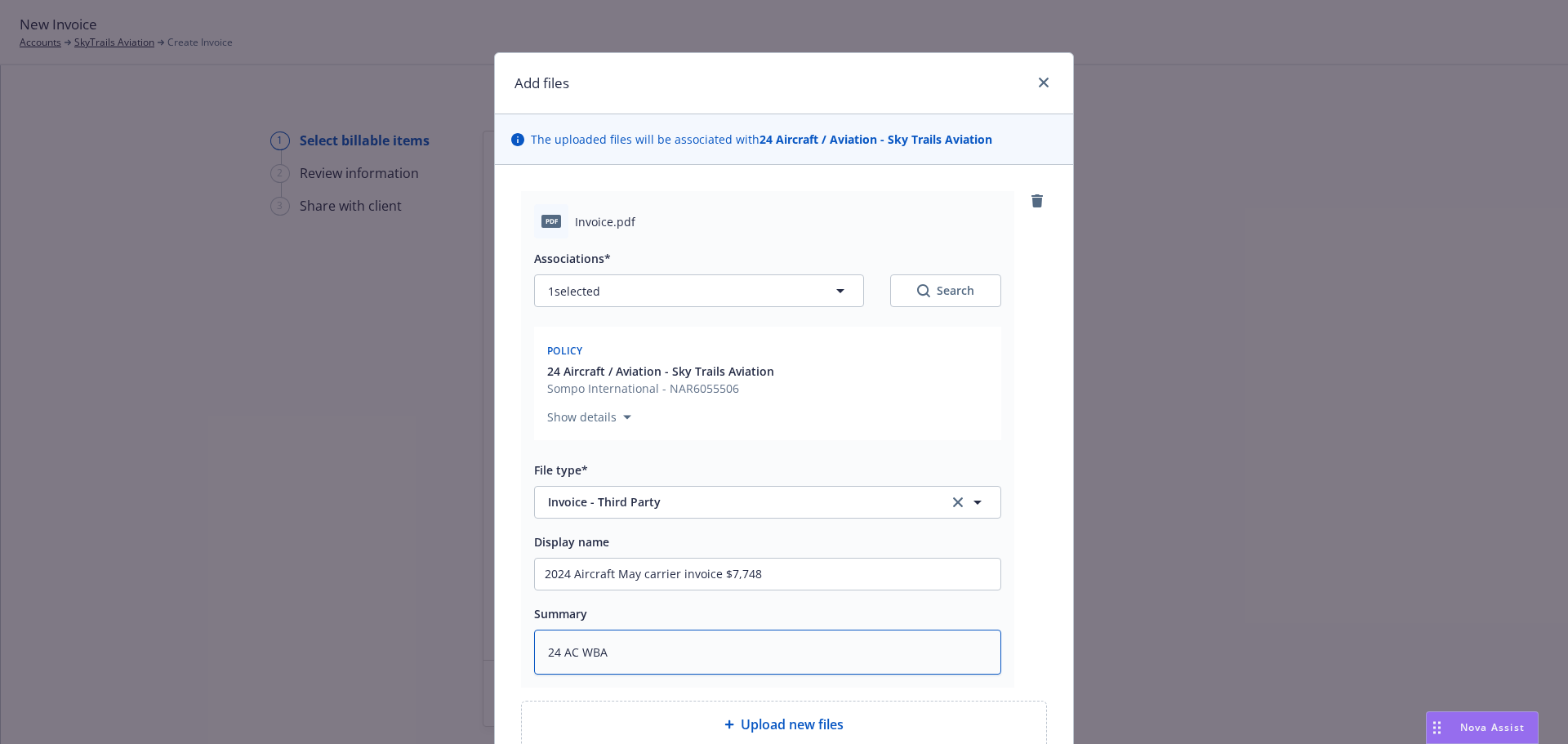
type textarea "x"
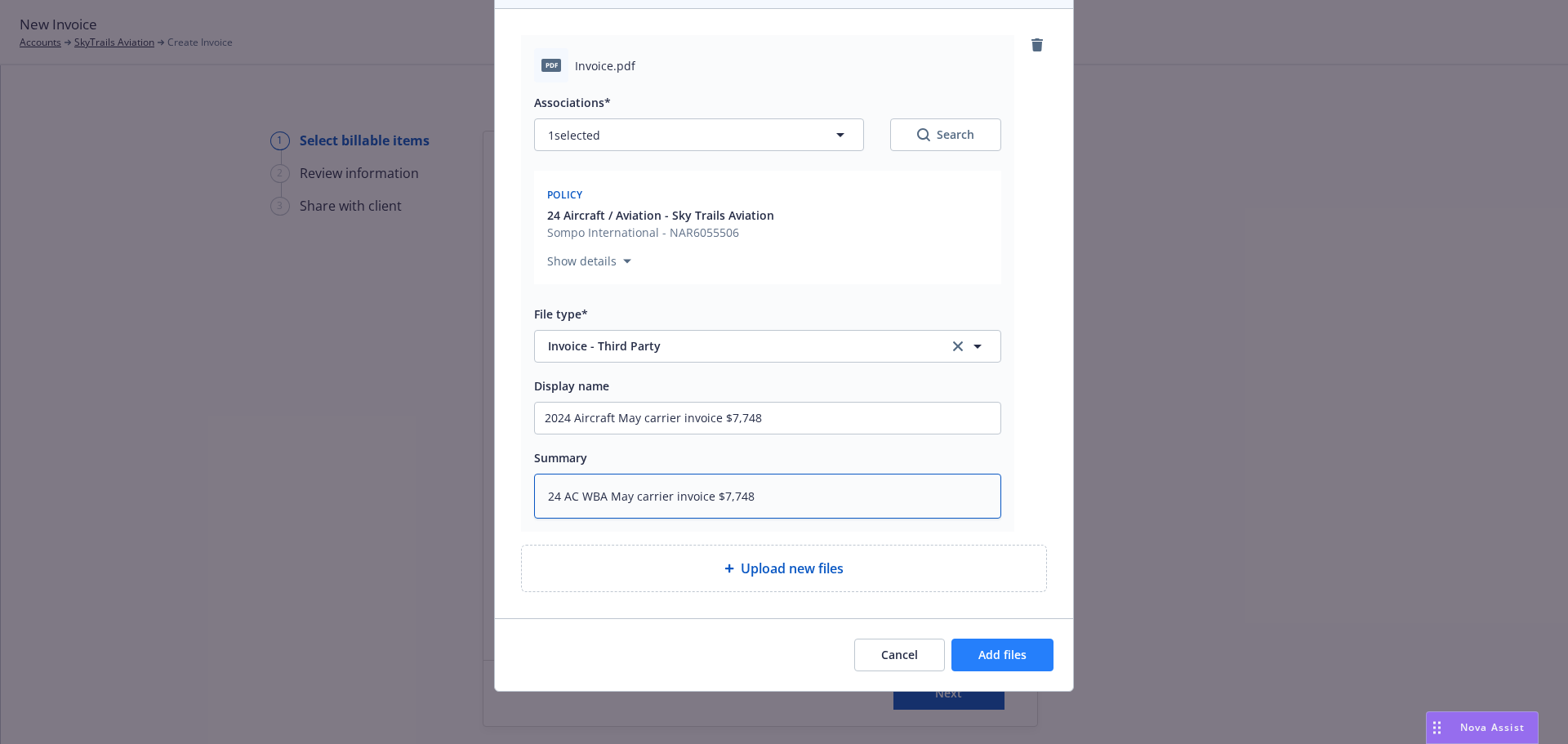
type textarea "24 AC WBA May carrier invoice $7,748"
click at [1021, 666] on button "Add files" at bounding box center [1003, 655] width 103 height 33
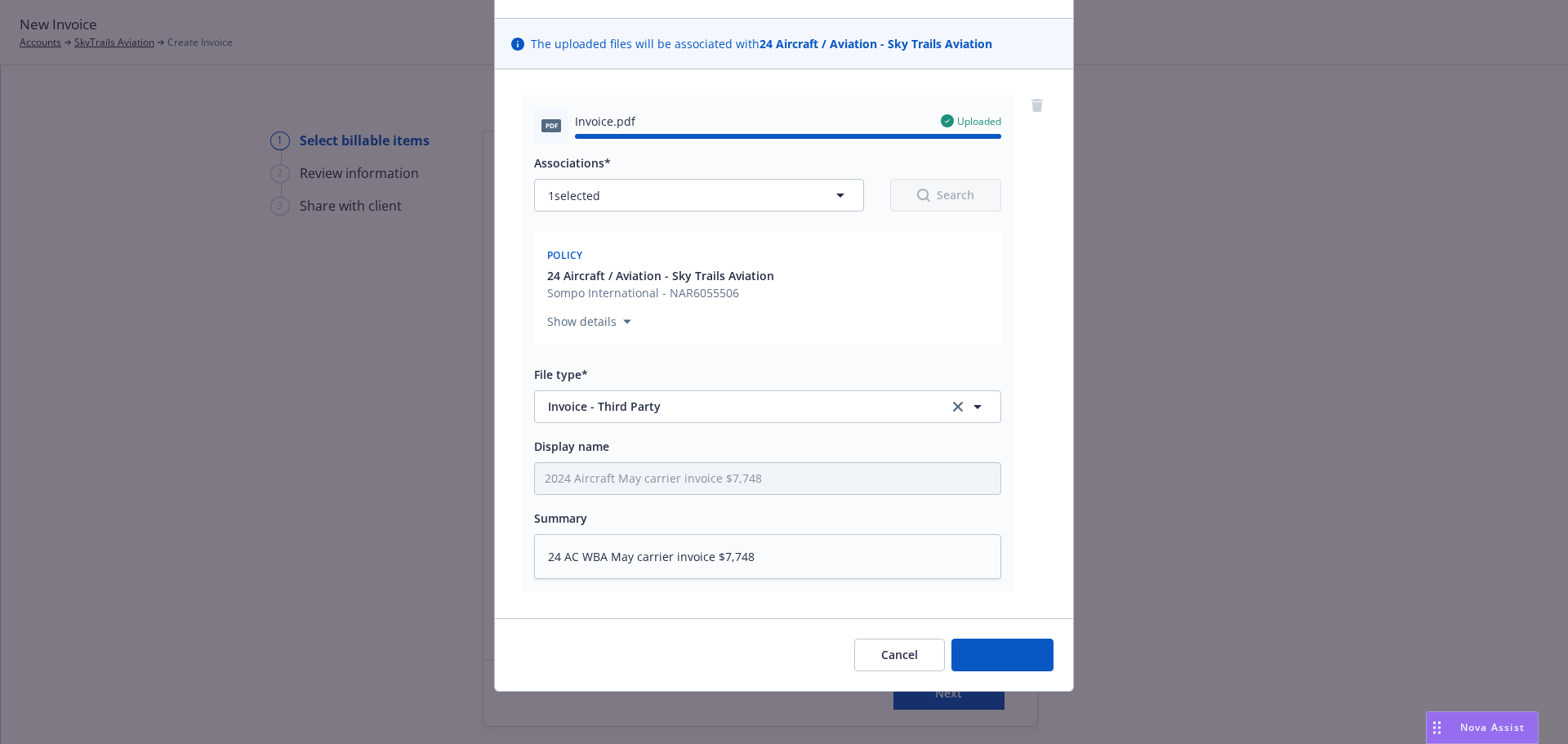
type textarea "x"
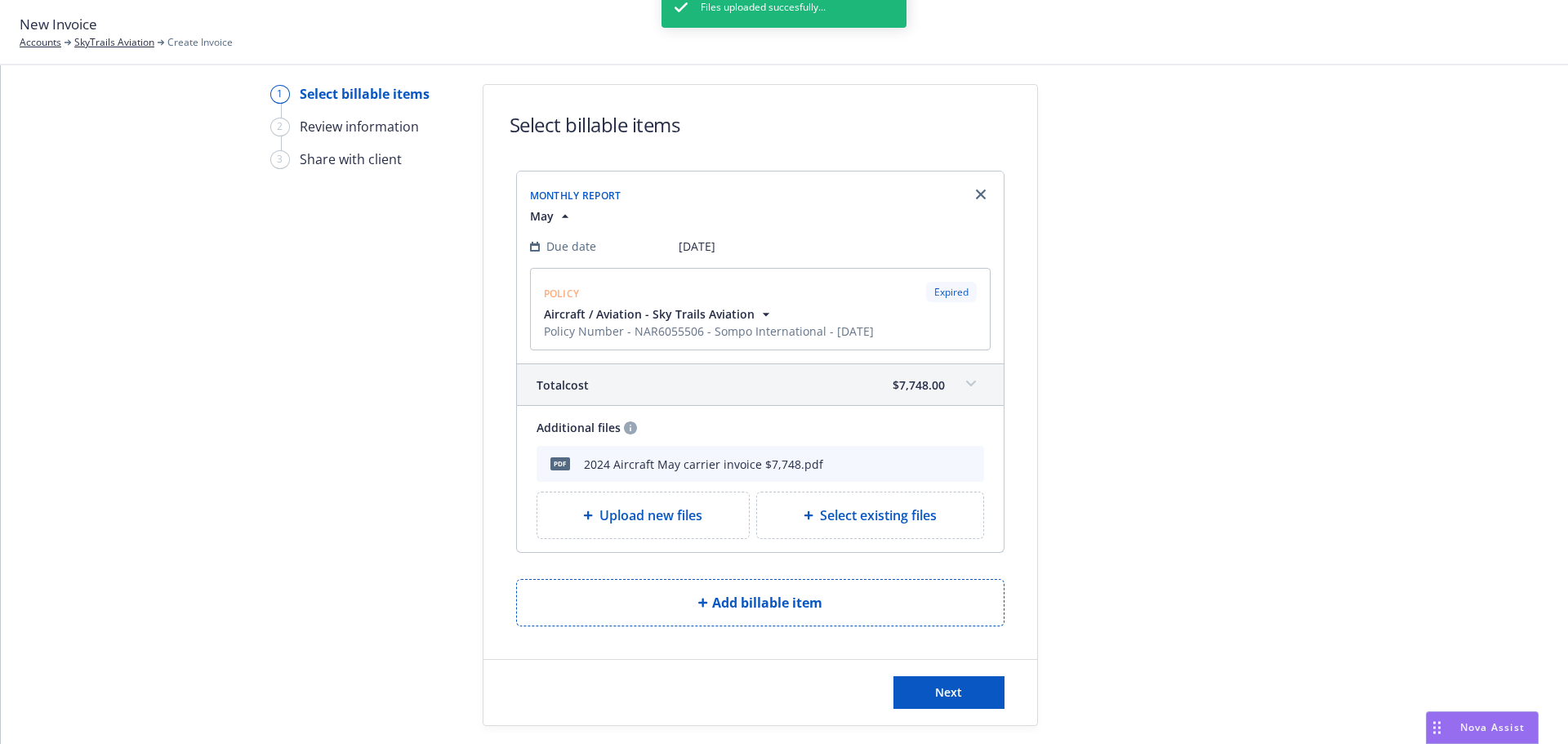
scroll to position [94, 0]
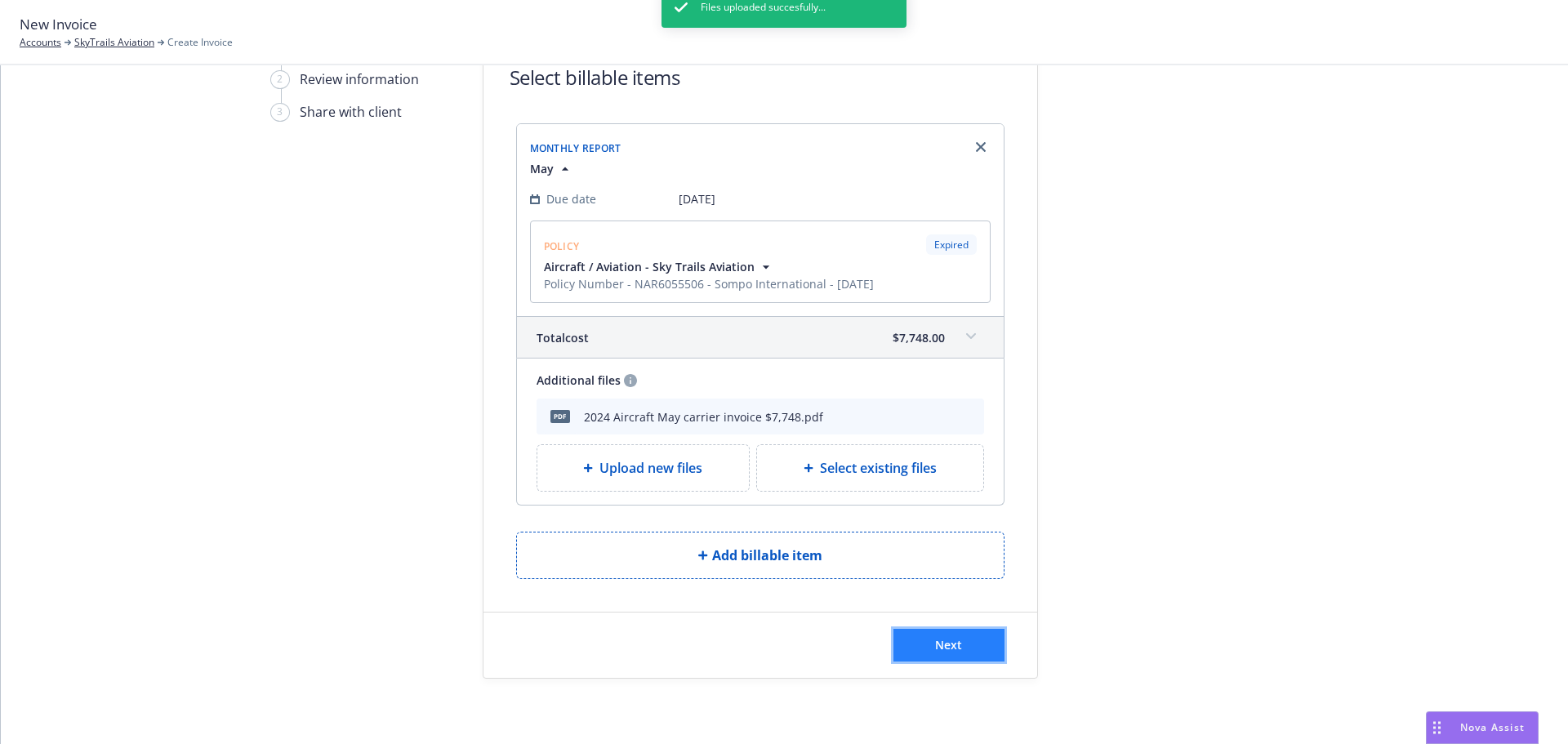
click at [935, 640] on span "Next" at bounding box center [948, 644] width 27 height 16
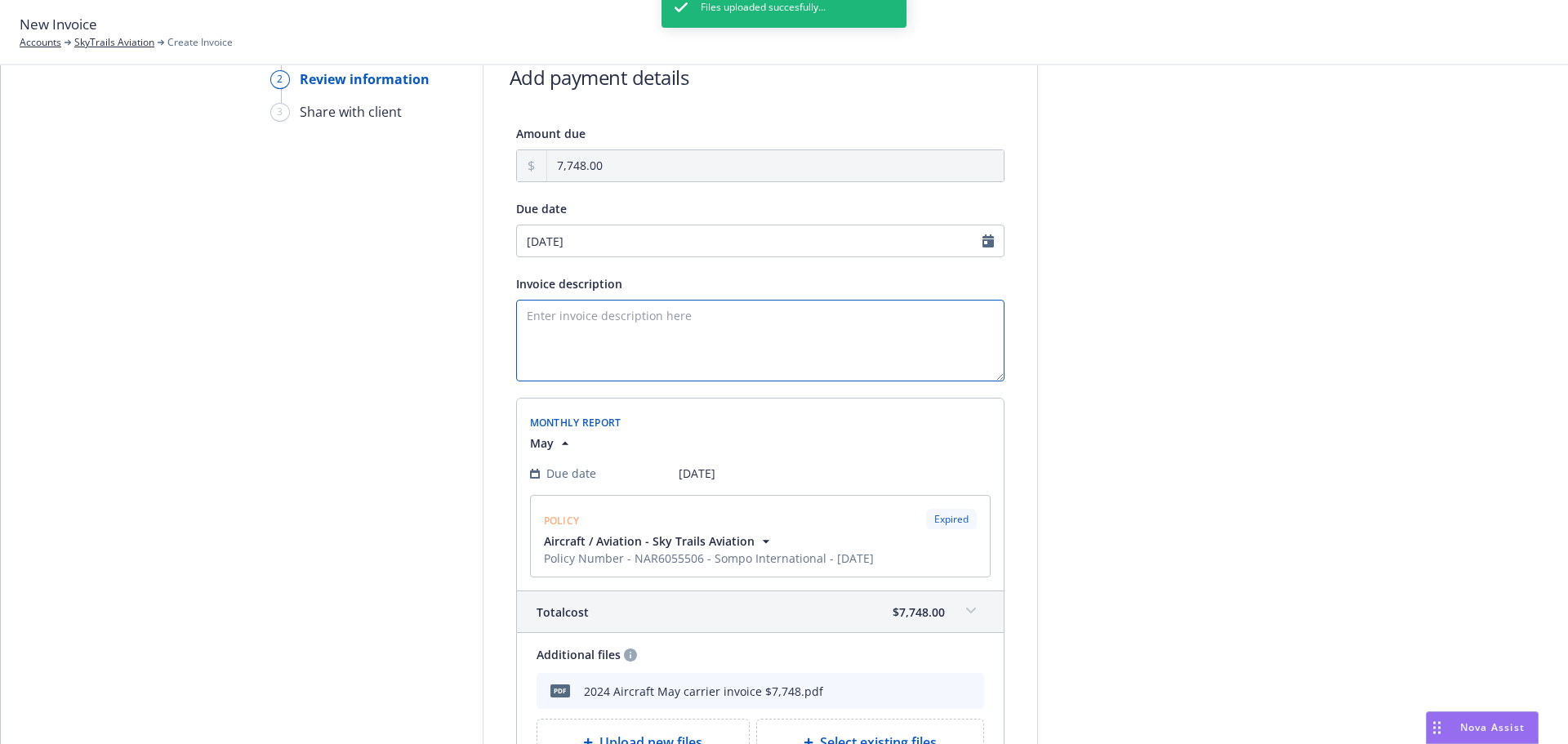
click at [581, 312] on textarea "Invoice description" at bounding box center [760, 340] width 488 height 82
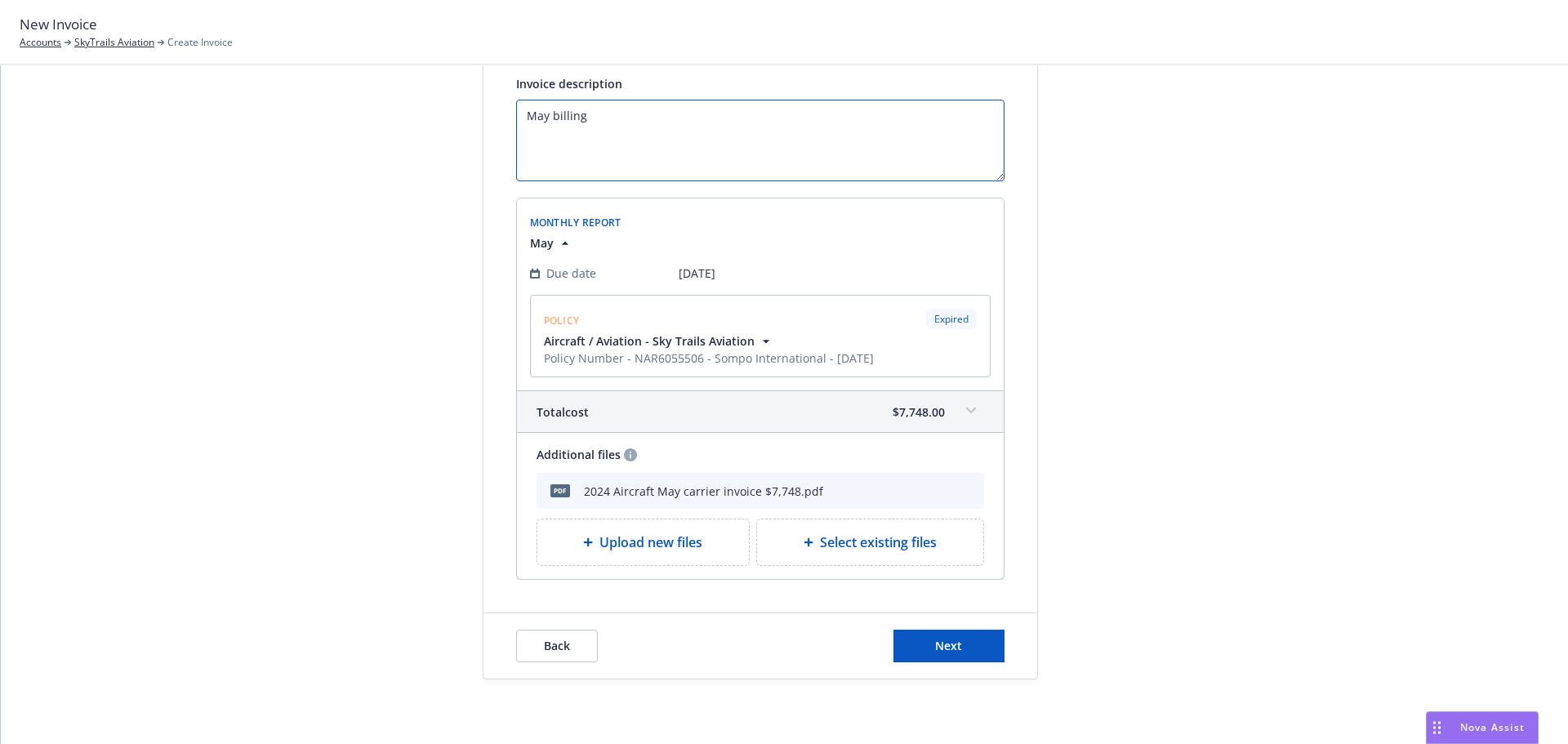
scroll to position [295, 0]
type textarea "May billing"
click at [905, 633] on button "Next" at bounding box center [949, 645] width 111 height 33
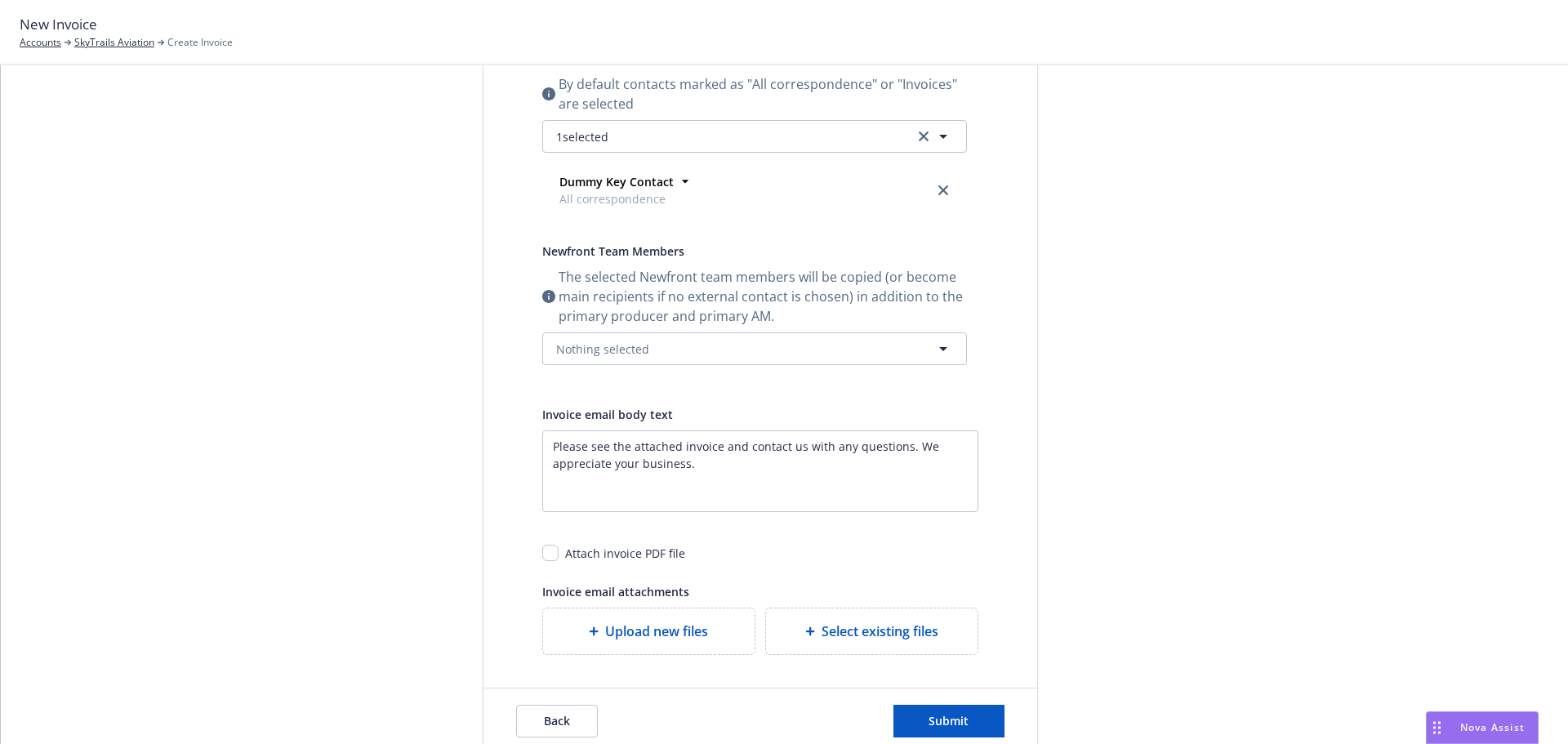
scroll to position [0, 0]
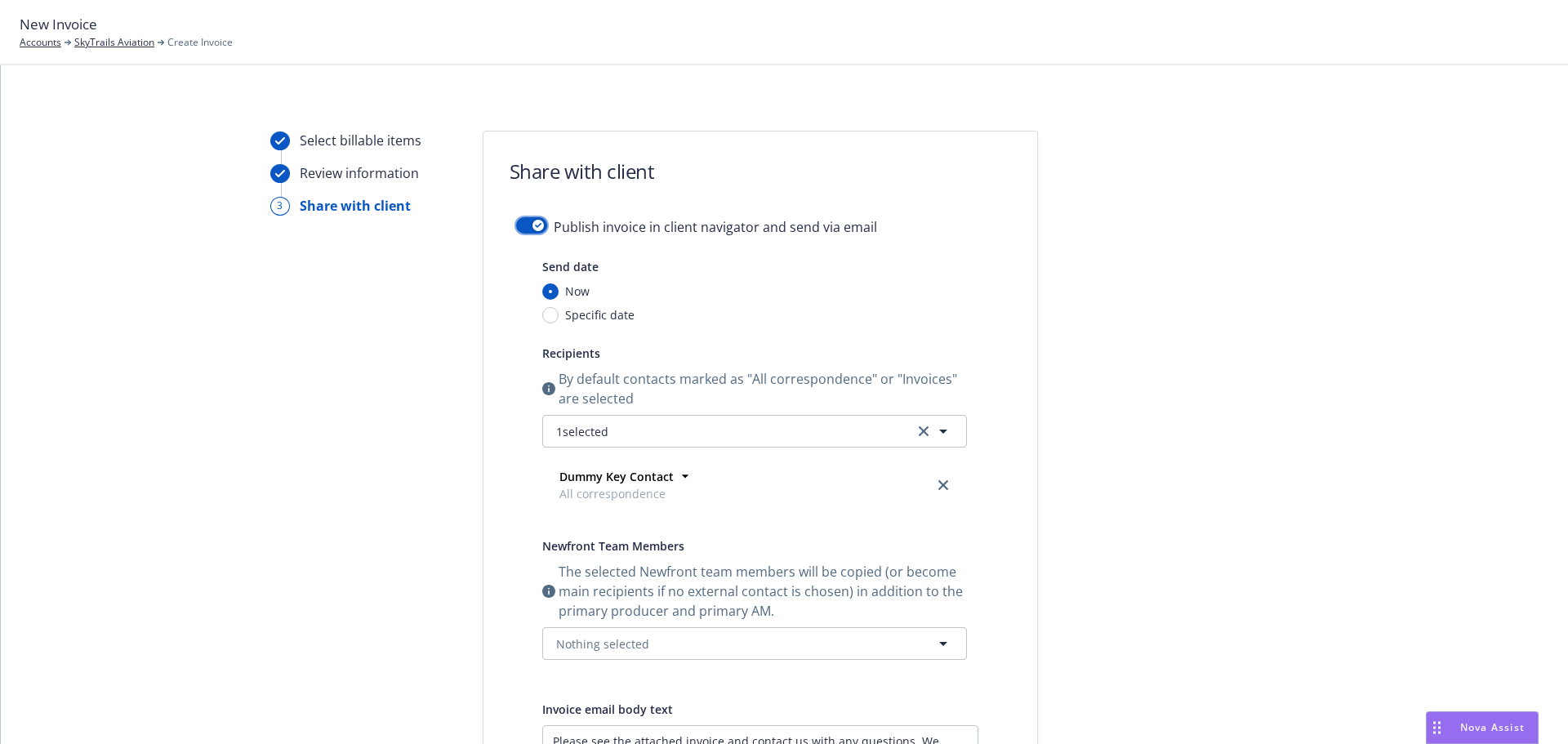
click at [516, 225] on button "button" at bounding box center [531, 225] width 31 height 16
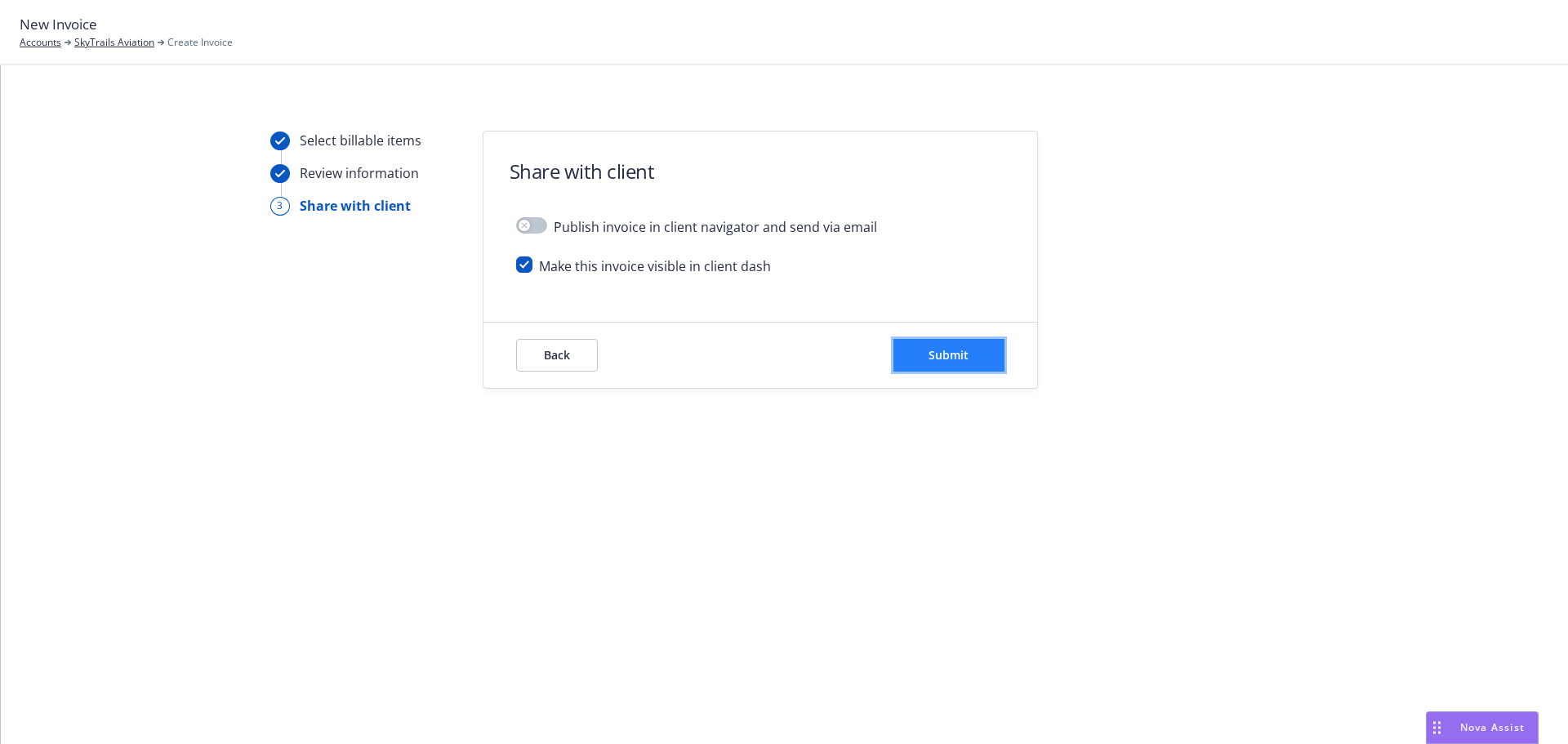
click at [977, 356] on button "Submit" at bounding box center [949, 355] width 111 height 33
